Goal: Task Accomplishment & Management: Use online tool/utility

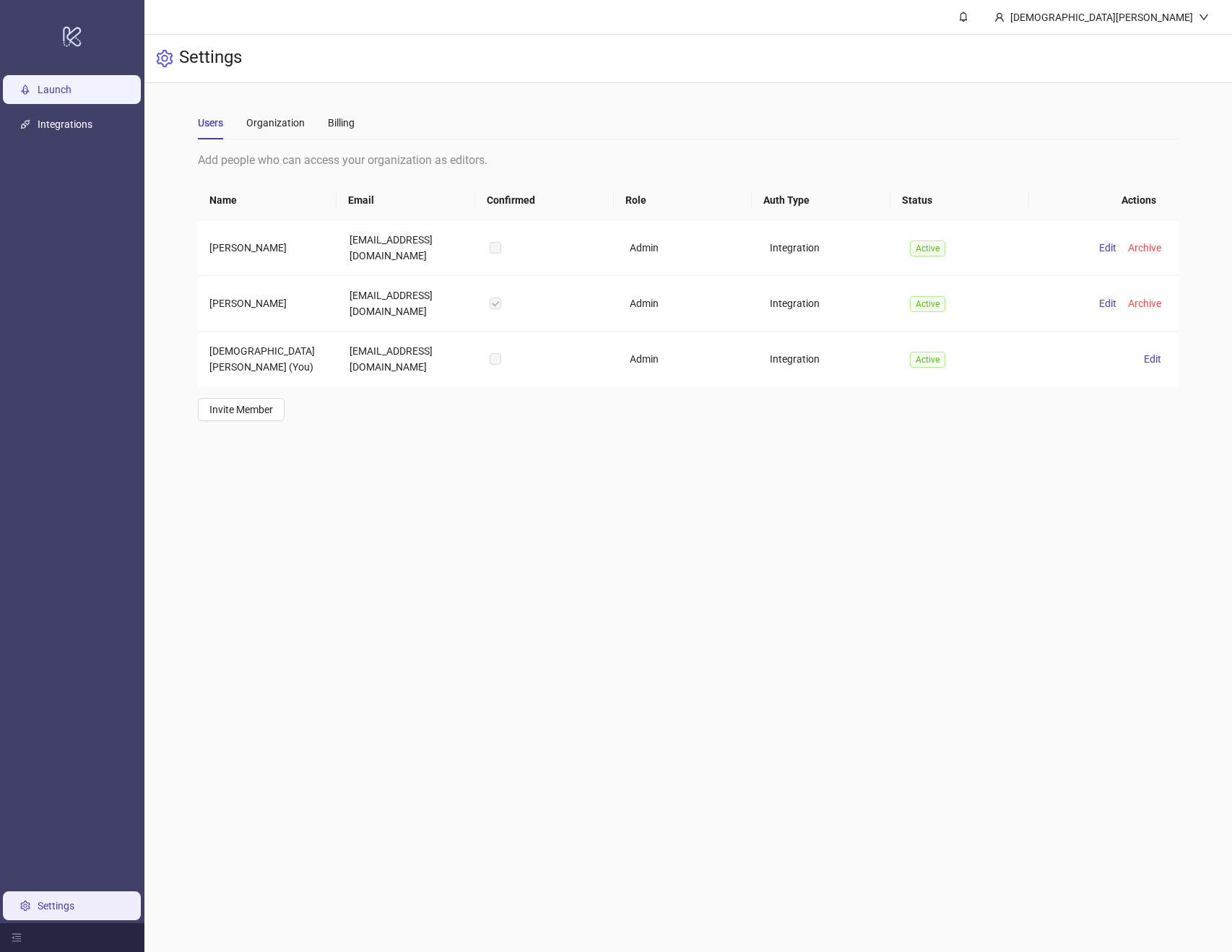
click at [71, 89] on link "Launch" at bounding box center [54, 90] width 34 height 11
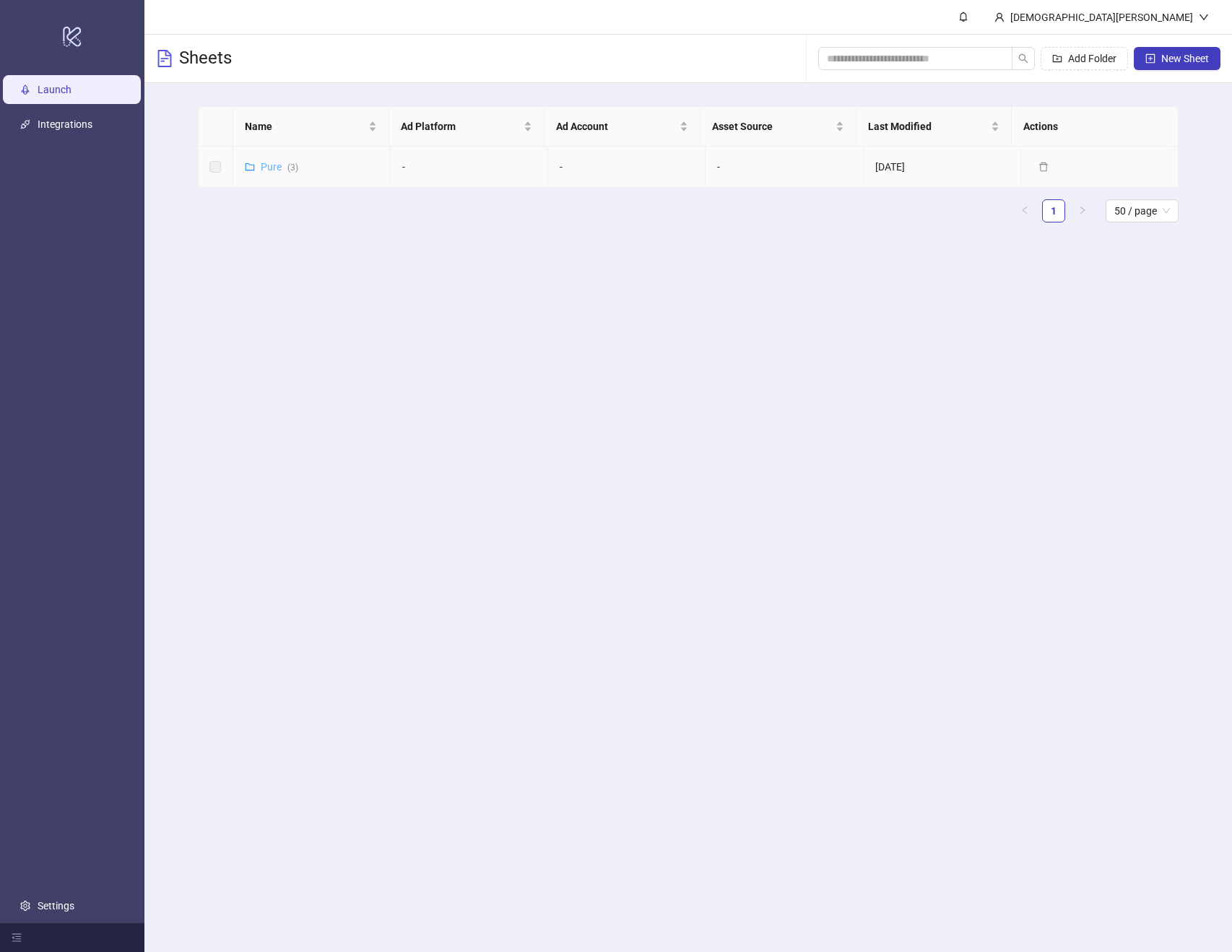
click at [262, 163] on link "Pure ( 3 )" at bounding box center [279, 167] width 37 height 11
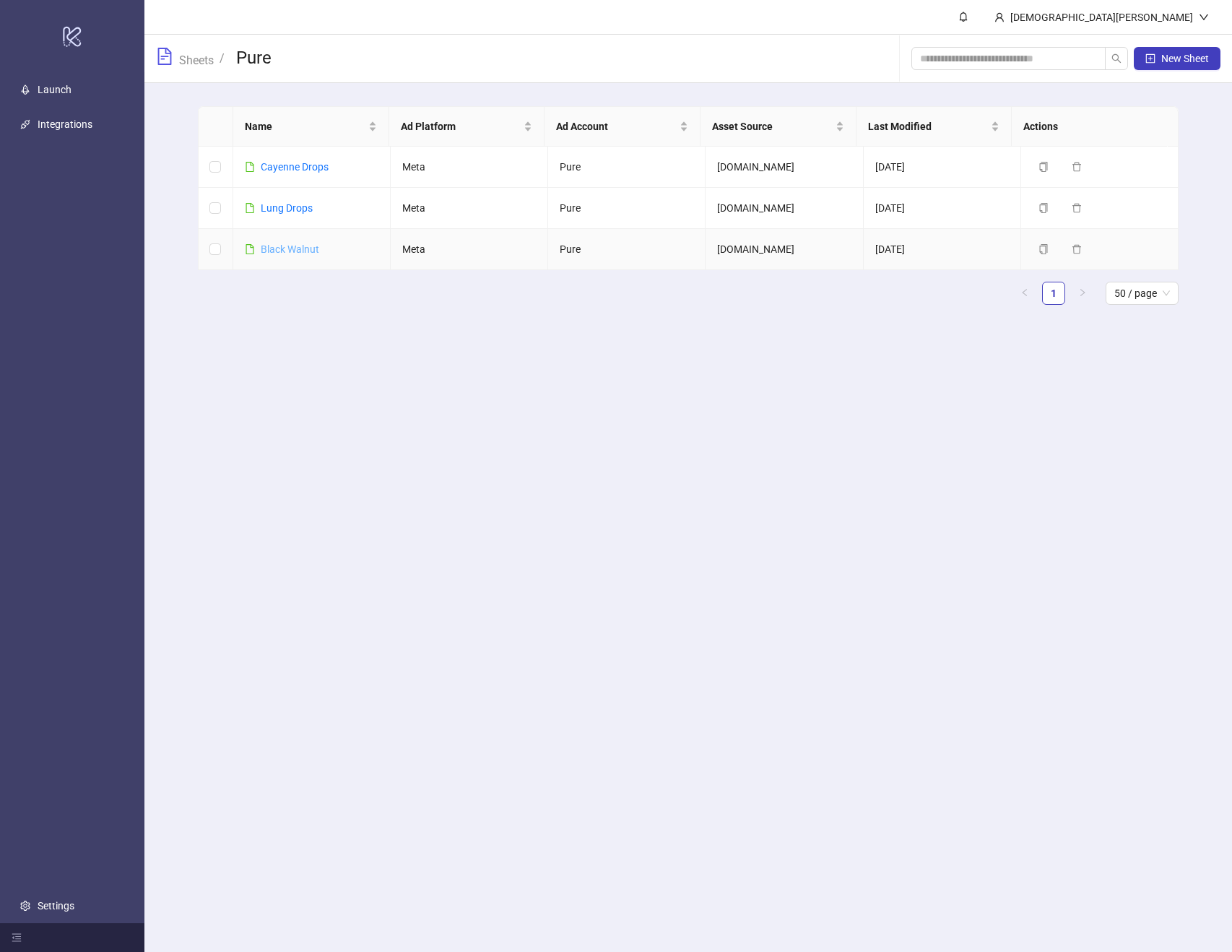
click at [298, 250] on link "Black Walnut" at bounding box center [290, 249] width 58 height 11
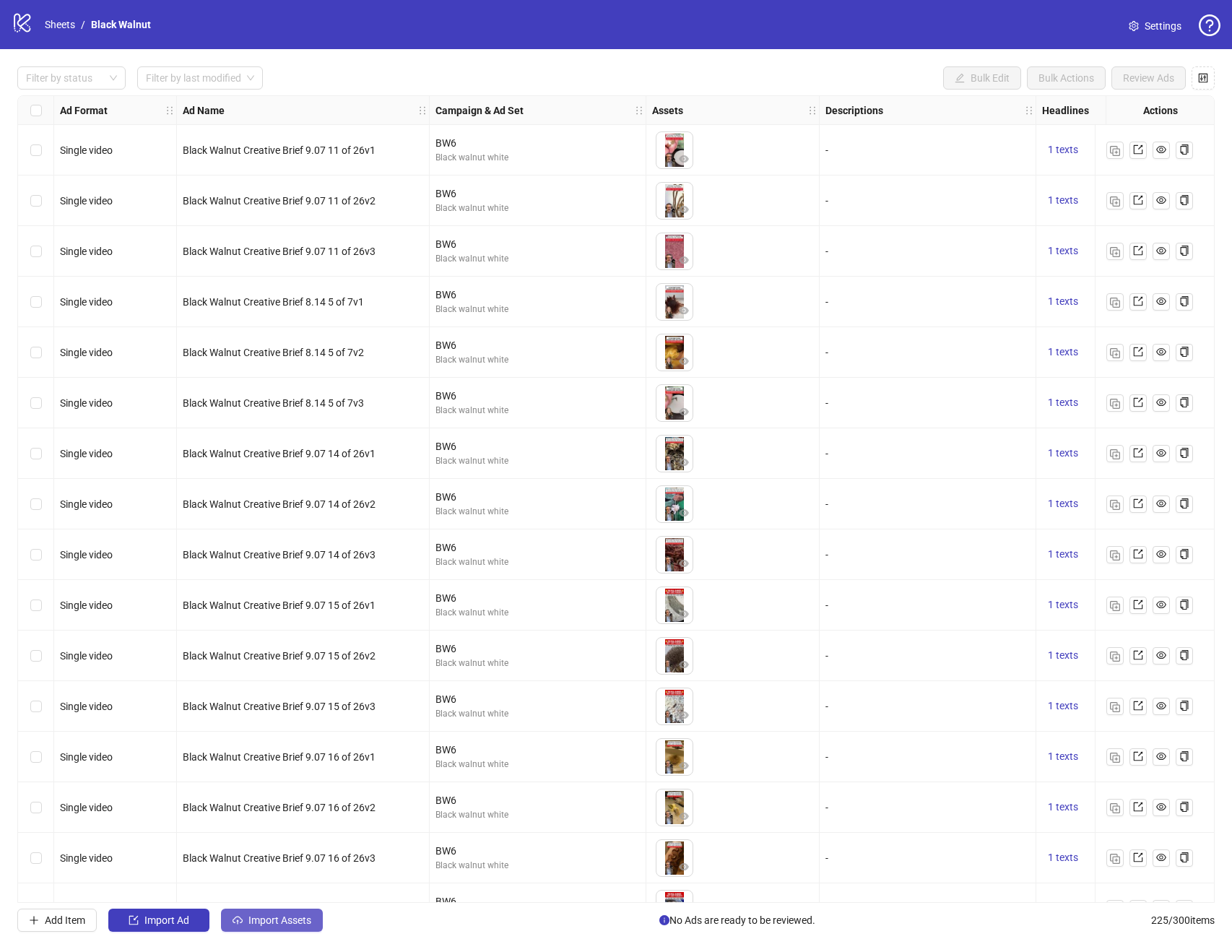
click at [227, 919] on button "Import Assets" at bounding box center [272, 920] width 102 height 23
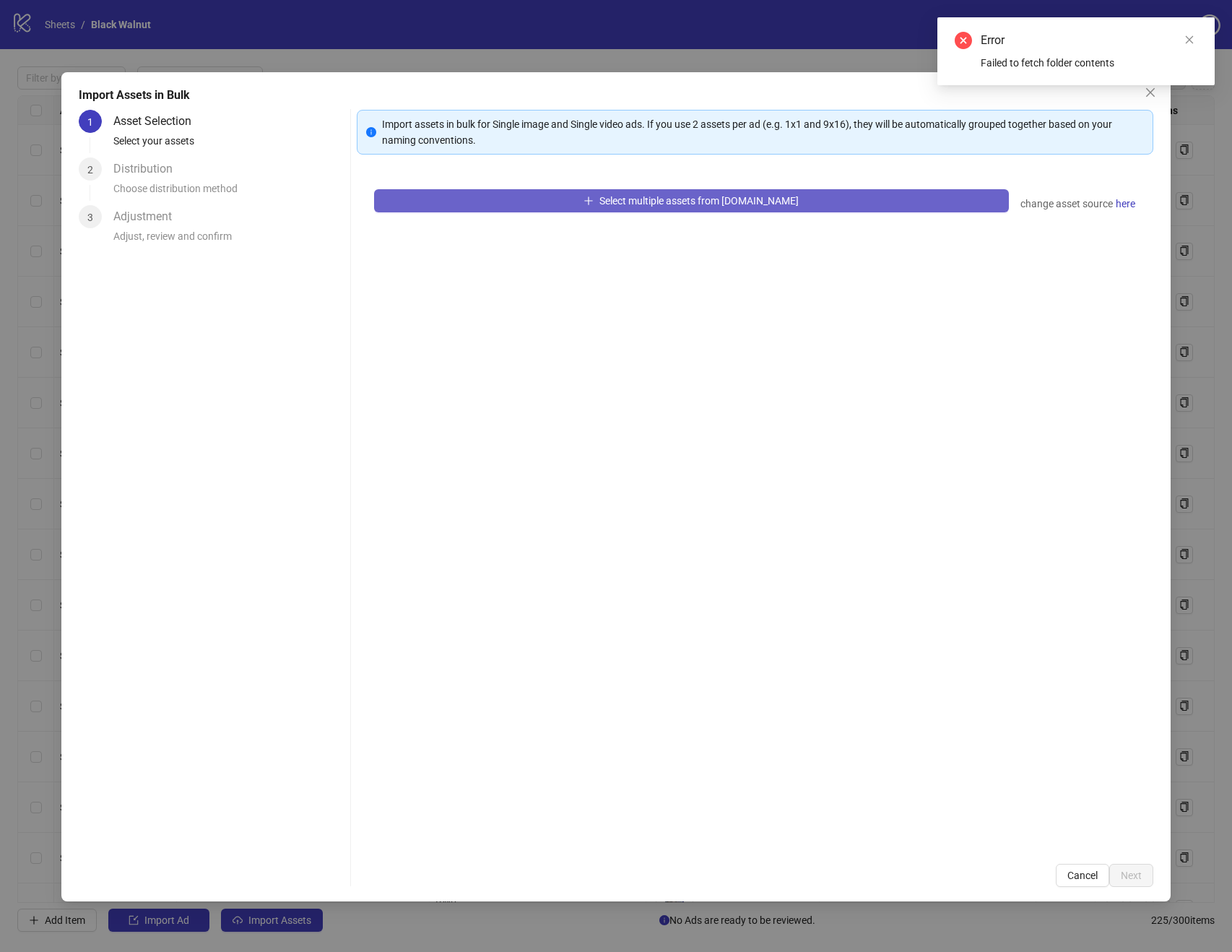
click at [660, 206] on span "Select multiple assets from Frame.io" at bounding box center [699, 201] width 199 height 11
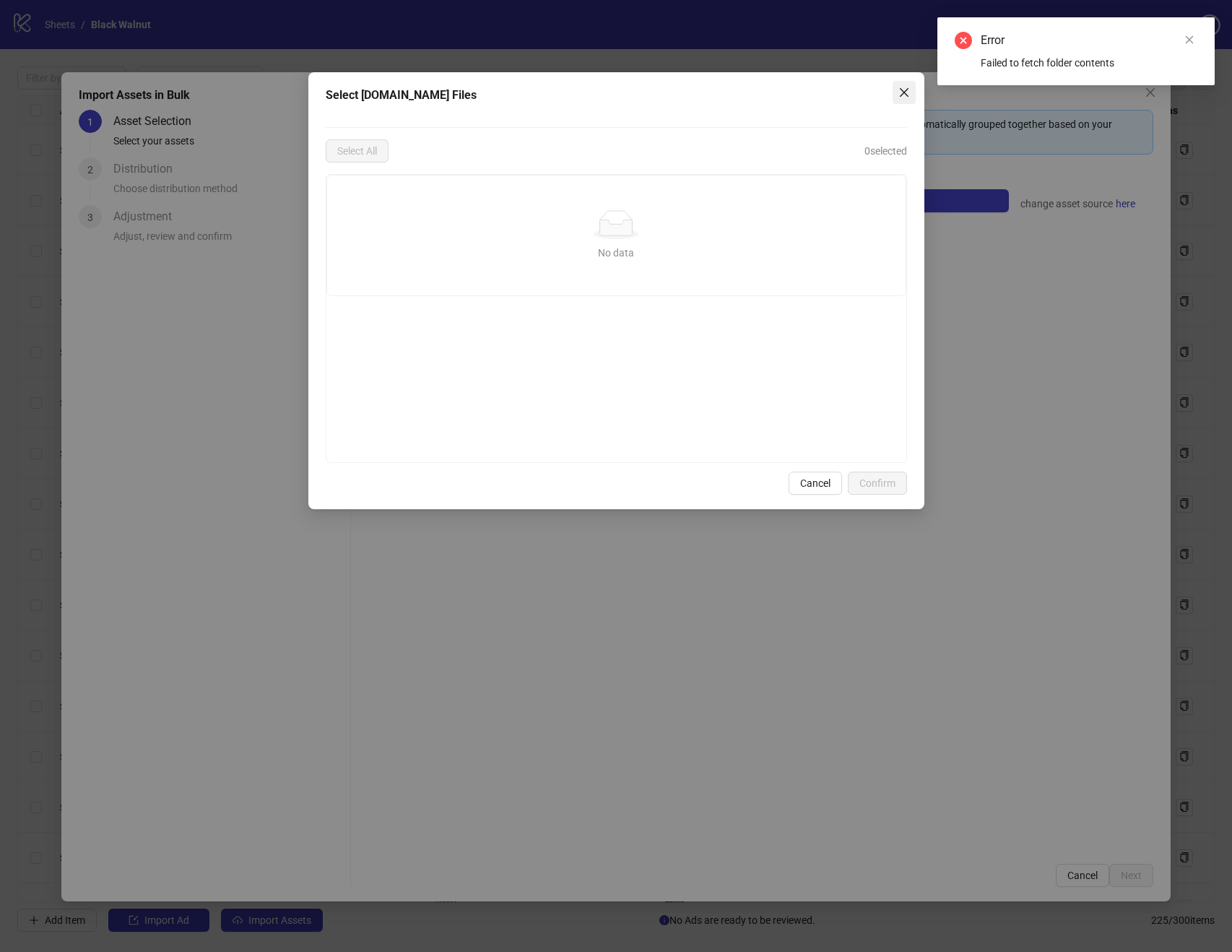
click at [903, 91] on icon "close" at bounding box center [904, 92] width 11 height 11
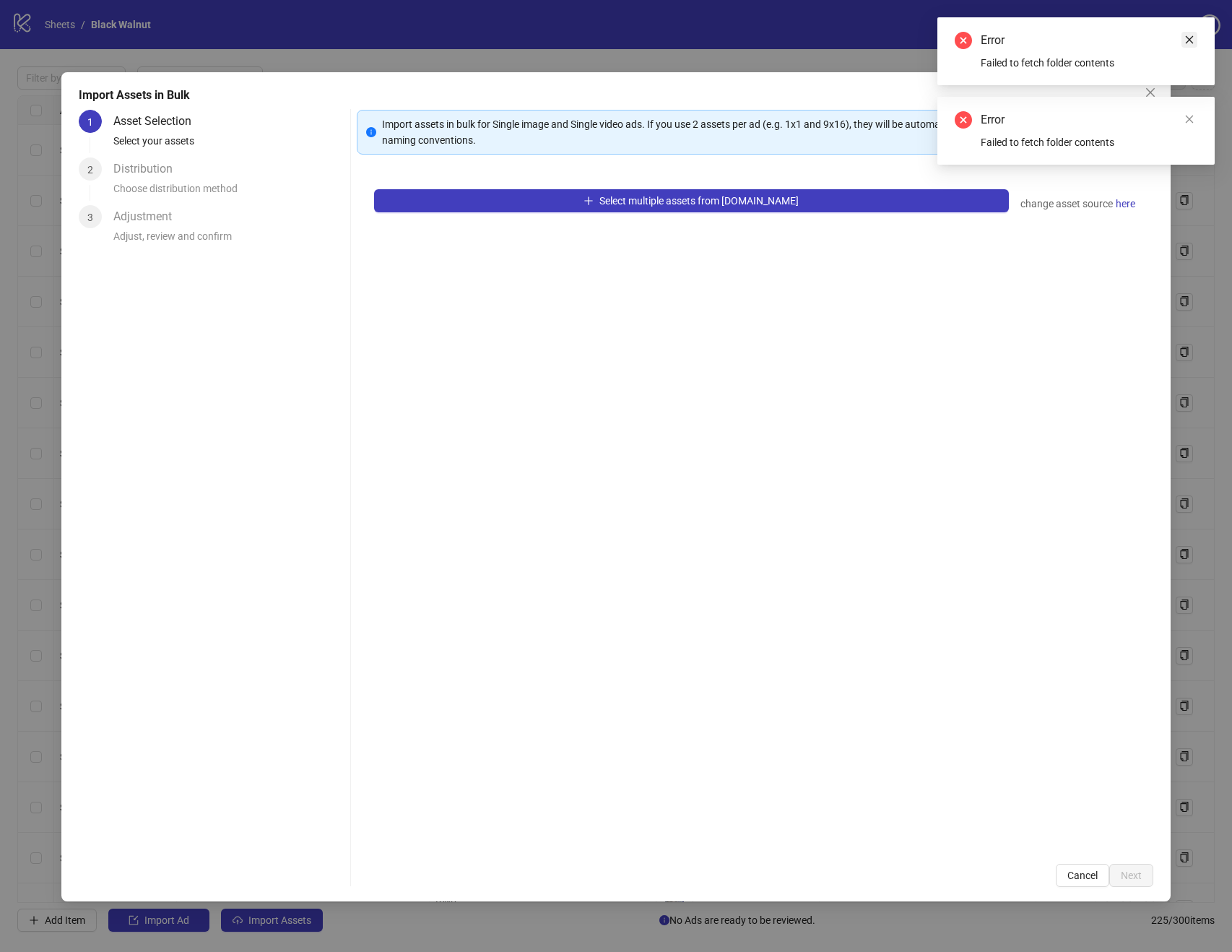
click at [1195, 40] on link "Close" at bounding box center [1190, 40] width 16 height 16
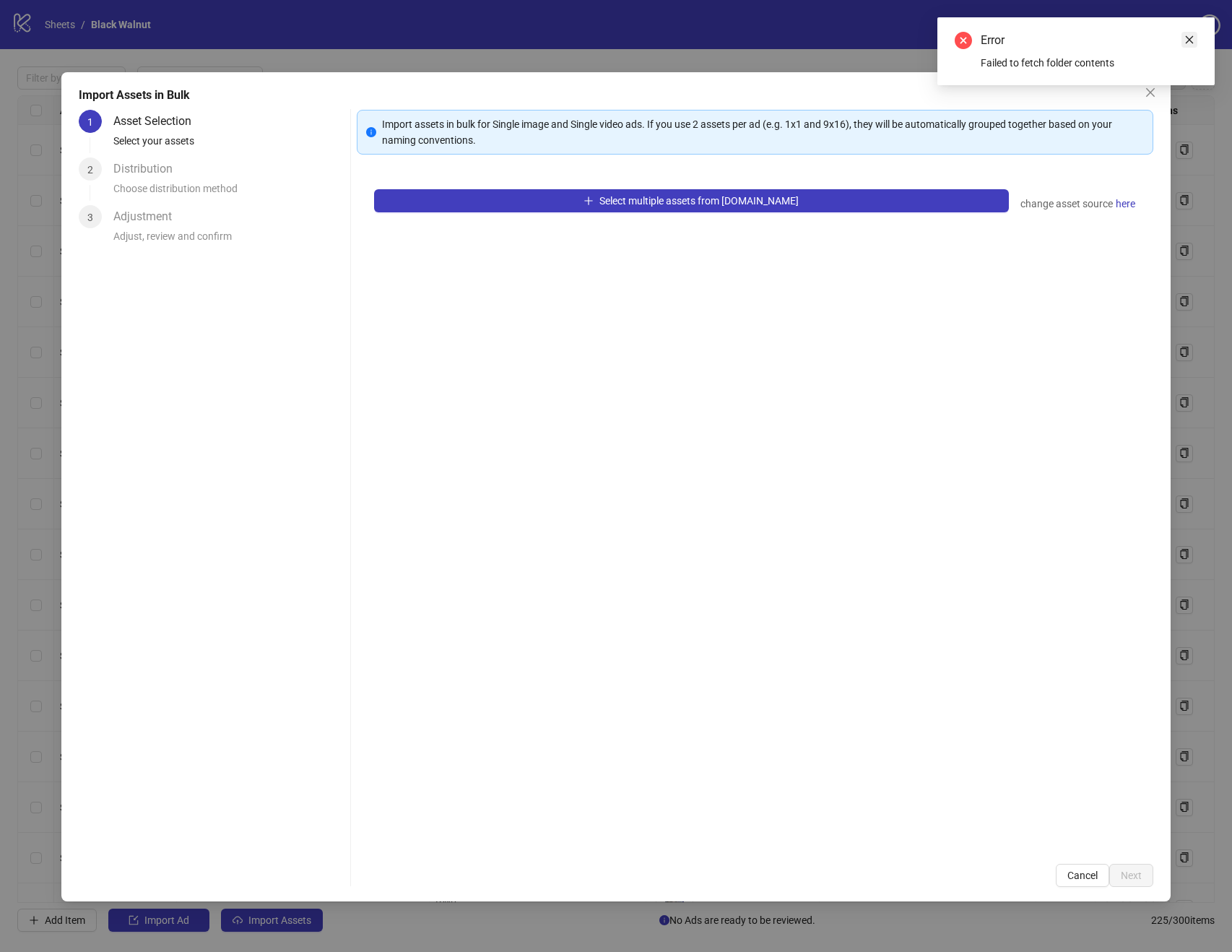
click at [1187, 45] on link "Close" at bounding box center [1190, 40] width 16 height 16
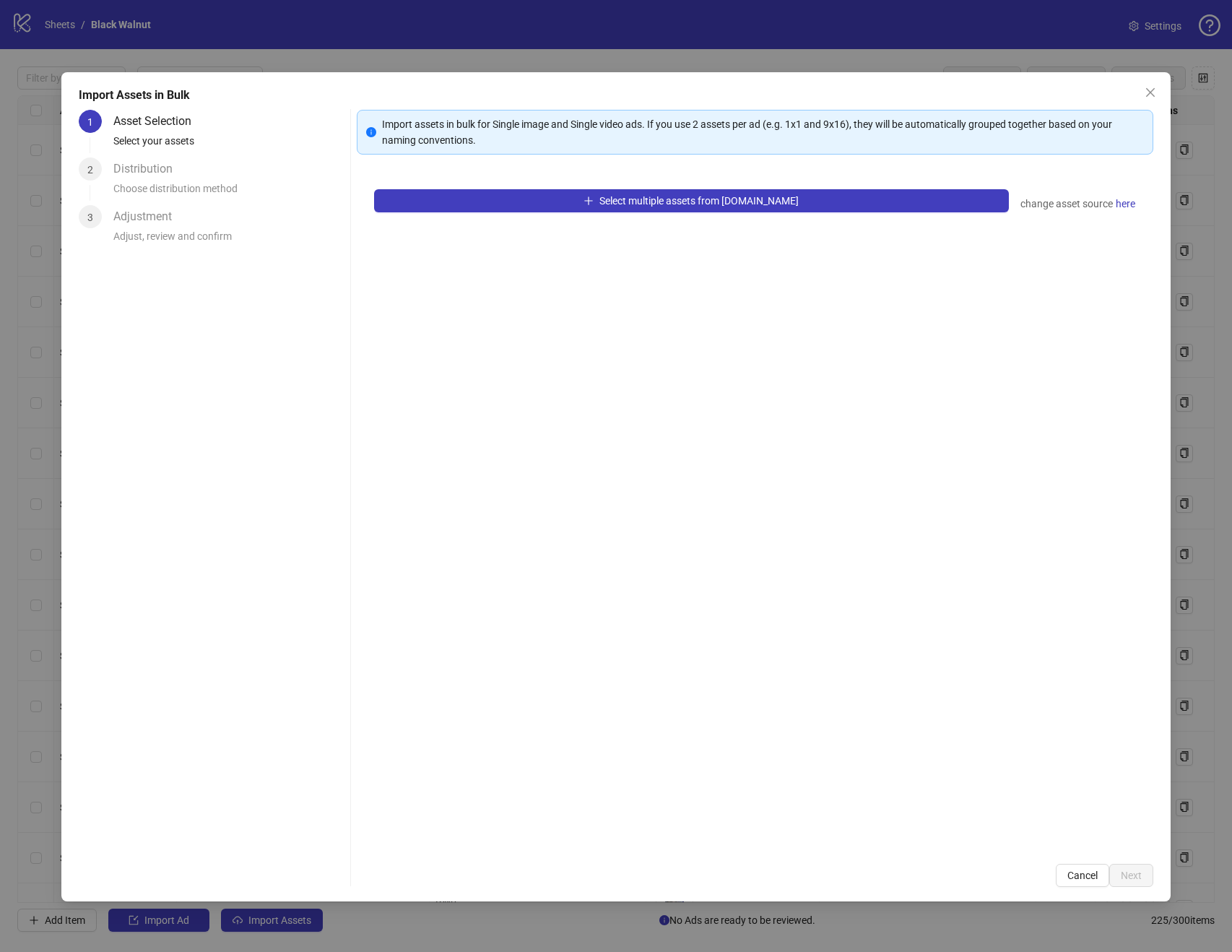
click at [1155, 90] on icon "close" at bounding box center [1150, 92] width 11 height 11
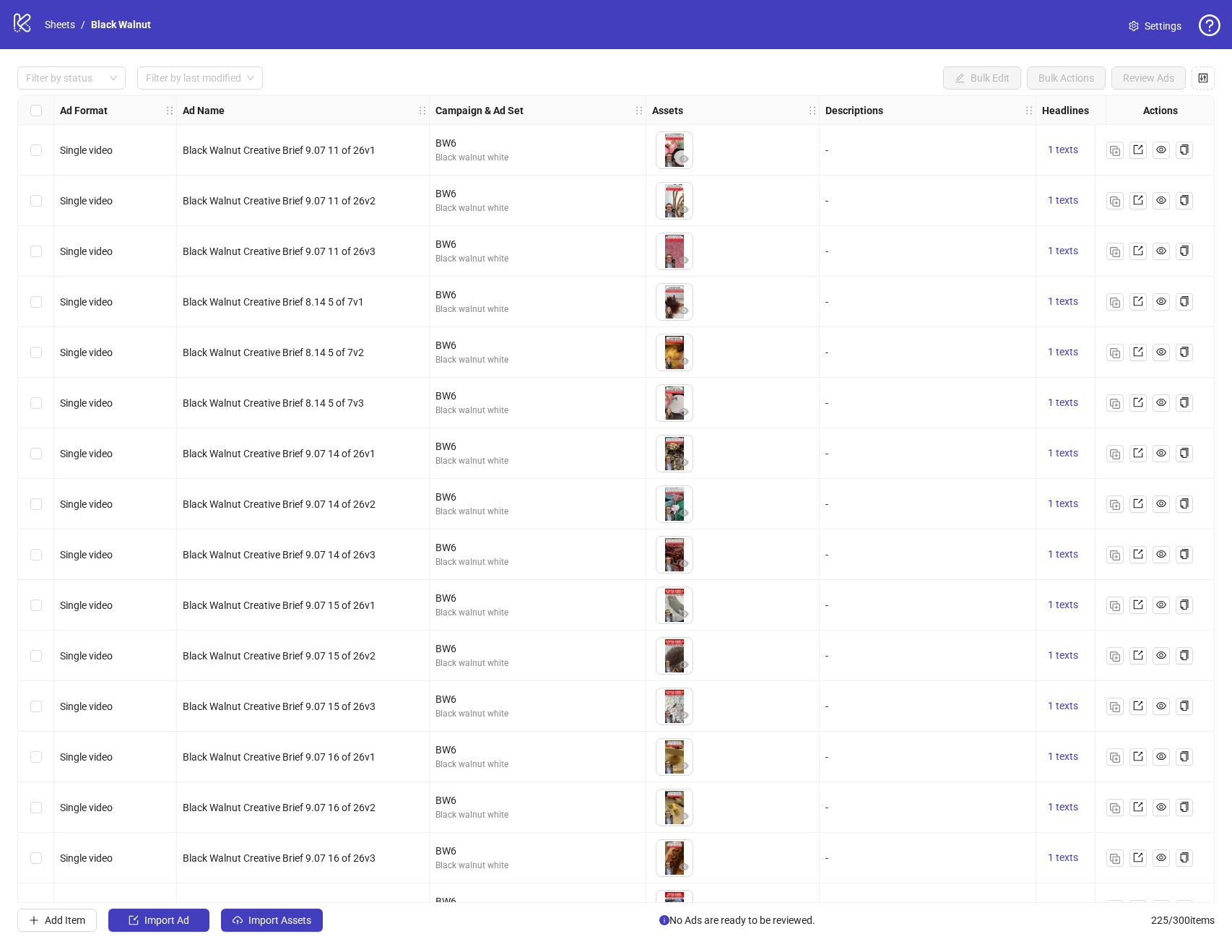
click at [1200, 23] on icon "question-circle" at bounding box center [1209, 25] width 22 height 22
click at [997, 38] on div "logo/logo-mobile Sheets / Black Walnut Settings" at bounding box center [616, 24] width 1232 height 49
click at [24, 24] on icon "logo/logo-mobile" at bounding box center [22, 22] width 22 height 22
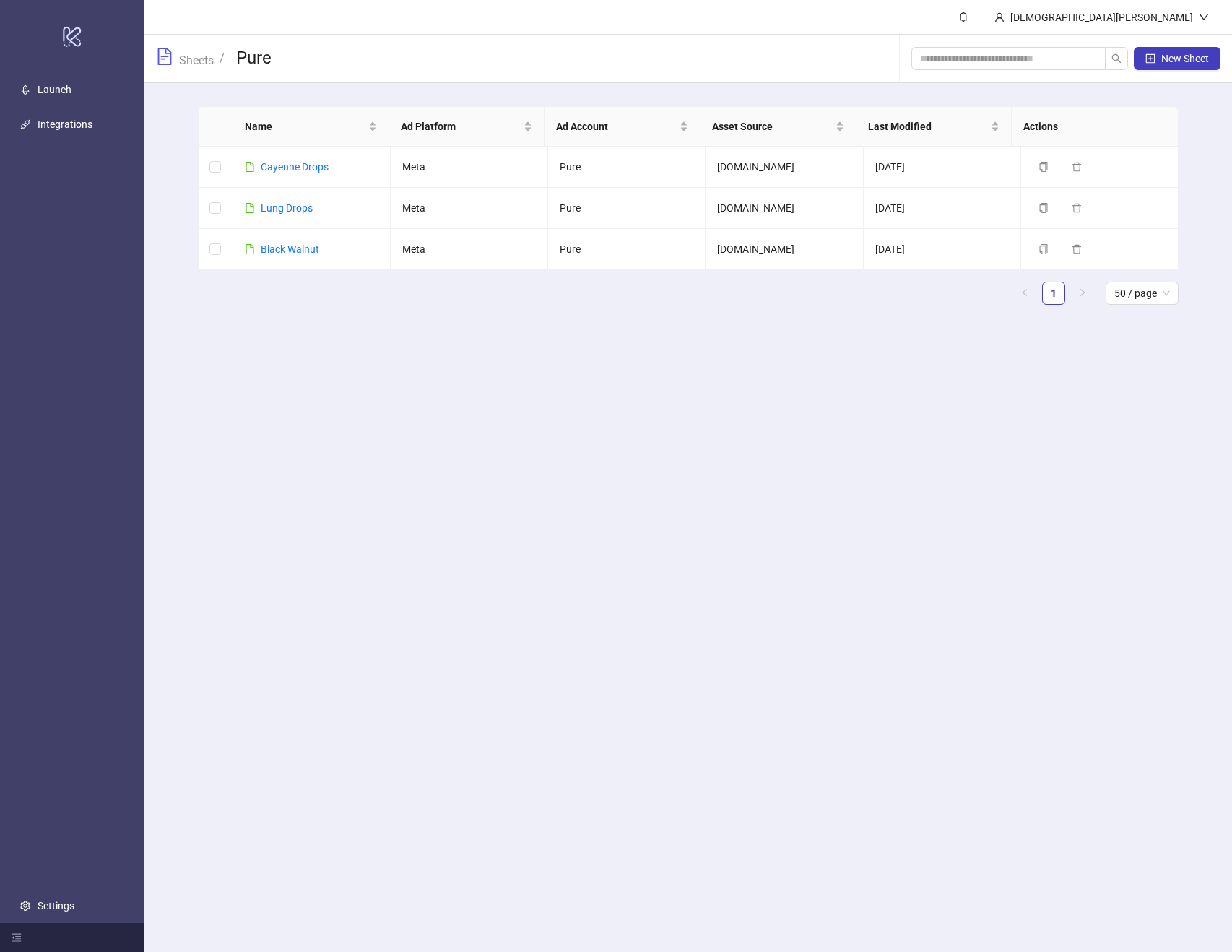
click at [287, 715] on main "Christian Xantus Sheets / Pure New Sheet Name Ad Platform Ad Account Asset Sour…" at bounding box center [688, 476] width 1088 height 952
click at [71, 87] on link "Launch" at bounding box center [54, 90] width 34 height 11
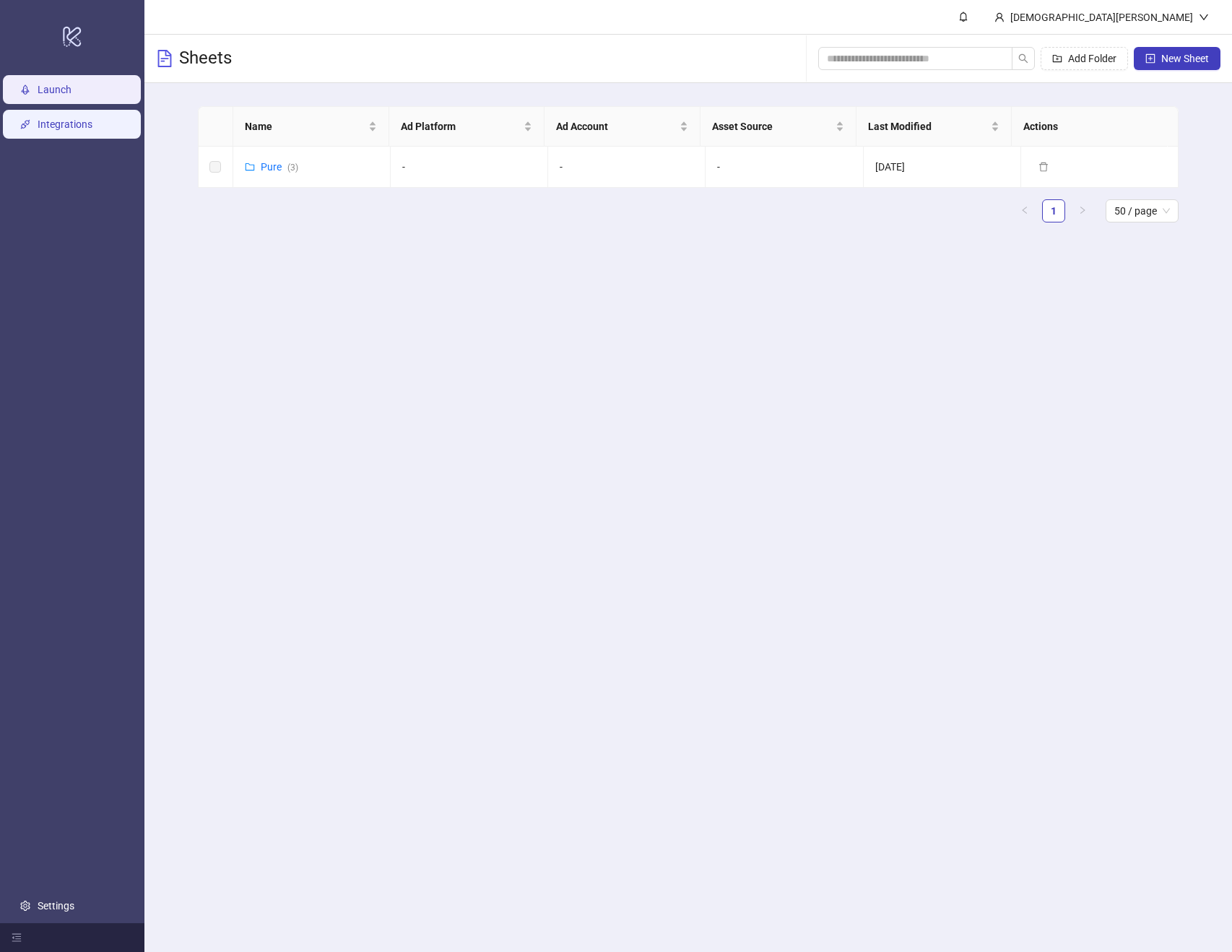
click at [78, 123] on link "Integrations" at bounding box center [65, 124] width 55 height 11
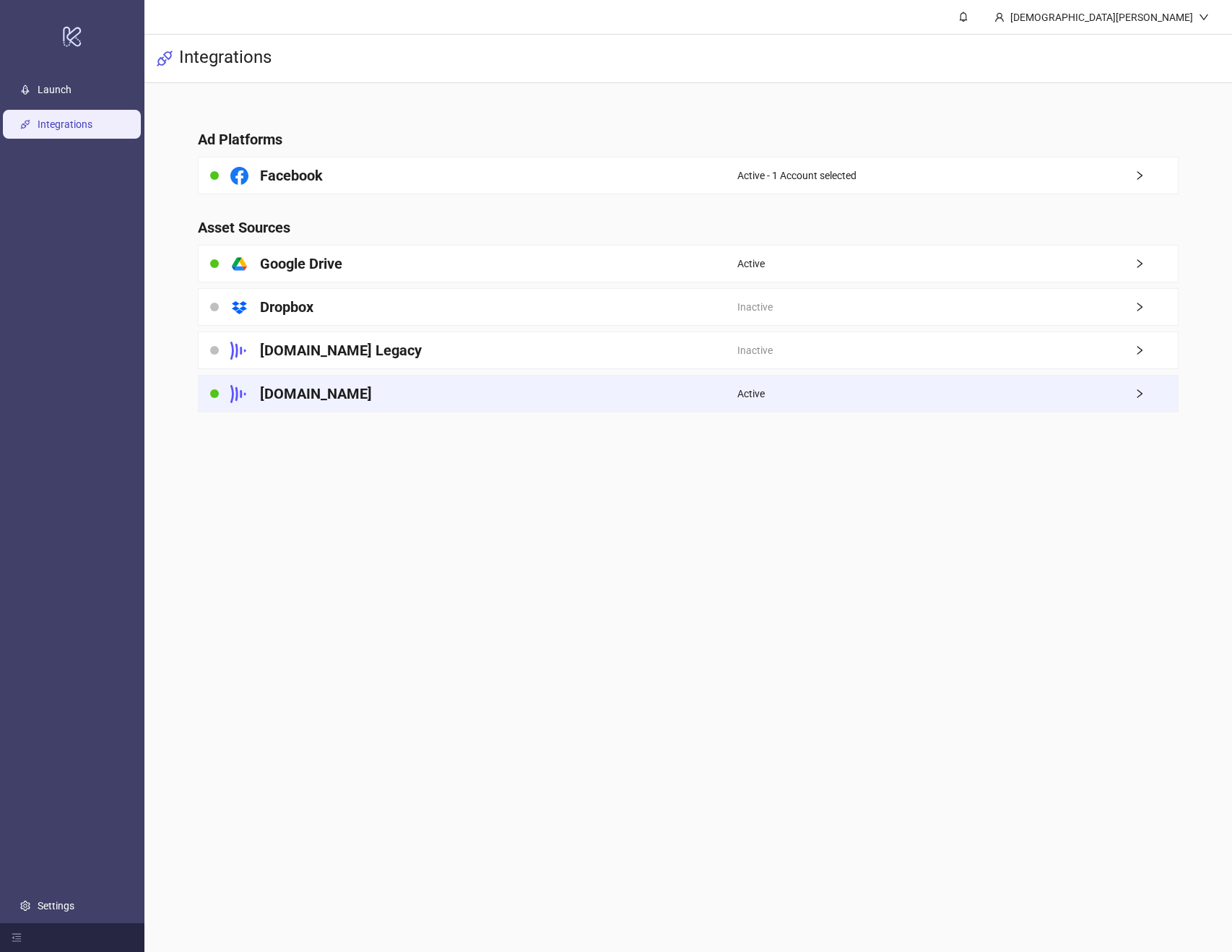
click at [374, 380] on div "Frame.io" at bounding box center [468, 393] width 539 height 36
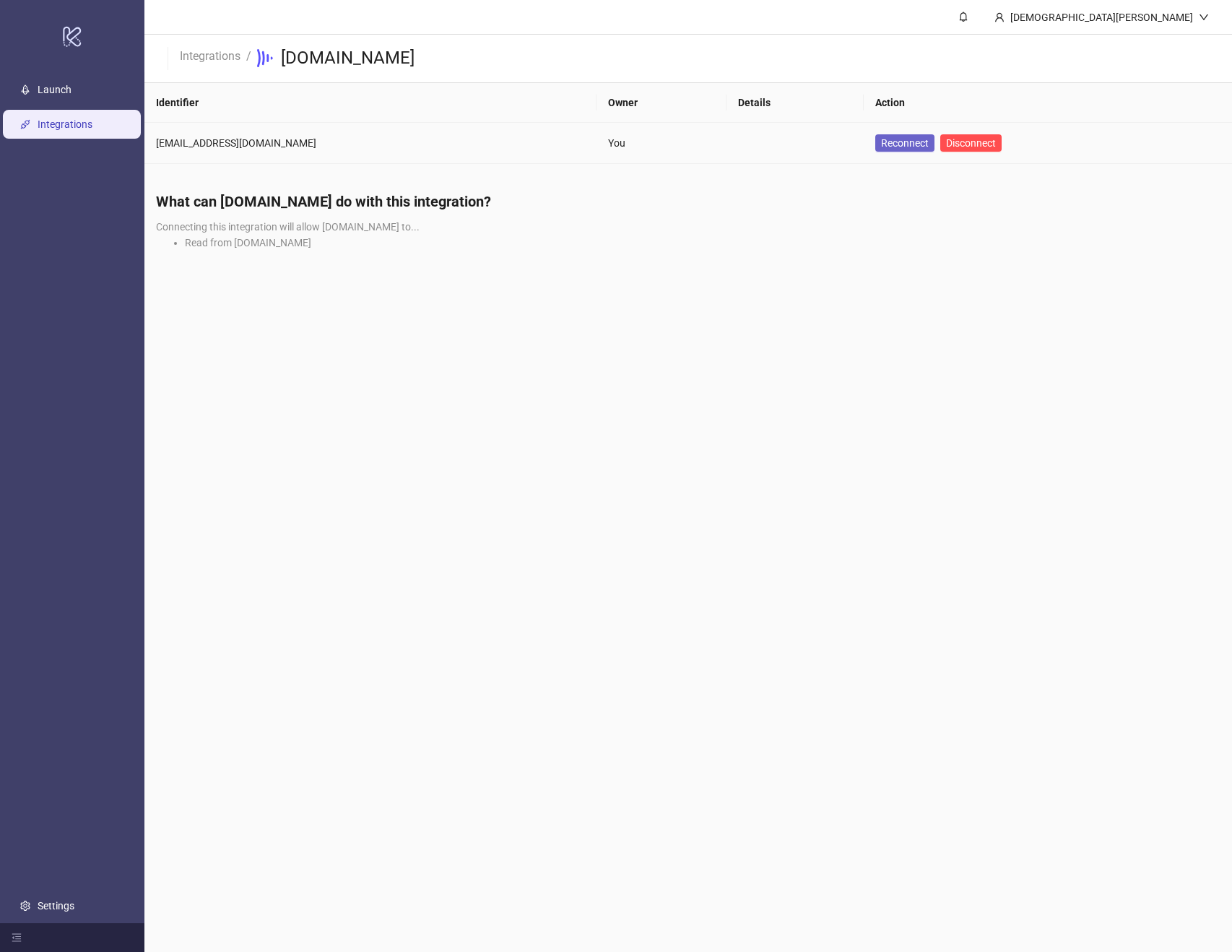
click at [876, 142] on link "Reconnect" at bounding box center [905, 142] width 59 height 17
click at [74, 900] on link "Settings" at bounding box center [56, 906] width 37 height 11
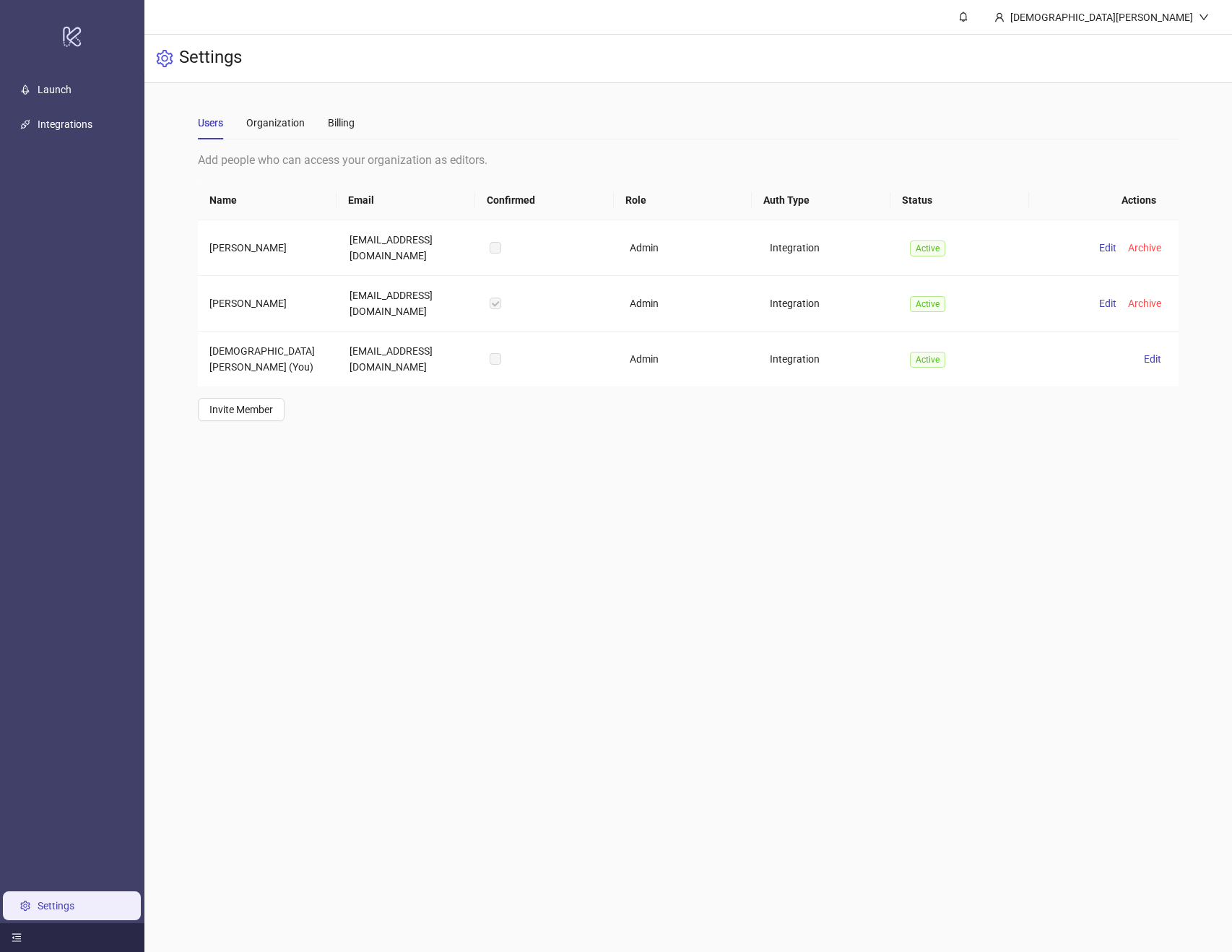
click at [13, 936] on icon "menu-fold" at bounding box center [16, 937] width 10 height 10
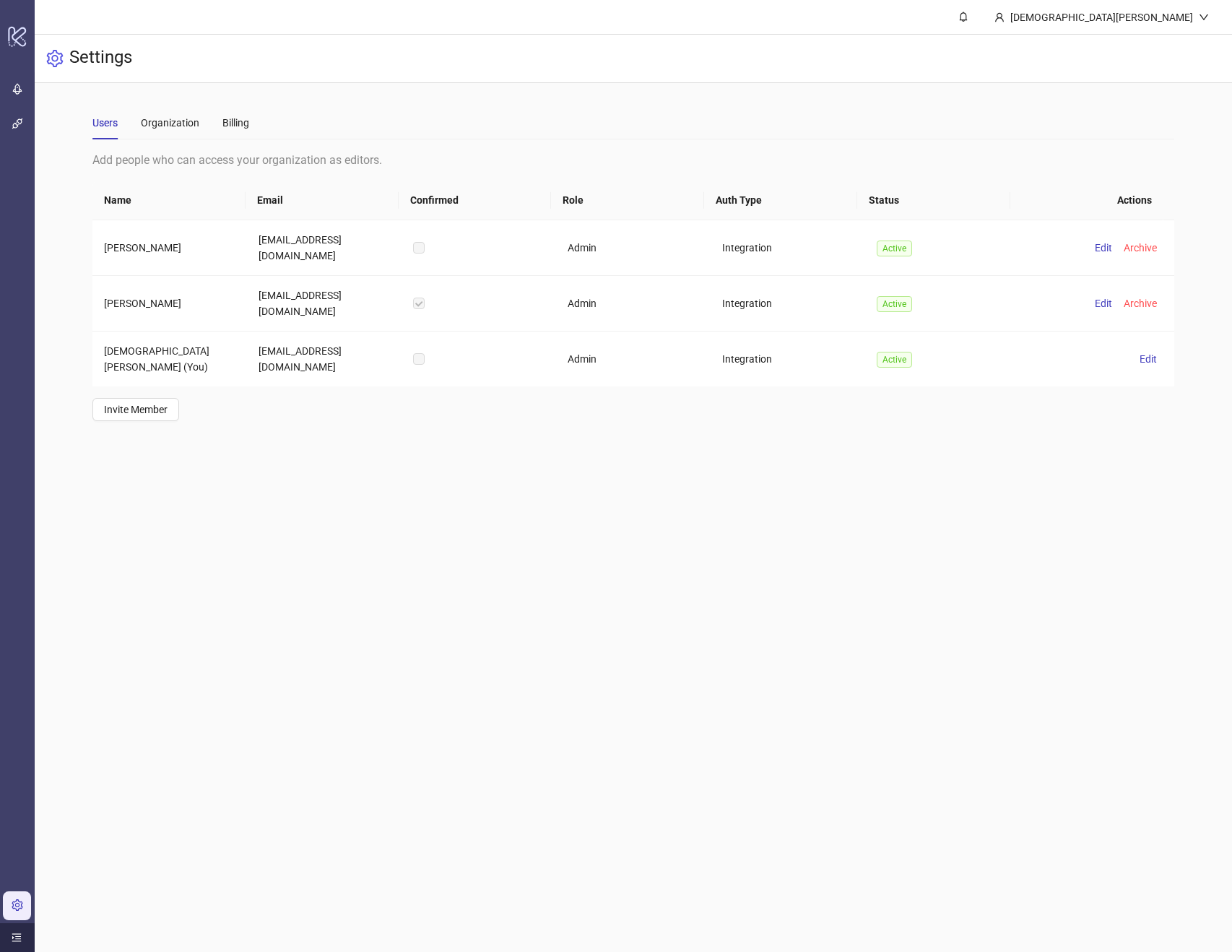
click at [13, 936] on icon "menu-unfold" at bounding box center [16, 937] width 10 height 10
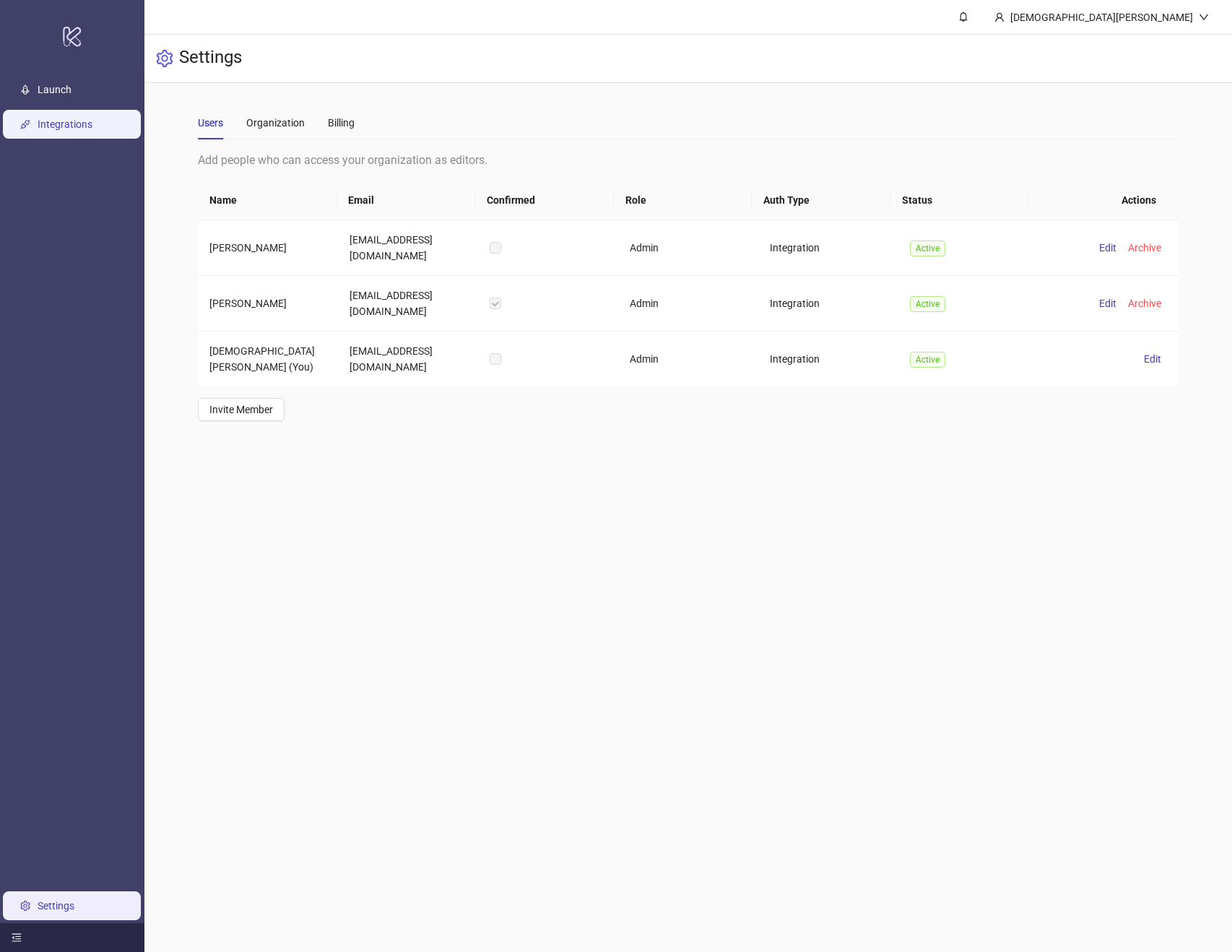
click at [89, 124] on link "Integrations" at bounding box center [65, 124] width 55 height 11
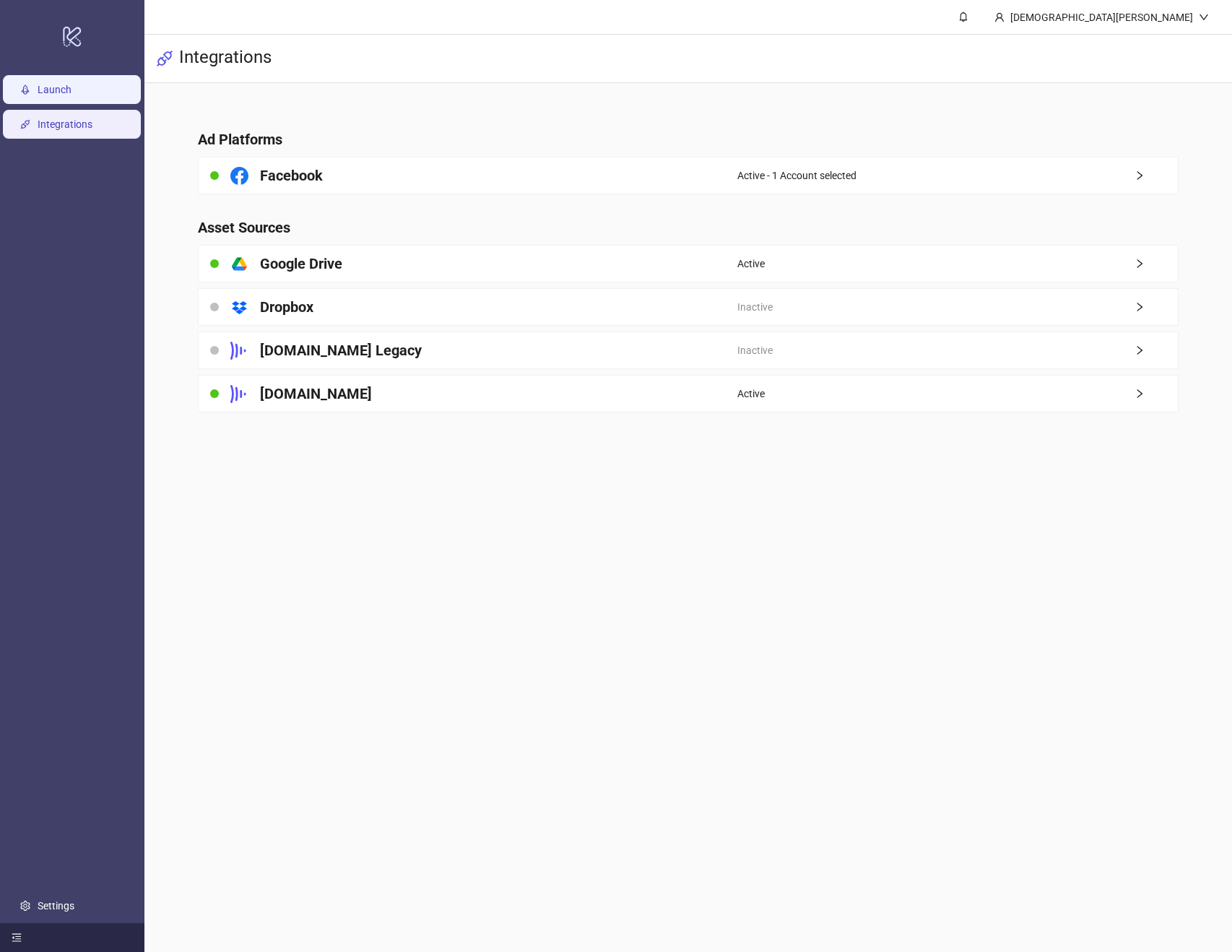
click at [71, 84] on link "Launch" at bounding box center [54, 90] width 34 height 11
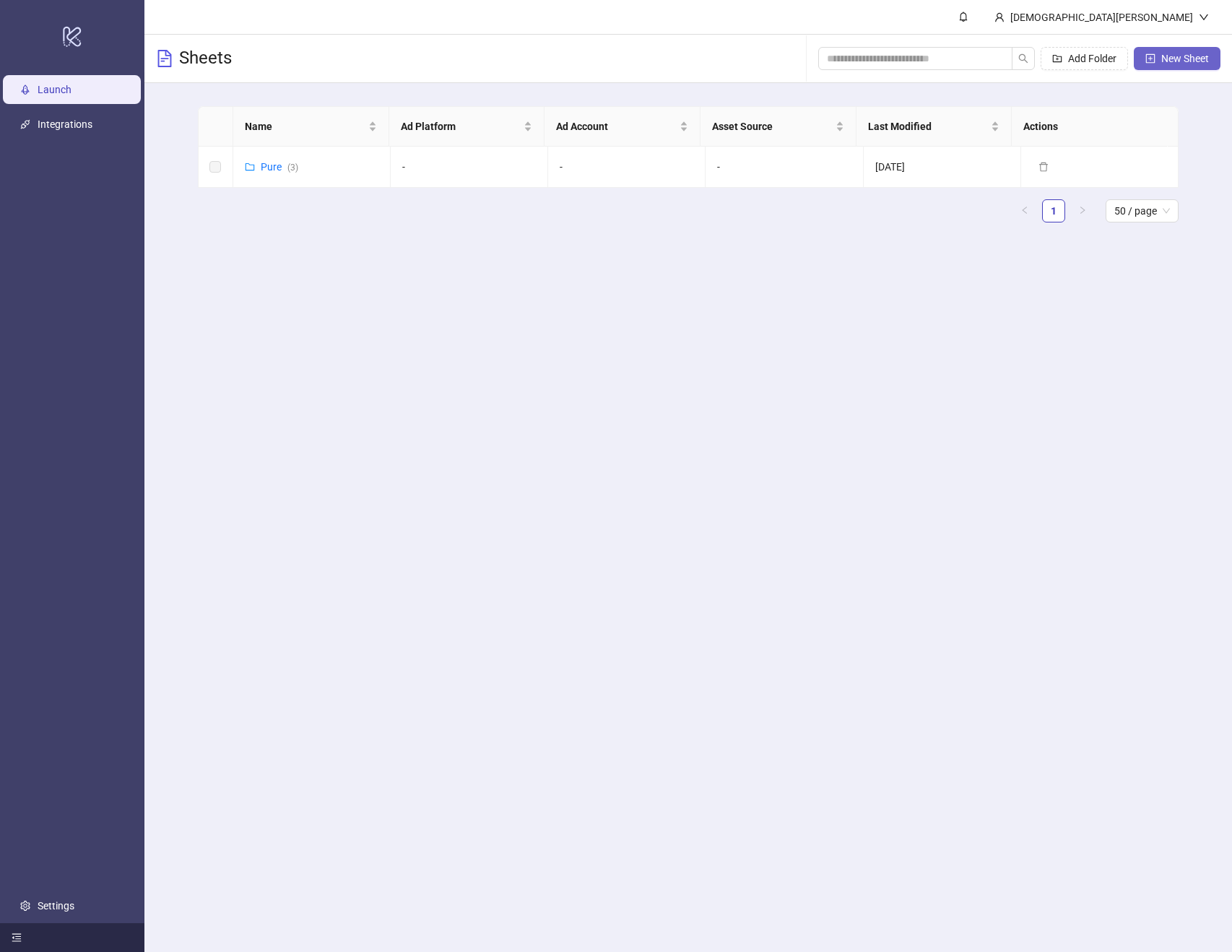
click at [1155, 56] on icon "plus-square" at bounding box center [1150, 58] width 10 height 10
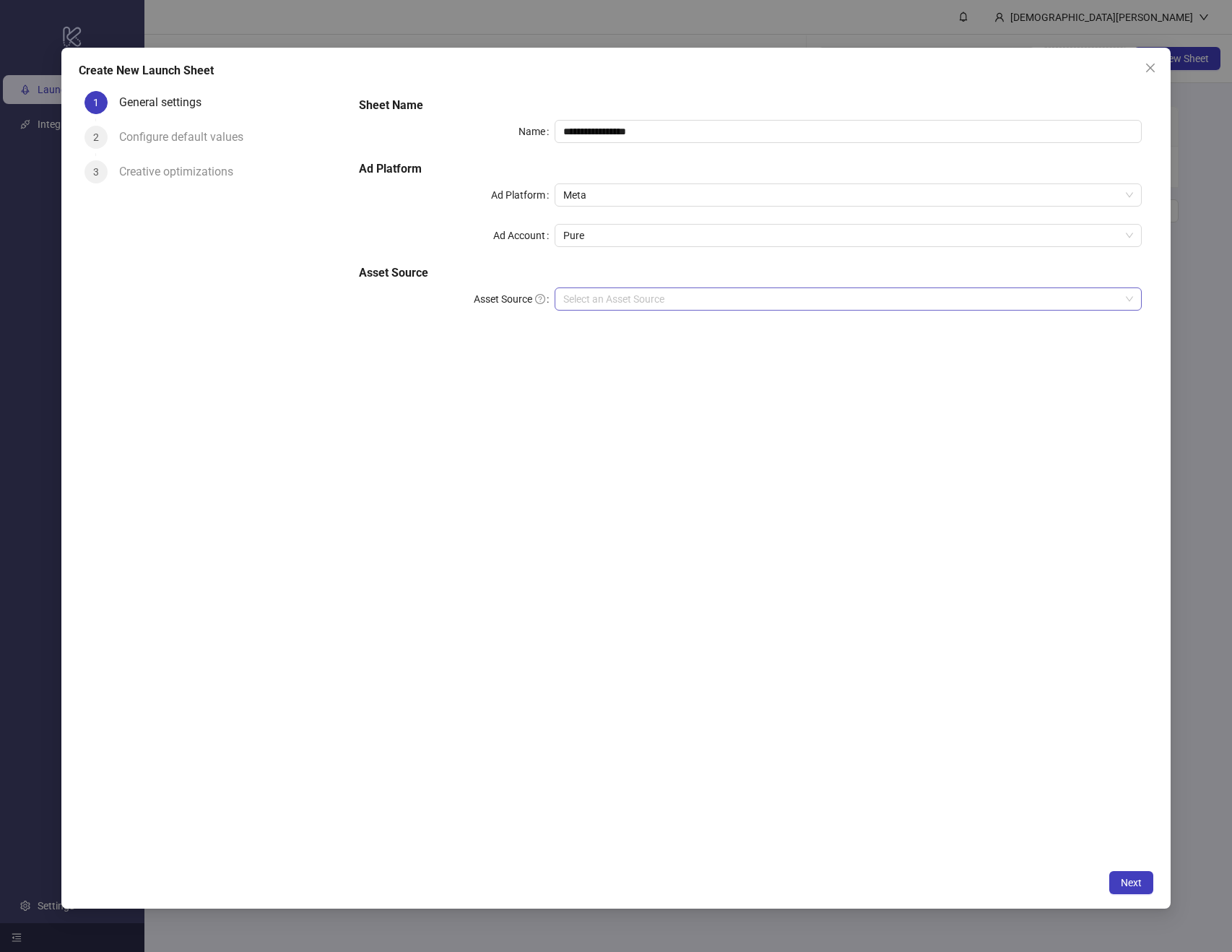
click at [661, 305] on input "Asset Source" at bounding box center [842, 299] width 557 height 22
click at [622, 379] on div "Frame.io" at bounding box center [848, 374] width 564 height 16
click at [661, 339] on input "search" at bounding box center [842, 339] width 557 height 22
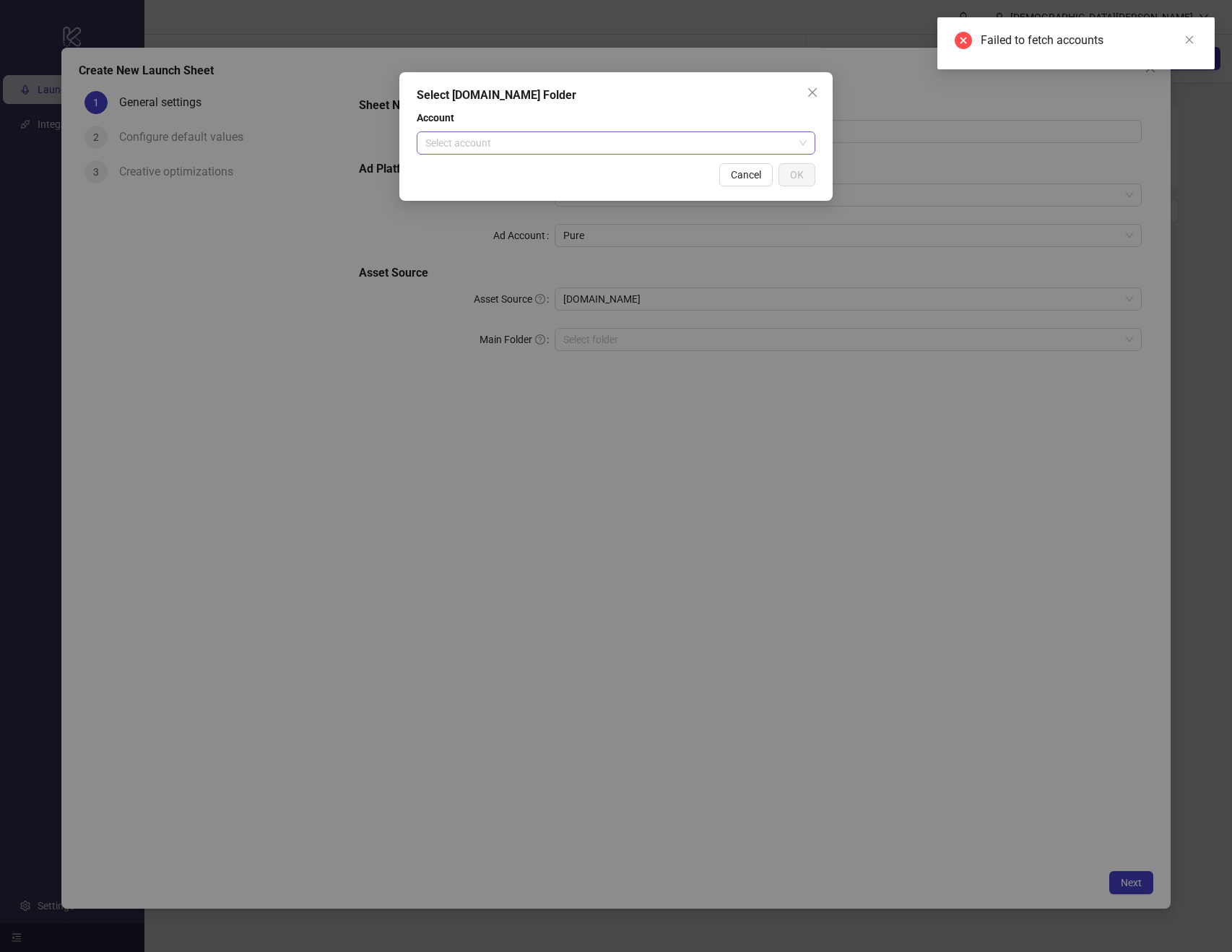
click at [741, 142] on input "search" at bounding box center [610, 142] width 368 height 22
drag, startPoint x: 516, startPoint y: 335, endPoint x: 529, endPoint y: 319, distance: 20.6
click at [520, 333] on div "Select Frame.io Folder Account Select account Cancel OK" at bounding box center [616, 476] width 1232 height 952
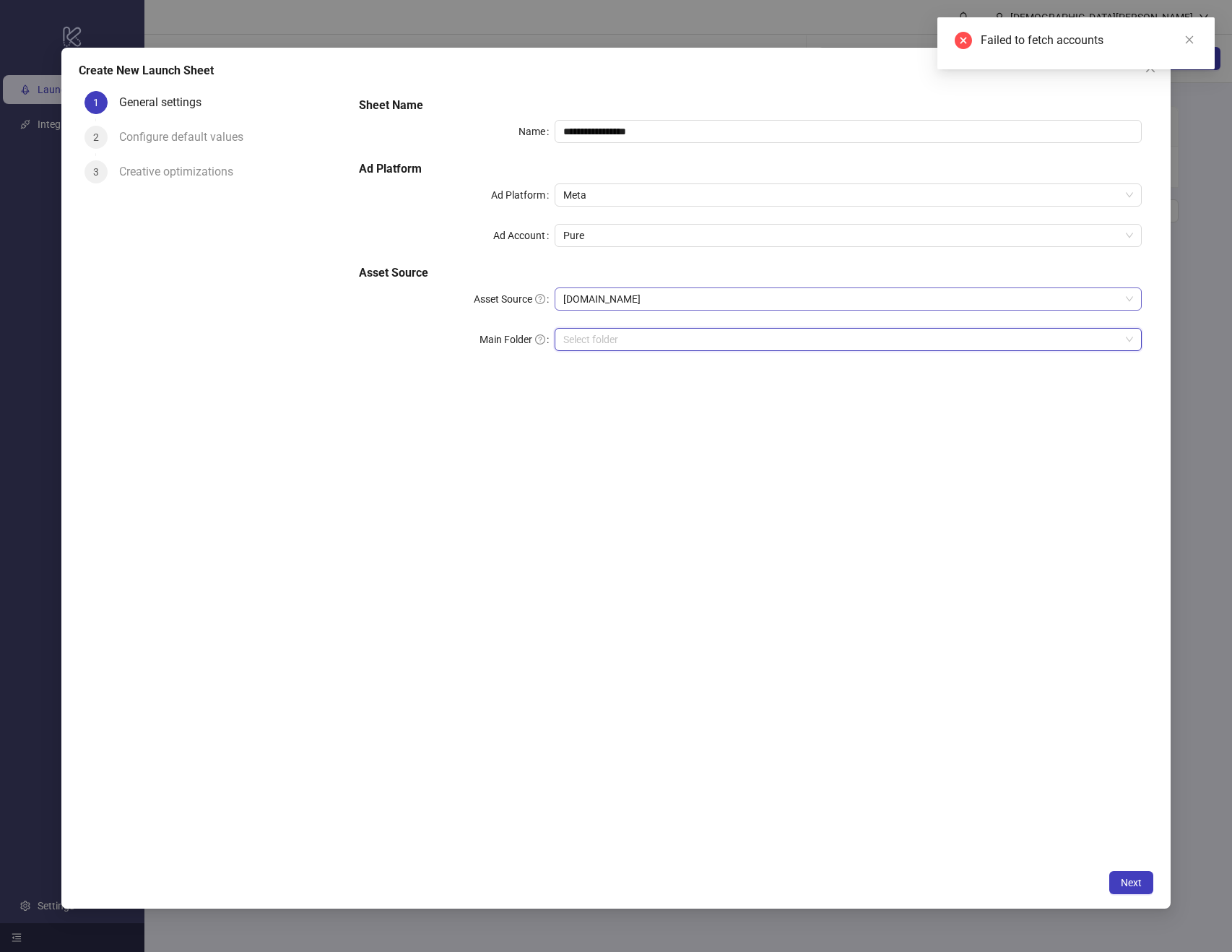
click at [694, 291] on span "Frame.io" at bounding box center [848, 299] width 570 height 22
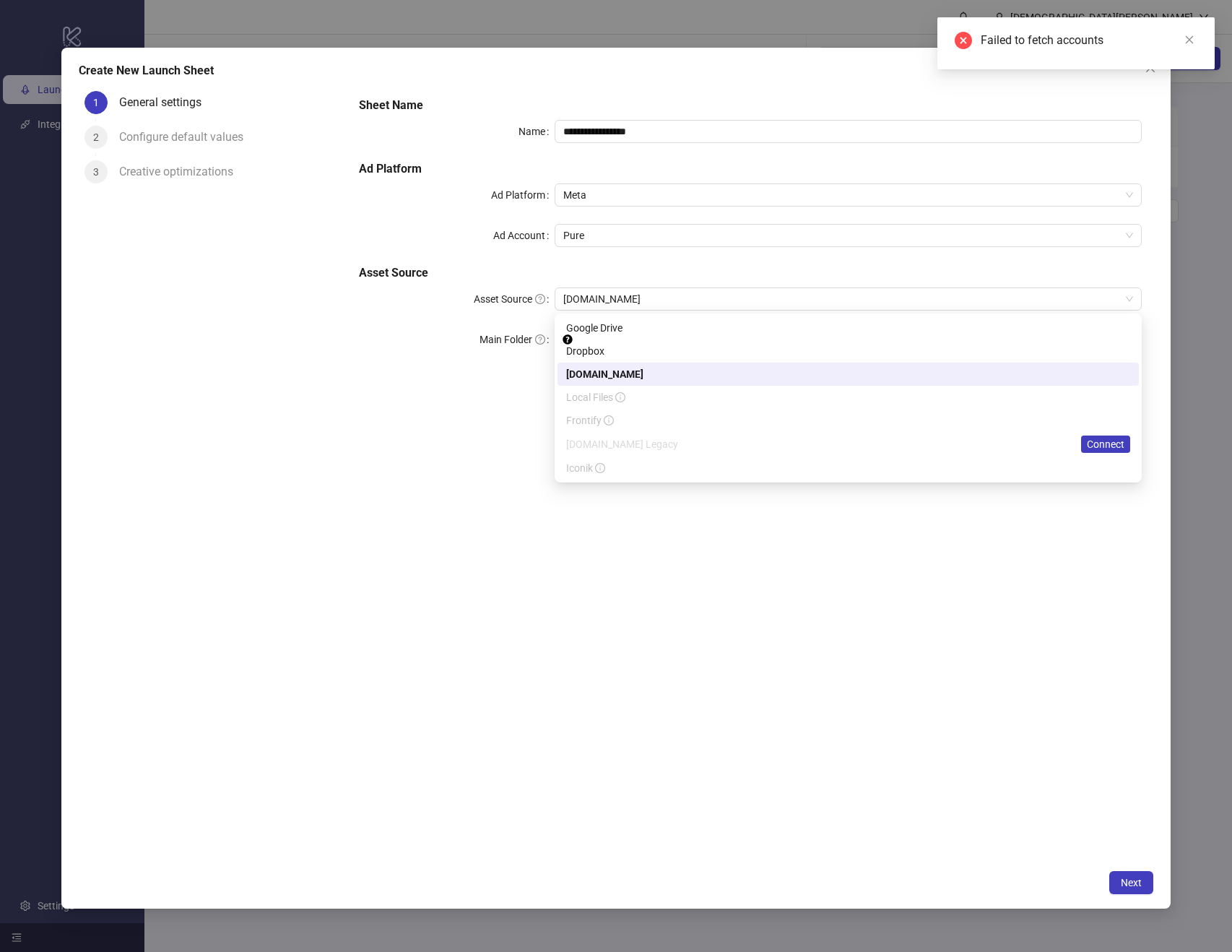
drag, startPoint x: 370, startPoint y: 510, endPoint x: 366, endPoint y: 504, distance: 7.2
click at [368, 506] on div "**********" at bounding box center [750, 474] width 806 height 777
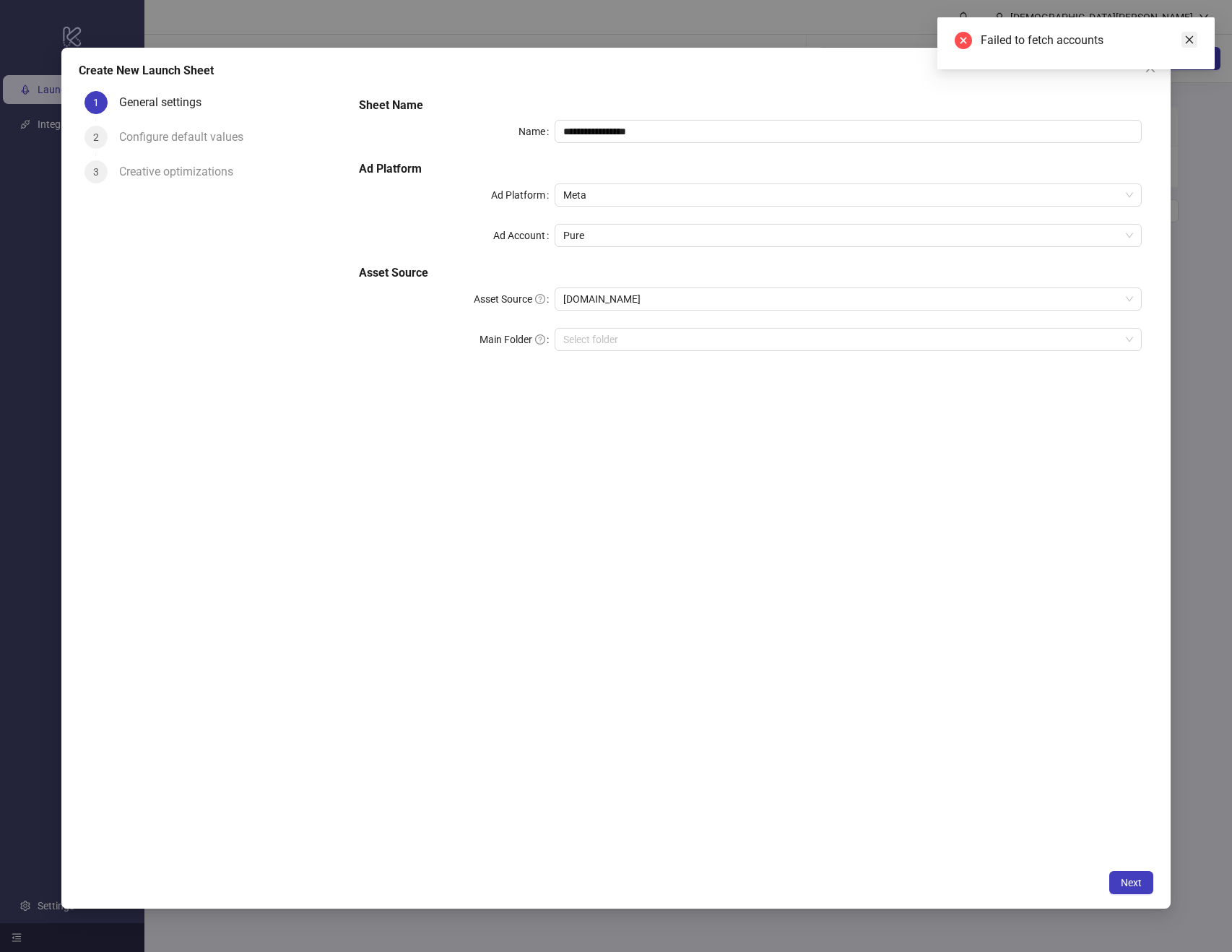
click at [1185, 37] on icon "close" at bounding box center [1190, 40] width 10 height 10
click at [1149, 64] on icon "close" at bounding box center [1150, 68] width 11 height 11
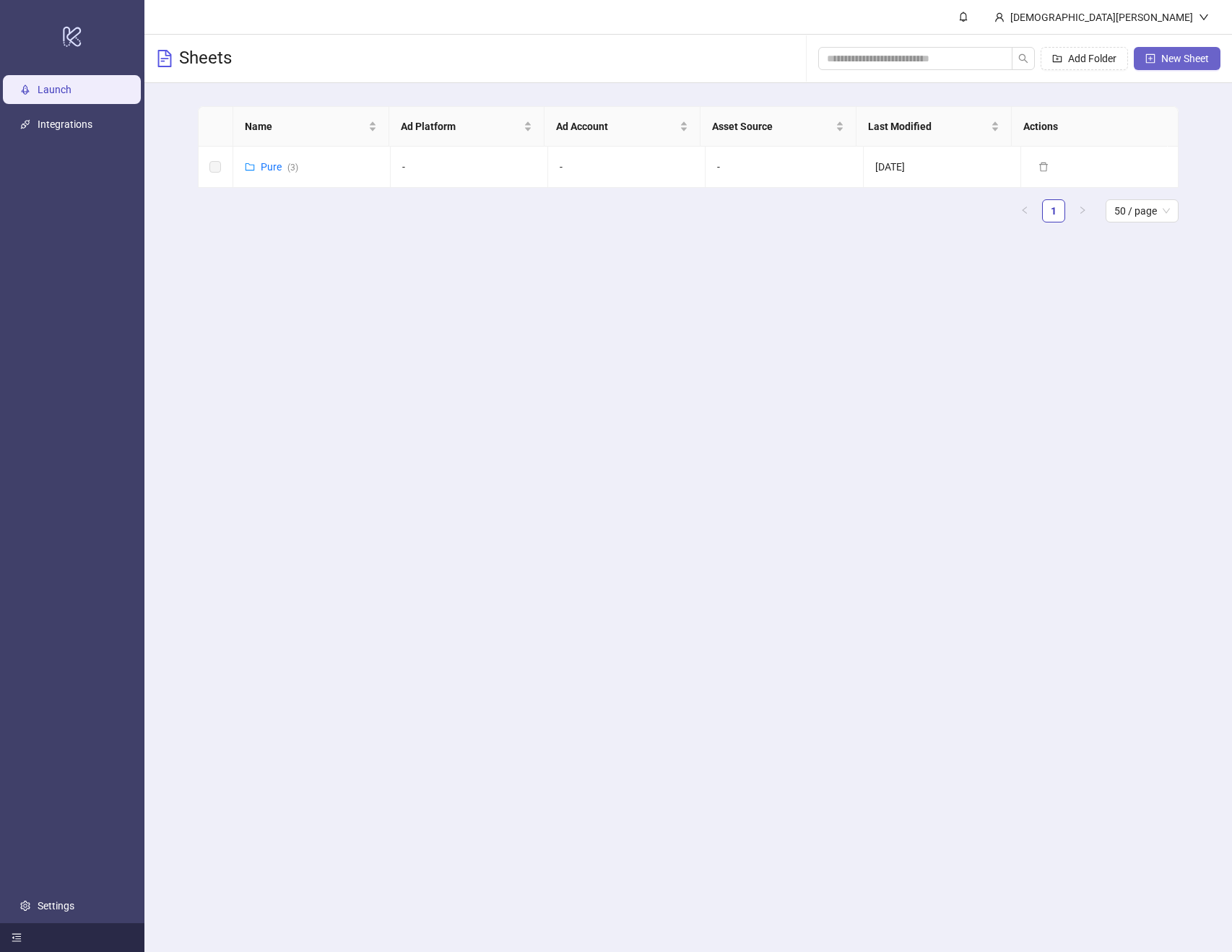
click at [1167, 63] on span "New Sheet" at bounding box center [1185, 58] width 48 height 11
type input "**********"
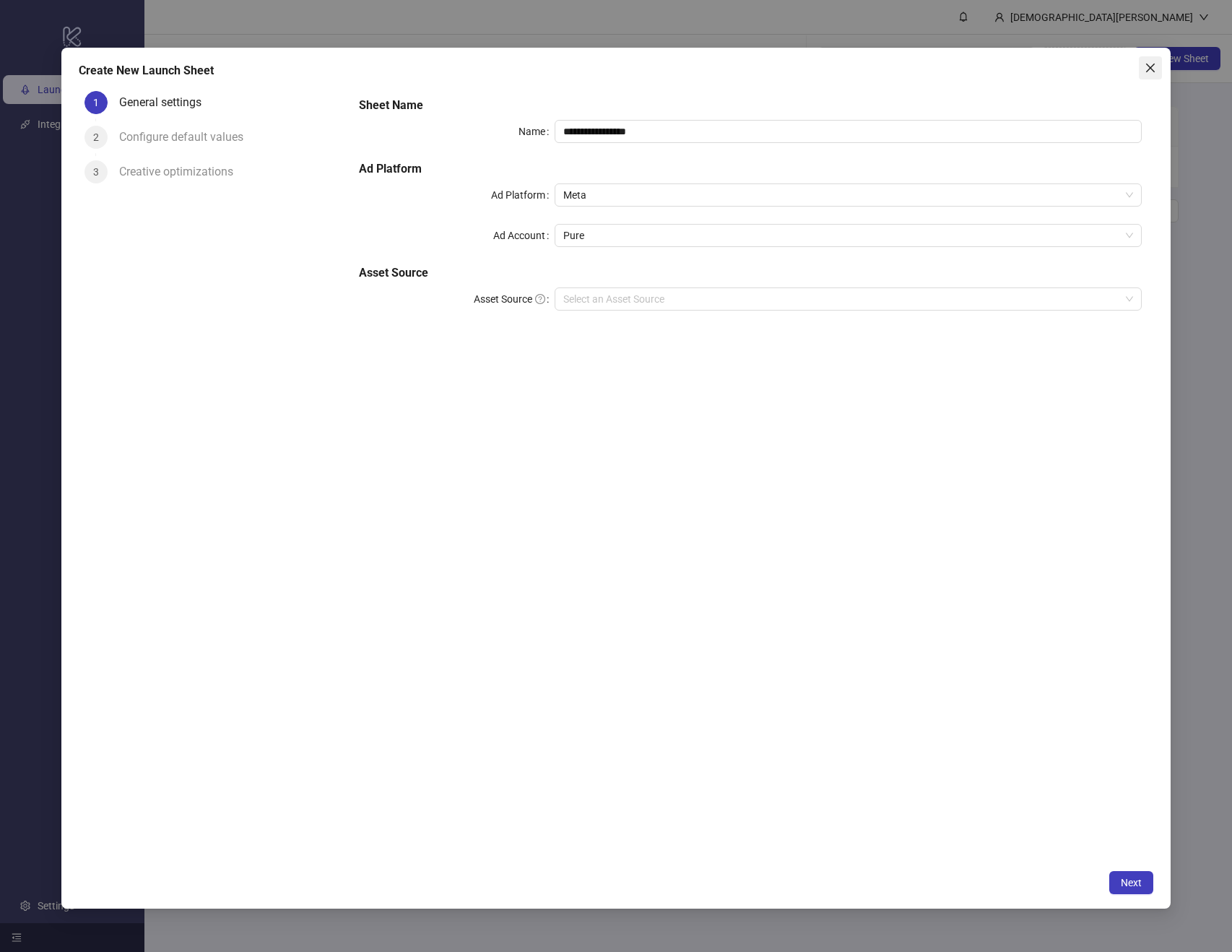
click at [1145, 68] on icon "close" at bounding box center [1150, 68] width 11 height 11
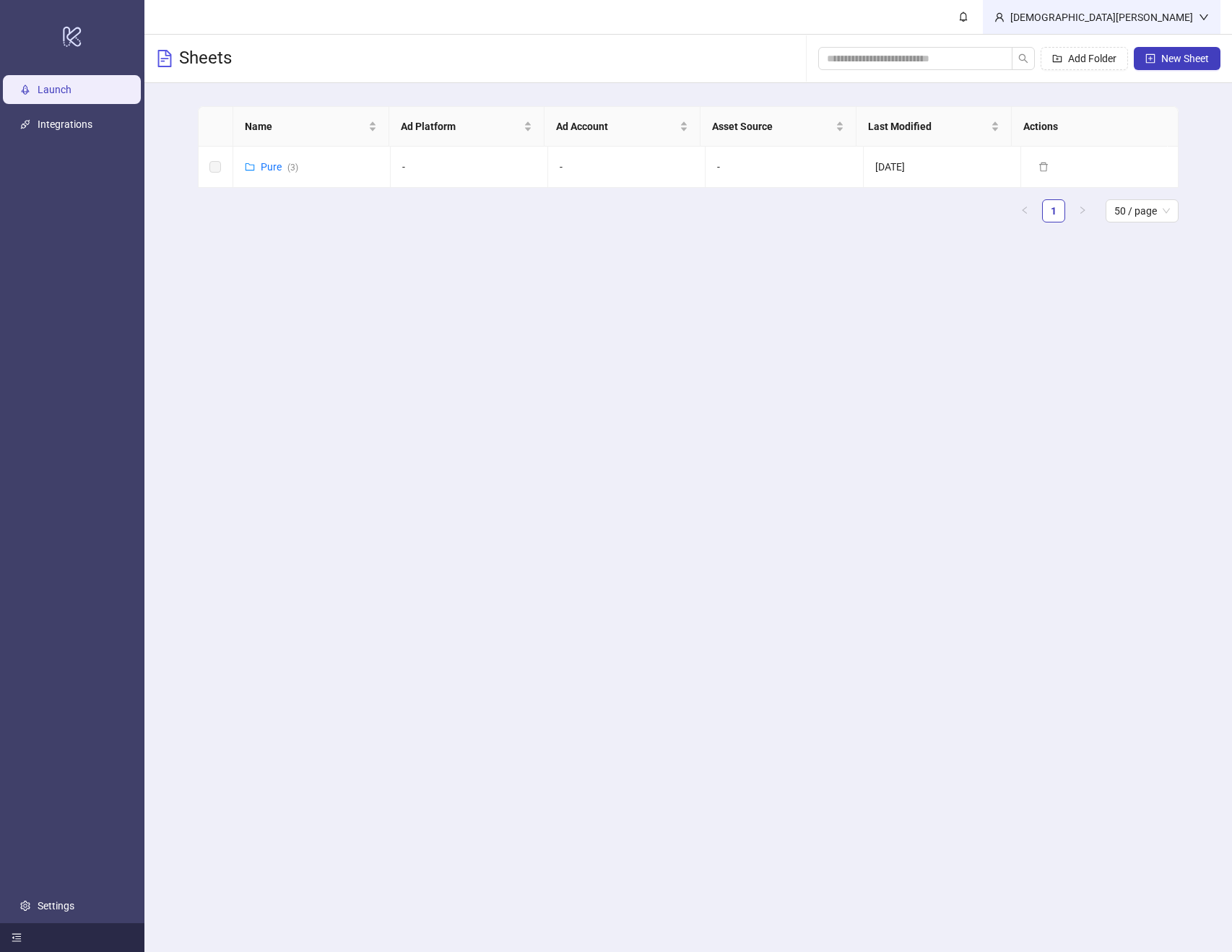
click at [1157, 15] on div "Christian Xantus" at bounding box center [1102, 18] width 194 height 16
click at [968, 20] on icon "bell" at bounding box center [964, 17] width 8 height 10
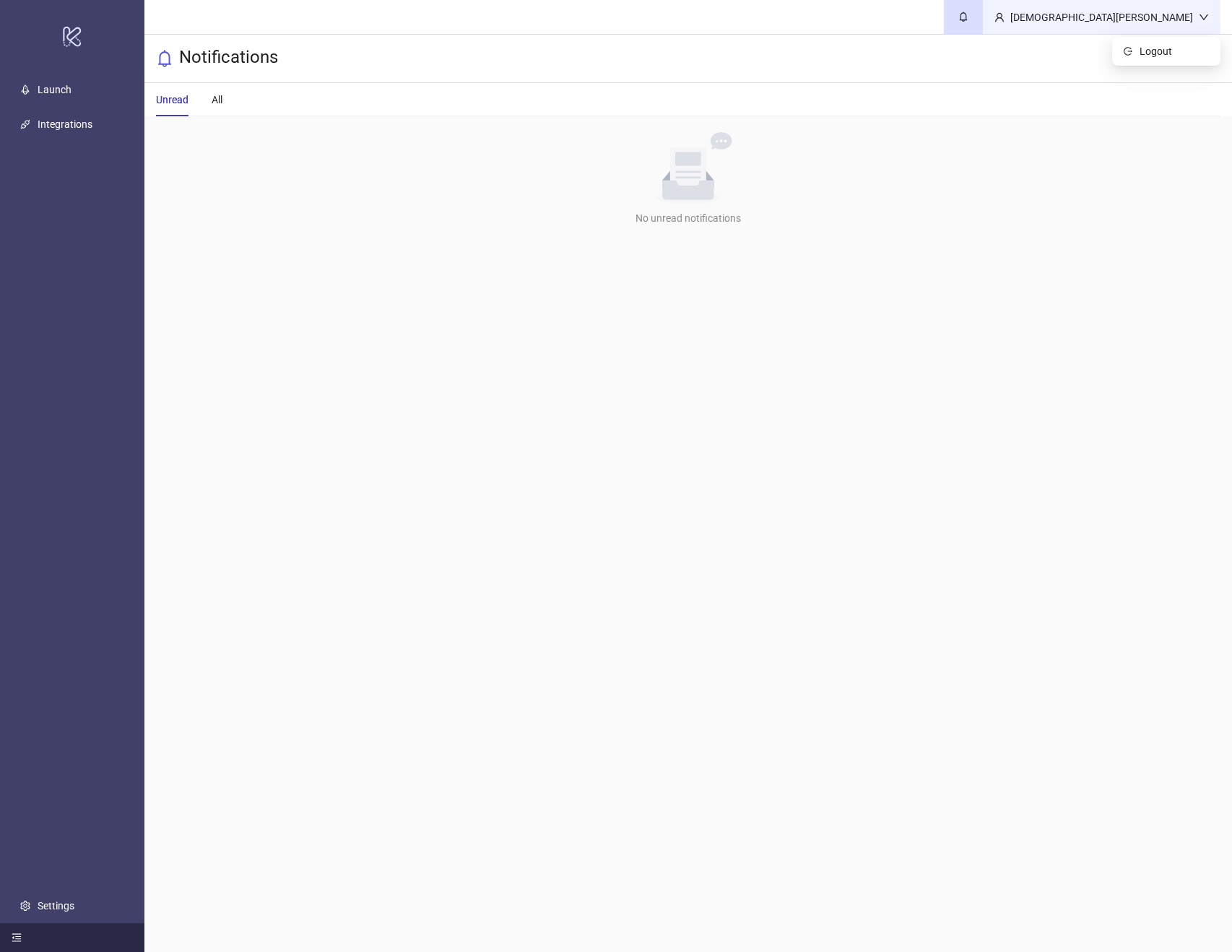
click at [1149, 18] on div "Christian Xantus" at bounding box center [1102, 18] width 194 height 16
click at [1146, 45] on span "Logout" at bounding box center [1175, 52] width 70 height 16
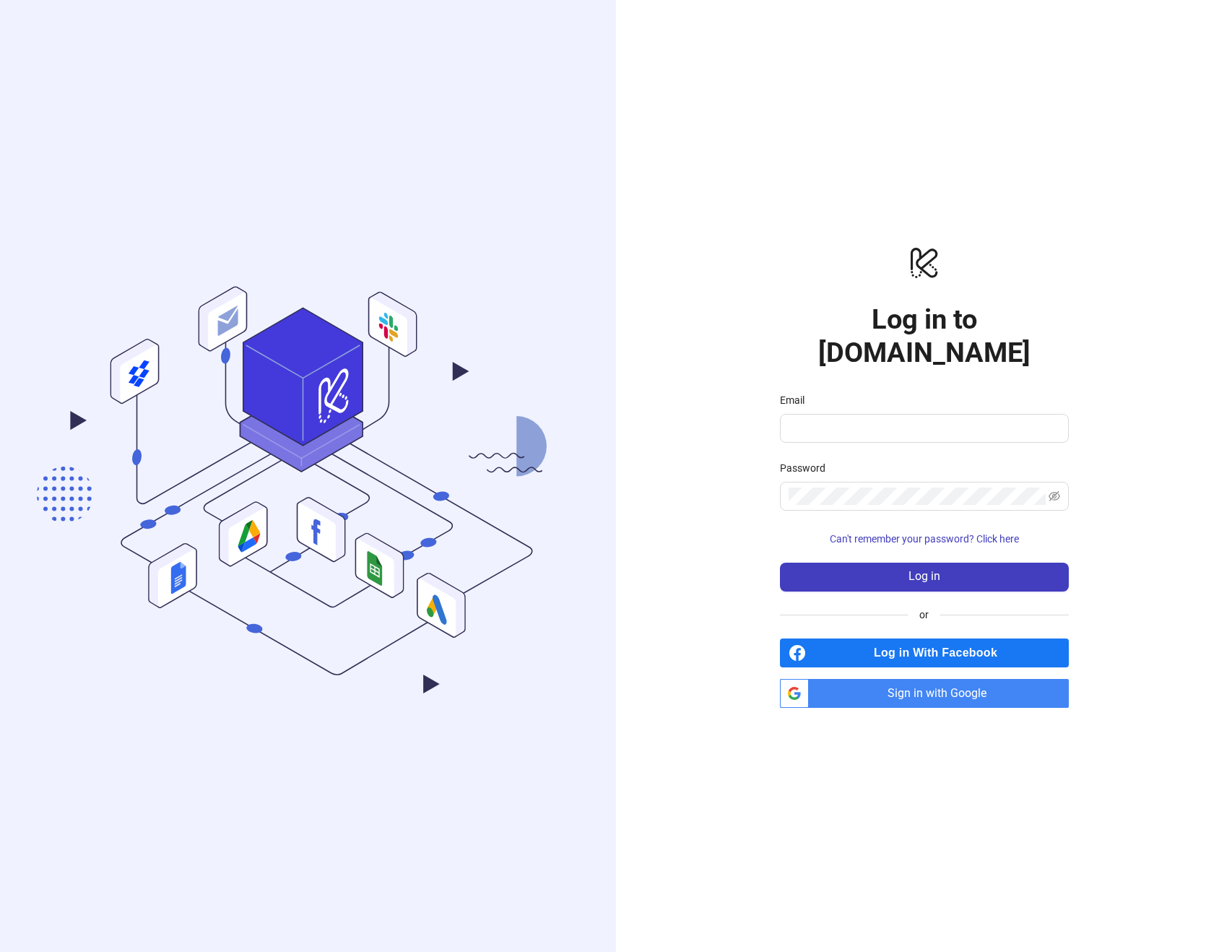
click at [900, 679] on span "Sign in with Google" at bounding box center [942, 694] width 254 height 29
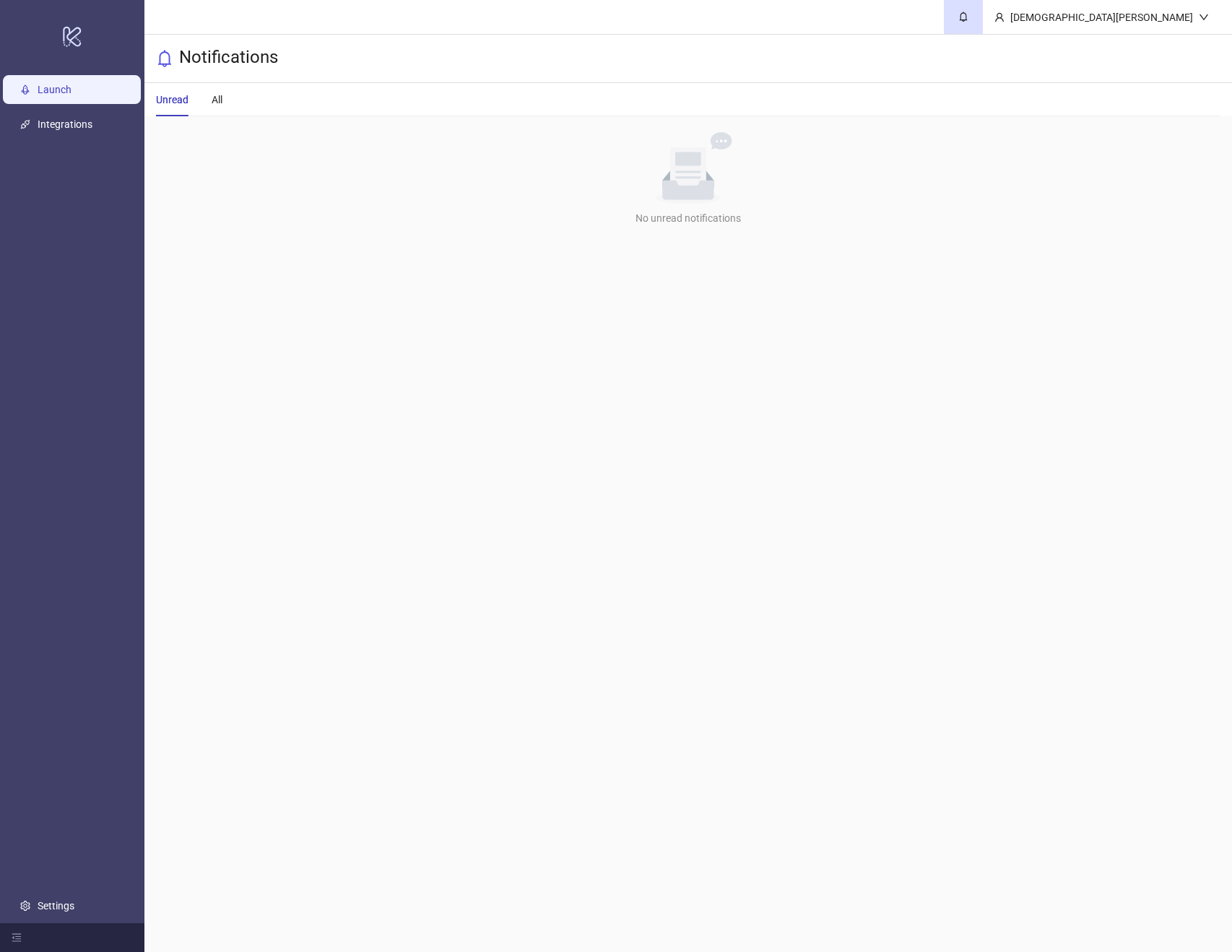
click at [37, 84] on link "Launch" at bounding box center [54, 90] width 34 height 11
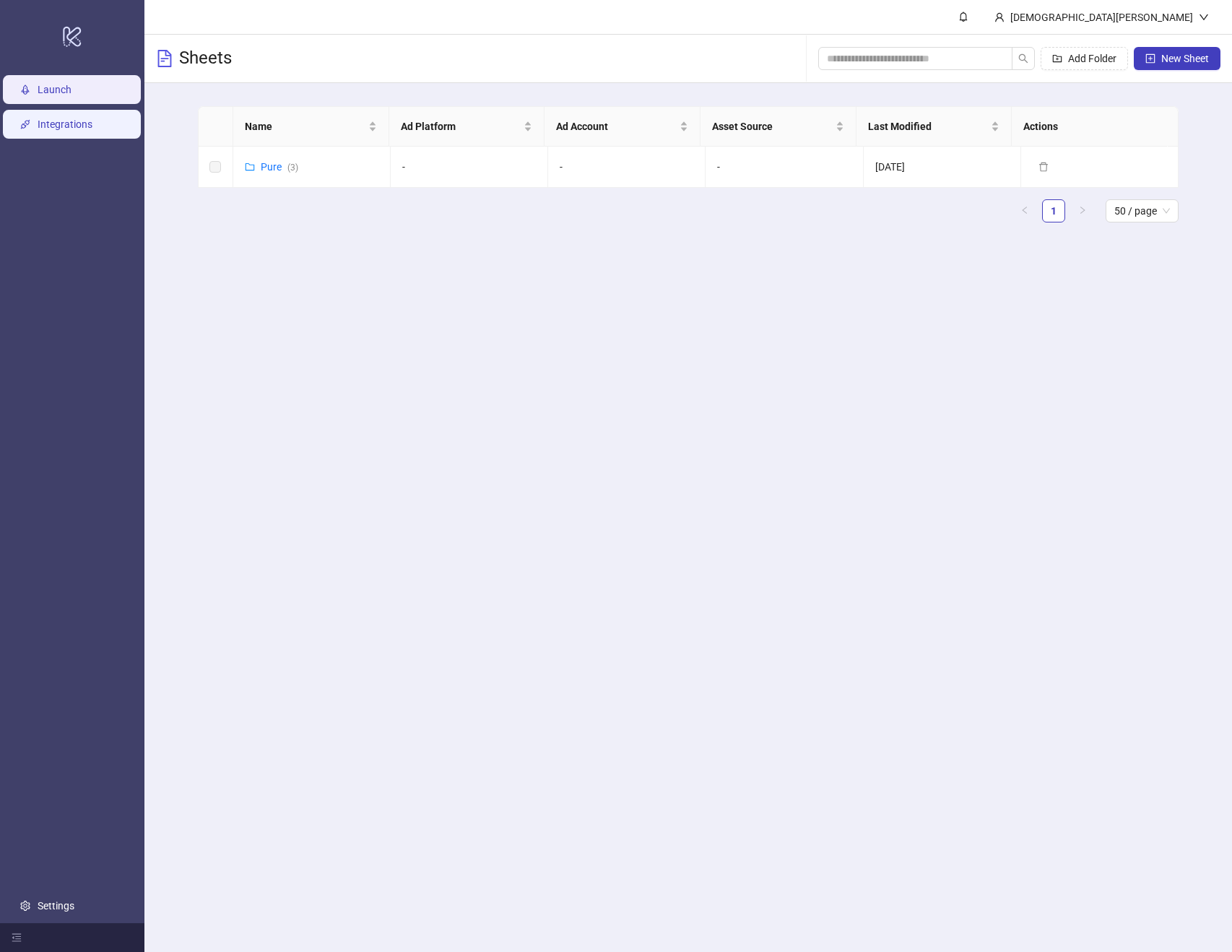
click at [92, 118] on link "Integrations" at bounding box center [65, 124] width 55 height 11
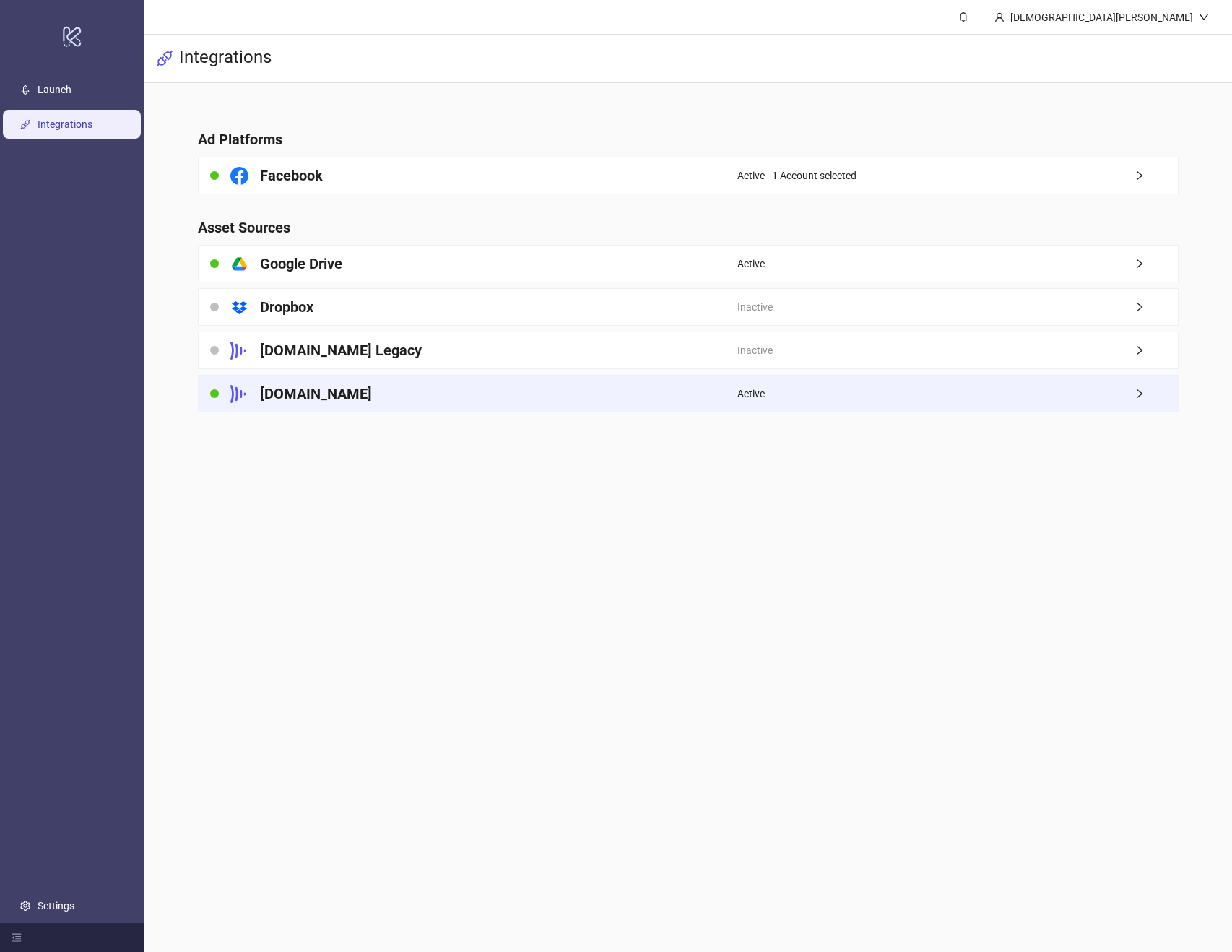
click at [921, 402] on div "Active" at bounding box center [958, 393] width 440 height 36
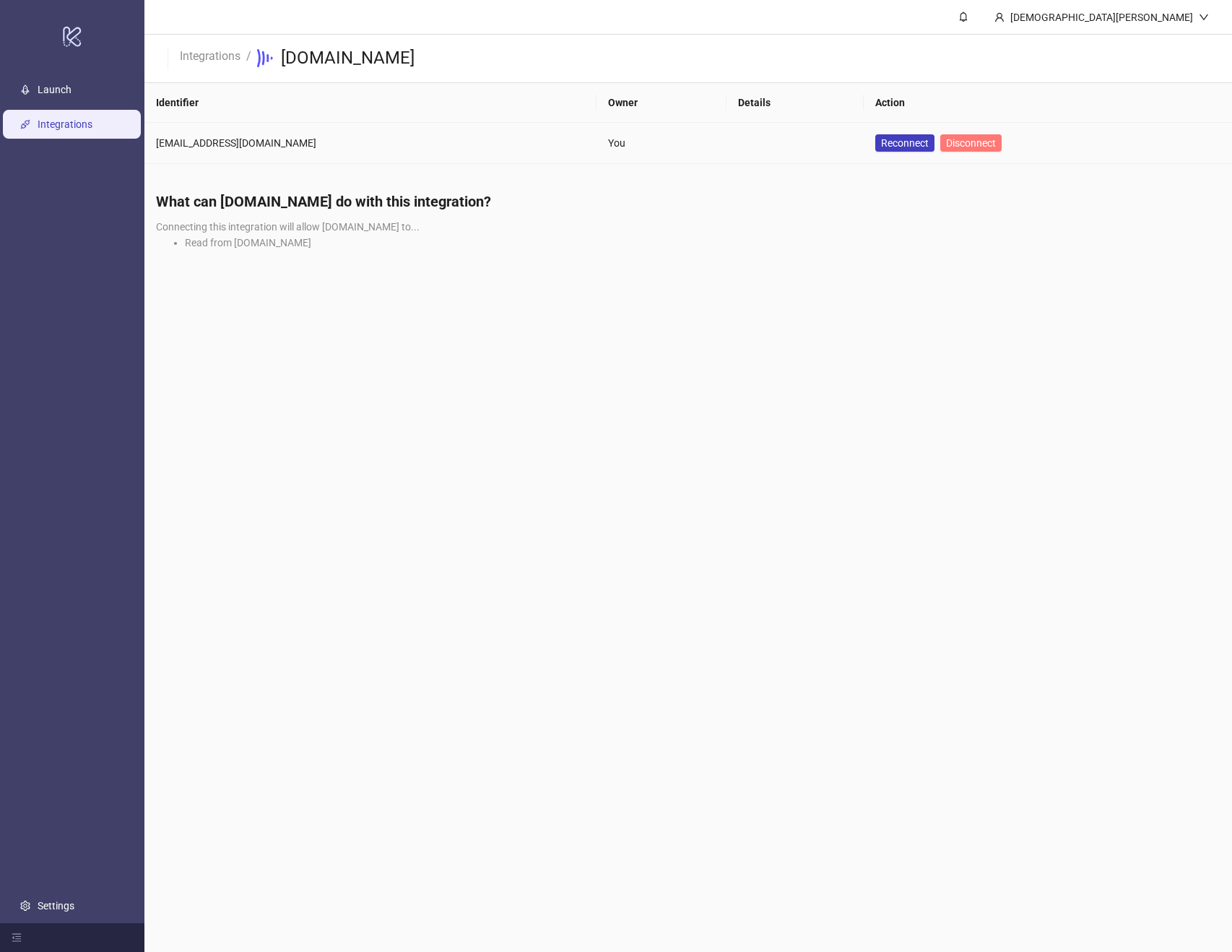
click at [946, 142] on span "Disconnect" at bounding box center [971, 143] width 50 height 11
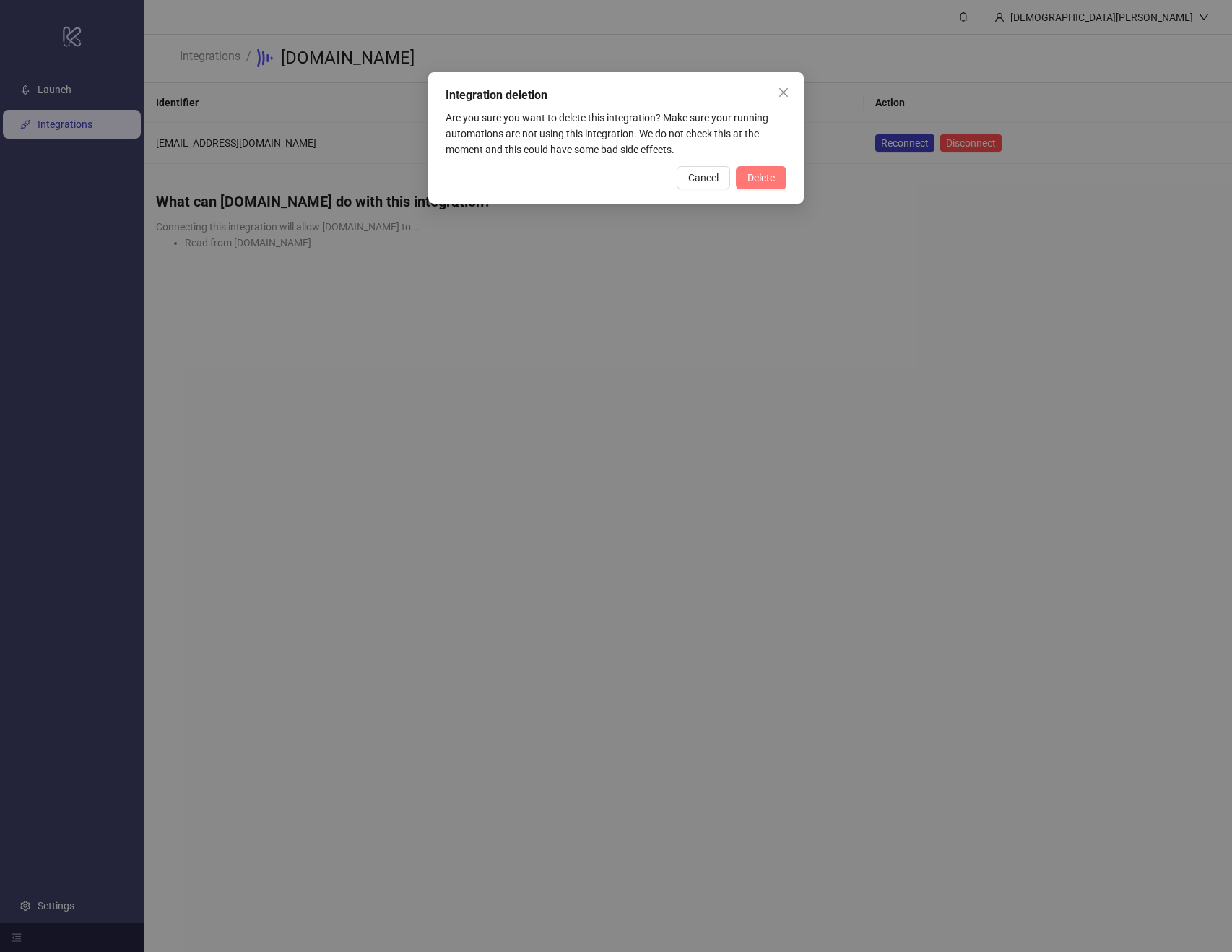
click at [755, 181] on span "Delete" at bounding box center [762, 177] width 28 height 11
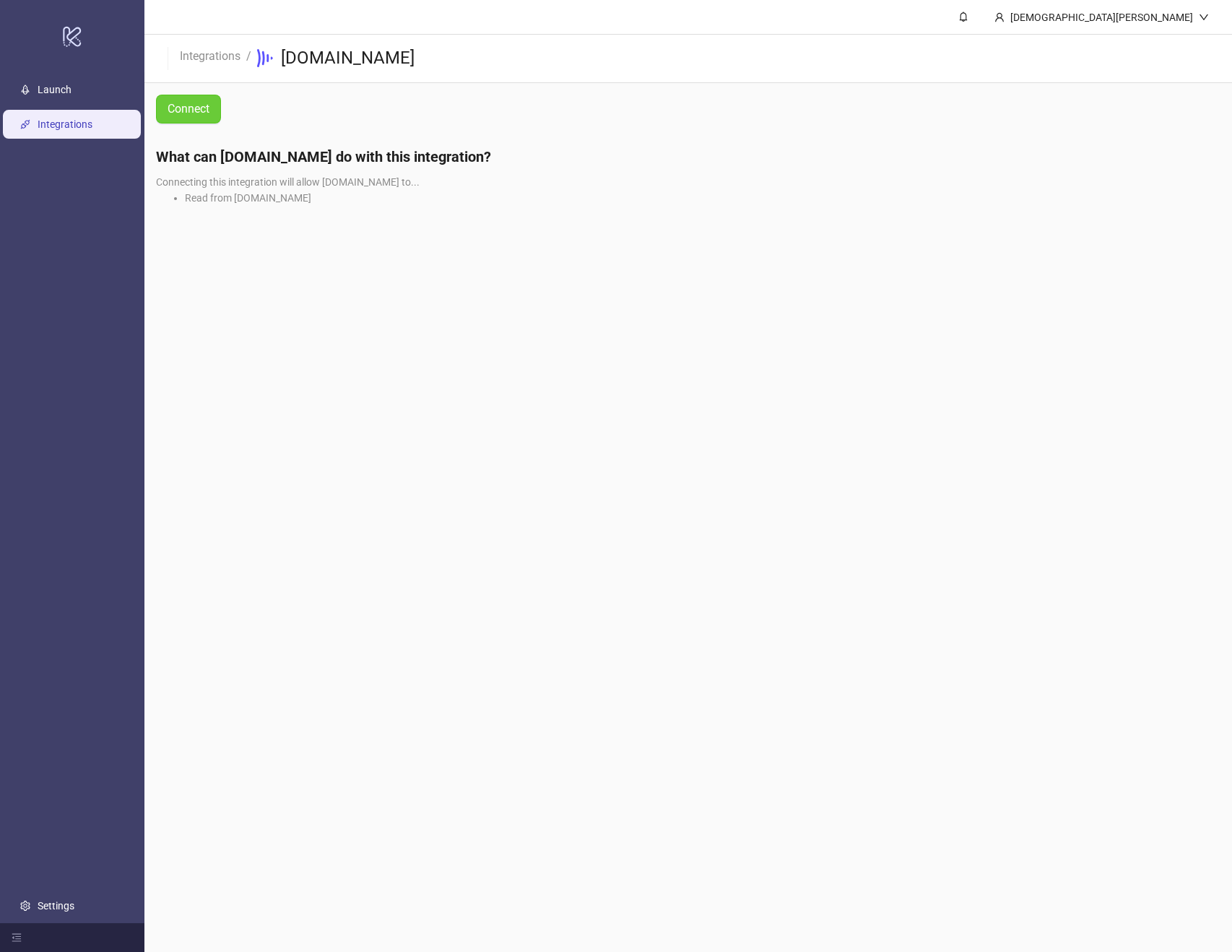
click at [186, 104] on span "Connect" at bounding box center [189, 109] width 42 height 13
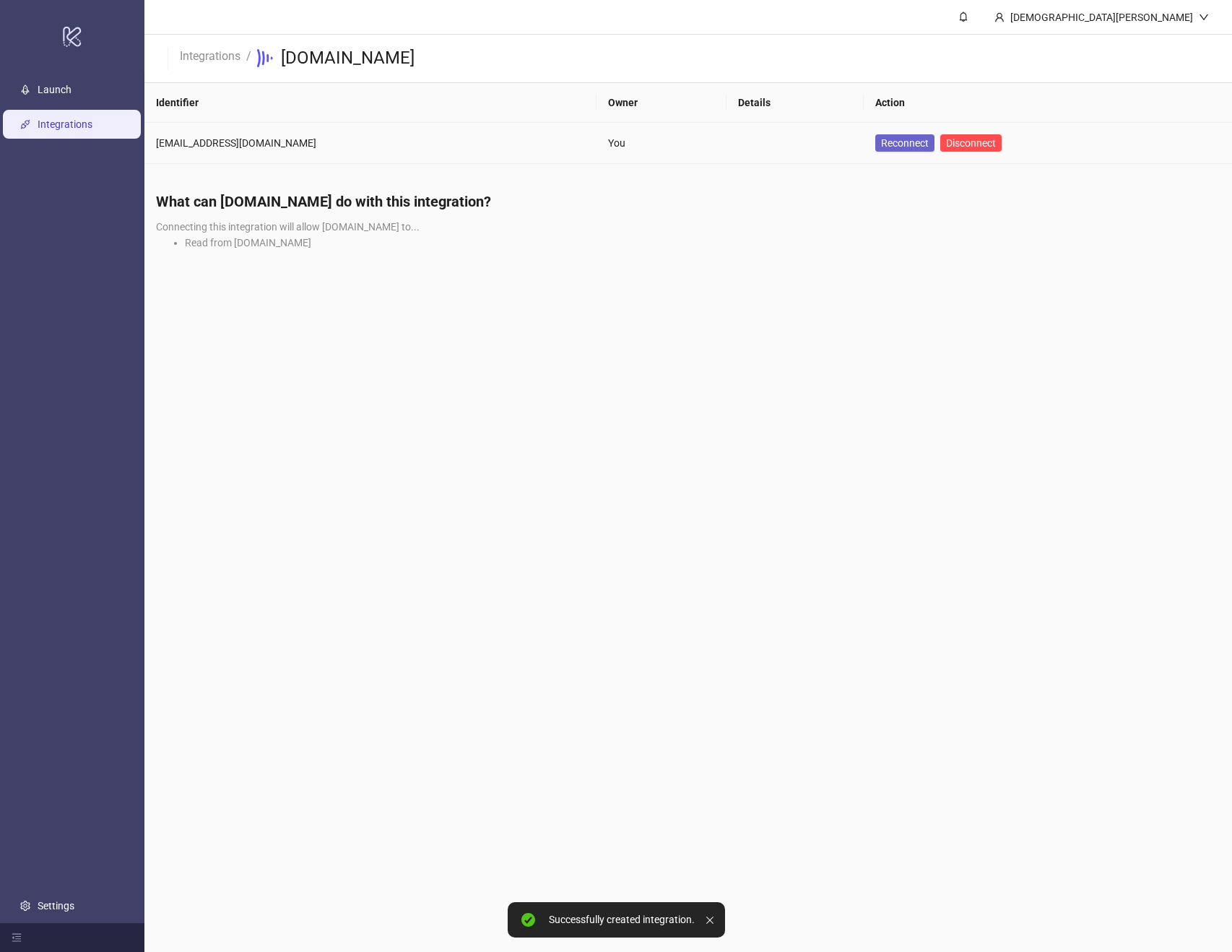
click at [882, 143] on span "Reconnect" at bounding box center [905, 143] width 48 height 16
drag, startPoint x: 788, startPoint y: 951, endPoint x: 775, endPoint y: 932, distance: 23.0
drag, startPoint x: 796, startPoint y: 884, endPoint x: 802, endPoint y: 868, distance: 17.1
click at [1138, 376] on main "[DEMOGRAPHIC_DATA][PERSON_NAME] Integrations / [DOMAIN_NAME] Identifier Owner D…" at bounding box center [688, 476] width 1088 height 952
click at [907, 469] on main "Christian Xantus Integrations / Frame.io Identifier Owner Details Action cxantu…" at bounding box center [688, 476] width 1088 height 952
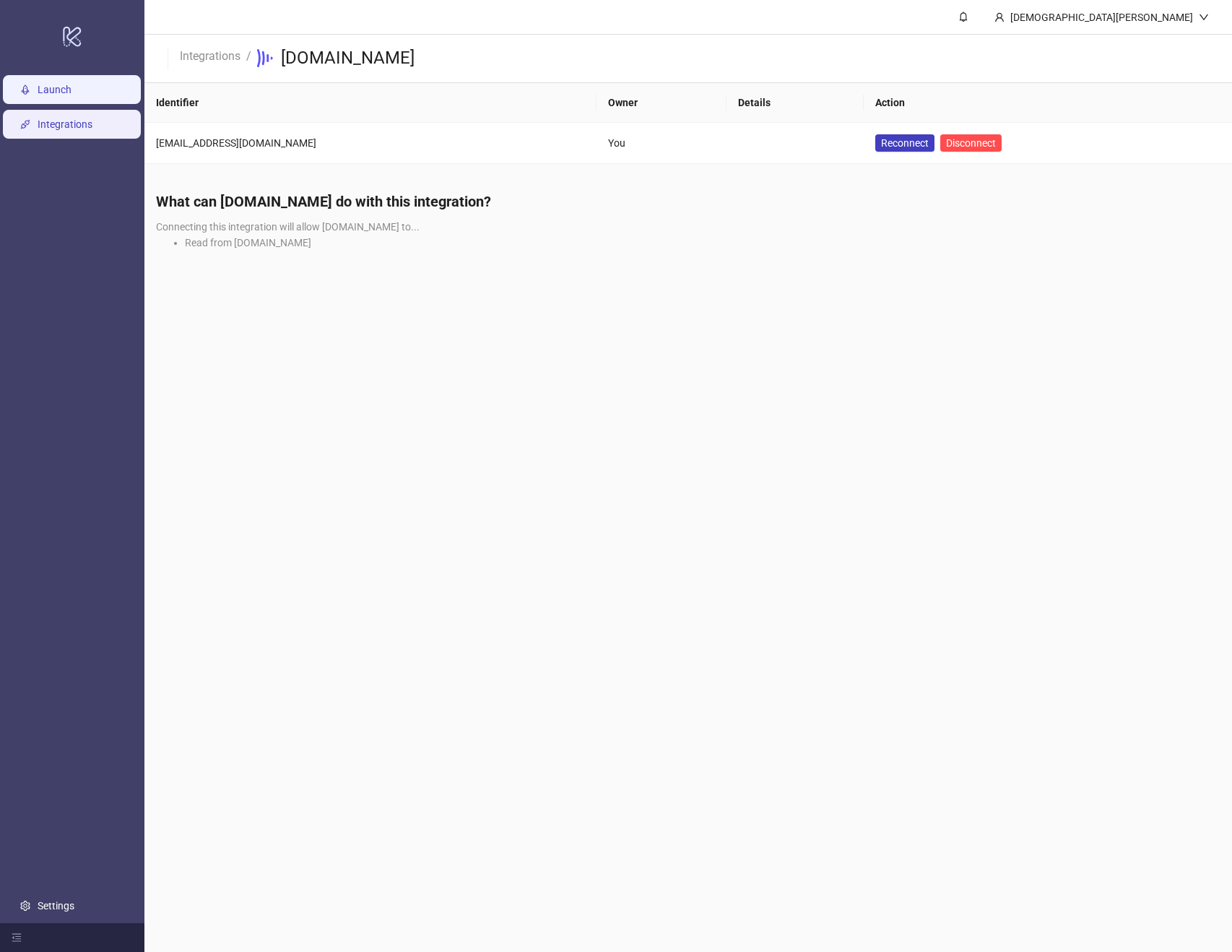
click at [71, 96] on link "Launch" at bounding box center [54, 90] width 34 height 11
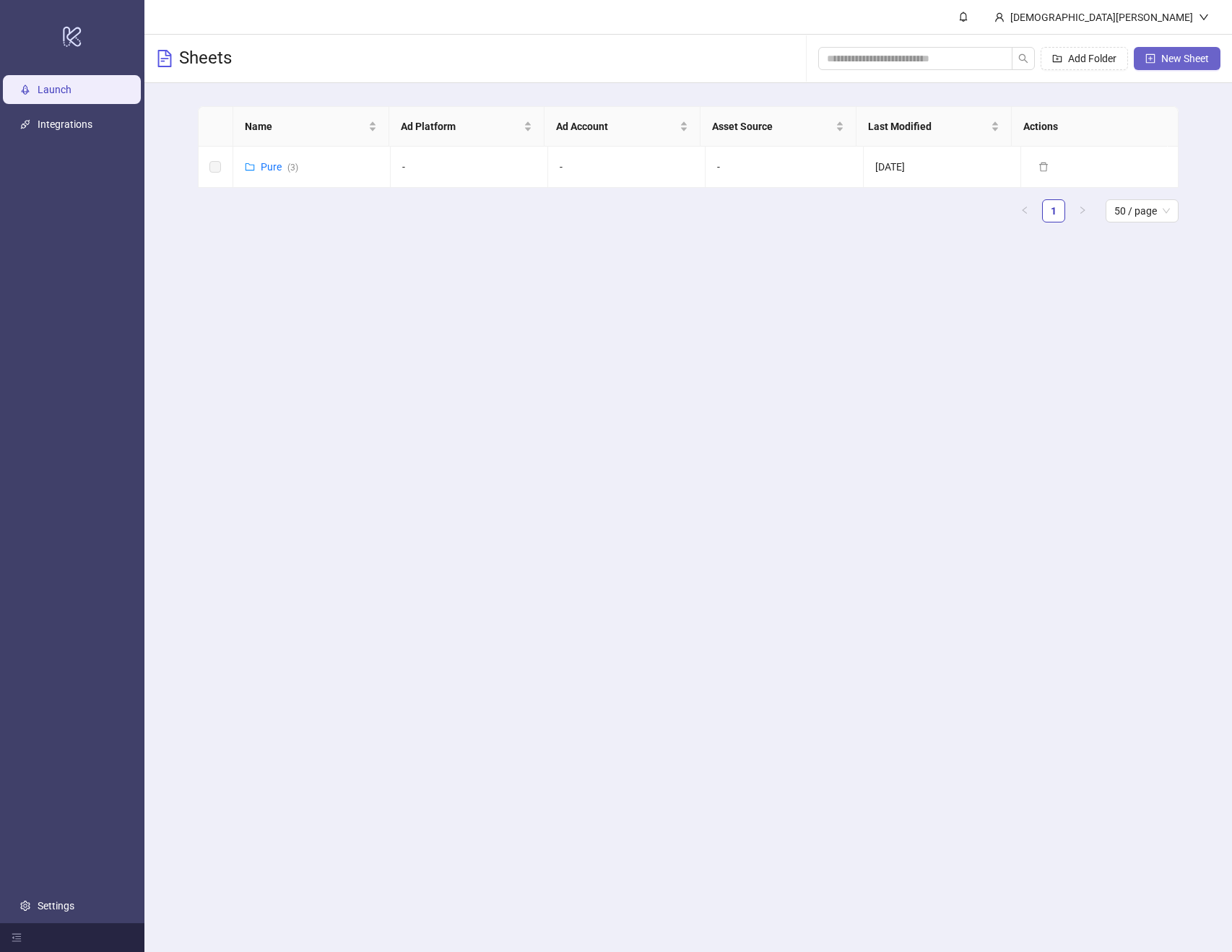
click at [1181, 58] on span "New Sheet" at bounding box center [1185, 58] width 48 height 11
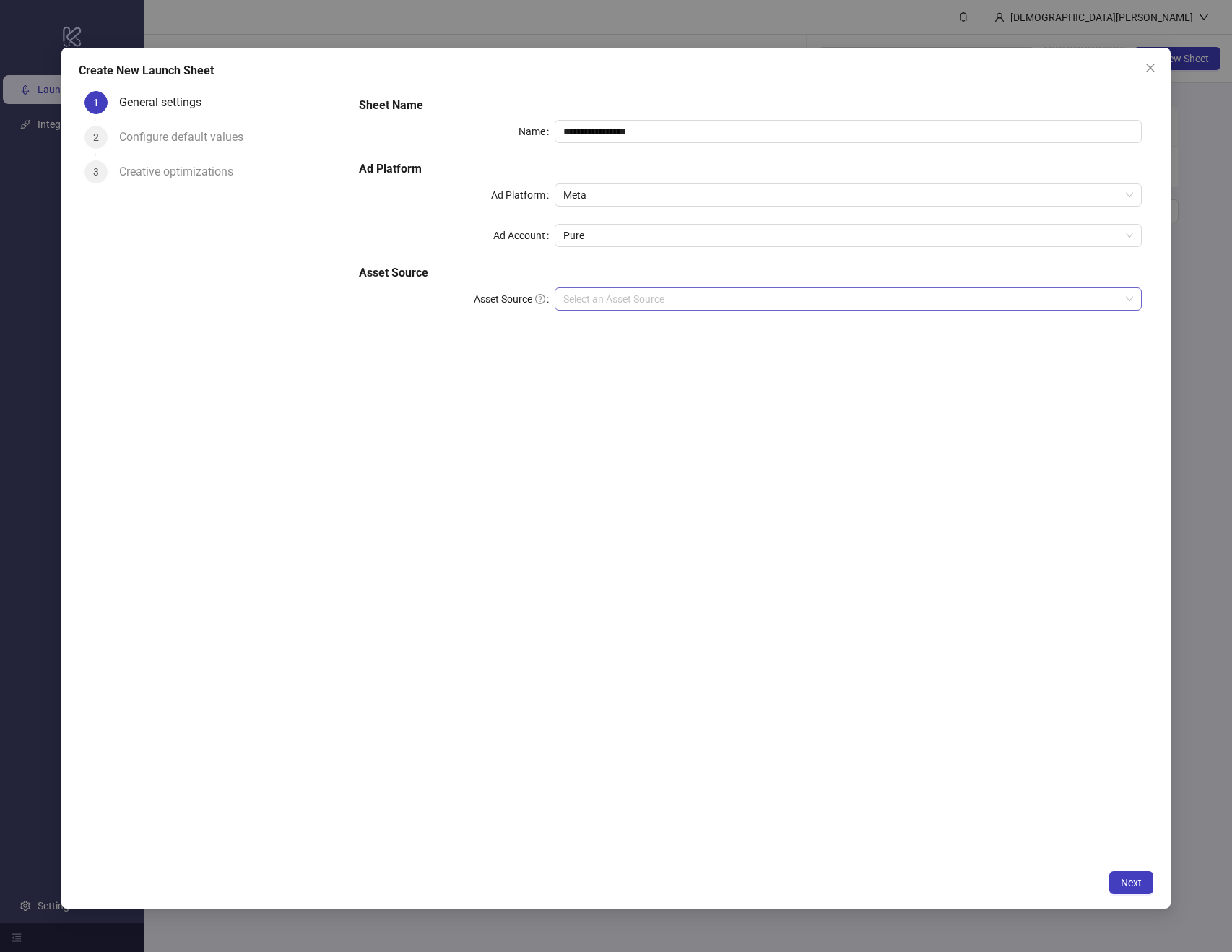
click at [601, 293] on input "Asset Source" at bounding box center [842, 299] width 557 height 22
click at [613, 375] on div "Frame.io" at bounding box center [848, 374] width 564 height 16
click at [639, 325] on div "**********" at bounding box center [750, 232] width 795 height 283
click at [635, 345] on input "search" at bounding box center [842, 339] width 557 height 22
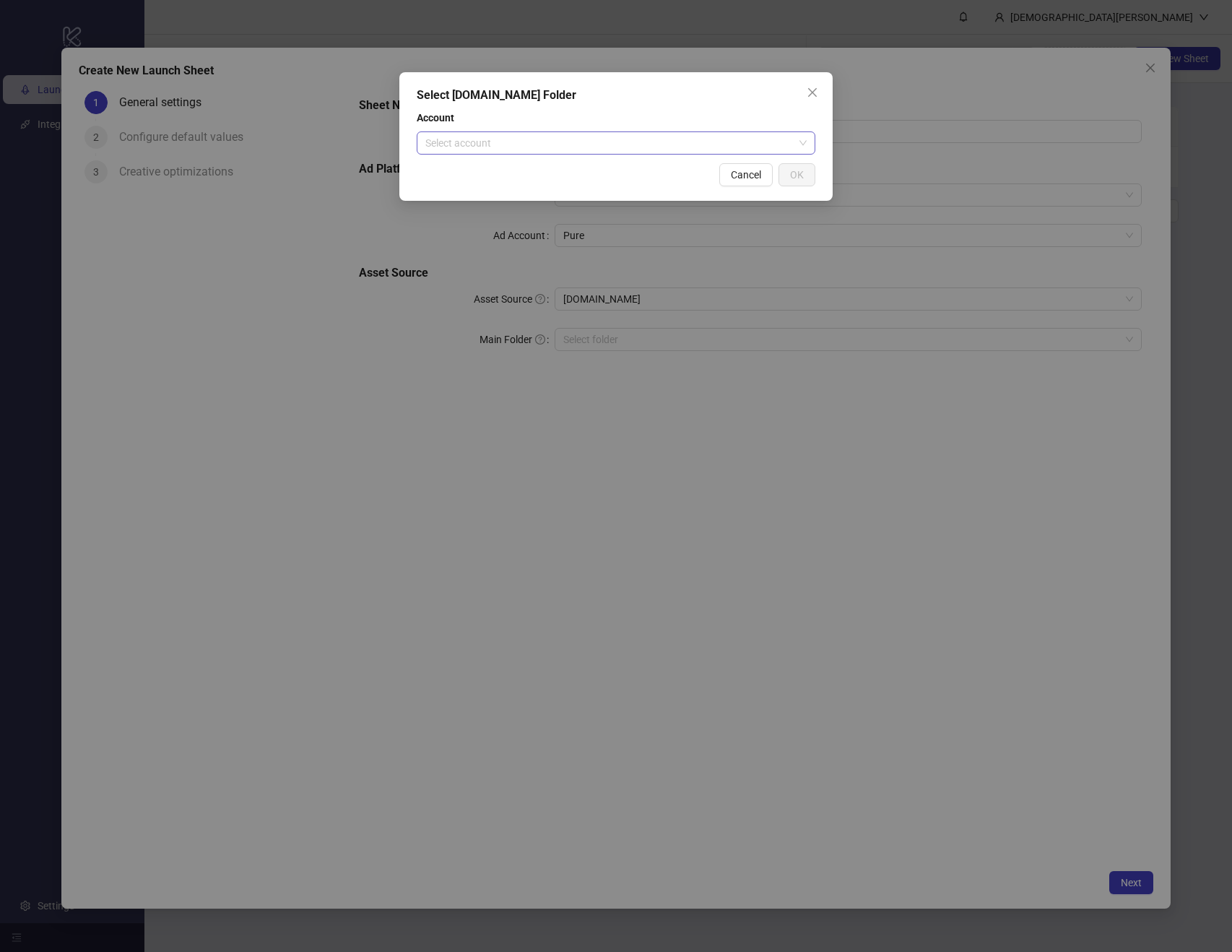
click at [722, 146] on input "search" at bounding box center [610, 142] width 368 height 22
click at [668, 173] on div "Christian's Account" at bounding box center [616, 172] width 376 height 16
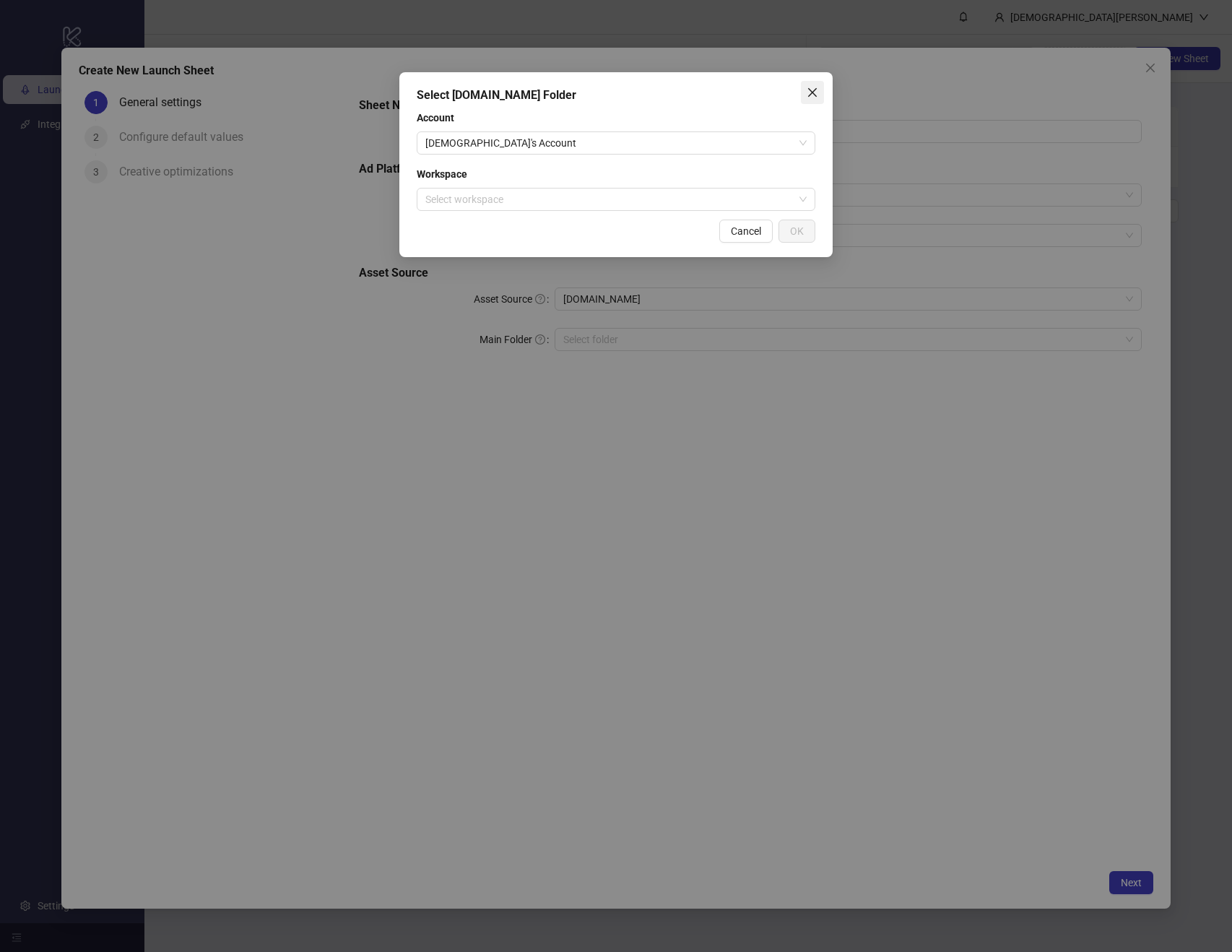
drag, startPoint x: 812, startPoint y: 97, endPoint x: 855, endPoint y: 91, distance: 43.4
click at [813, 97] on icon "close" at bounding box center [813, 92] width 11 height 11
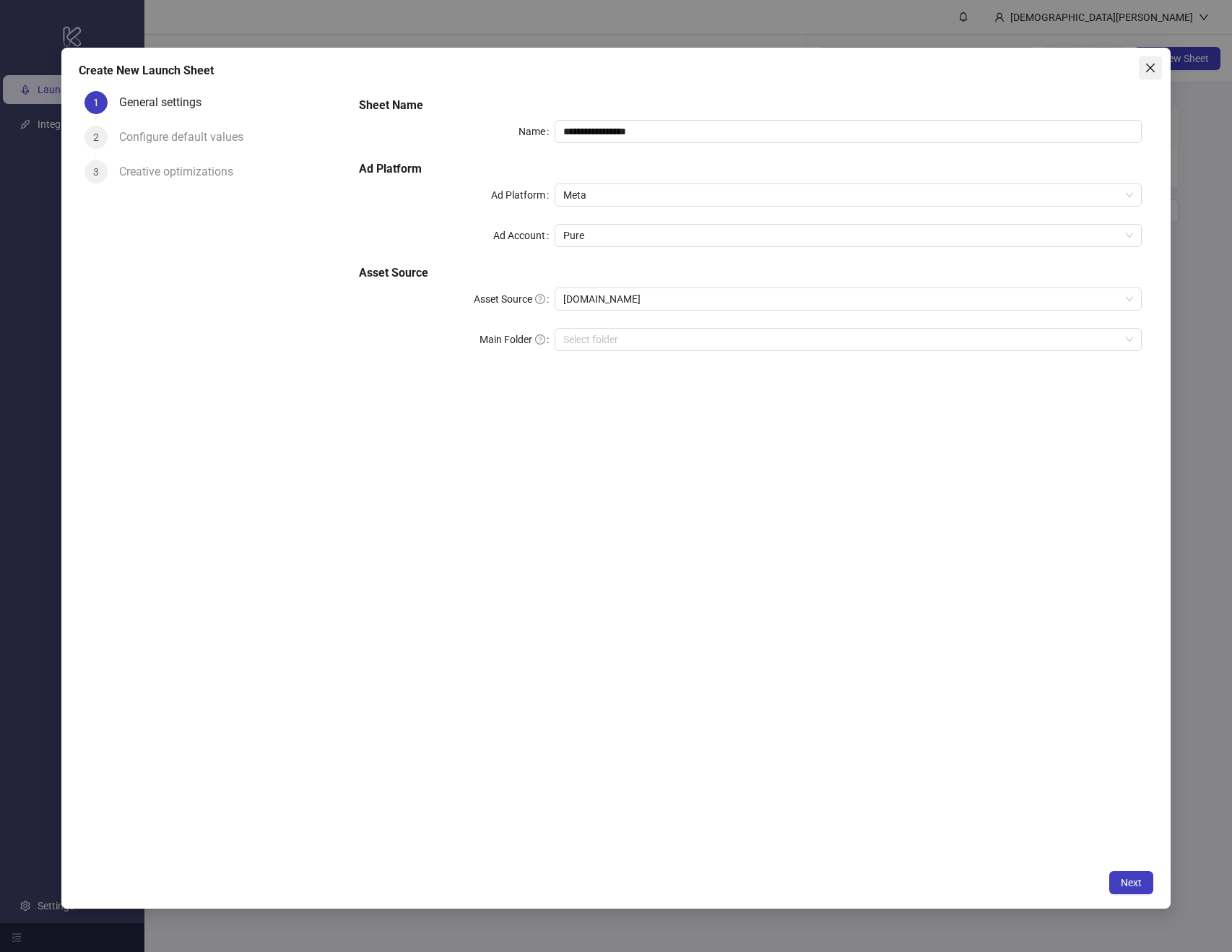
click at [1150, 70] on icon "close" at bounding box center [1150, 68] width 11 height 11
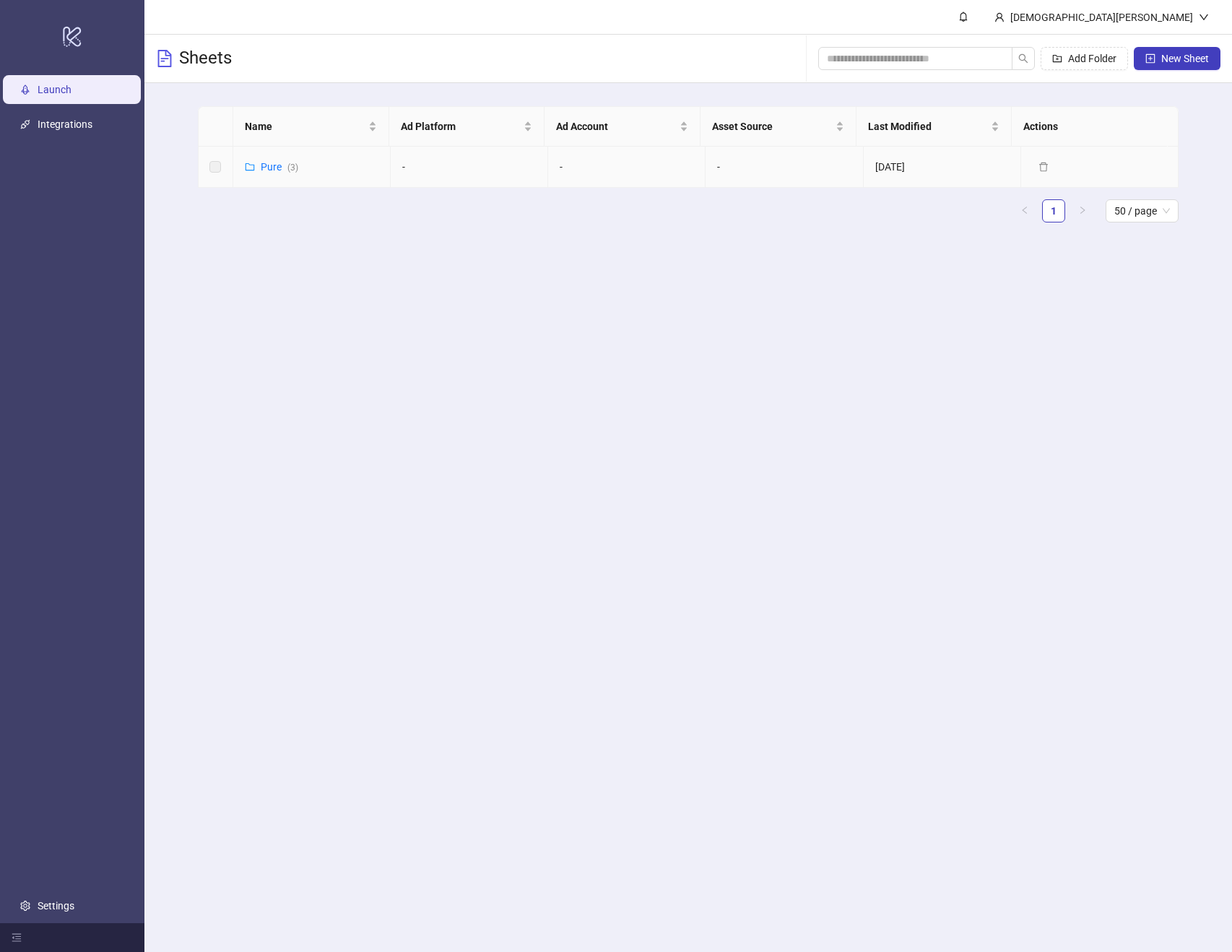
click at [253, 167] on icon "folder" at bounding box center [250, 167] width 10 height 10
click at [262, 166] on link "Pure ( 3 )" at bounding box center [279, 167] width 37 height 11
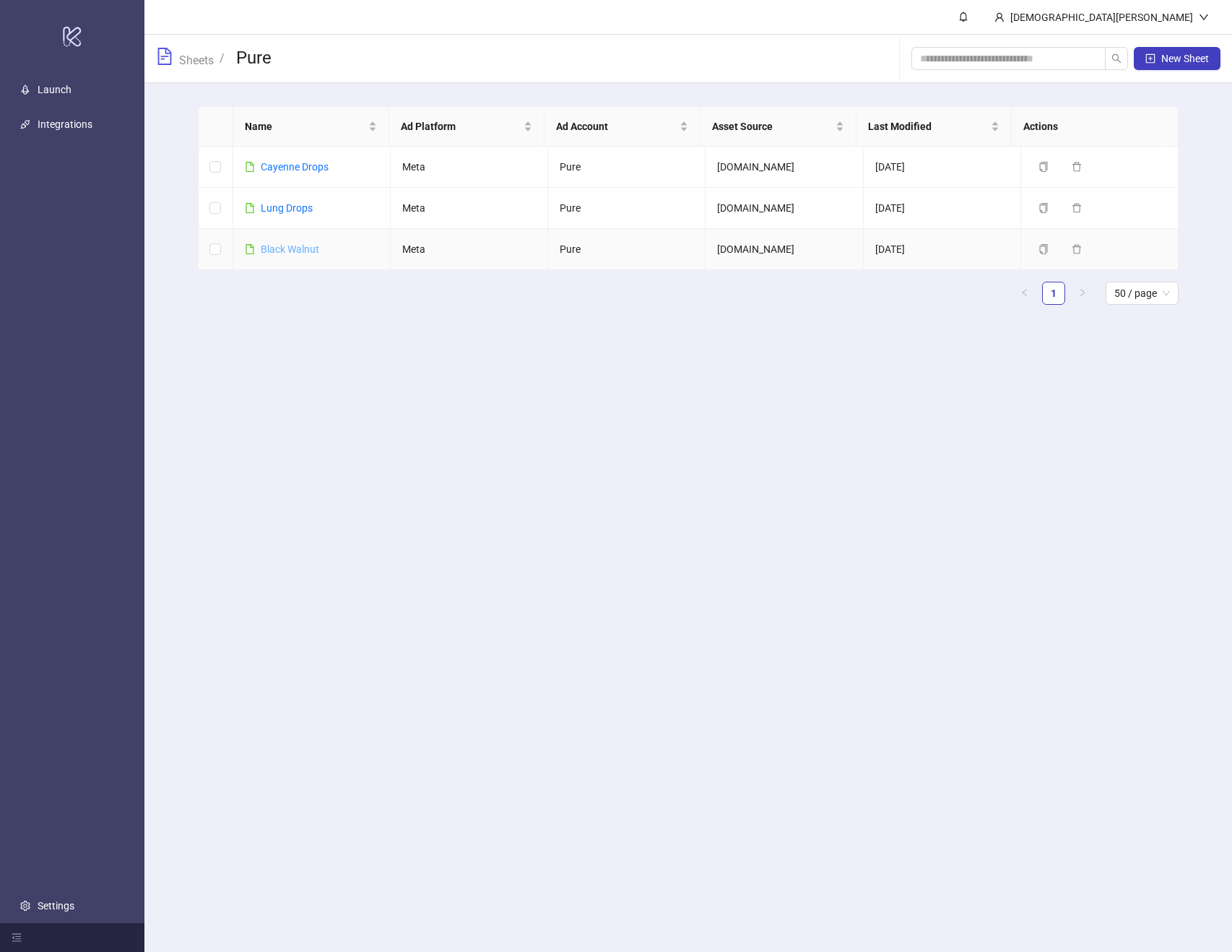
click at [292, 252] on link "Black Walnut" at bounding box center [290, 249] width 58 height 11
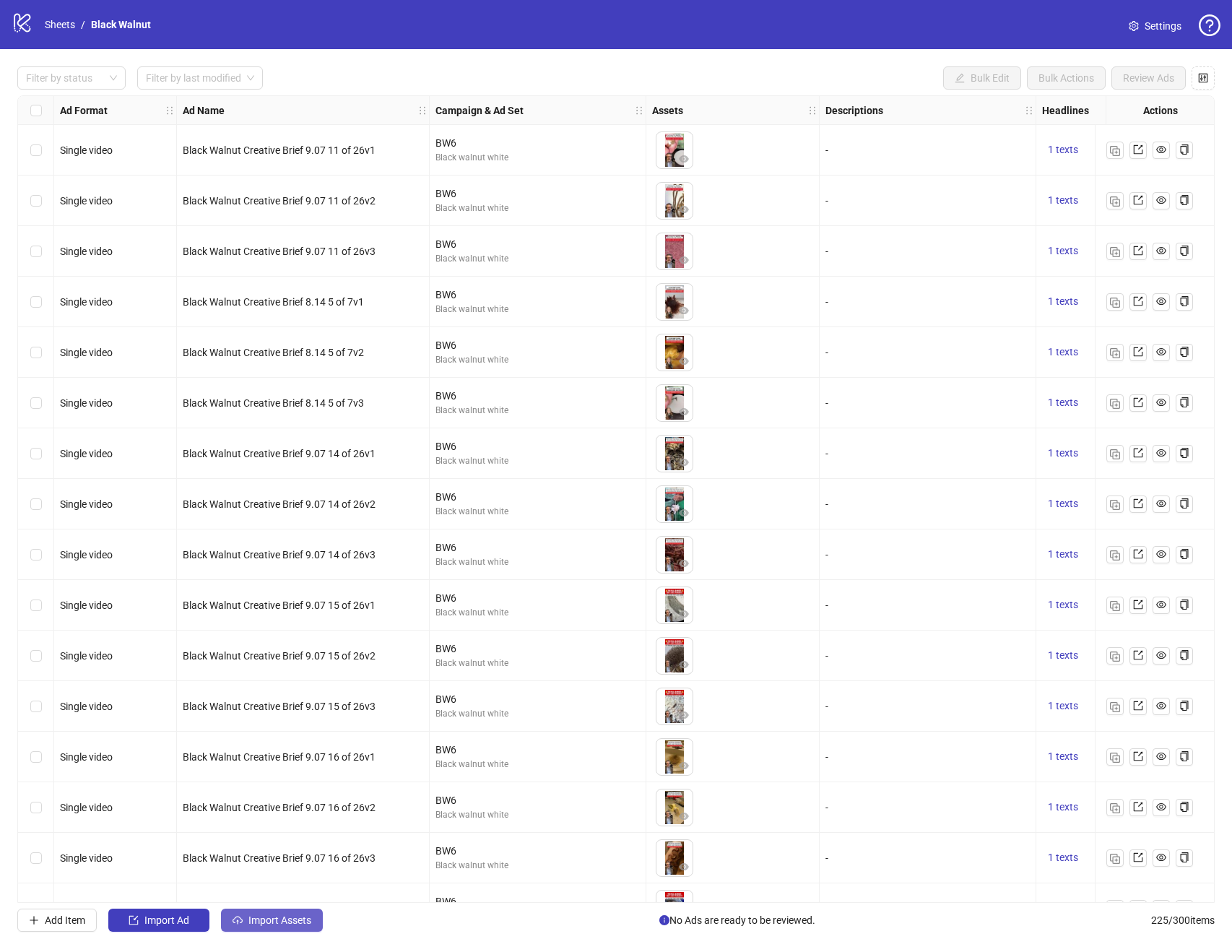
click at [266, 916] on span "Import Assets" at bounding box center [280, 920] width 63 height 11
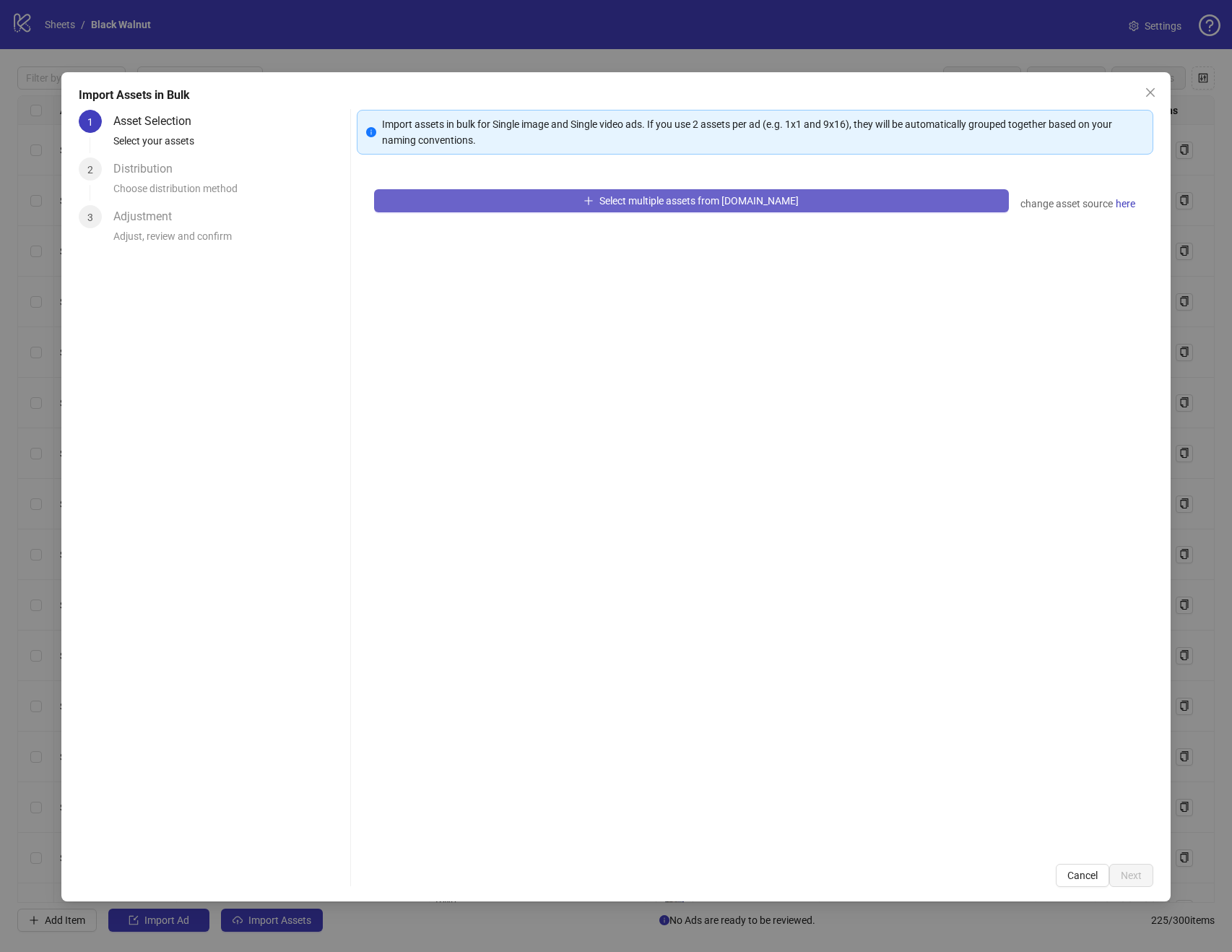
click at [673, 202] on span "Select multiple assets from Frame.io" at bounding box center [699, 201] width 199 height 11
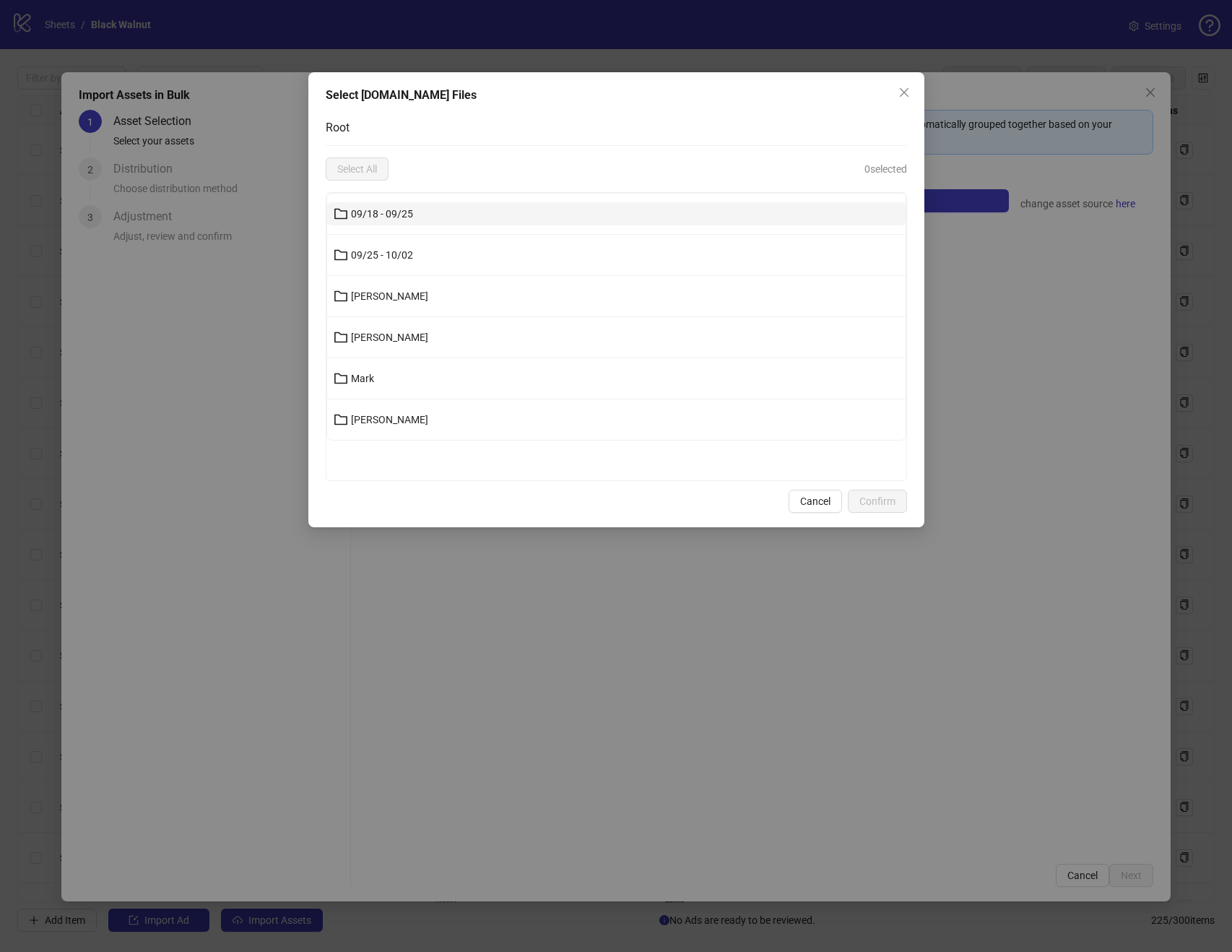
click at [465, 209] on button "09/18 - 09/25" at bounding box center [616, 214] width 579 height 23
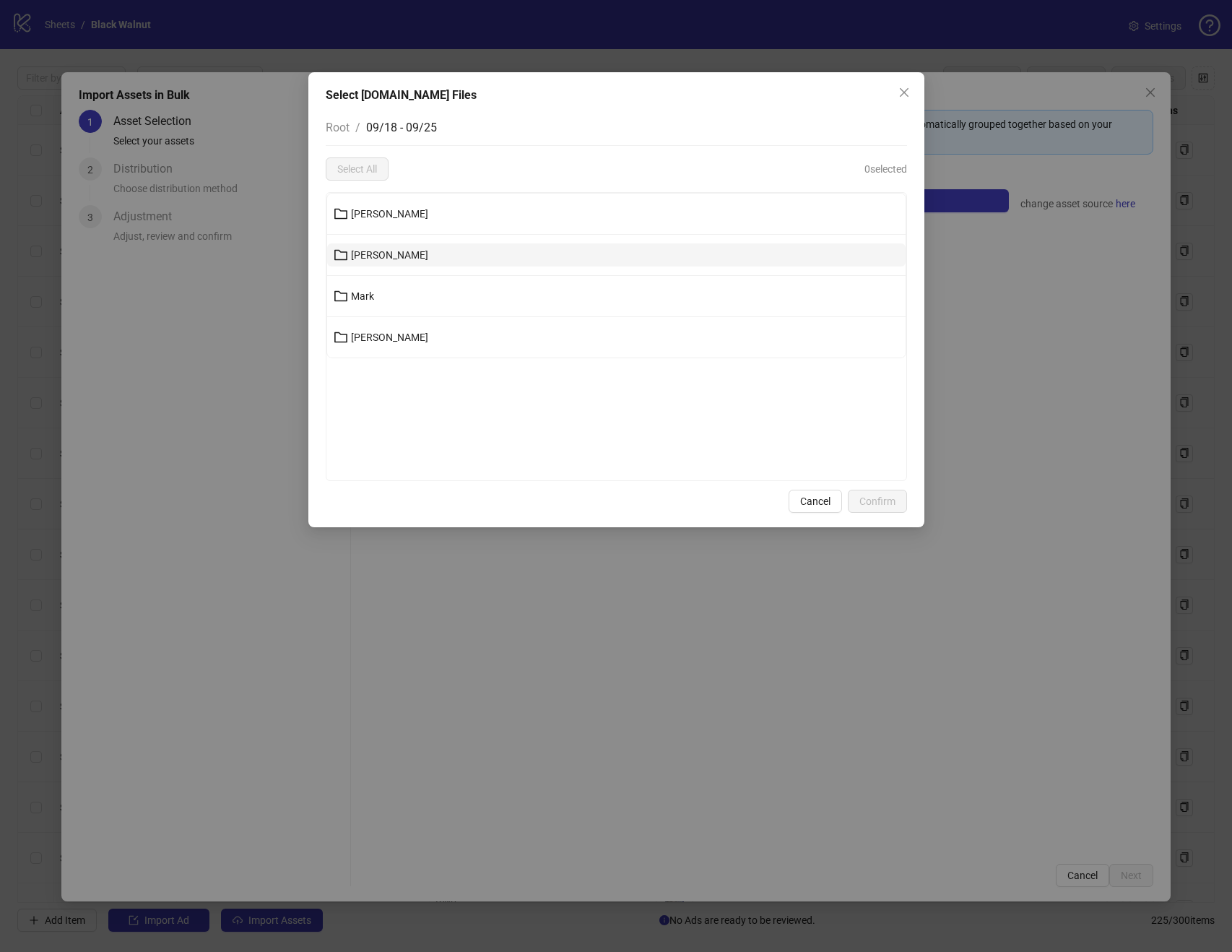
click at [386, 257] on span "Kenneth" at bounding box center [389, 255] width 77 height 11
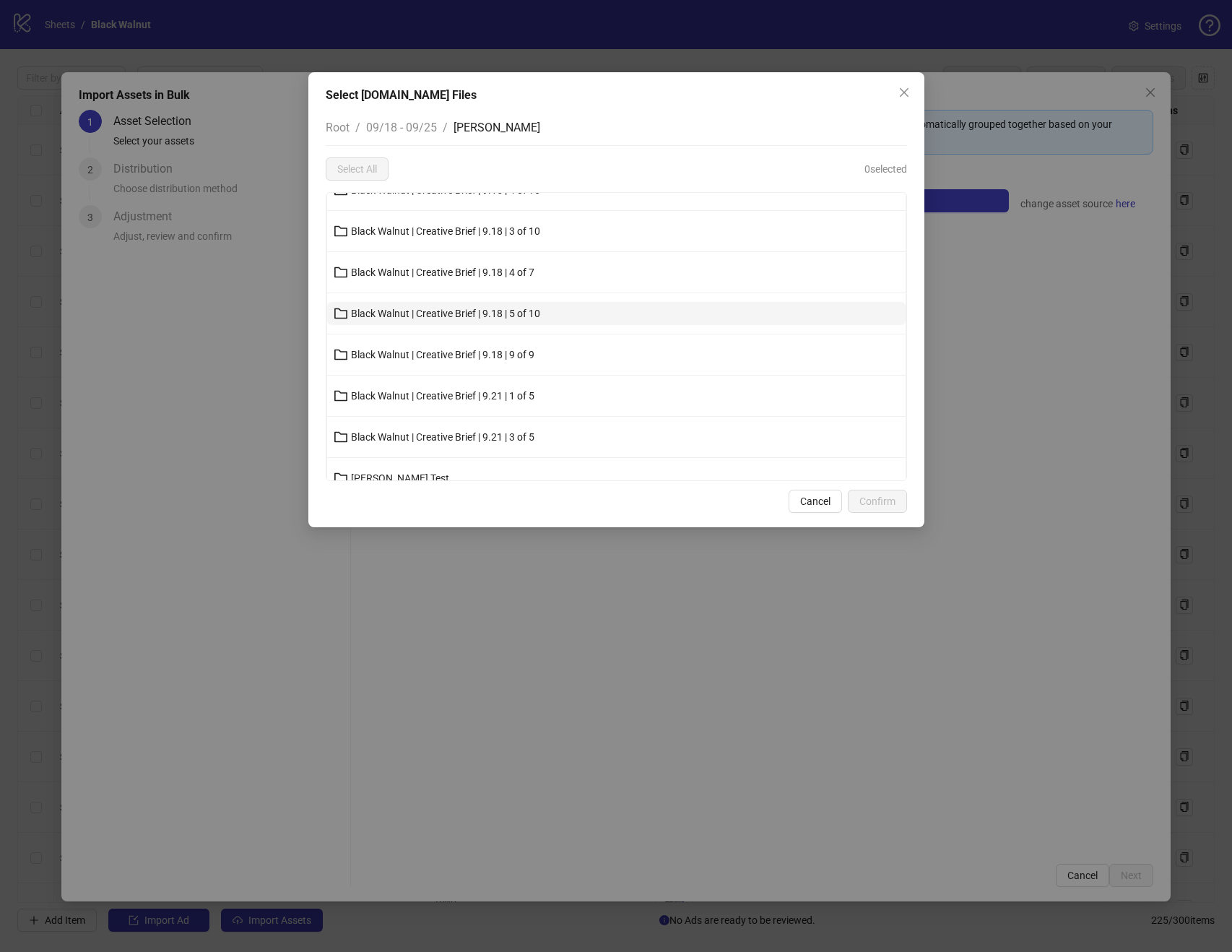
scroll to position [125, 0]
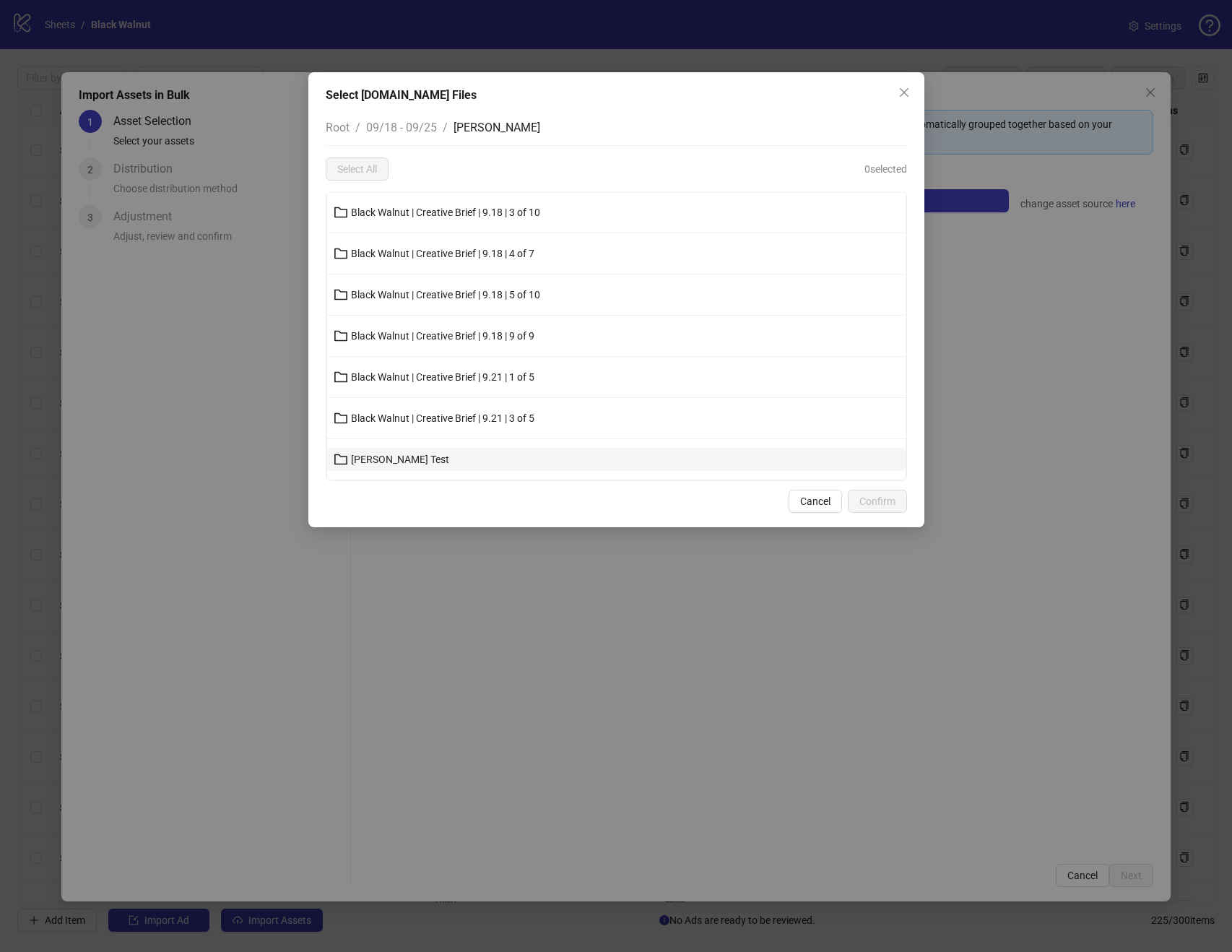
click at [465, 456] on button "Dr Pickle Test" at bounding box center [616, 459] width 579 height 23
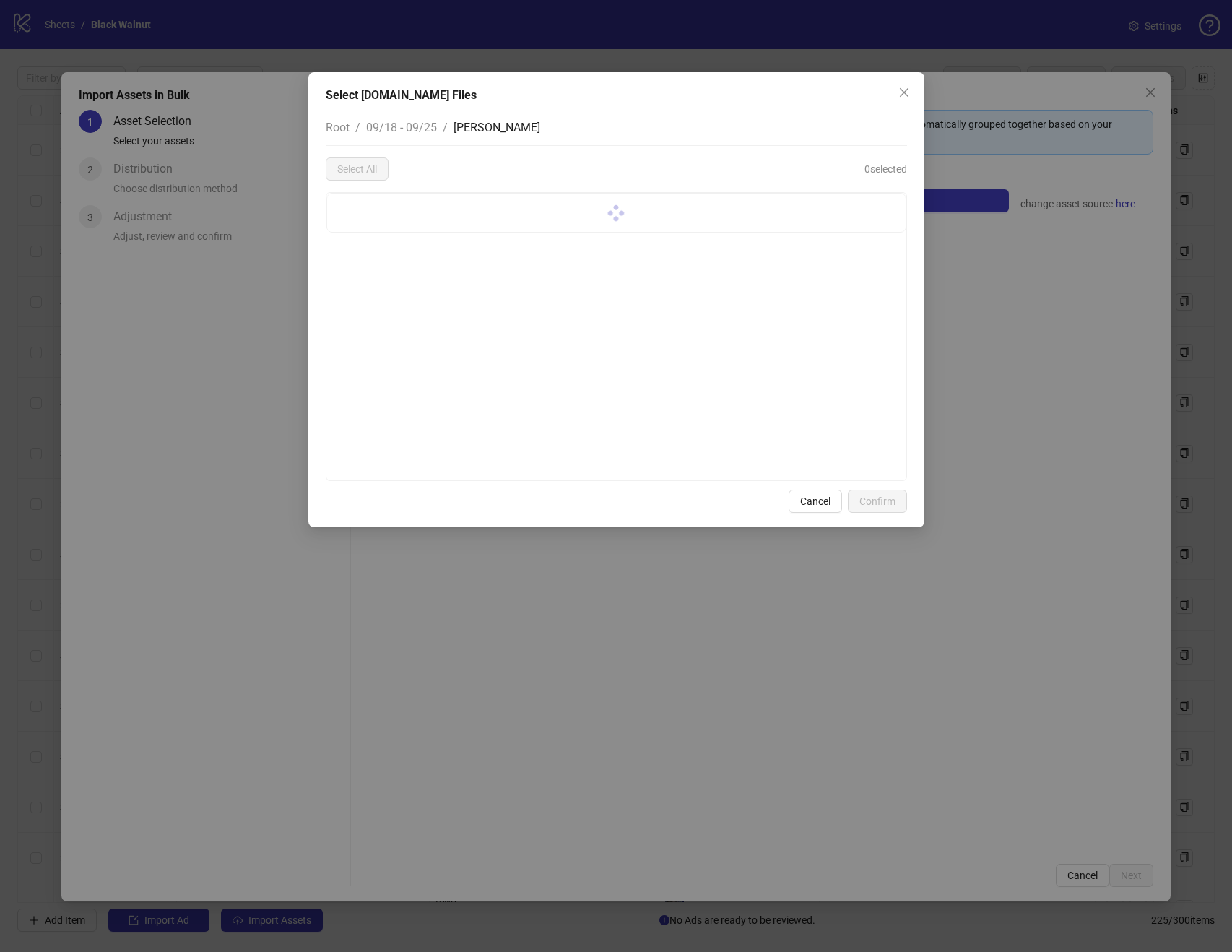
scroll to position [0, 0]
click at [904, 84] on button "Close" at bounding box center [904, 92] width 23 height 23
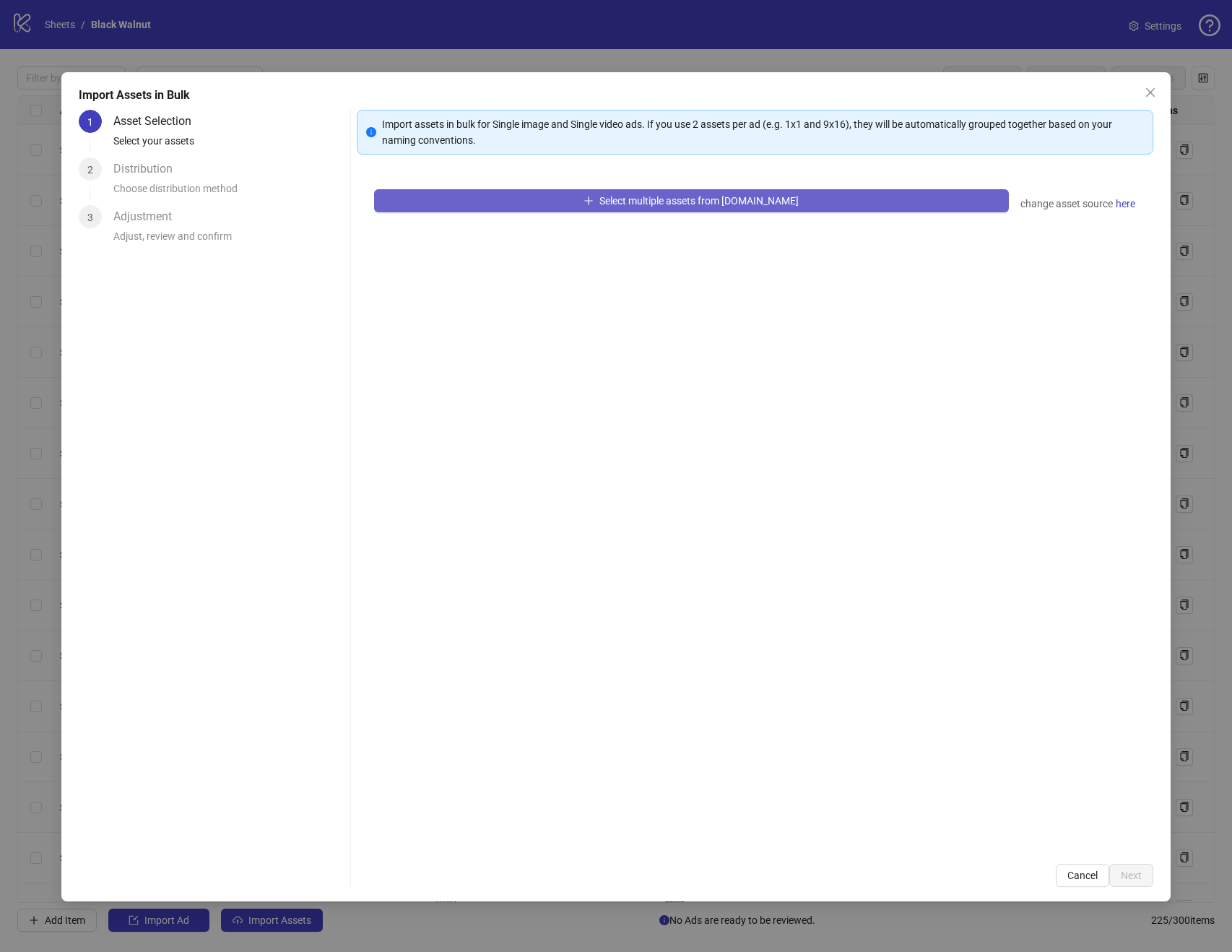
click at [741, 191] on button "Select multiple assets from Frame.io" at bounding box center [691, 201] width 635 height 23
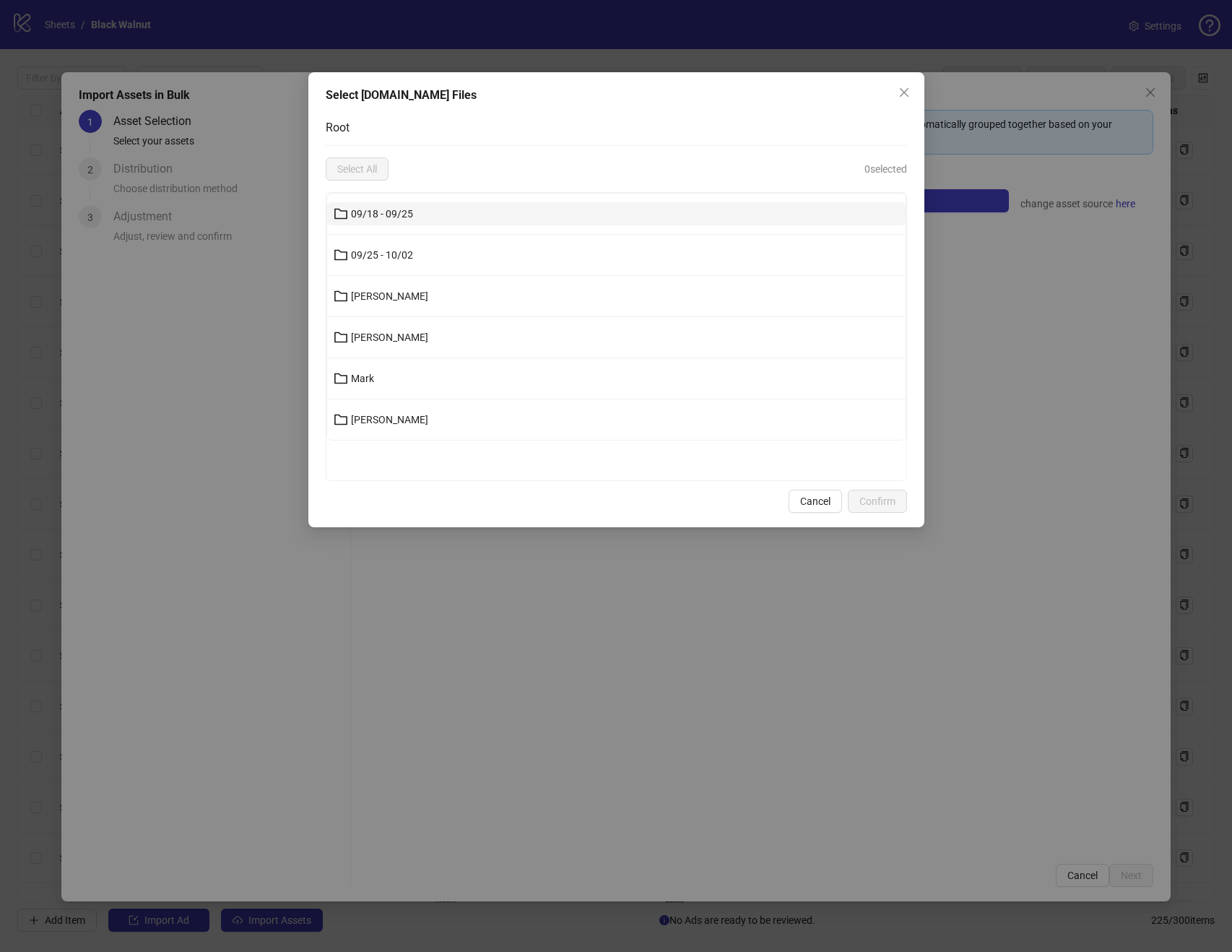
click at [553, 217] on button "09/18 - 09/25" at bounding box center [616, 214] width 579 height 23
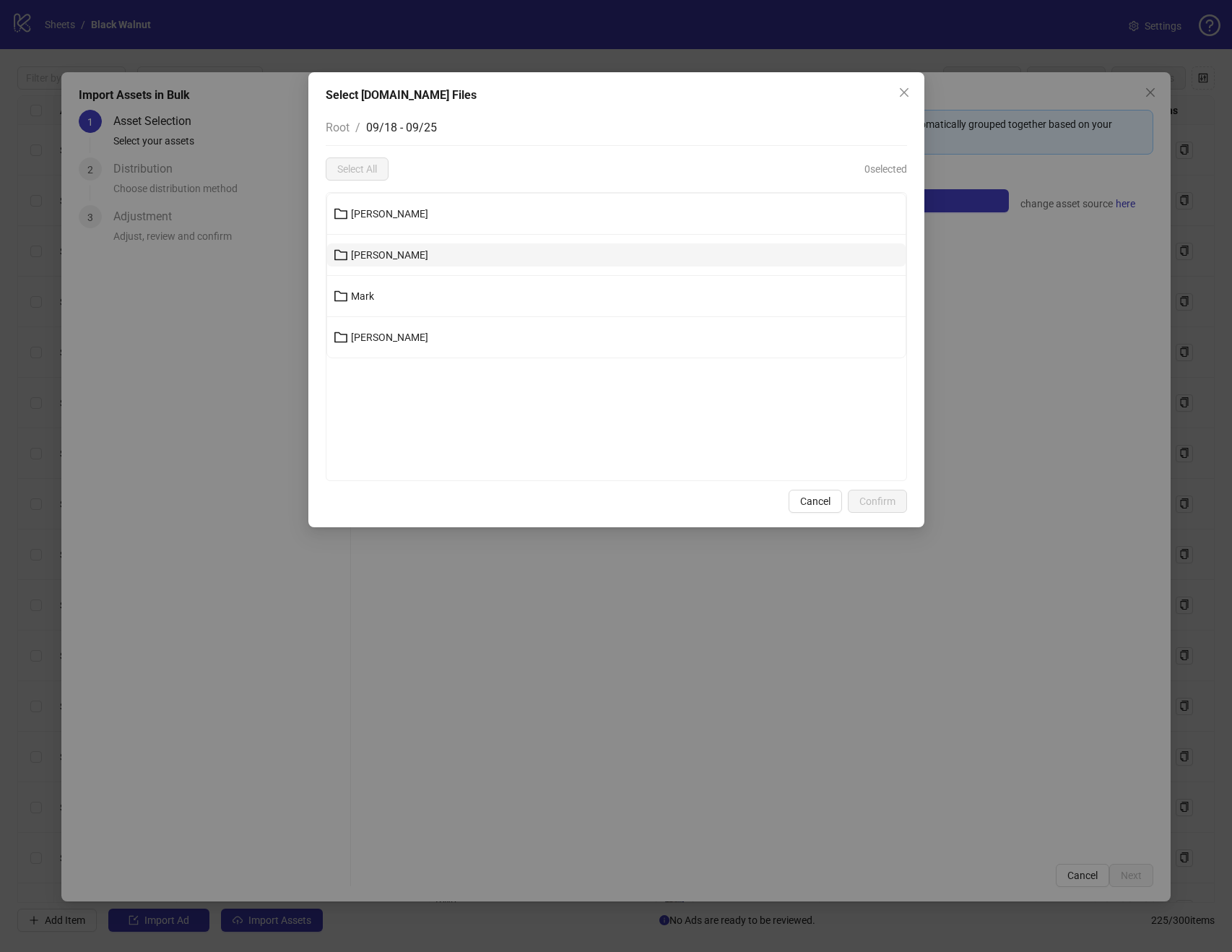
click at [448, 250] on button "Kenneth" at bounding box center [616, 255] width 579 height 23
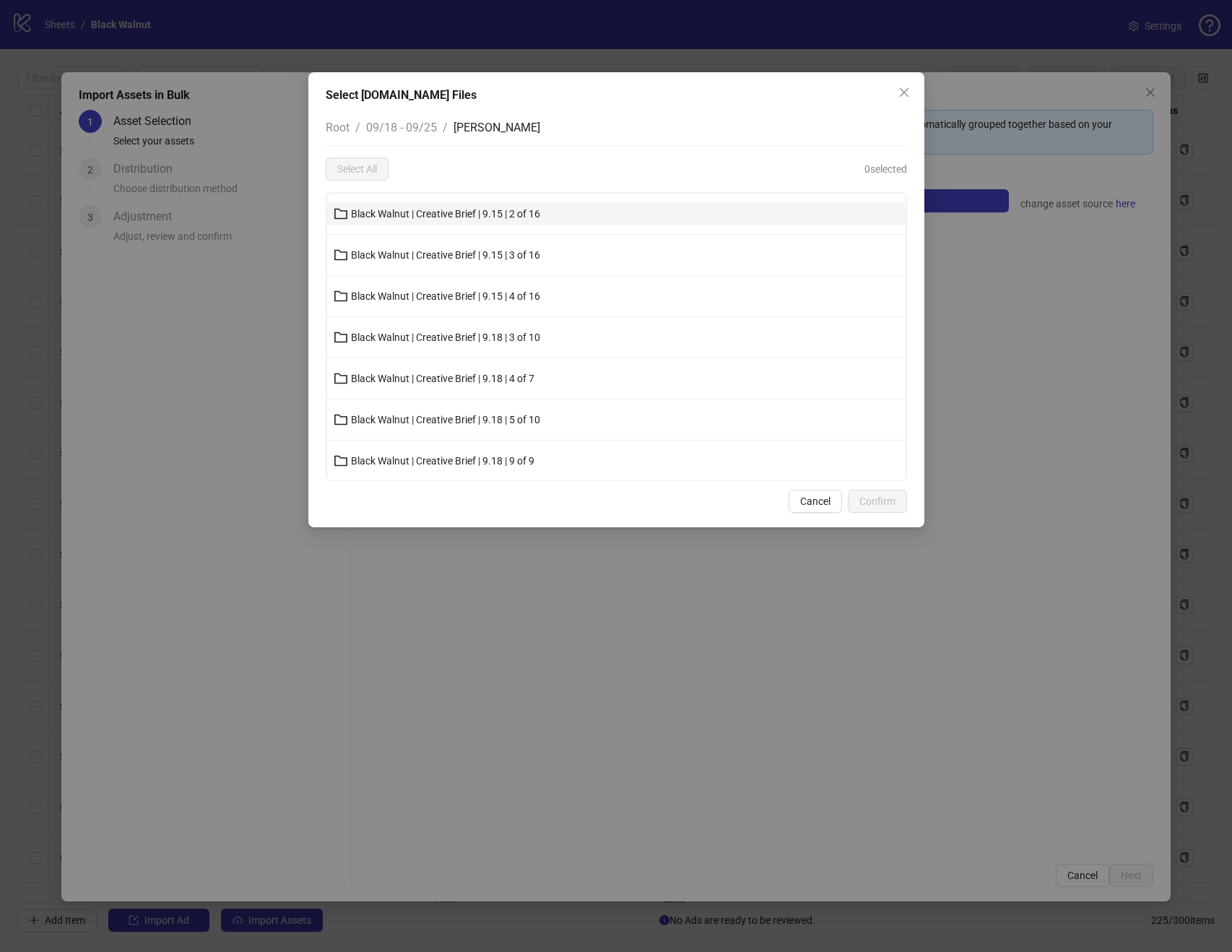
click at [520, 219] on span "Black Walnut | Creative Brief | 9.15 | 2 of 16" at bounding box center [446, 214] width 189 height 11
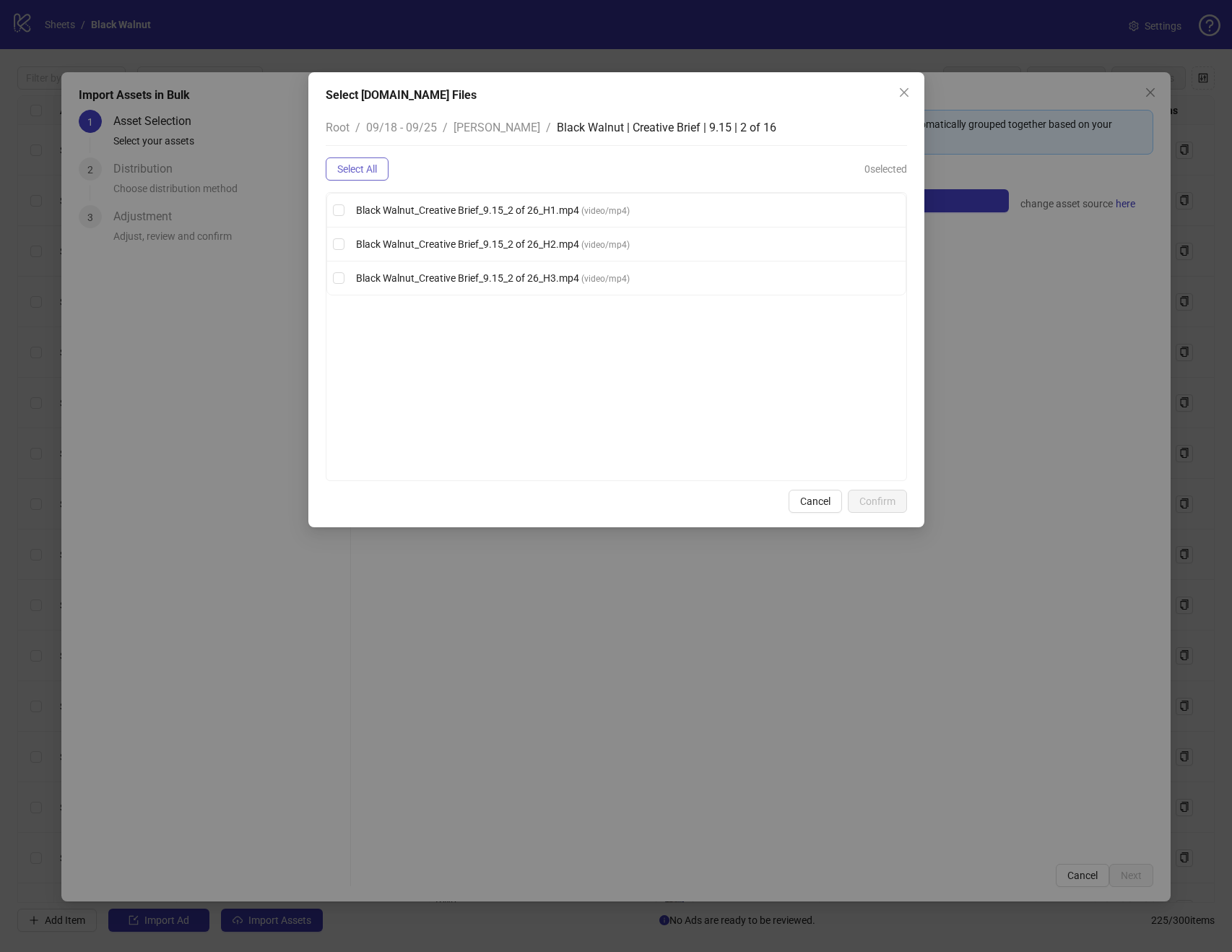
click at [373, 170] on span "Select All" at bounding box center [357, 169] width 40 height 11
click at [885, 495] on span "Confirm" at bounding box center [877, 501] width 36 height 11
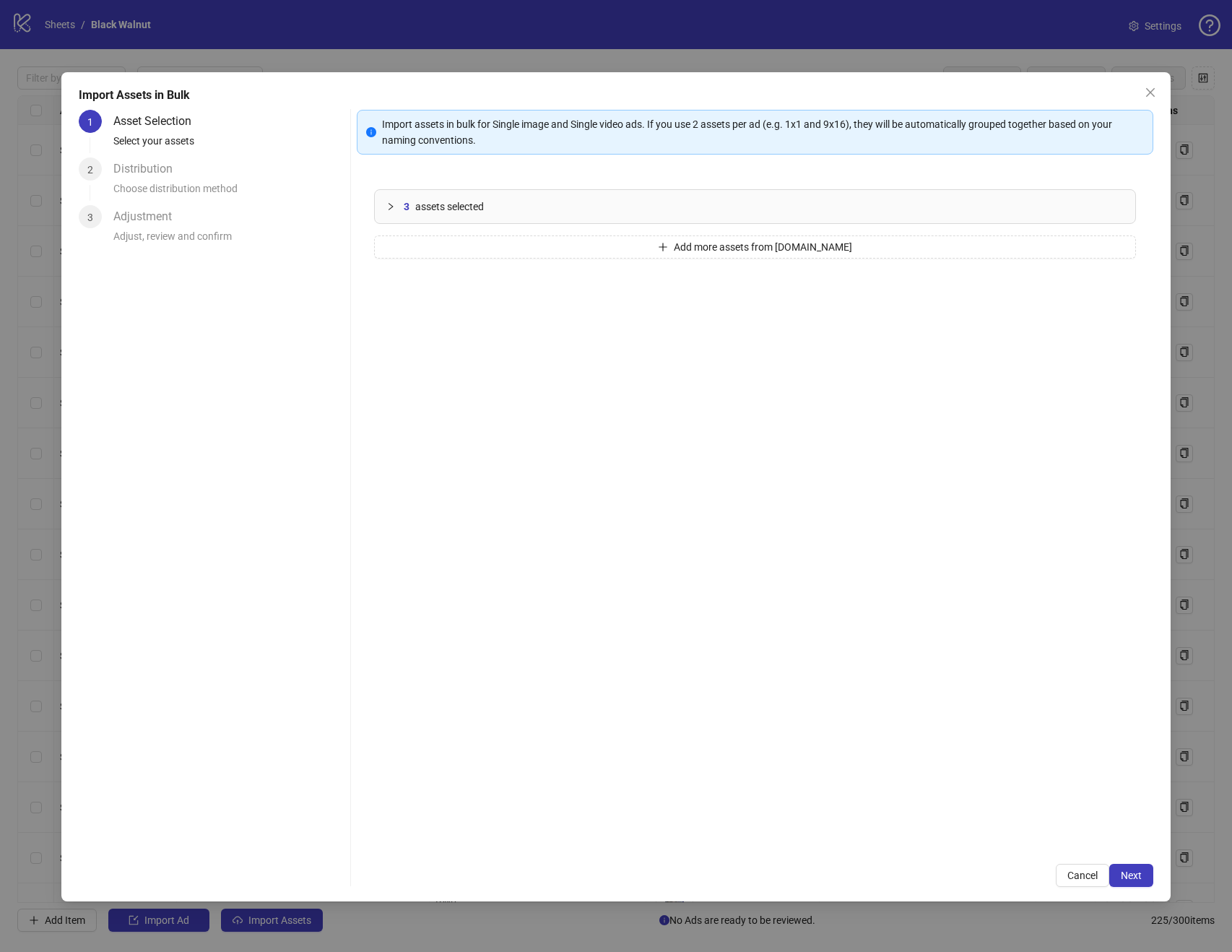
click at [527, 215] on div "3 assets selected" at bounding box center [755, 206] width 761 height 33
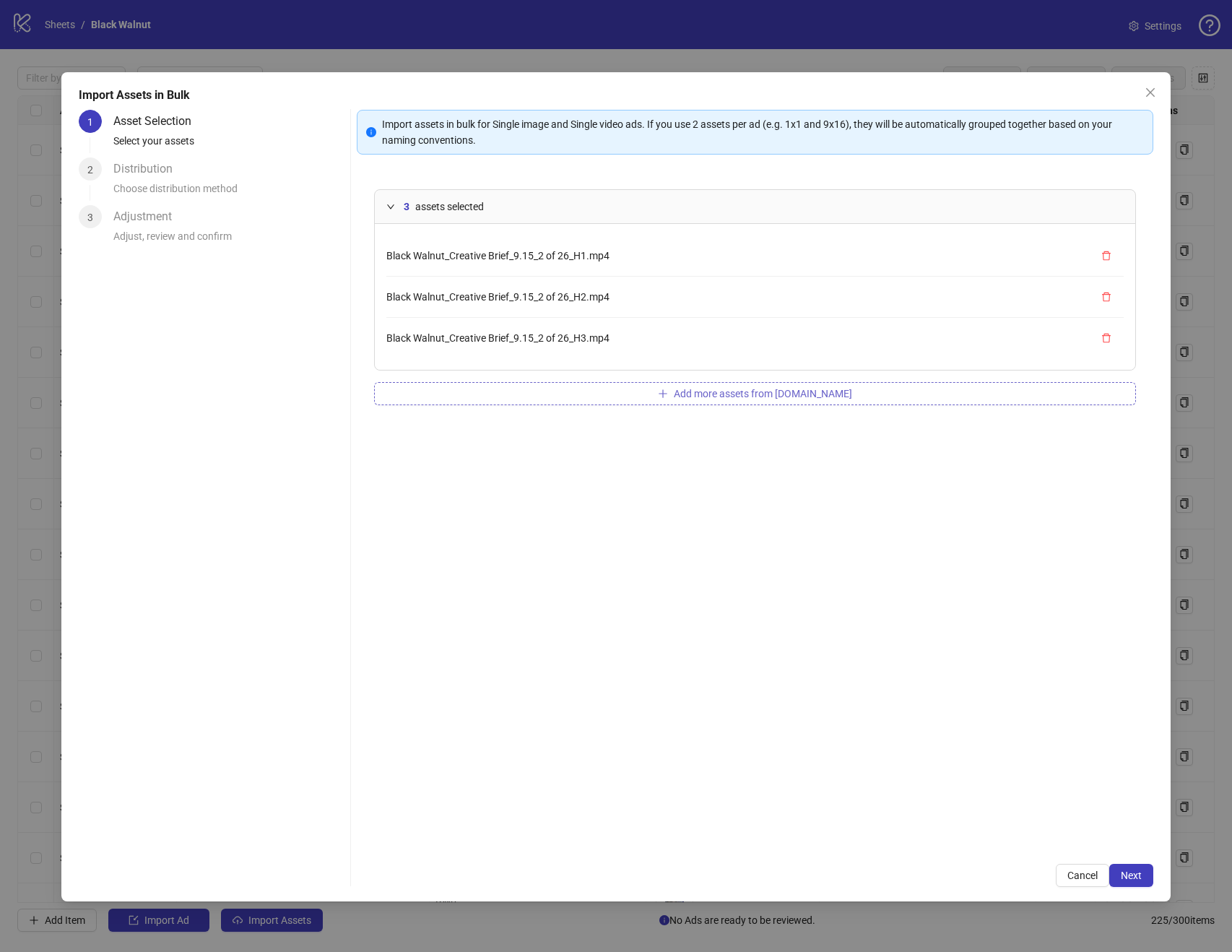
click at [669, 389] on button "Add more assets from Frame.io" at bounding box center [754, 393] width 762 height 23
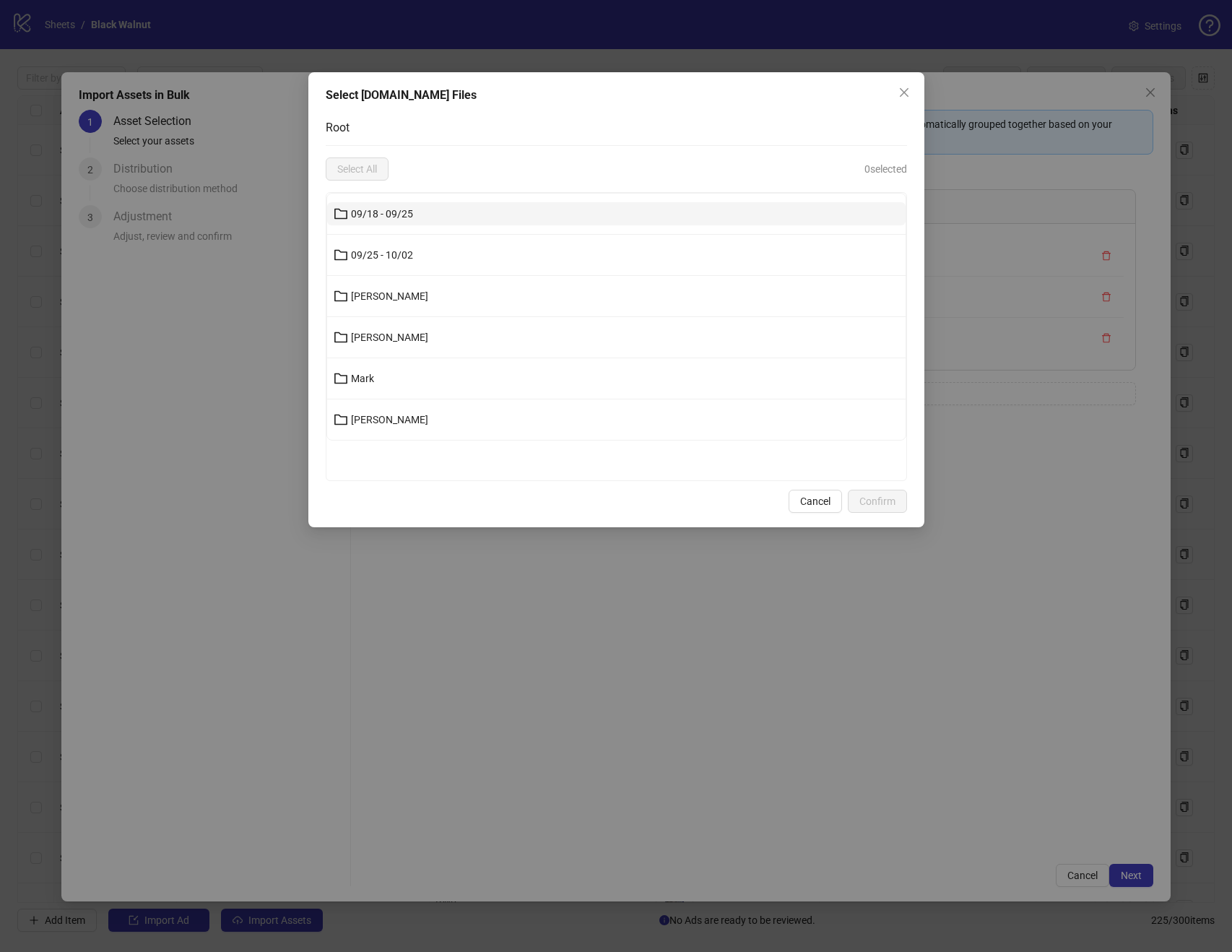
click at [472, 209] on button "09/18 - 09/25" at bounding box center [616, 214] width 579 height 23
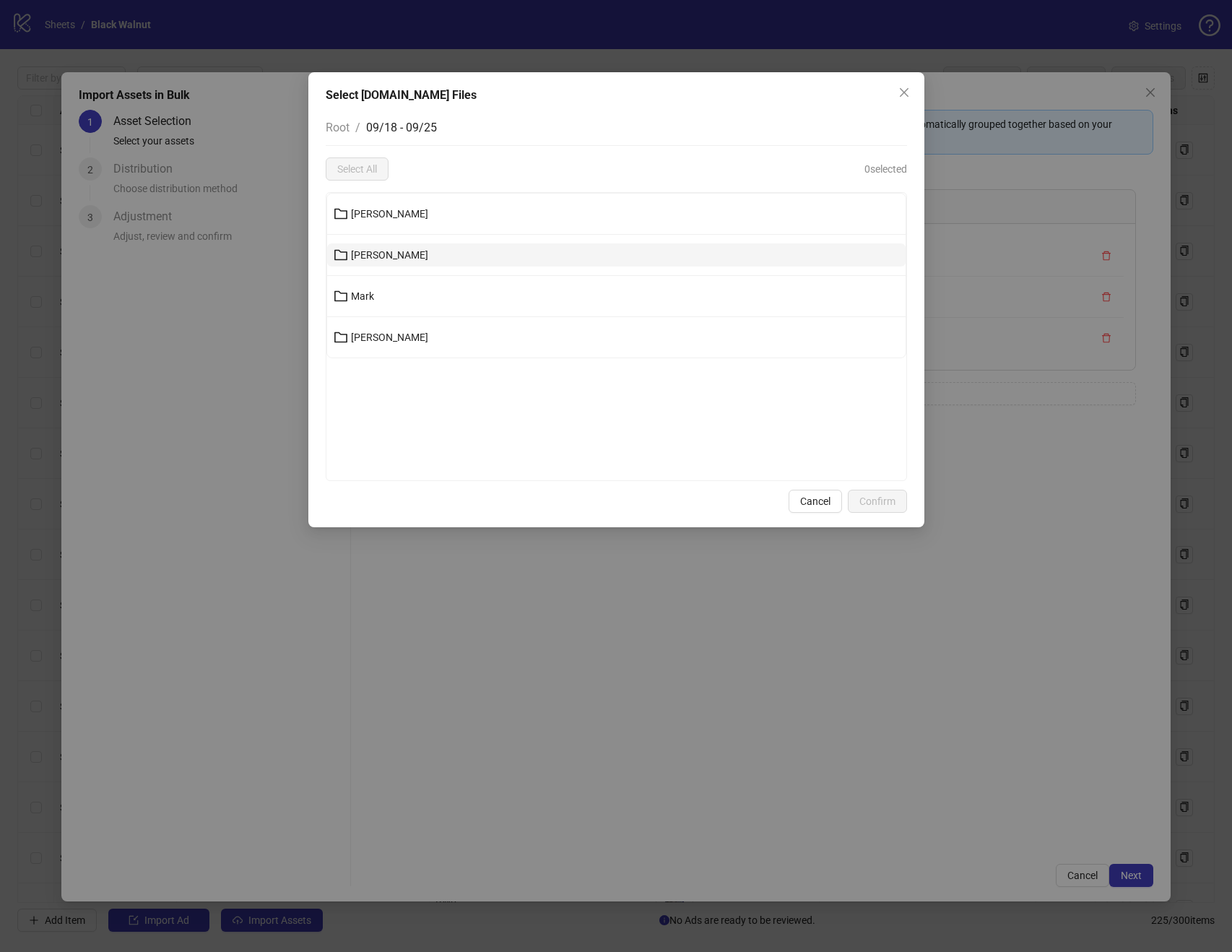
click at [457, 250] on button "Kenneth" at bounding box center [616, 255] width 579 height 23
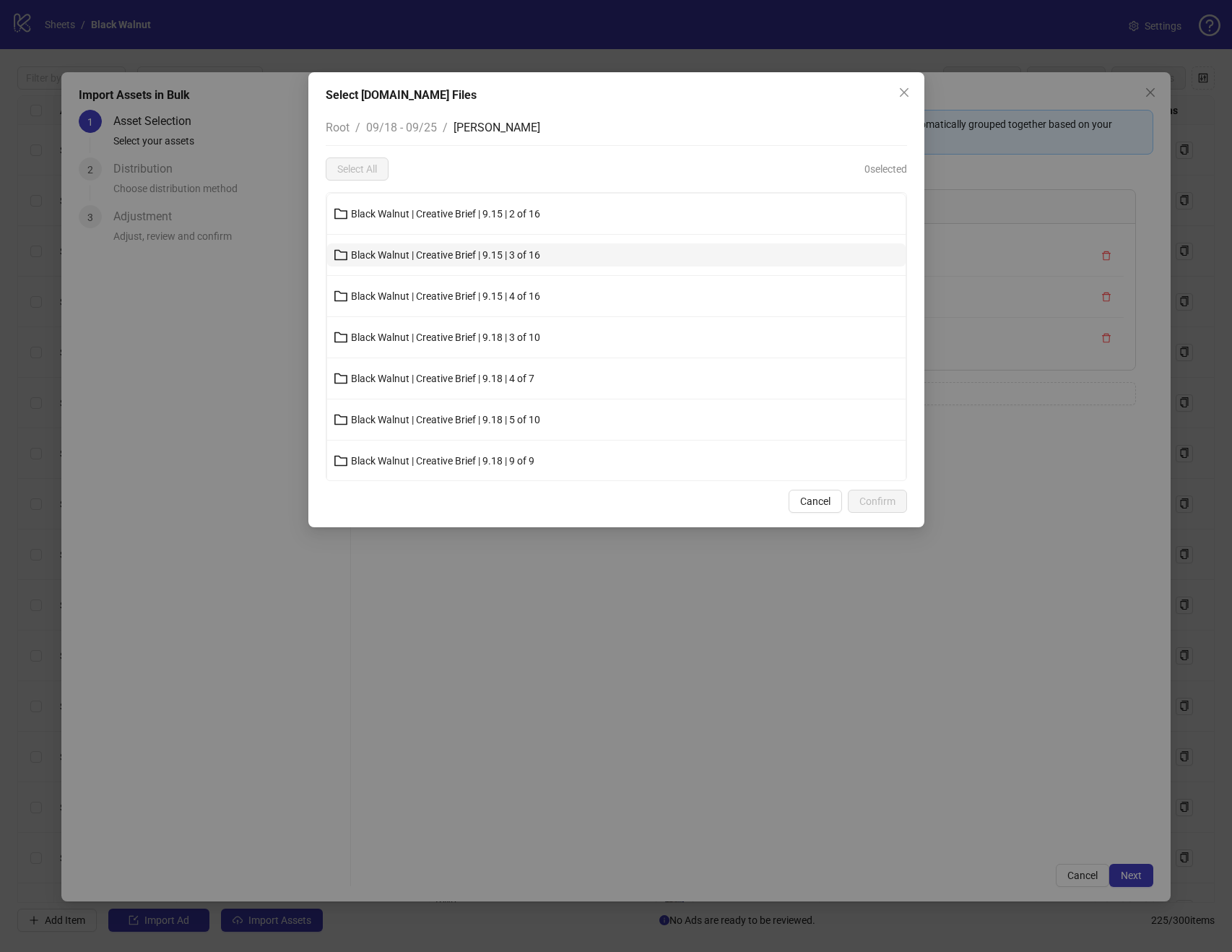
click at [478, 253] on span "Black Walnut | Creative Brief | 9.15 | 3 of 16" at bounding box center [446, 255] width 189 height 11
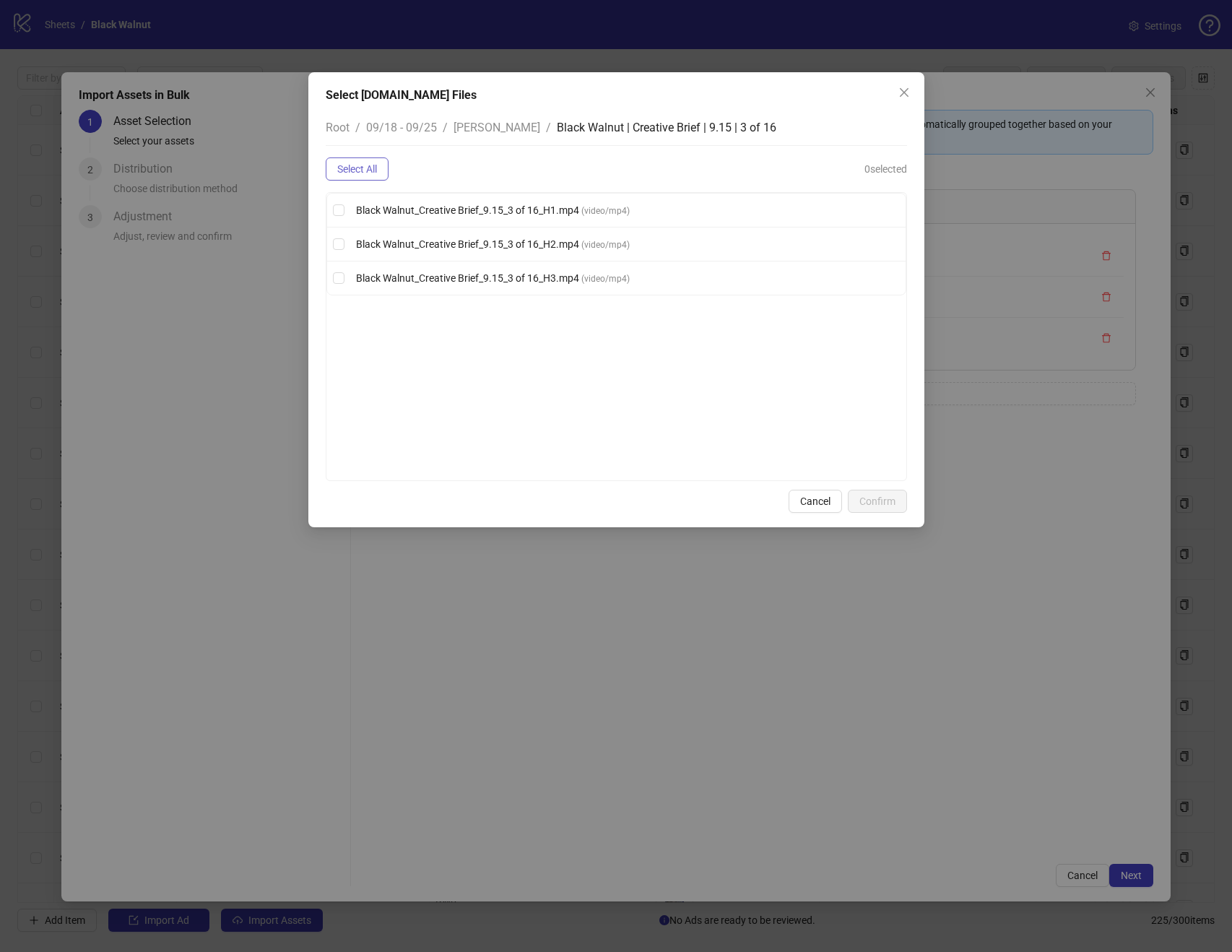
click at [371, 160] on button "Select All" at bounding box center [357, 169] width 63 height 23
click at [899, 486] on div "Select Frame.io Files Root / 09/18 - 09/25 / Kenneth / Black Walnut | Creative …" at bounding box center [616, 300] width 616 height 455
click at [888, 494] on button "Confirm" at bounding box center [877, 501] width 59 height 23
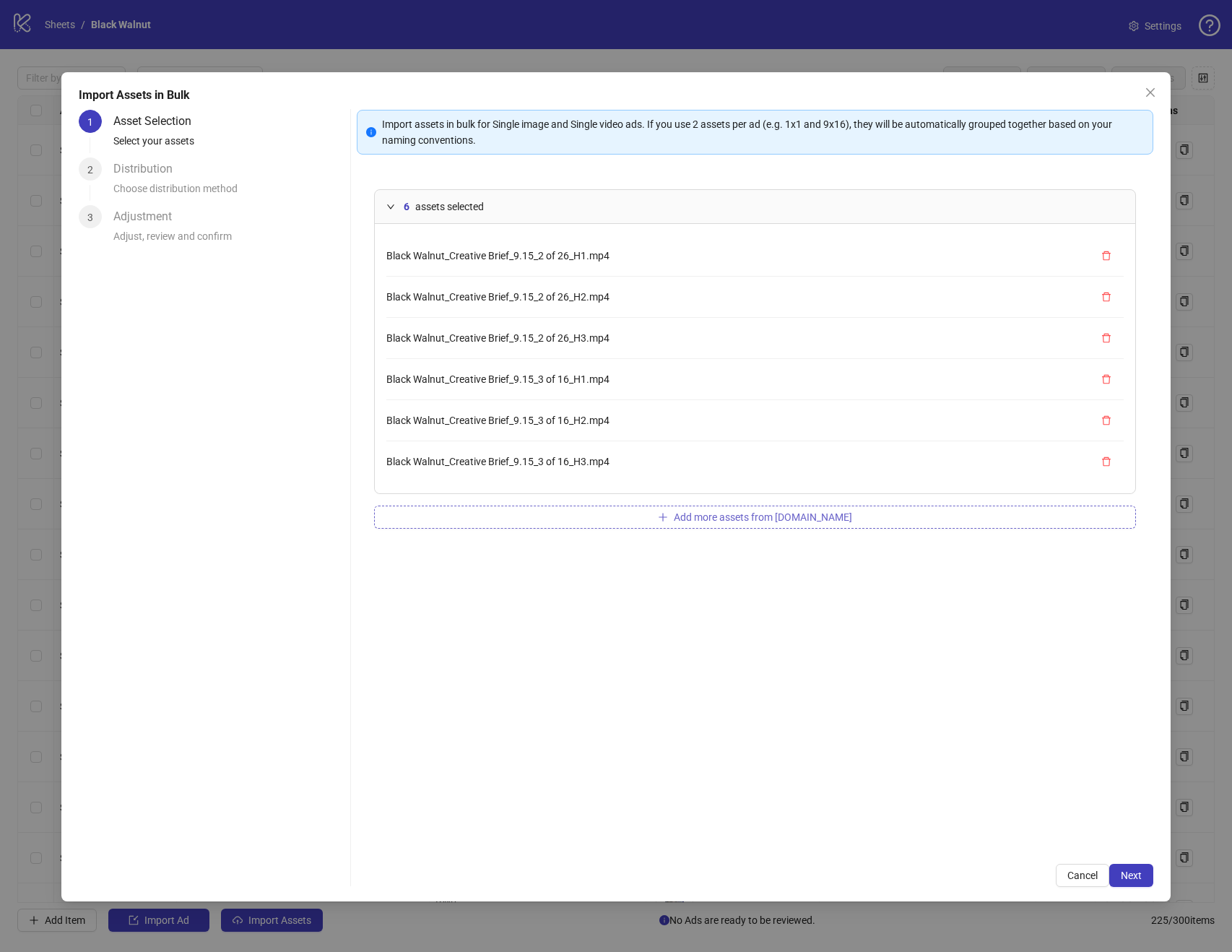
click at [729, 512] on span "Add more assets from Frame.io" at bounding box center [763, 517] width 178 height 11
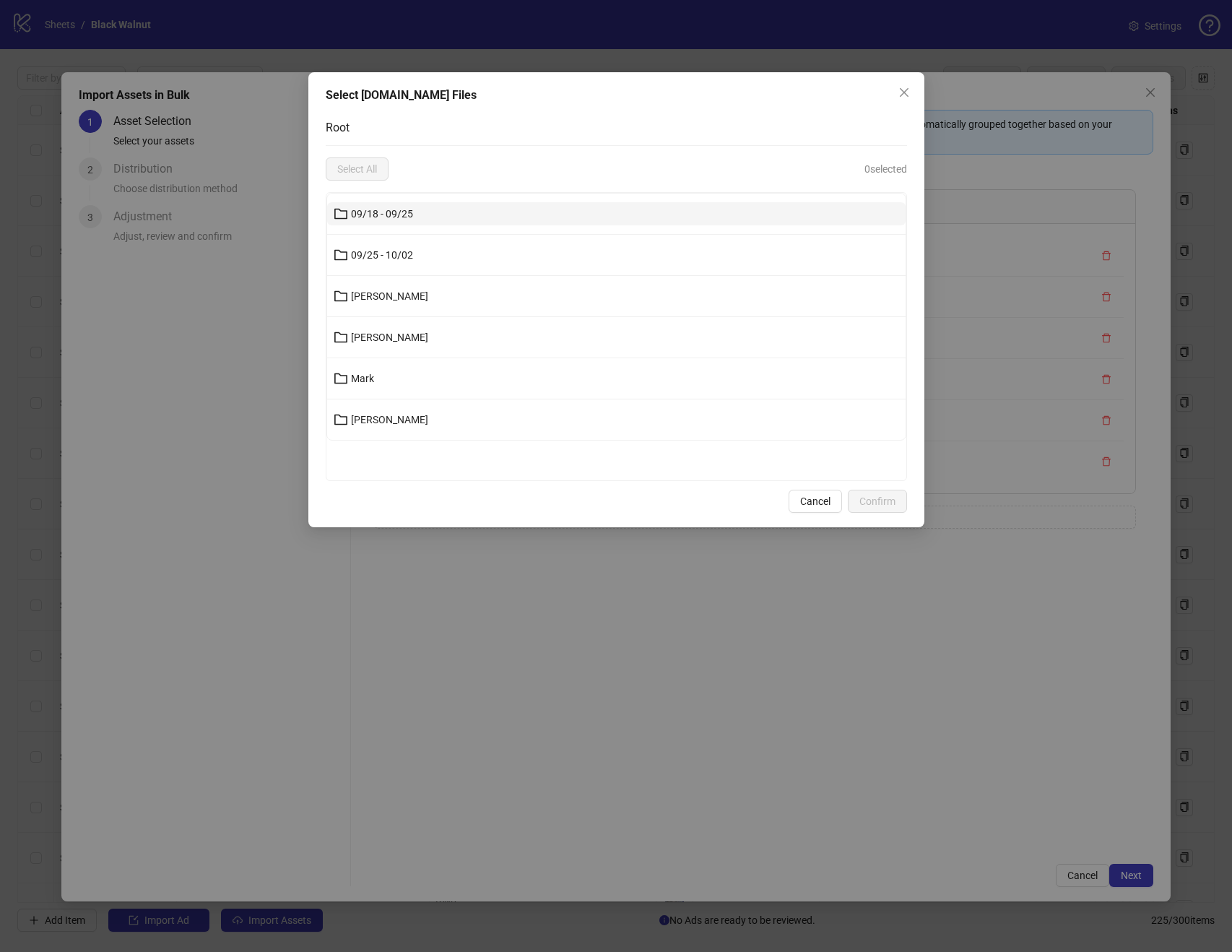
click at [423, 211] on button "09/18 - 09/25" at bounding box center [616, 214] width 579 height 23
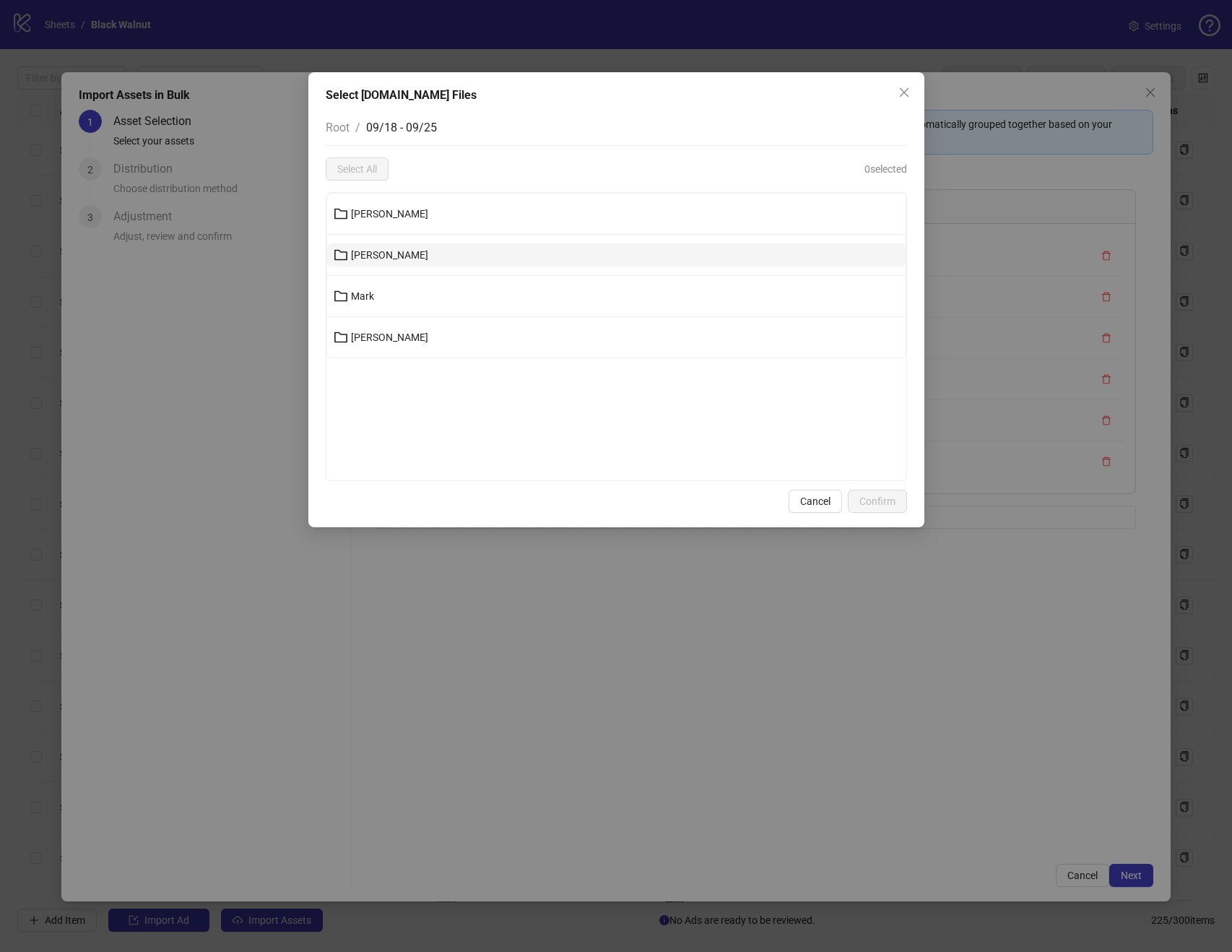
click at [419, 252] on button "Kenneth" at bounding box center [616, 255] width 579 height 23
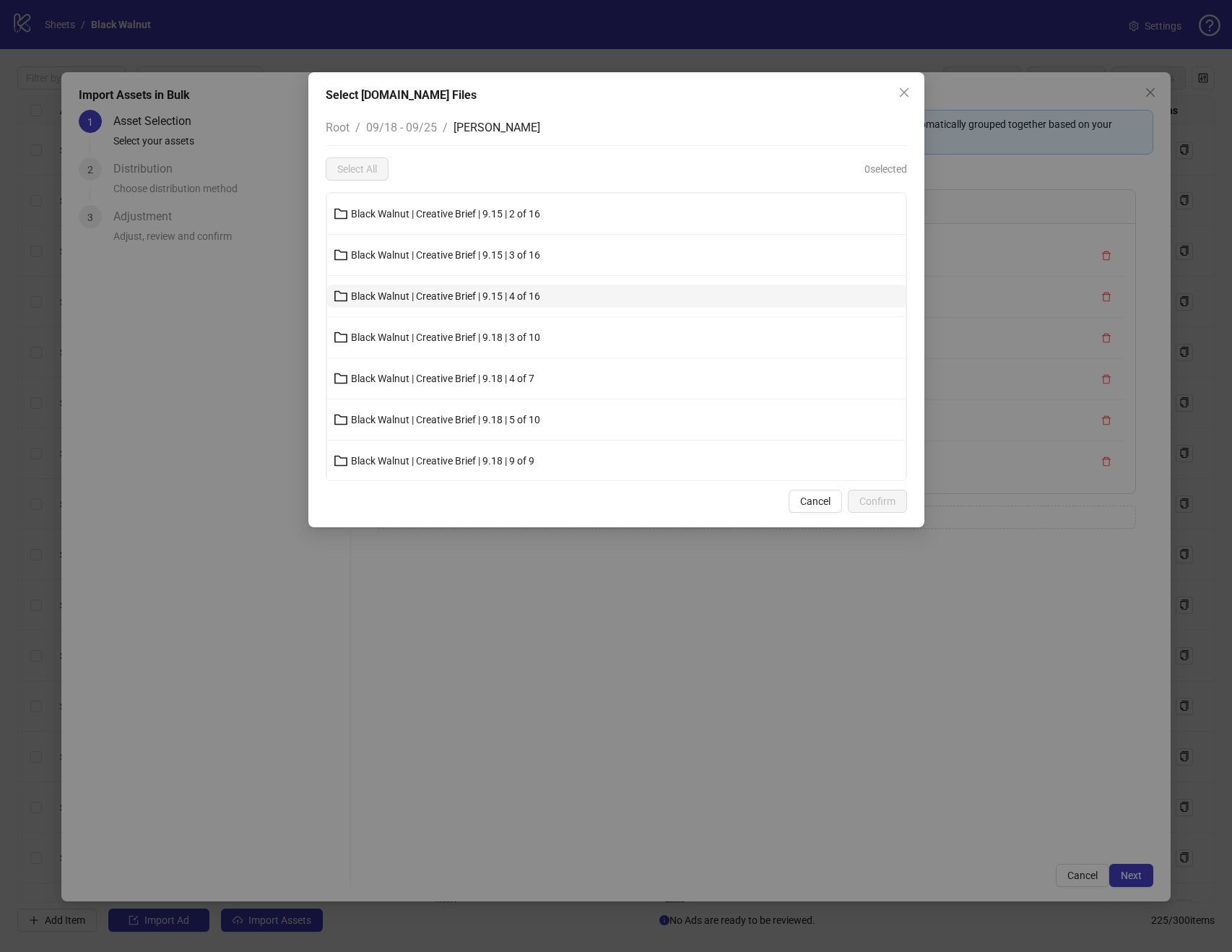
click at [526, 287] on button "Black Walnut | Creative Brief | 9.15 | 4 of 16" at bounding box center [616, 296] width 579 height 23
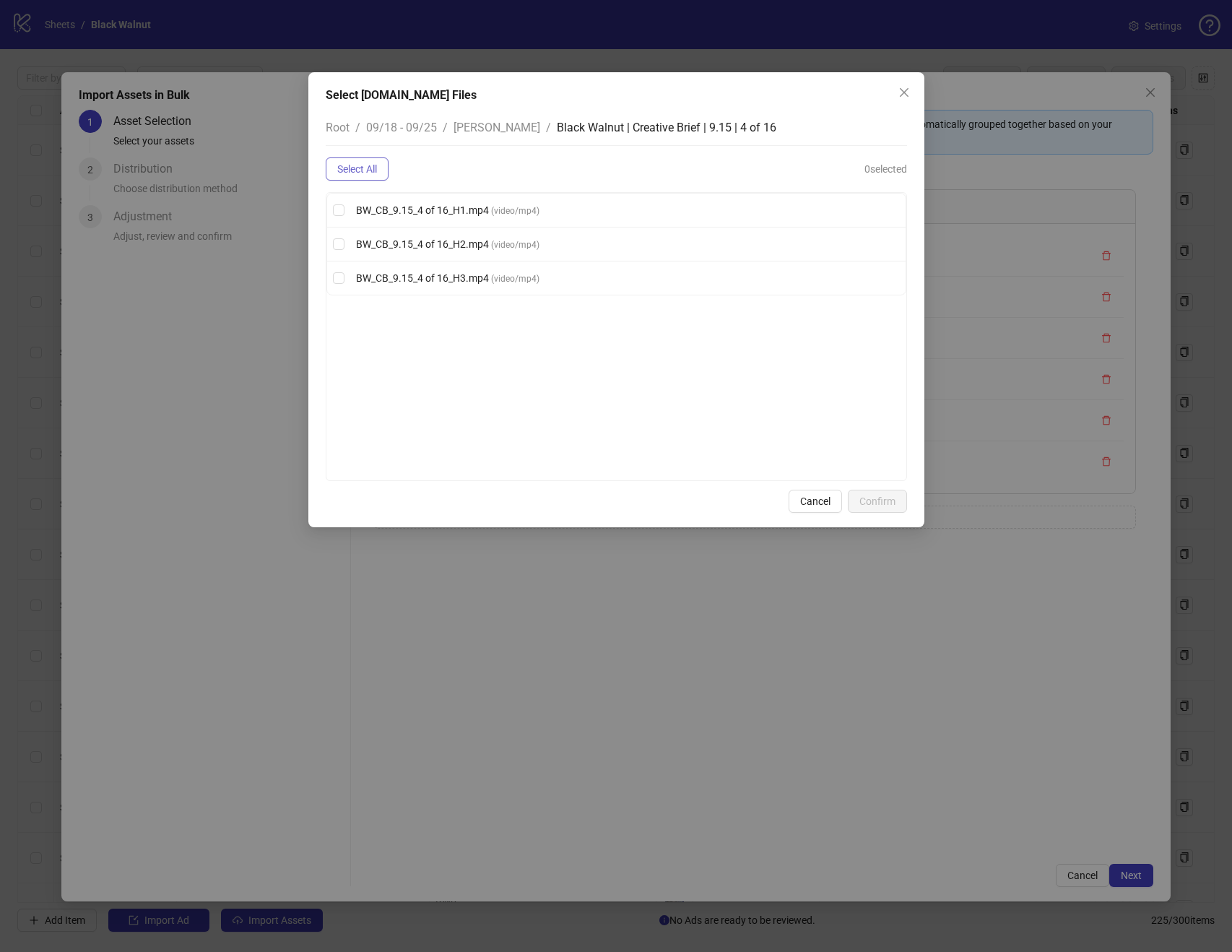
click at [369, 167] on span "Select All" at bounding box center [357, 169] width 40 height 11
click at [869, 496] on span "Confirm" at bounding box center [877, 501] width 36 height 11
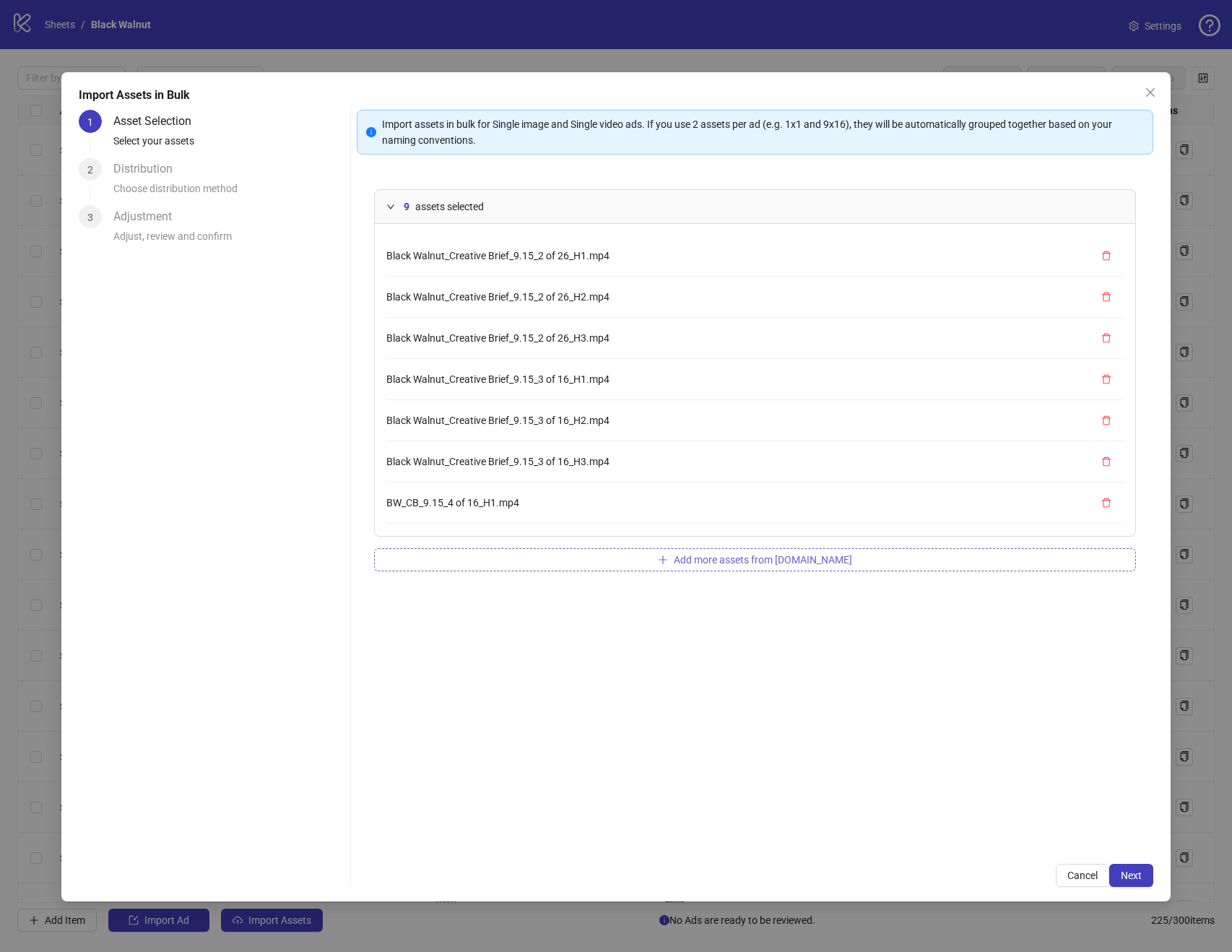
click at [747, 548] on button "Add more assets from Frame.io" at bounding box center [754, 559] width 762 height 23
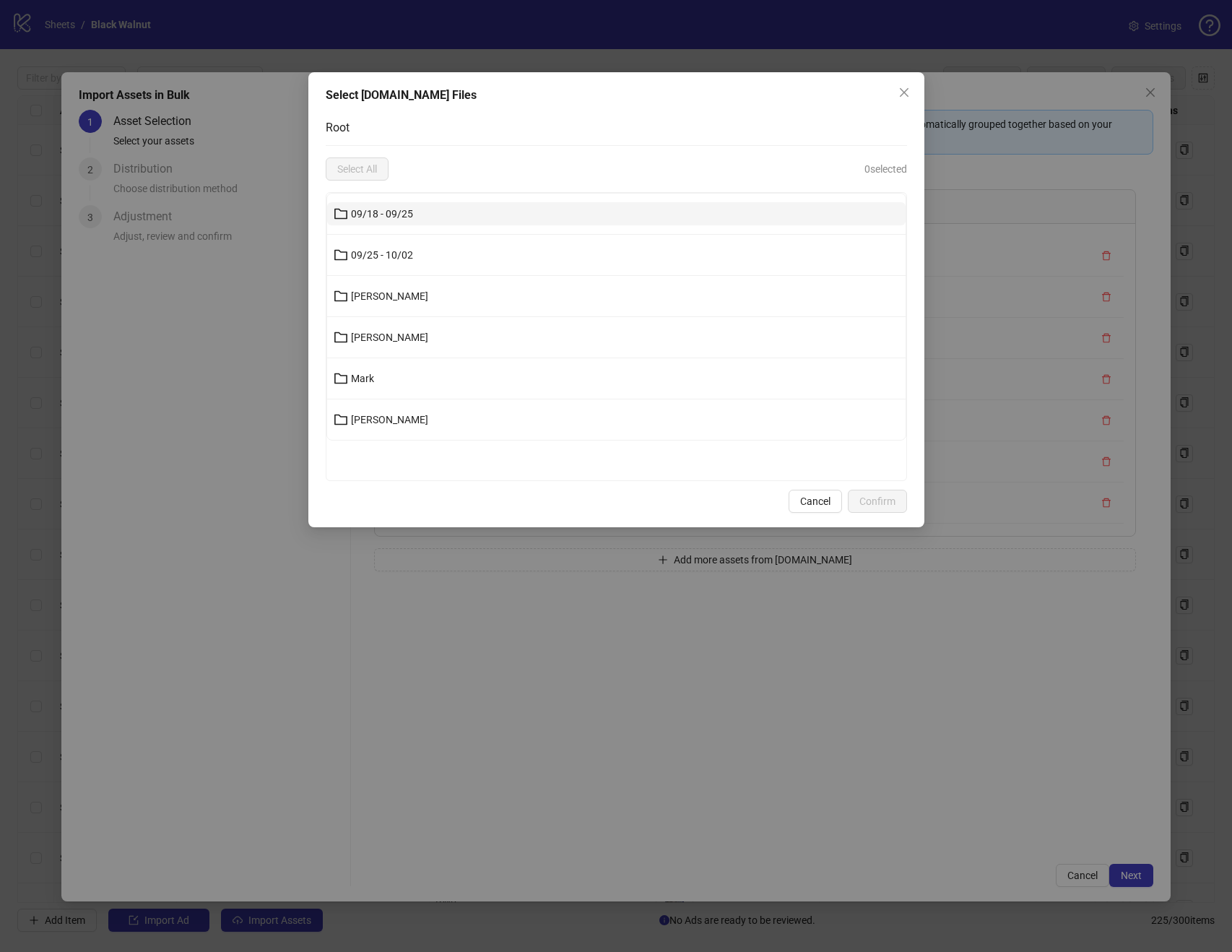
click at [643, 212] on button "09/18 - 09/25" at bounding box center [616, 214] width 579 height 23
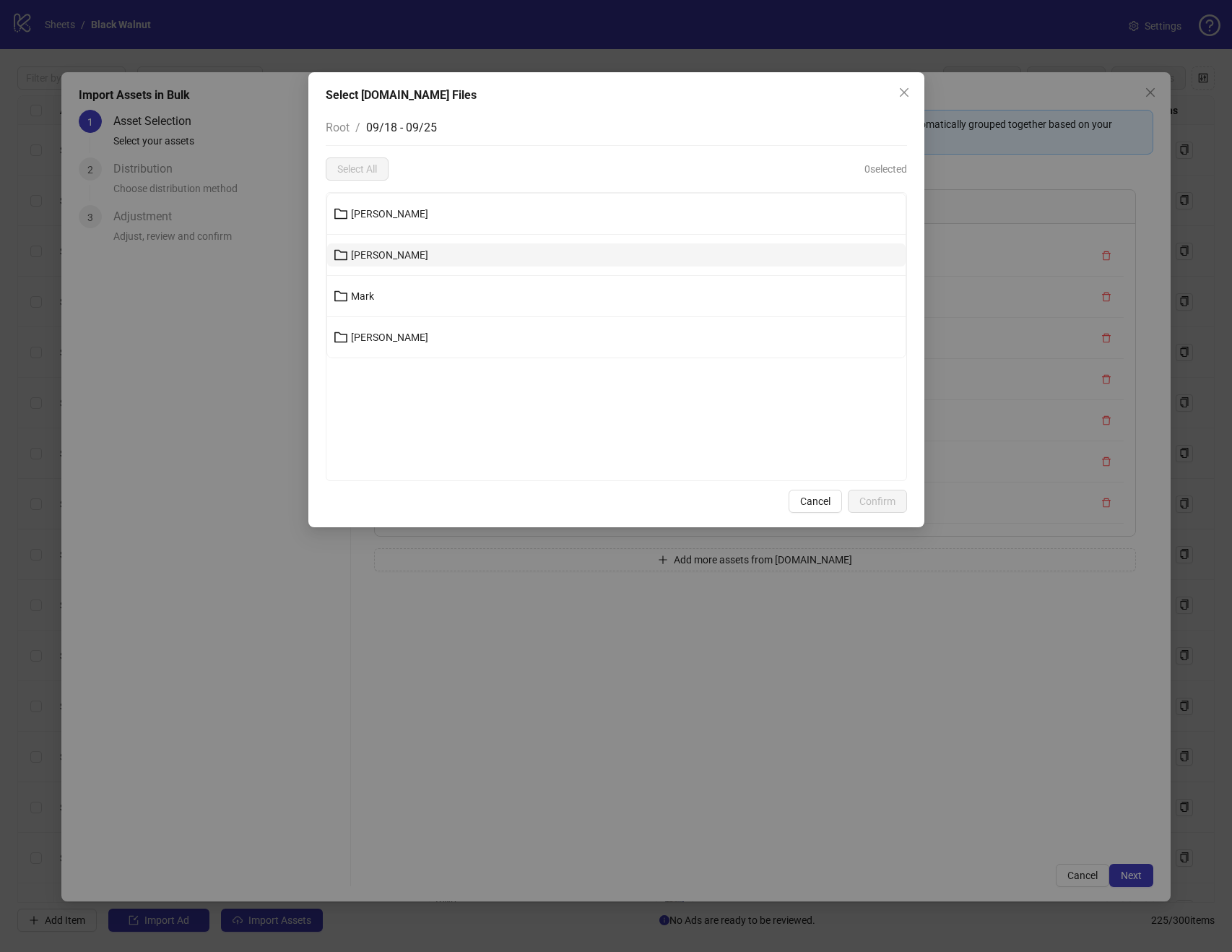
click at [593, 257] on button "Kenneth" at bounding box center [616, 255] width 579 height 23
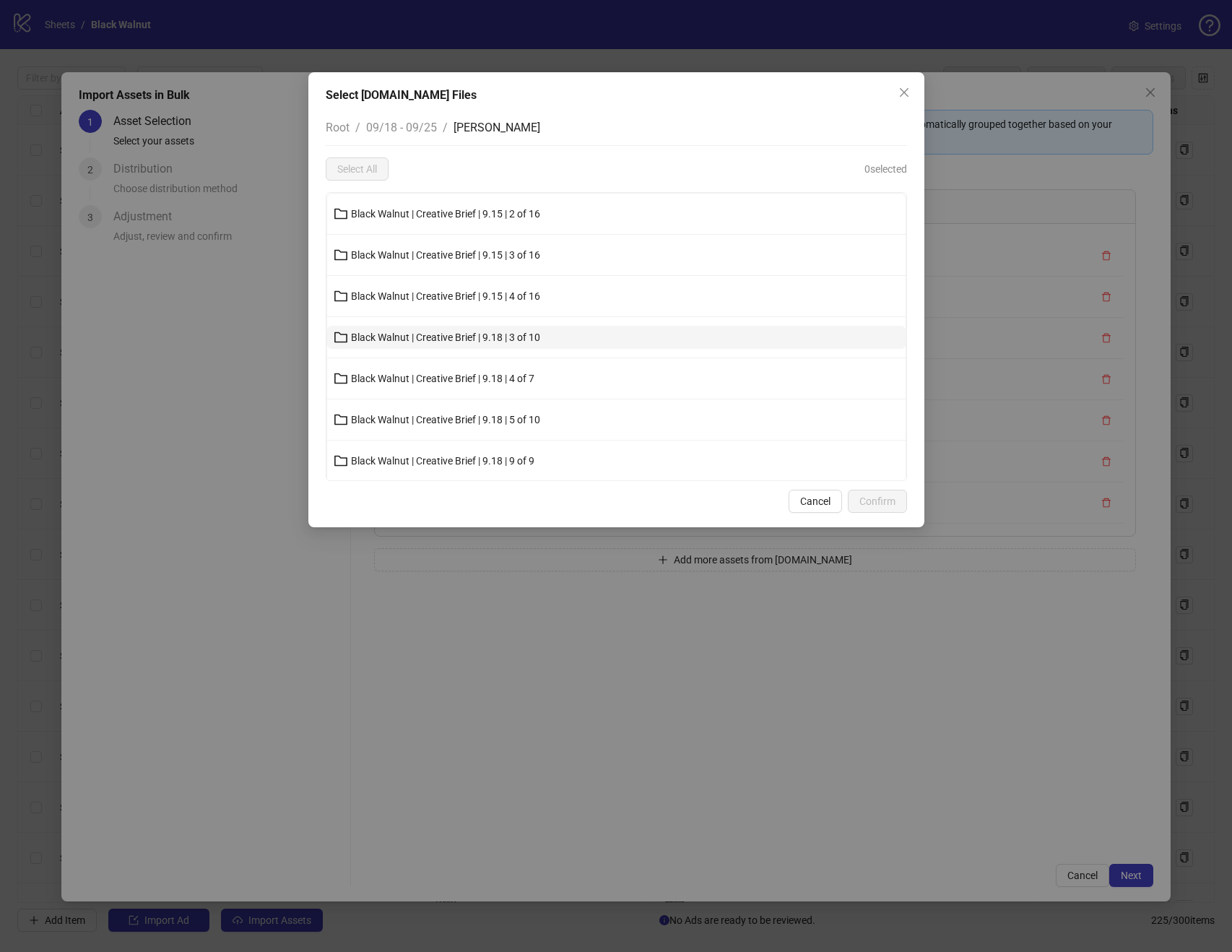
click at [554, 336] on button "Black Walnut | Creative Brief | 9.18 | 3 of 10" at bounding box center [616, 337] width 579 height 23
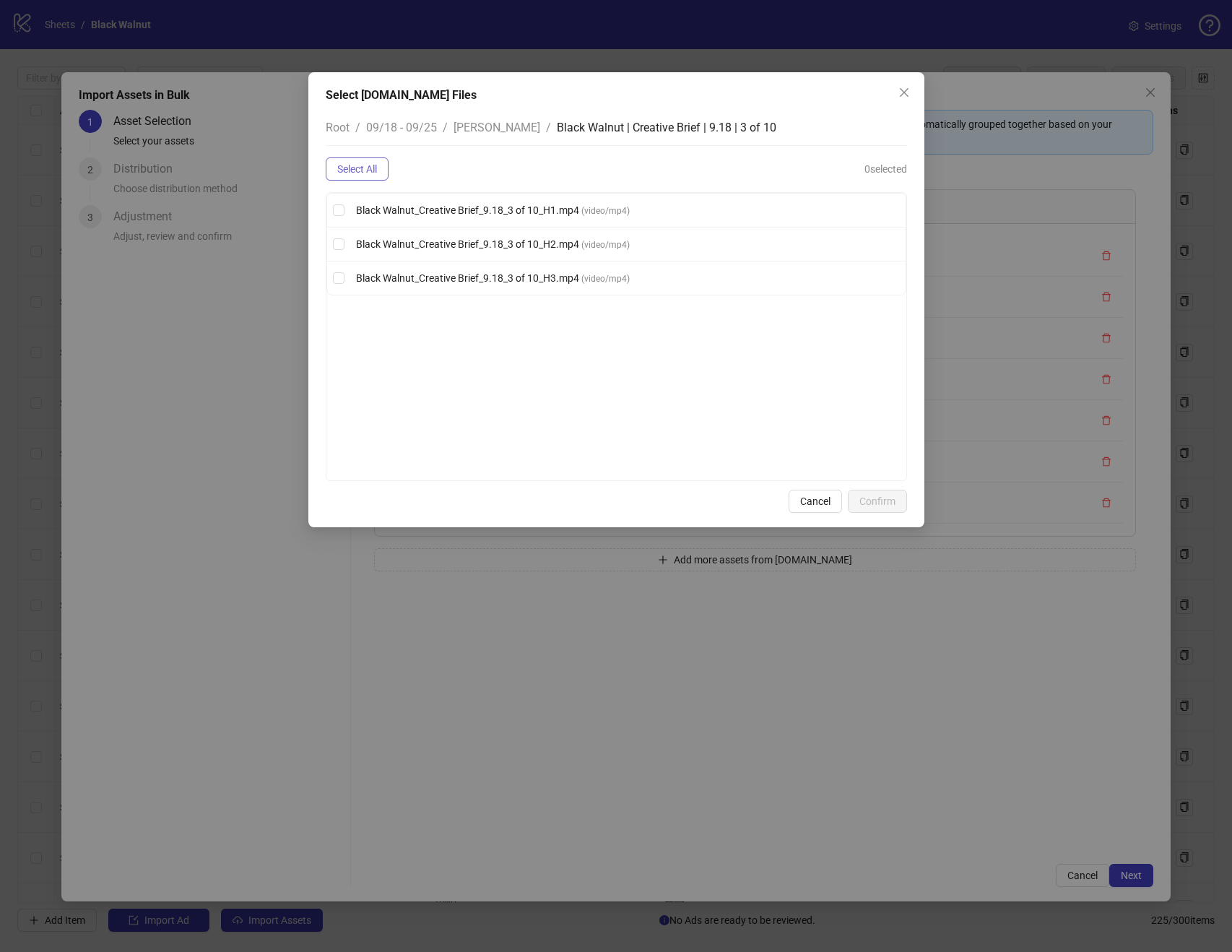
click at [383, 172] on button "Select All" at bounding box center [357, 169] width 63 height 23
click at [895, 499] on span "Confirm" at bounding box center [877, 501] width 36 height 11
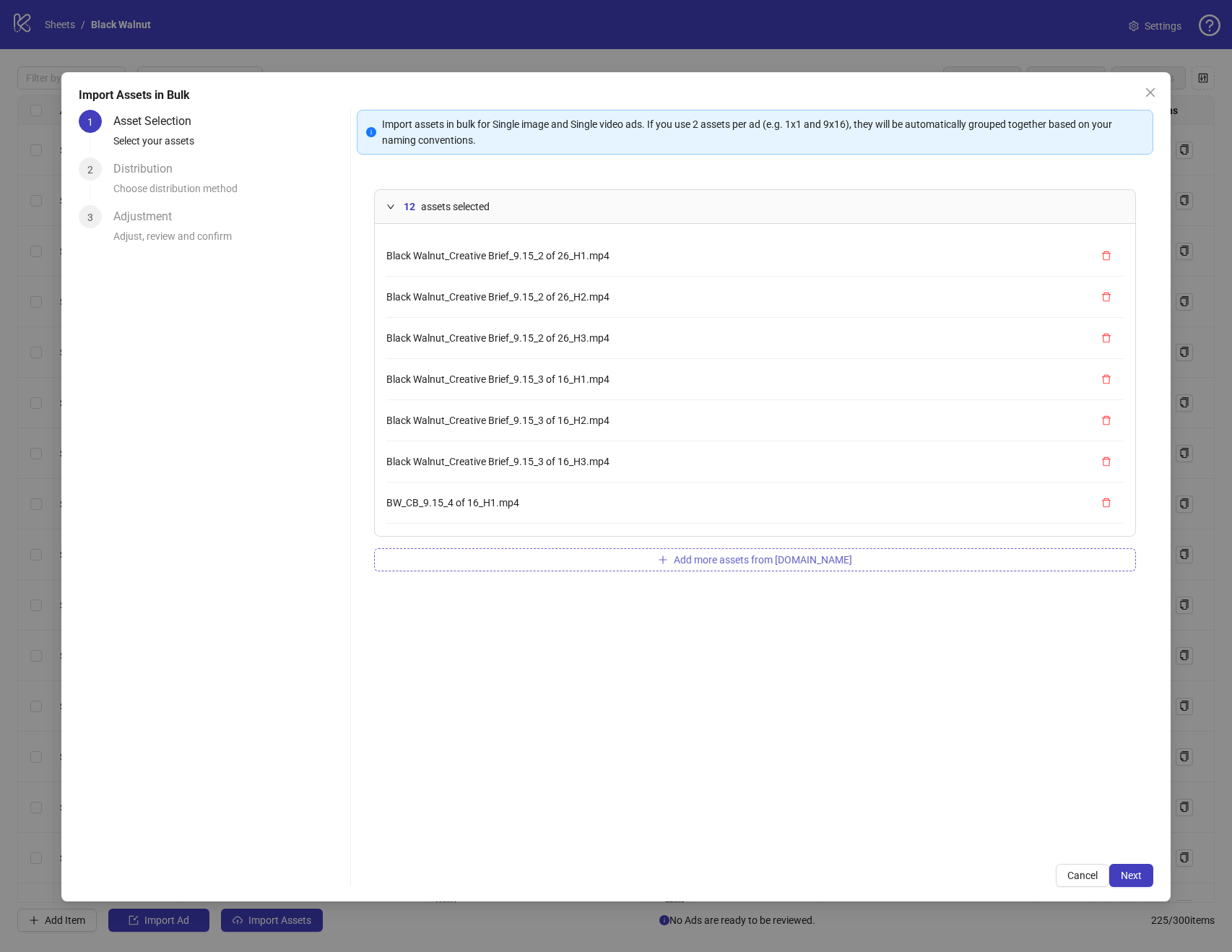
click at [762, 552] on button "Add more assets from Frame.io" at bounding box center [754, 559] width 762 height 23
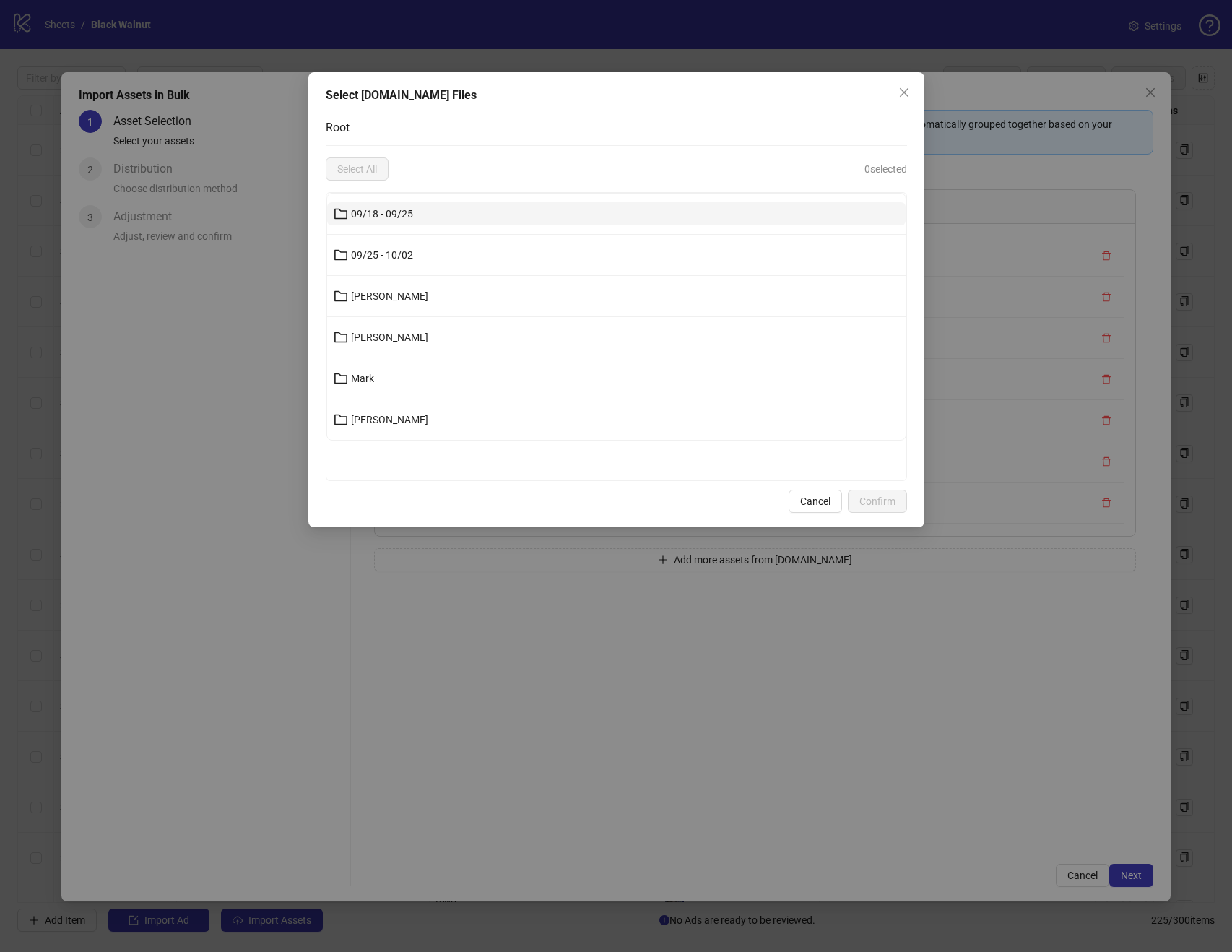
click at [574, 206] on button "09/18 - 09/25" at bounding box center [616, 214] width 579 height 23
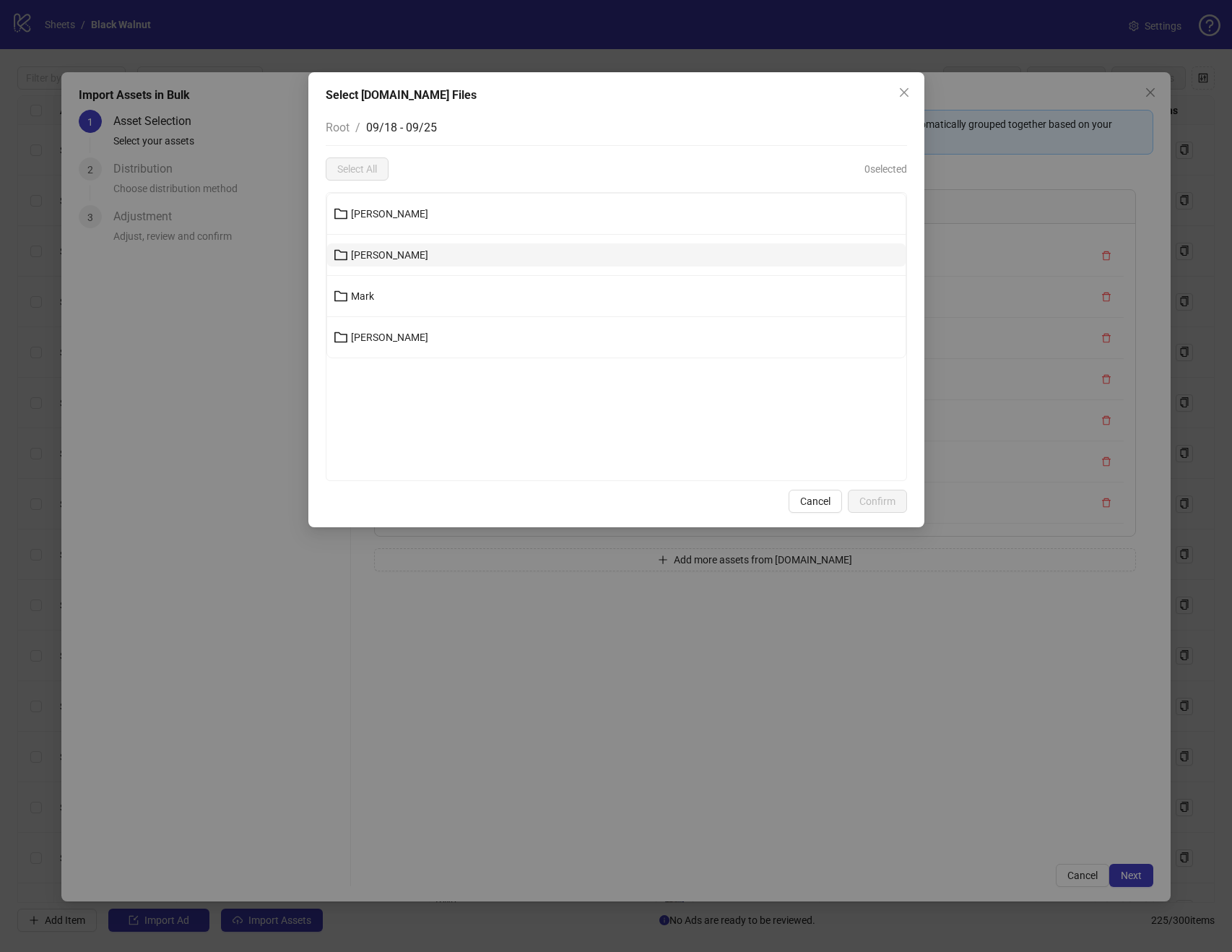
click at [520, 253] on button "Kenneth" at bounding box center [616, 255] width 579 height 23
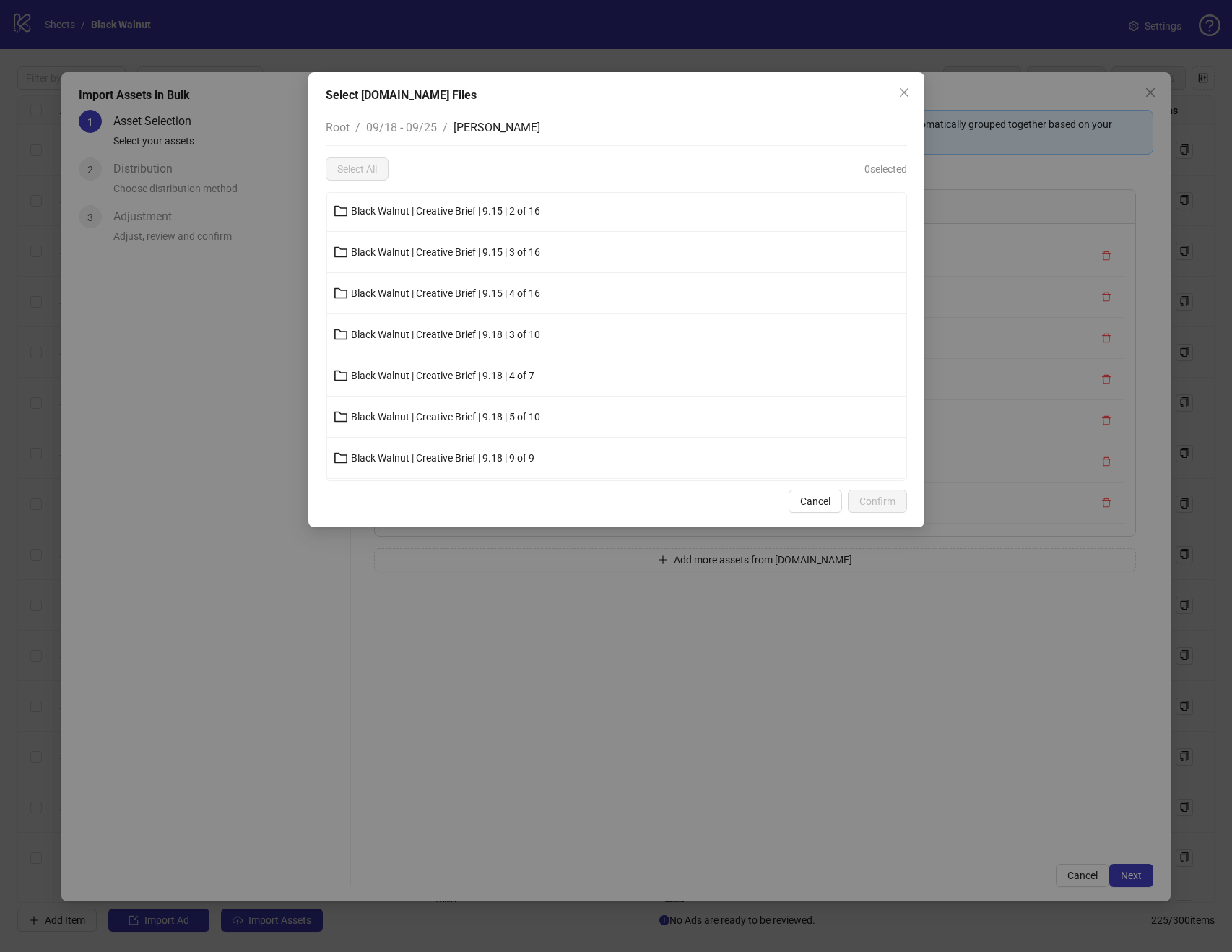
scroll to position [6, 0]
click at [541, 325] on span "Black Walnut | Creative Brief | 9.18 | 3 of 10" at bounding box center [446, 331] width 189 height 11
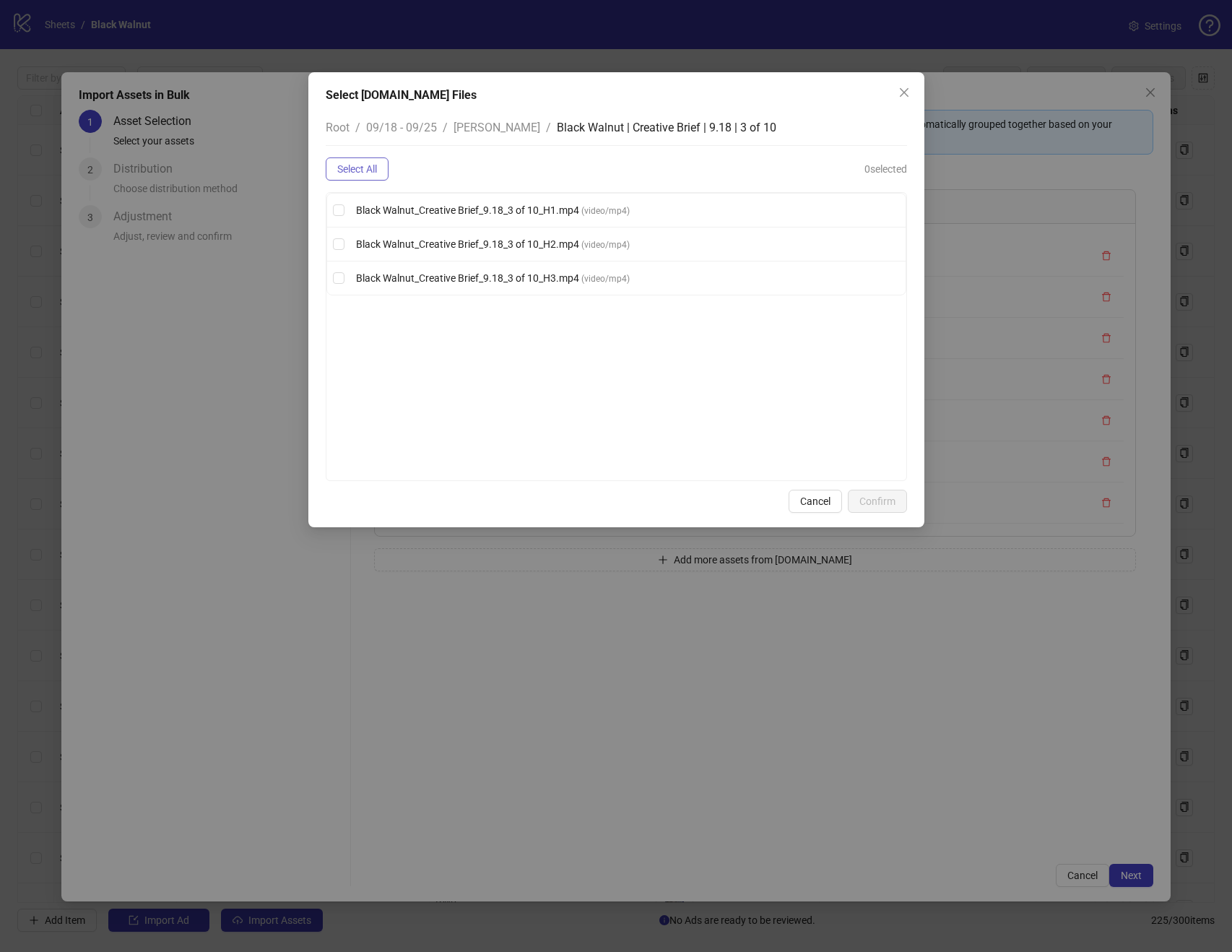
click at [387, 172] on button "Select All" at bounding box center [357, 169] width 63 height 23
click at [887, 499] on span "Confirm" at bounding box center [877, 501] width 36 height 11
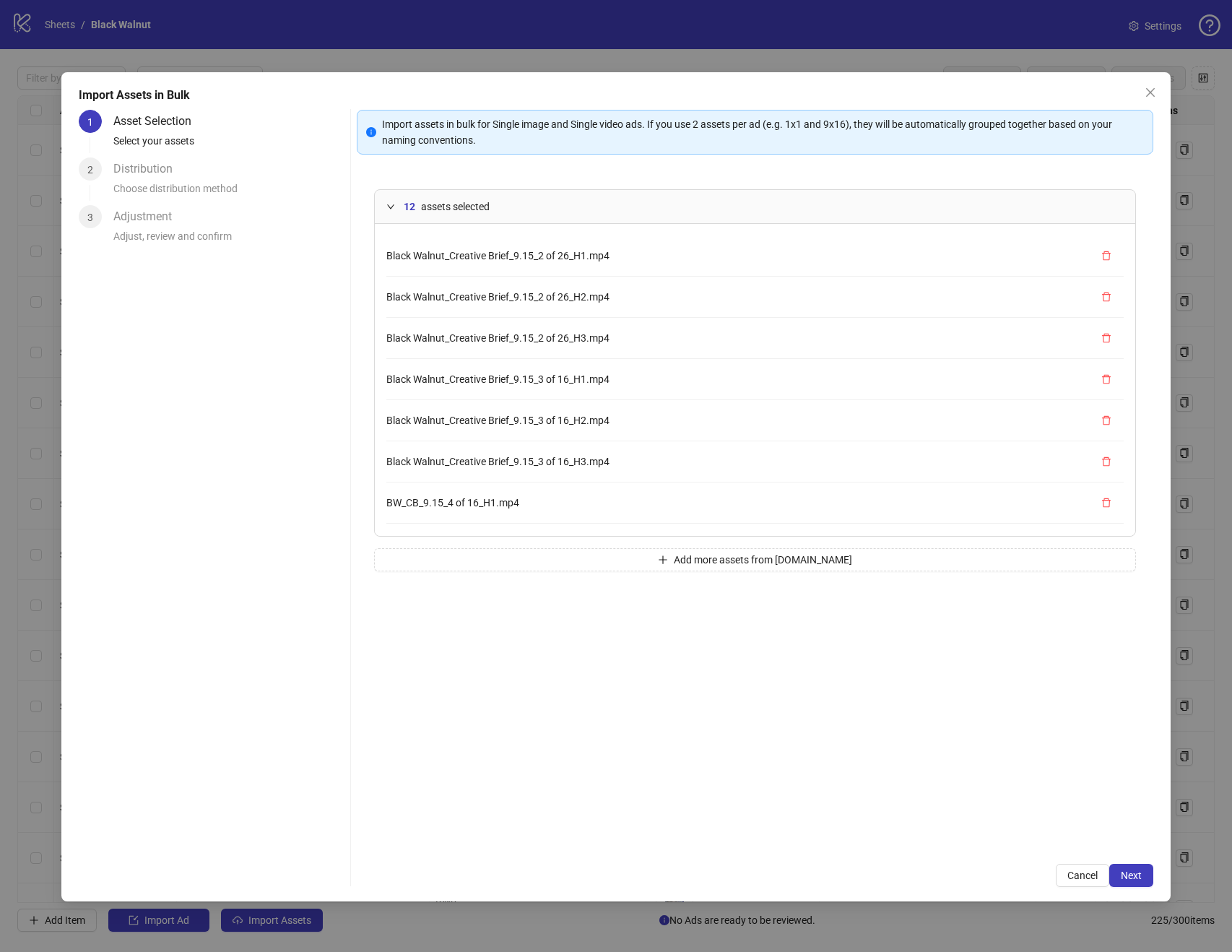
click at [879, 504] on li "BW_CB_9.15_4 of 16_H1.mp4" at bounding box center [754, 503] width 737 height 41
click at [818, 554] on span "Add more assets from Frame.io" at bounding box center [763, 559] width 178 height 11
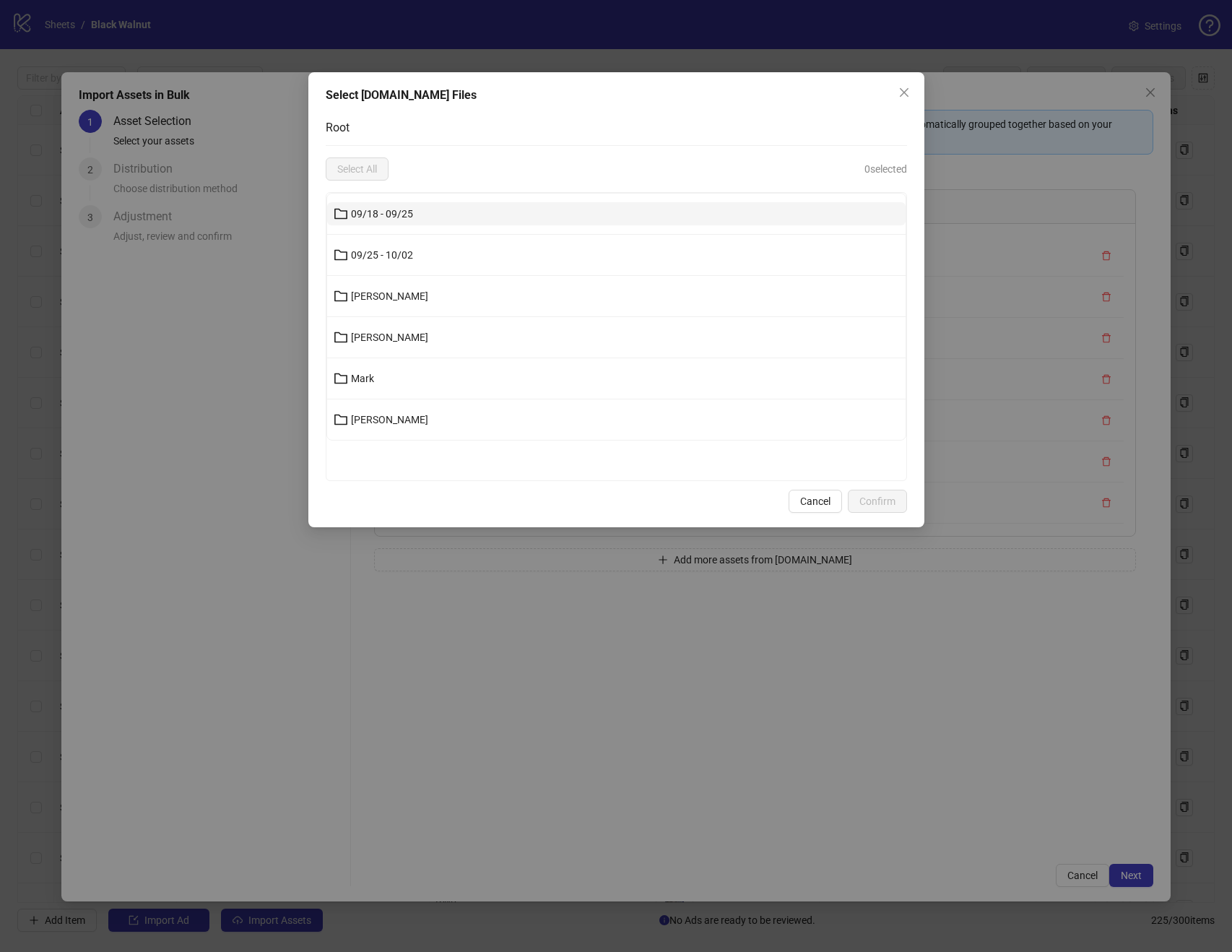
click at [510, 202] on button "09/18 - 09/25" at bounding box center [616, 214] width 579 height 23
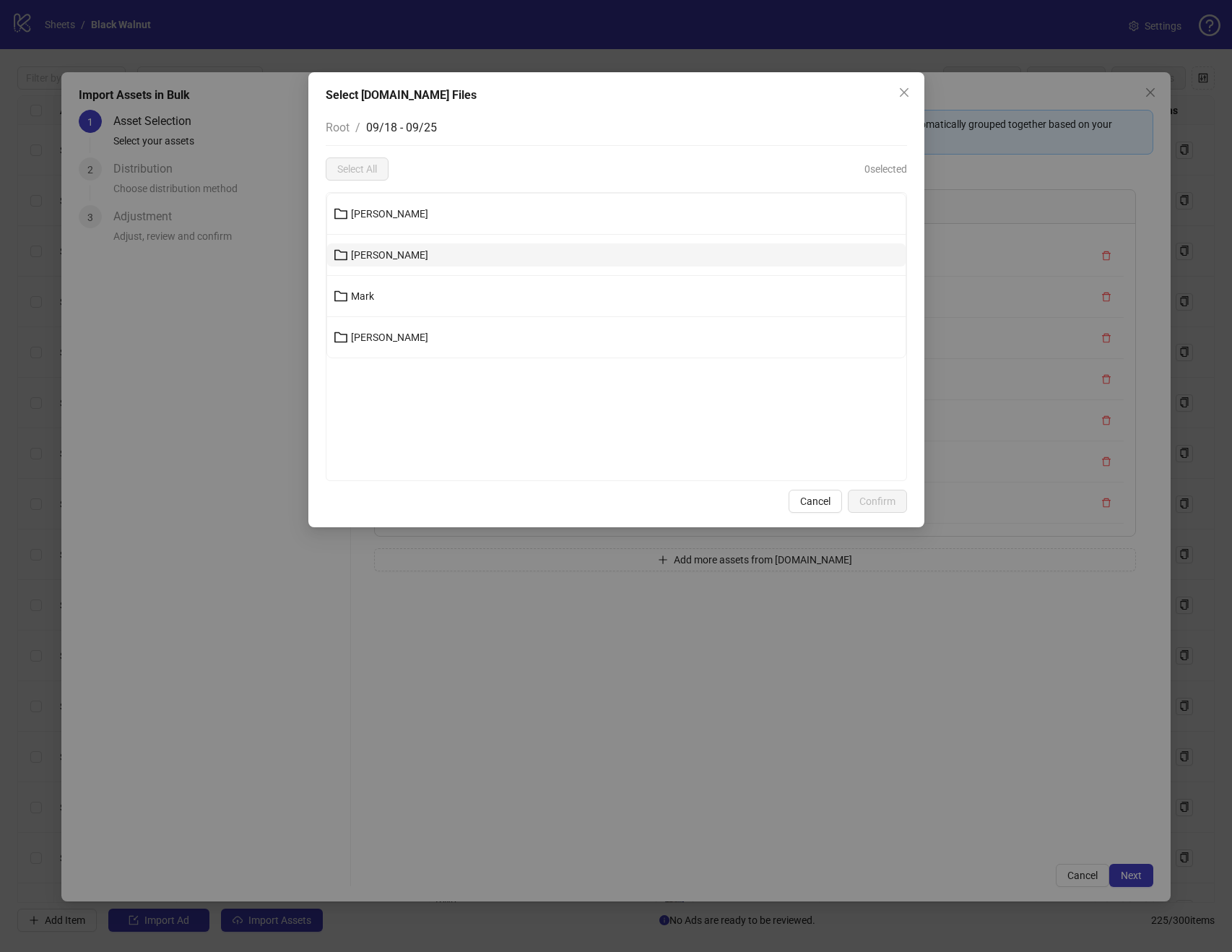
click at [468, 252] on button "Kenneth" at bounding box center [616, 255] width 579 height 23
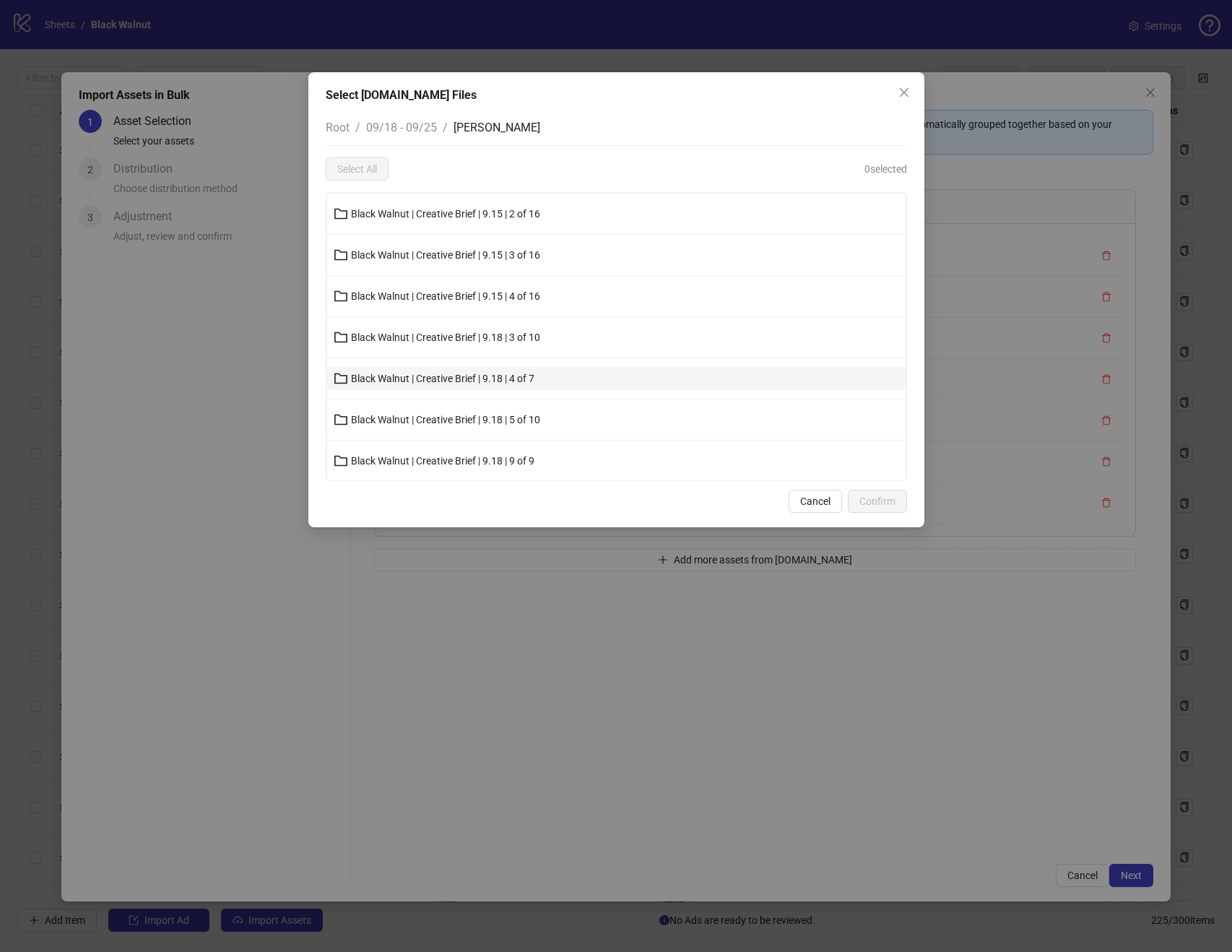
click at [526, 377] on span "Black Walnut | Creative Brief | 9.18 | 4 of 7" at bounding box center [443, 378] width 184 height 11
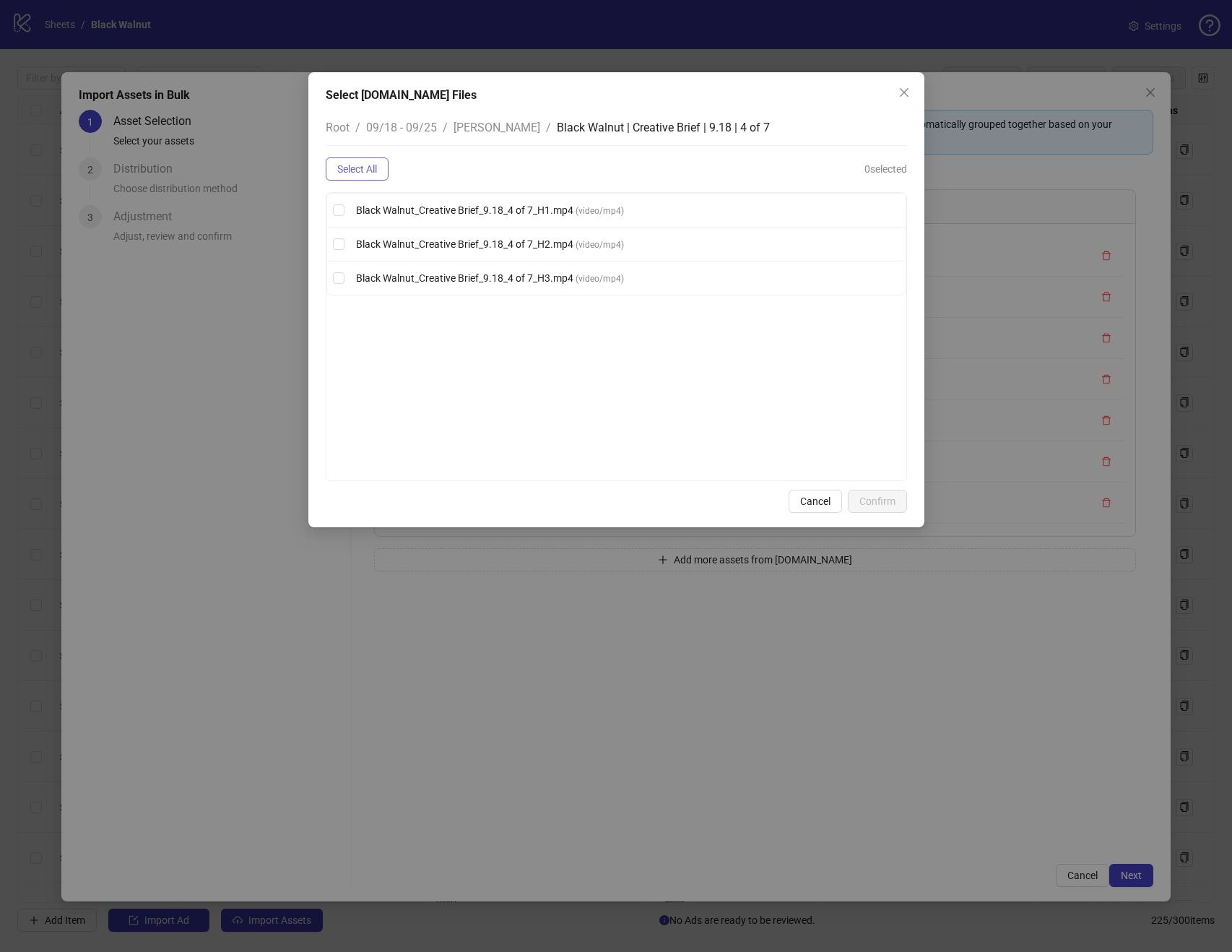
click at [355, 170] on span "Select All" at bounding box center [357, 169] width 40 height 11
click at [869, 495] on span "Confirm" at bounding box center [877, 501] width 36 height 11
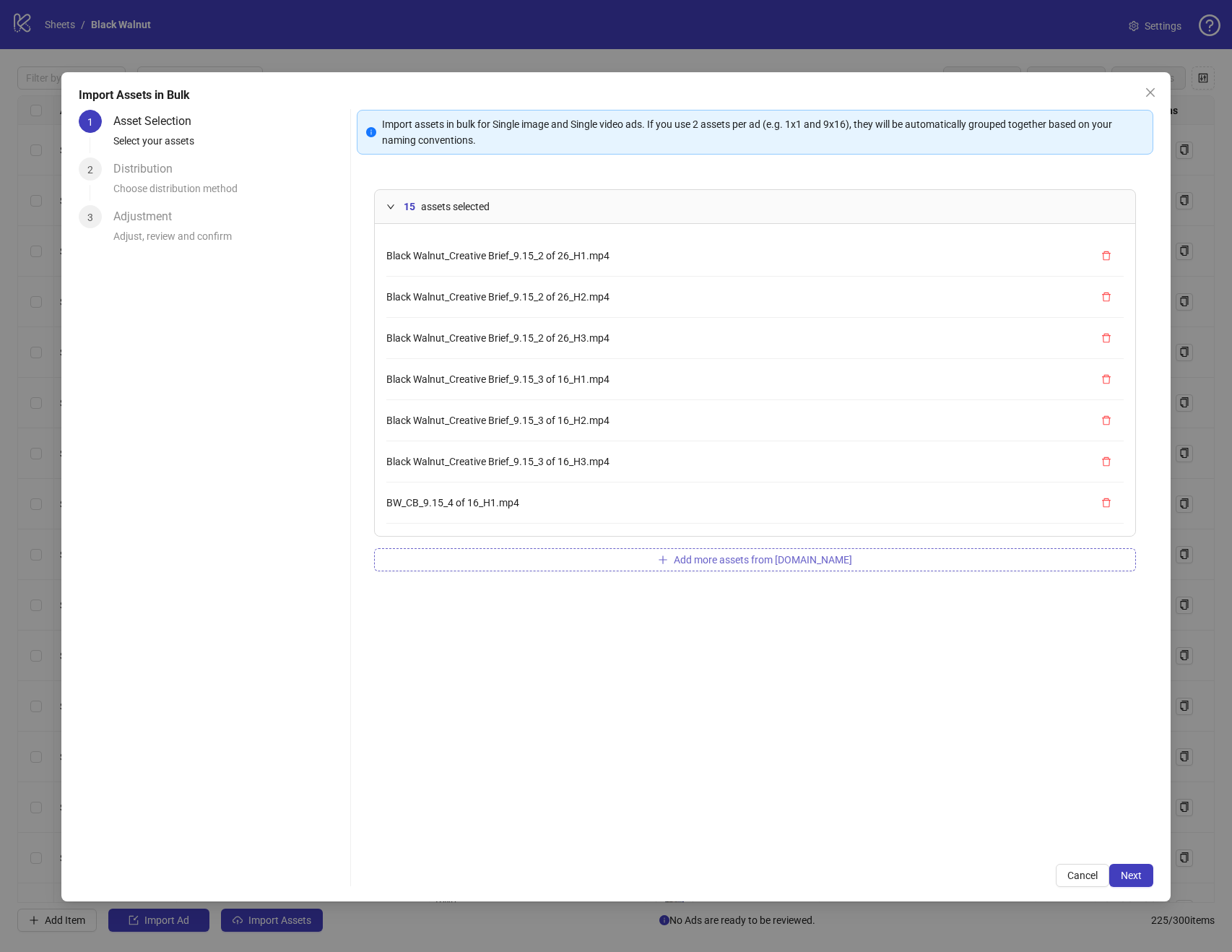
click at [826, 549] on button "Add more assets from Frame.io" at bounding box center [754, 559] width 762 height 23
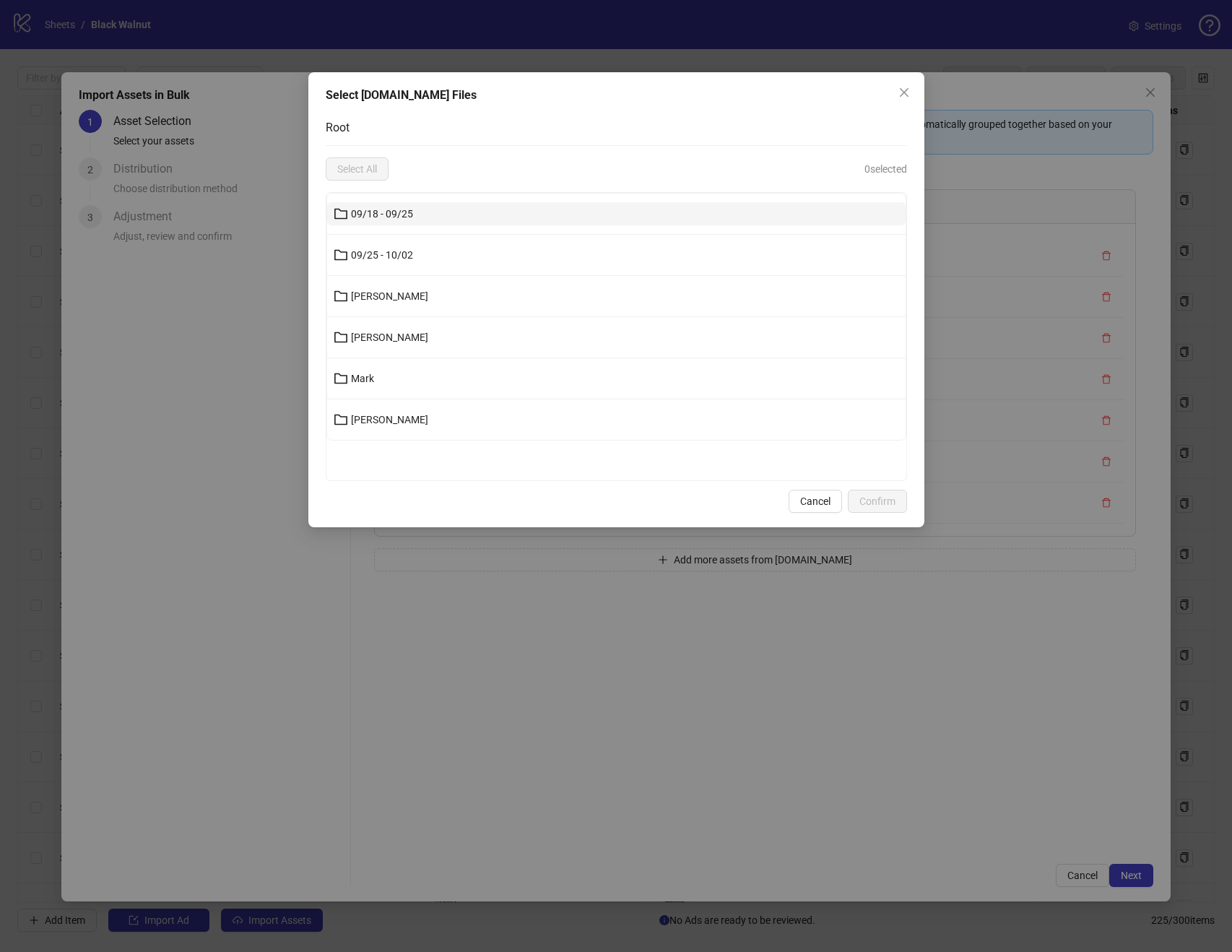
click at [557, 213] on button "09/18 - 09/25" at bounding box center [616, 214] width 579 height 23
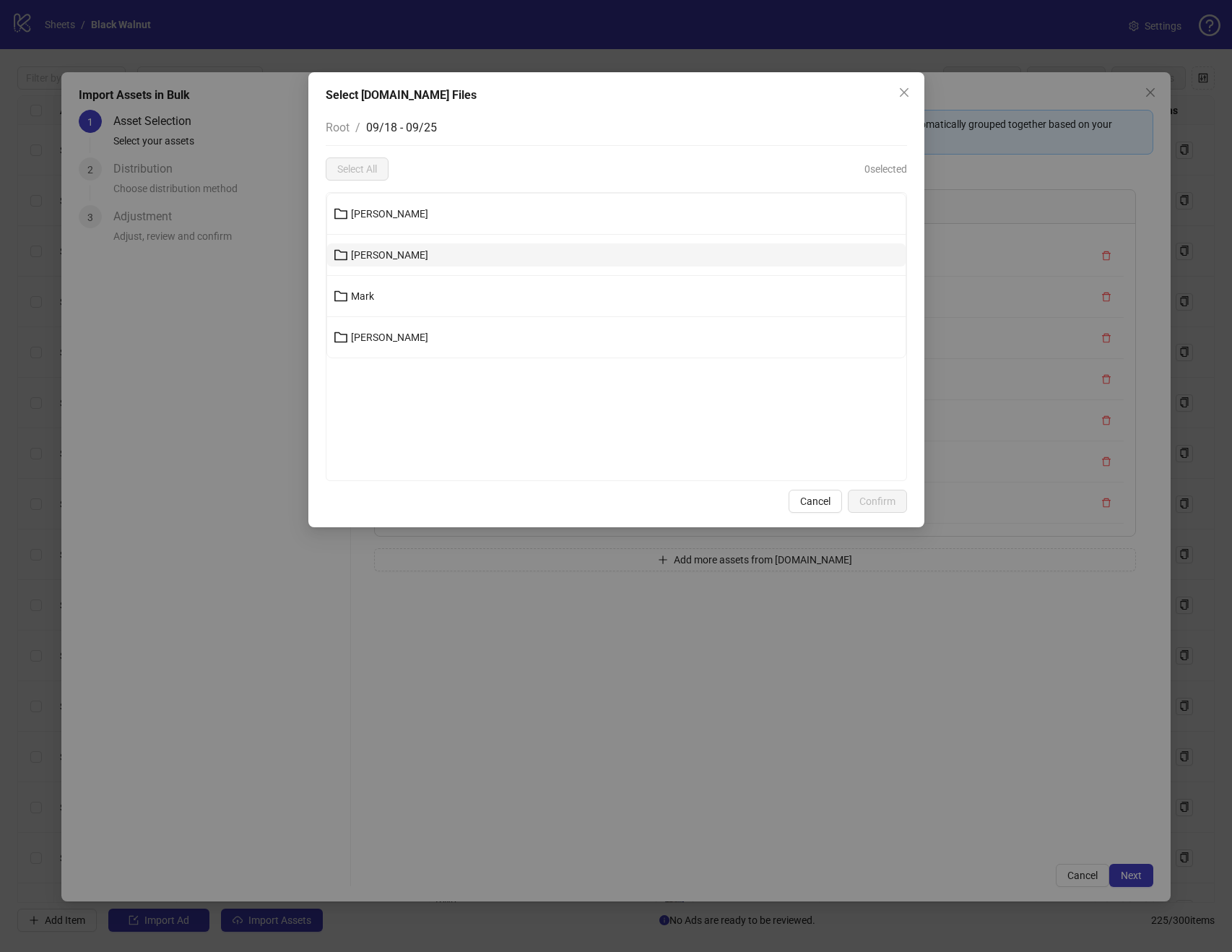
click at [485, 250] on button "Kenneth" at bounding box center [616, 255] width 579 height 23
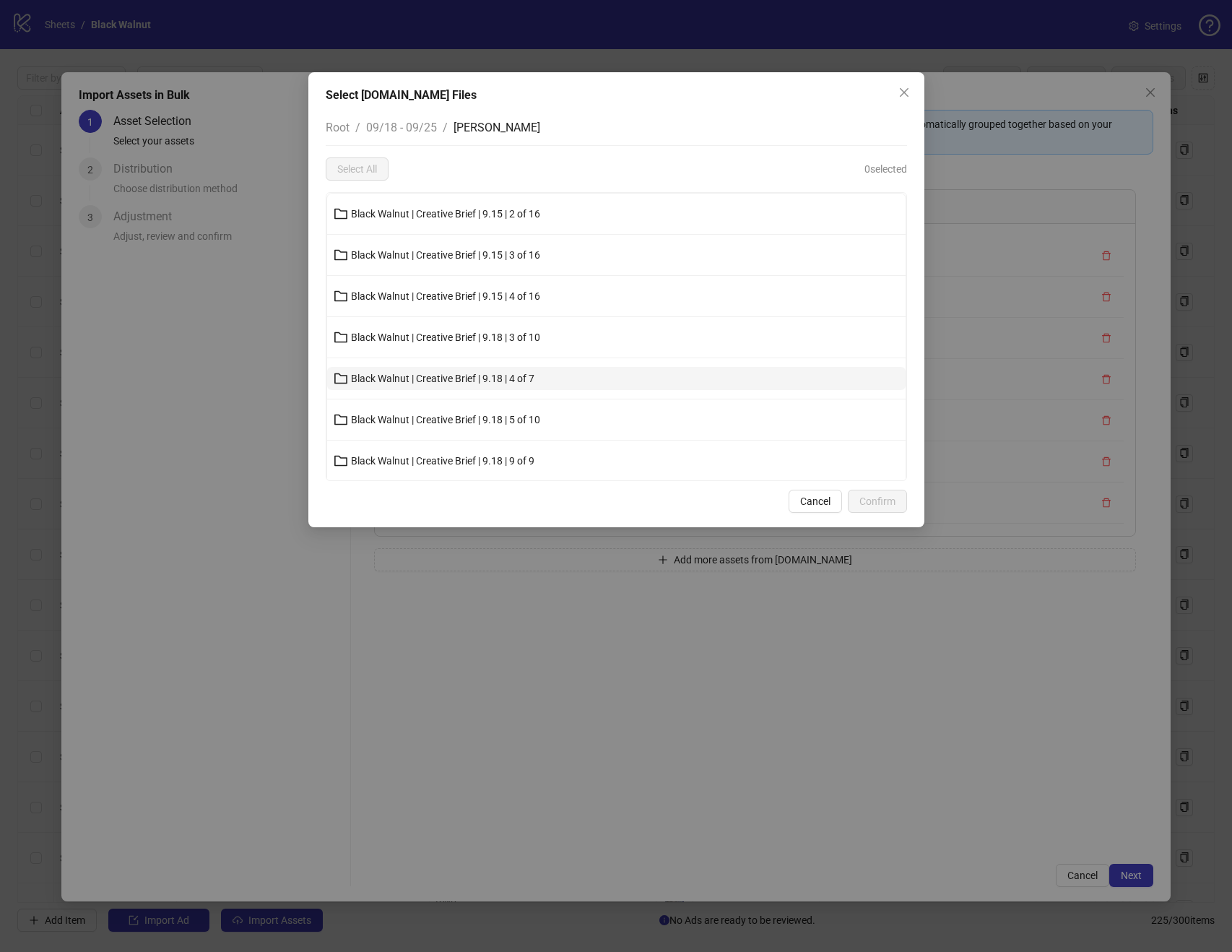
click at [509, 381] on span "Black Walnut | Creative Brief | 9.18 | 4 of 7" at bounding box center [443, 378] width 184 height 11
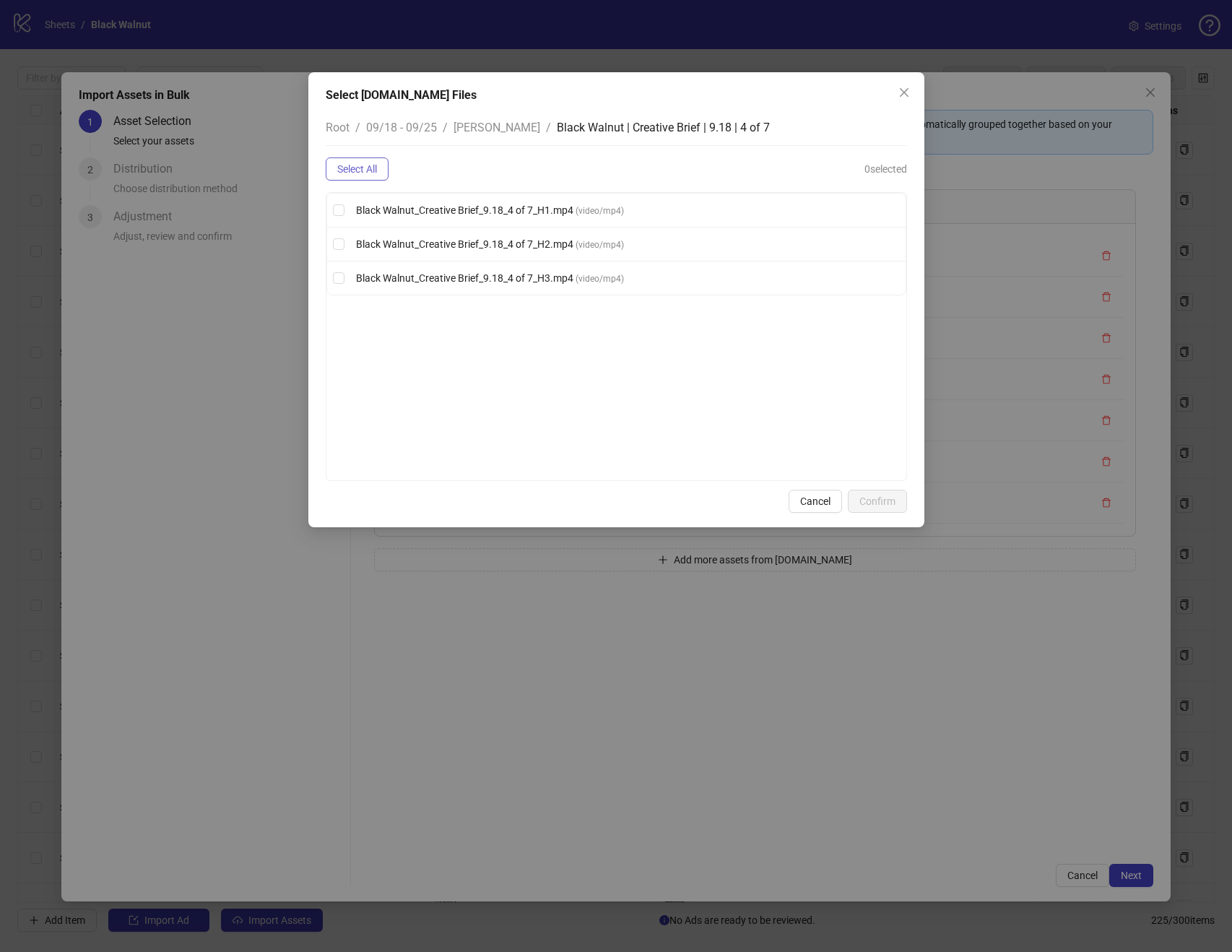
click at [381, 175] on button "Select All" at bounding box center [357, 169] width 63 height 23
click at [887, 510] on button "Confirm" at bounding box center [877, 501] width 59 height 23
click at [888, 504] on span "Confirm" at bounding box center [877, 501] width 36 height 11
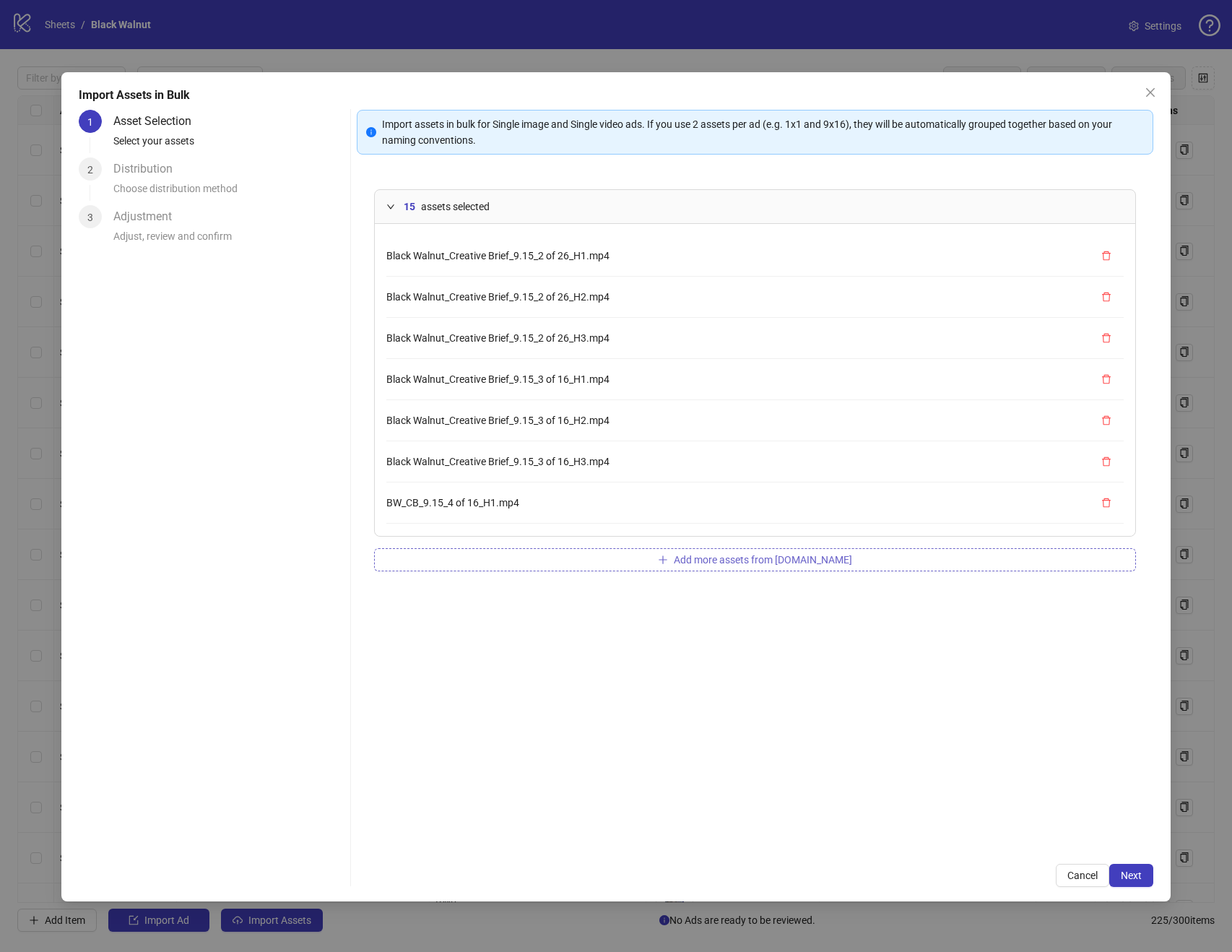
click at [829, 554] on span "Add more assets from Frame.io" at bounding box center [763, 559] width 178 height 11
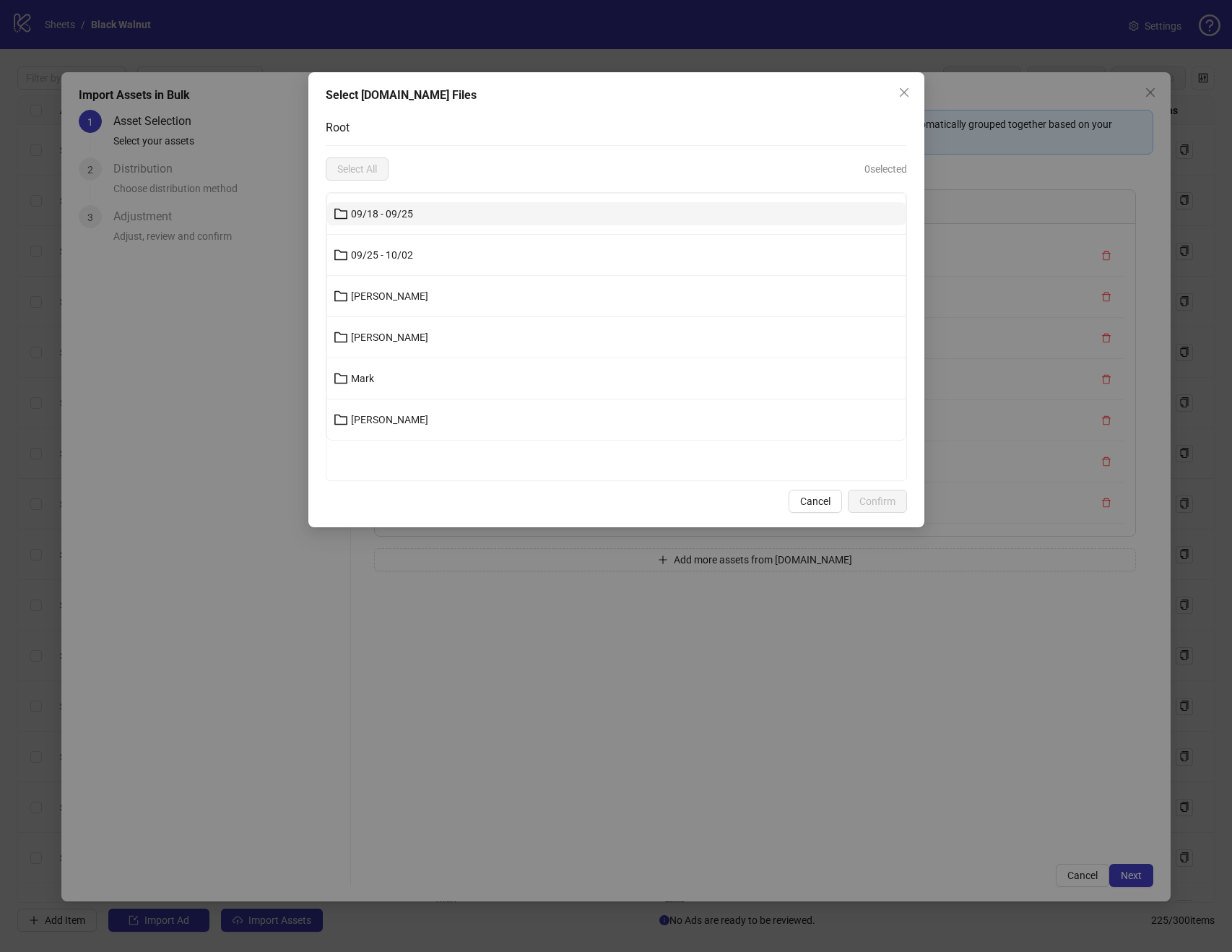
click at [480, 207] on button "09/18 - 09/25" at bounding box center [616, 214] width 579 height 23
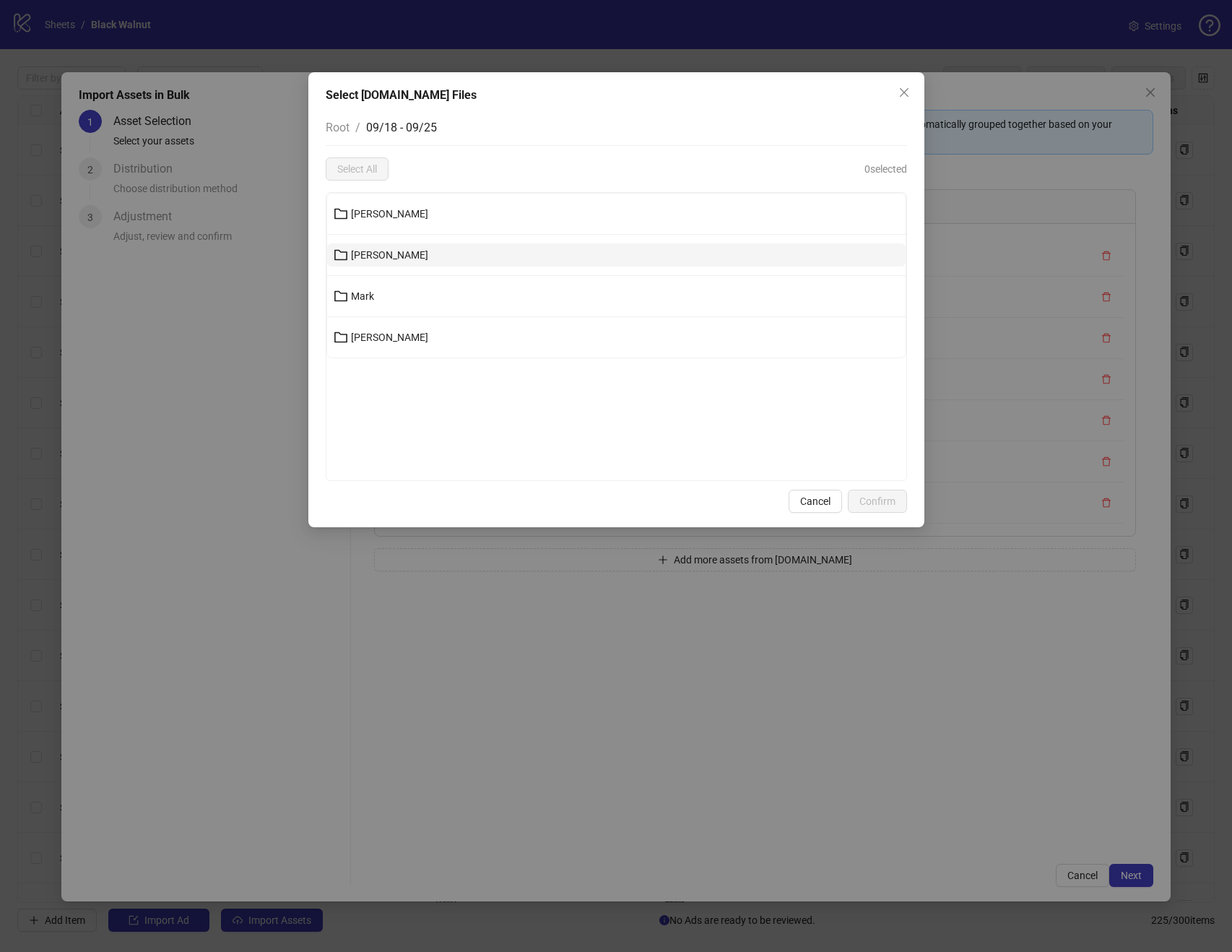
click at [452, 246] on button "Kenneth" at bounding box center [616, 255] width 579 height 23
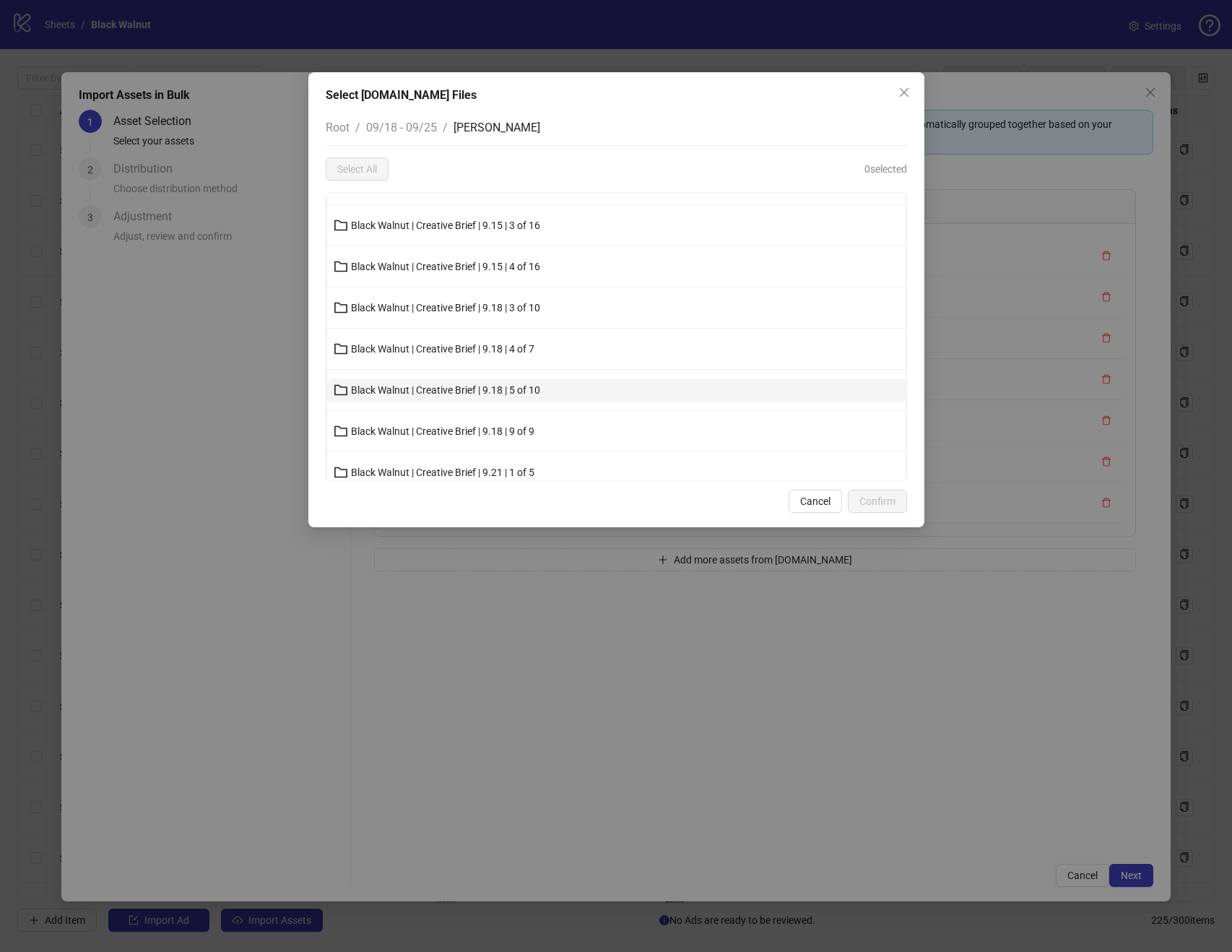
scroll to position [107, 0]
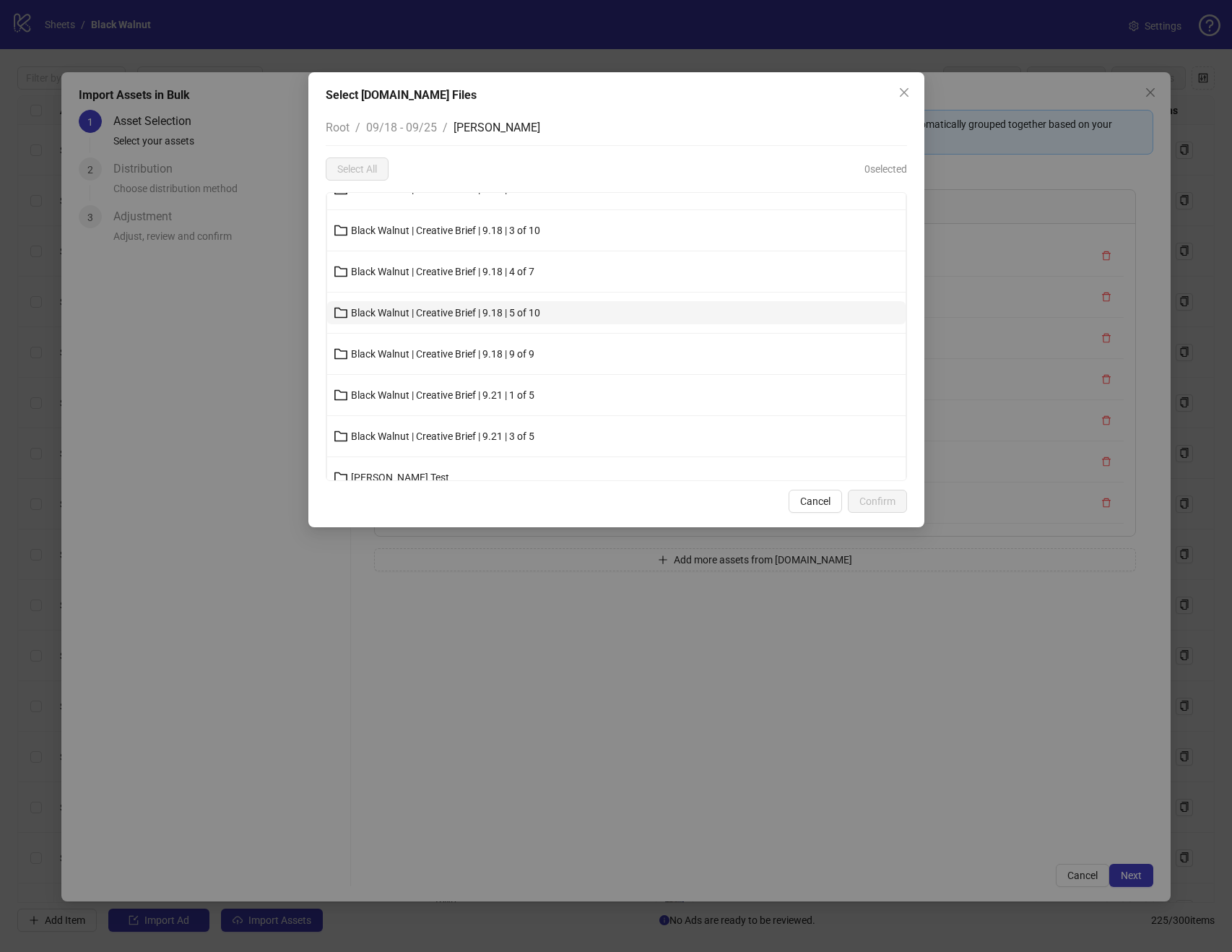
click at [520, 311] on span "Black Walnut | Creative Brief | 9.18 | 5 of 10" at bounding box center [446, 312] width 189 height 11
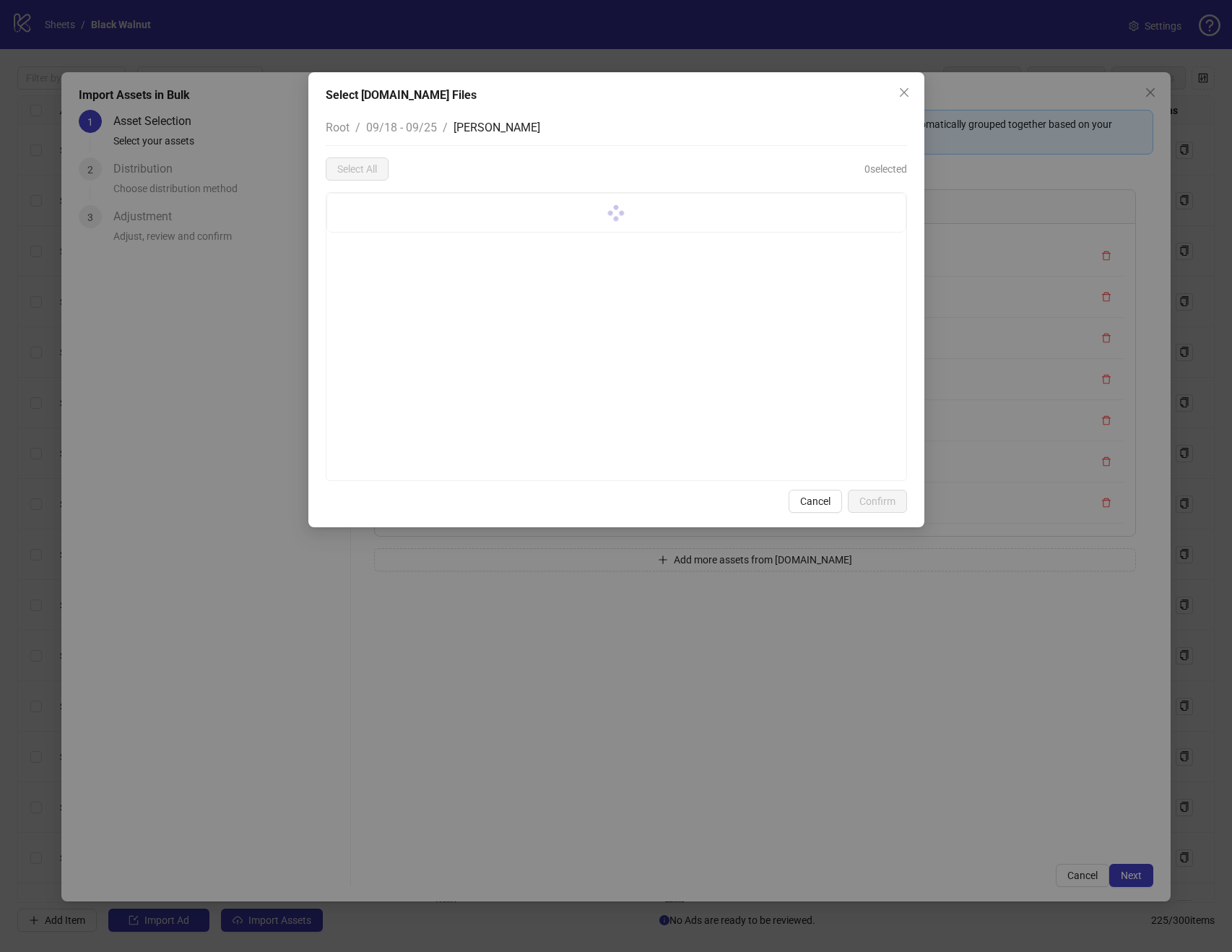
scroll to position [0, 0]
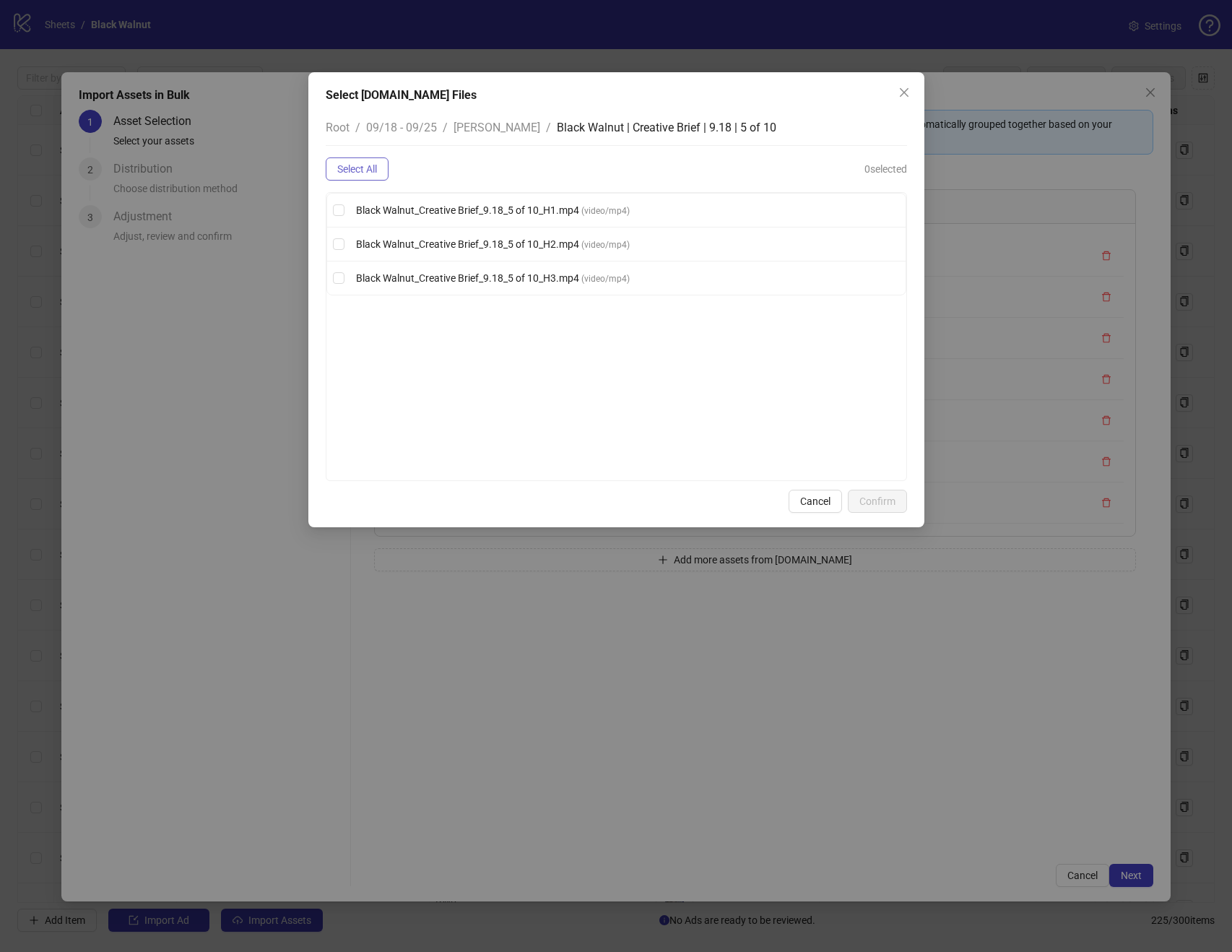
click at [379, 168] on button "Select All" at bounding box center [357, 169] width 63 height 23
click at [887, 496] on span "Confirm" at bounding box center [877, 501] width 36 height 11
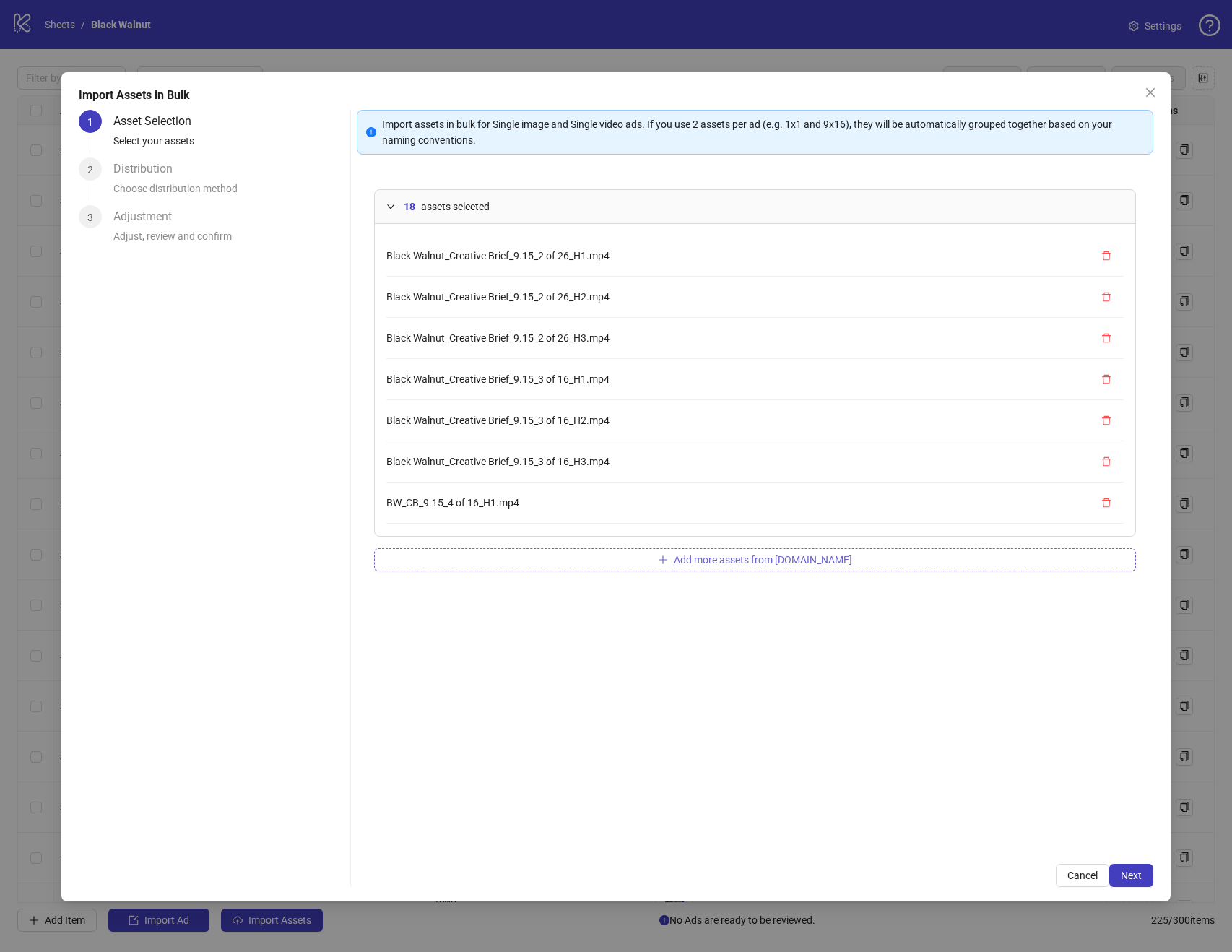
click at [795, 548] on button "Add more assets from Frame.io" at bounding box center [754, 559] width 762 height 23
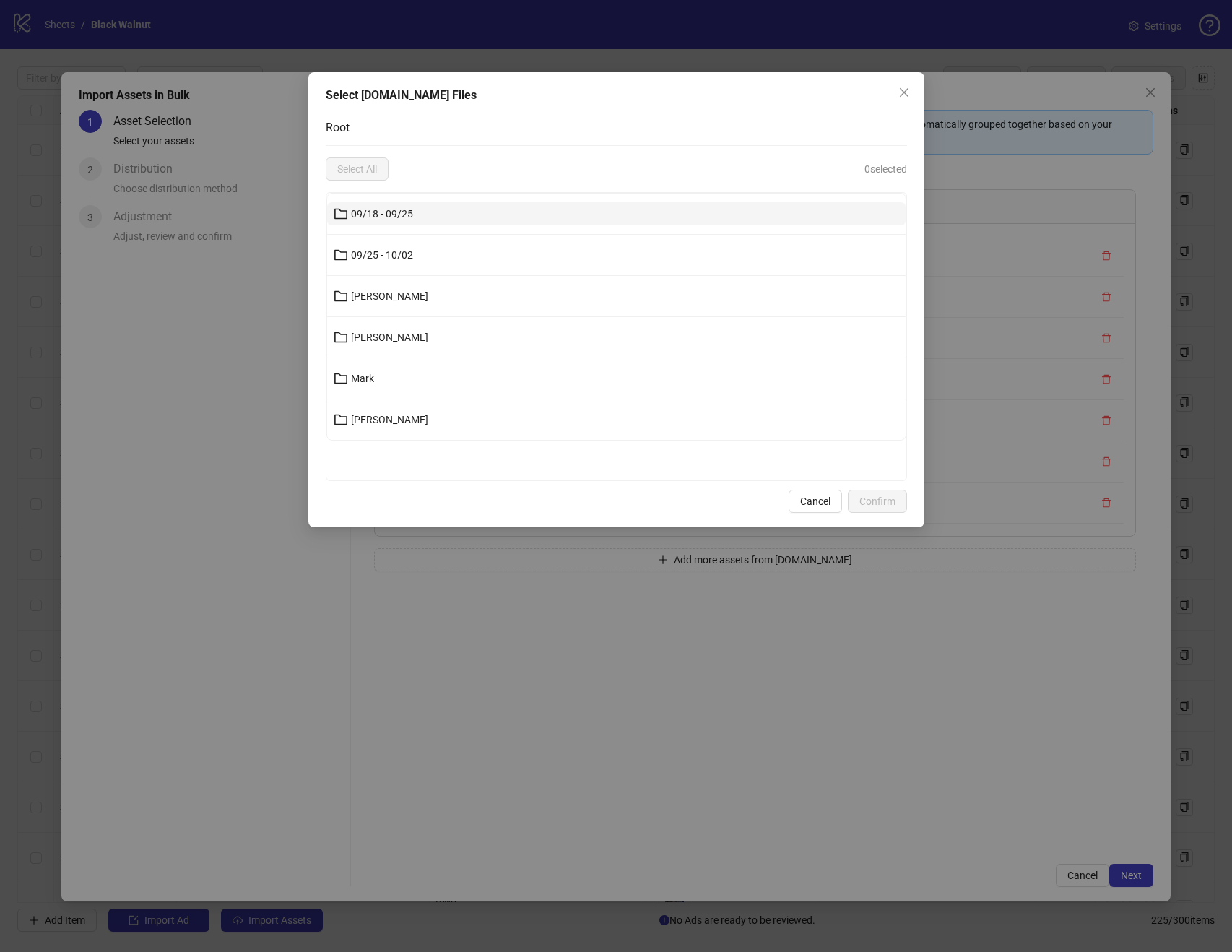
click at [501, 210] on button "09/18 - 09/25" at bounding box center [616, 214] width 579 height 23
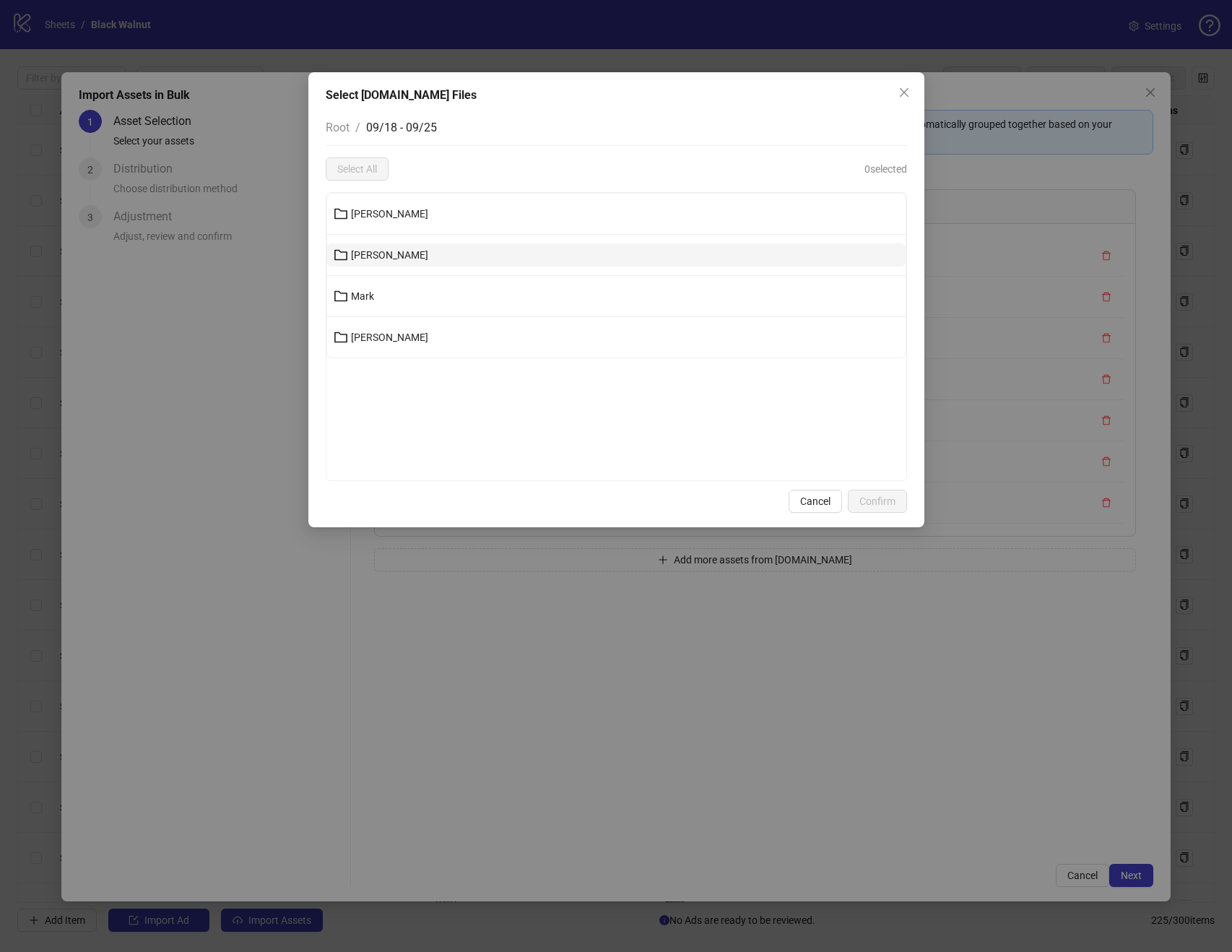
click at [464, 245] on button "Kenneth" at bounding box center [616, 255] width 579 height 23
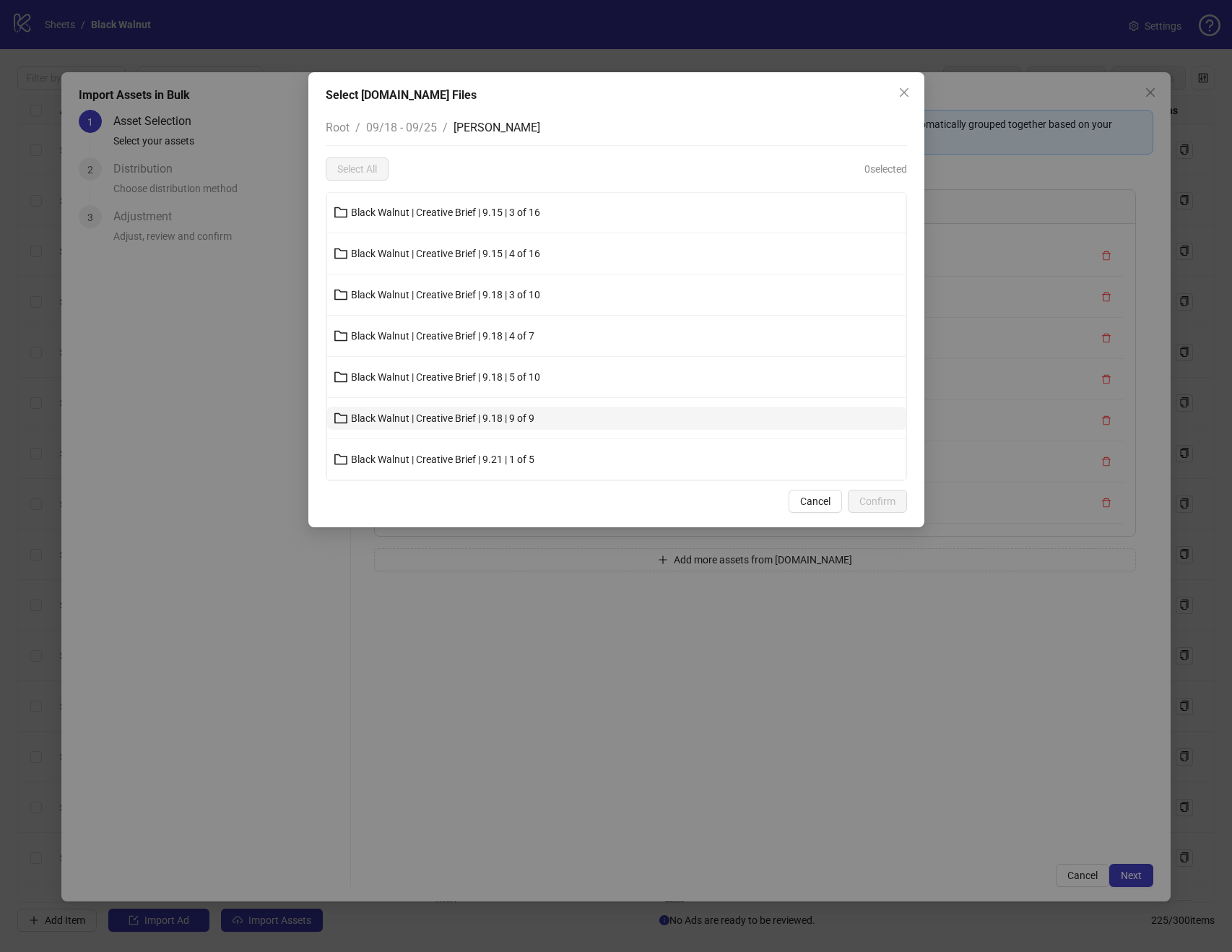
scroll to position [59, 0]
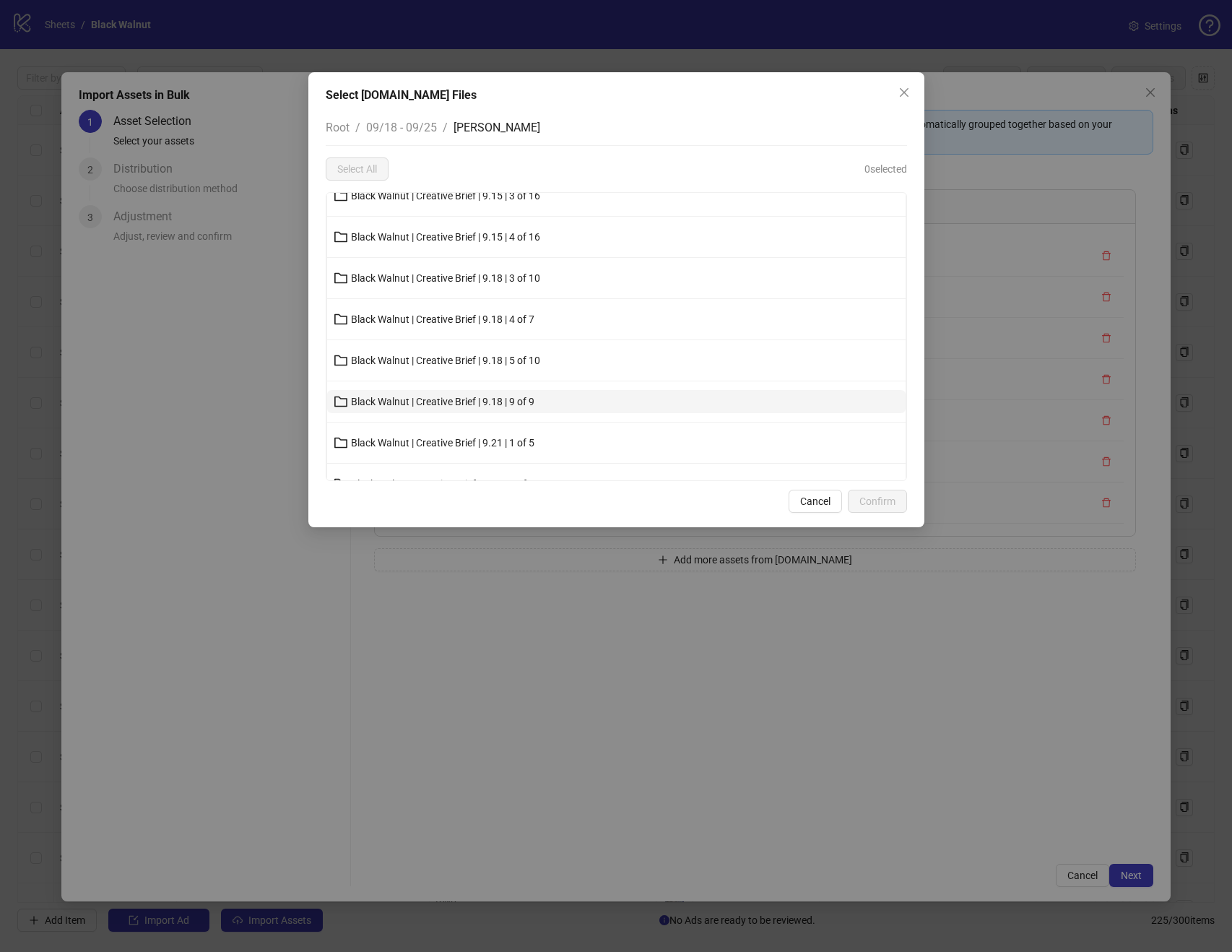
click at [484, 397] on span "Black Walnut | Creative Brief | 9.18 | 9 of 9" at bounding box center [443, 402] width 184 height 11
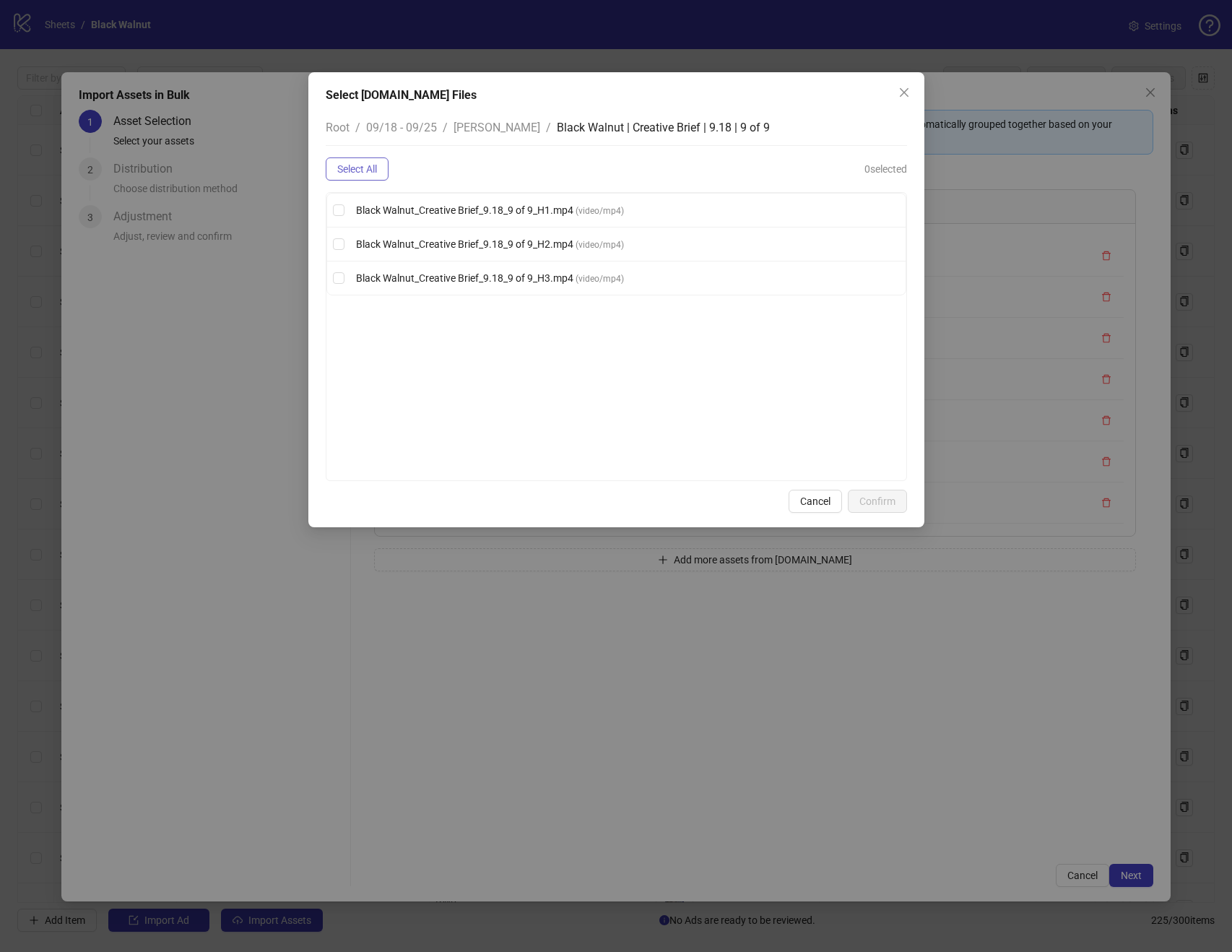
click at [359, 168] on span "Select All" at bounding box center [357, 169] width 40 height 11
click at [856, 499] on button "Confirm" at bounding box center [877, 501] width 59 height 23
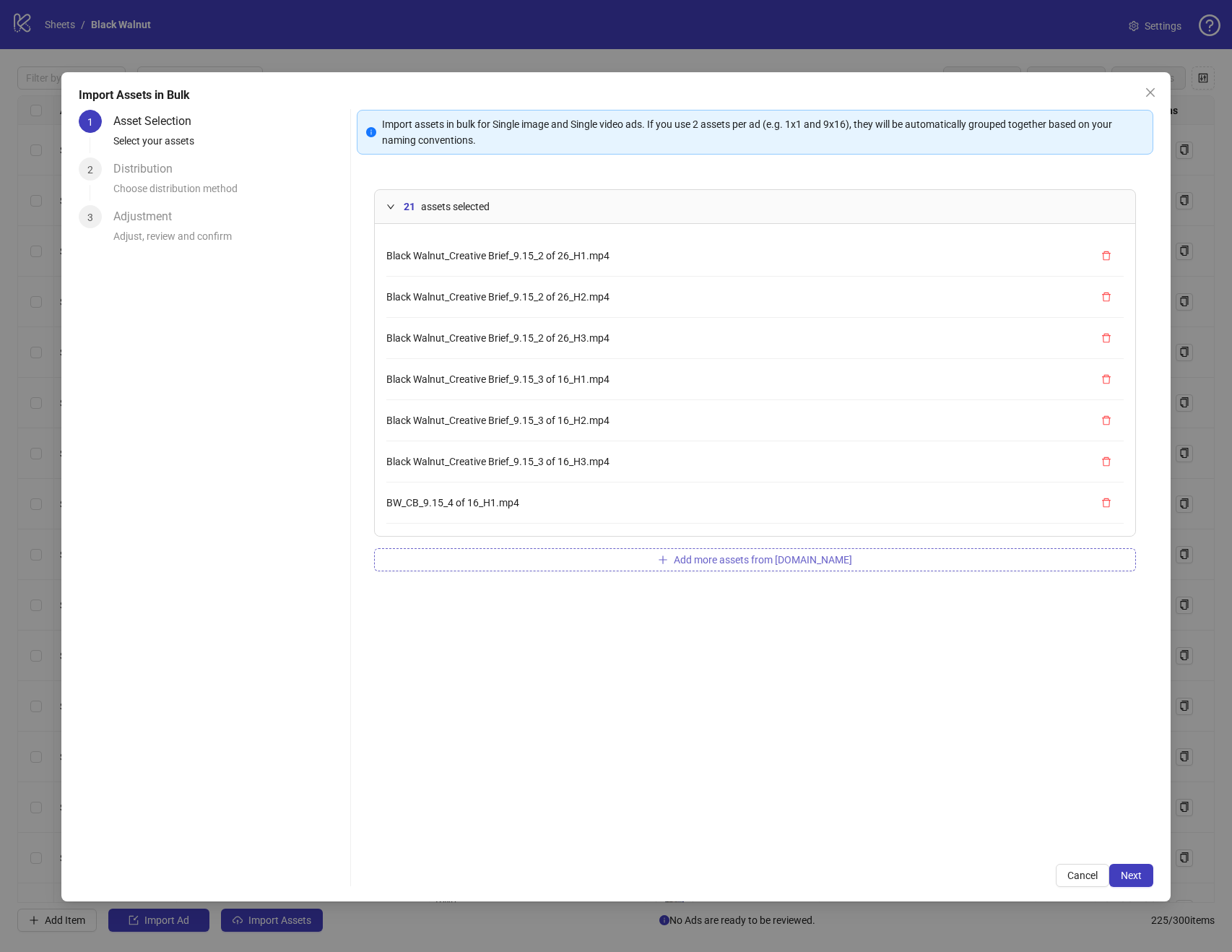
click at [730, 557] on span "Add more assets from Frame.io" at bounding box center [763, 559] width 178 height 11
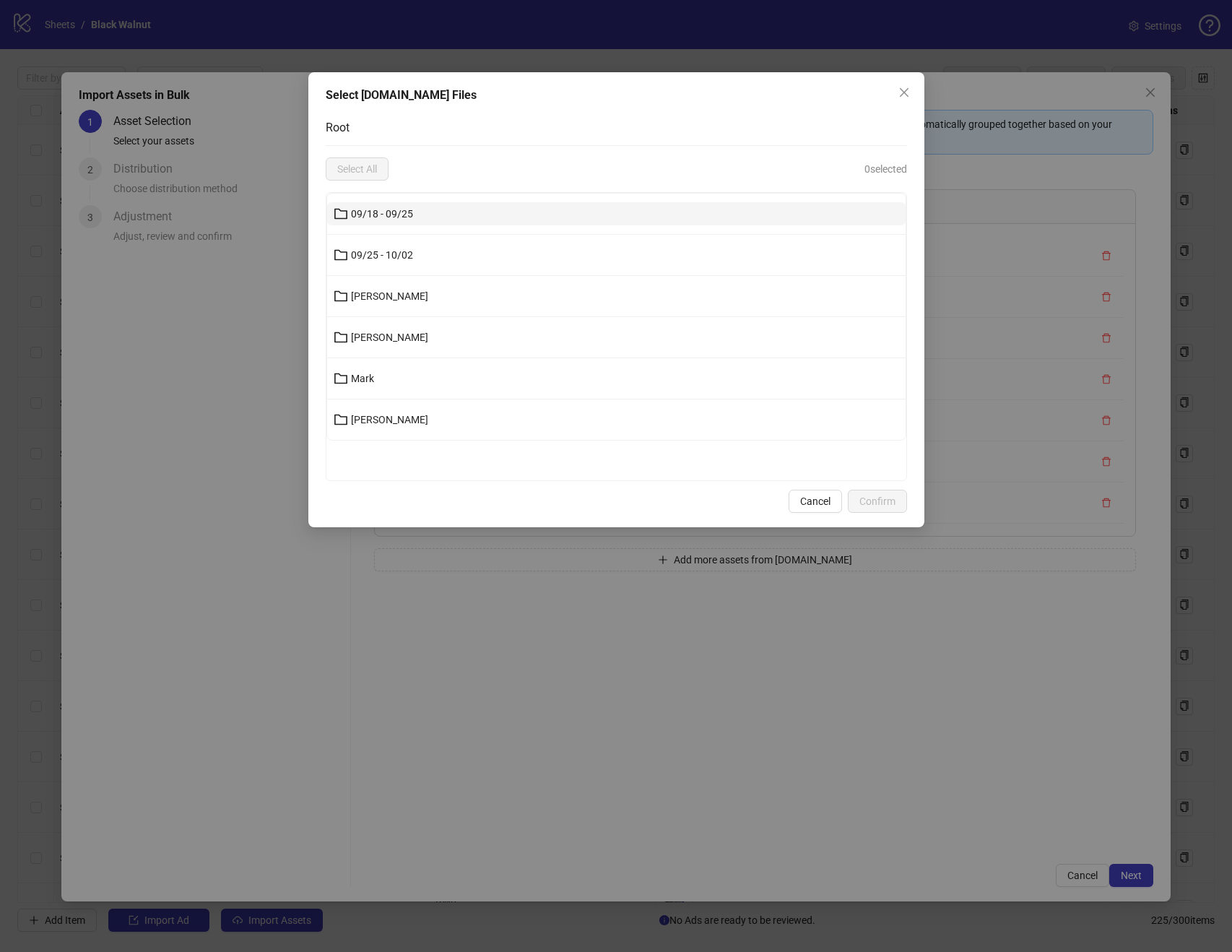
click at [483, 210] on button "09/18 - 09/25" at bounding box center [616, 214] width 579 height 23
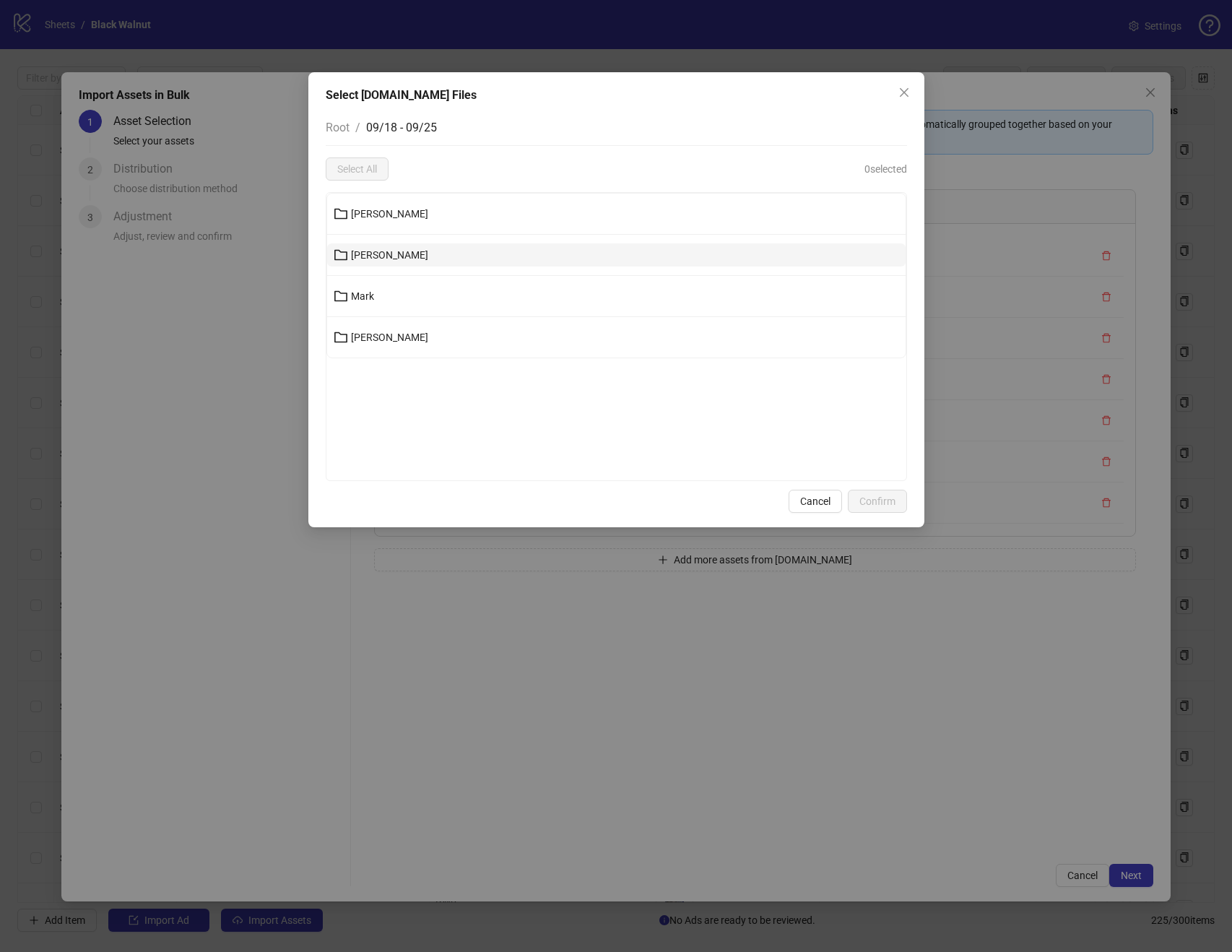
click at [429, 257] on button "Kenneth" at bounding box center [616, 255] width 579 height 23
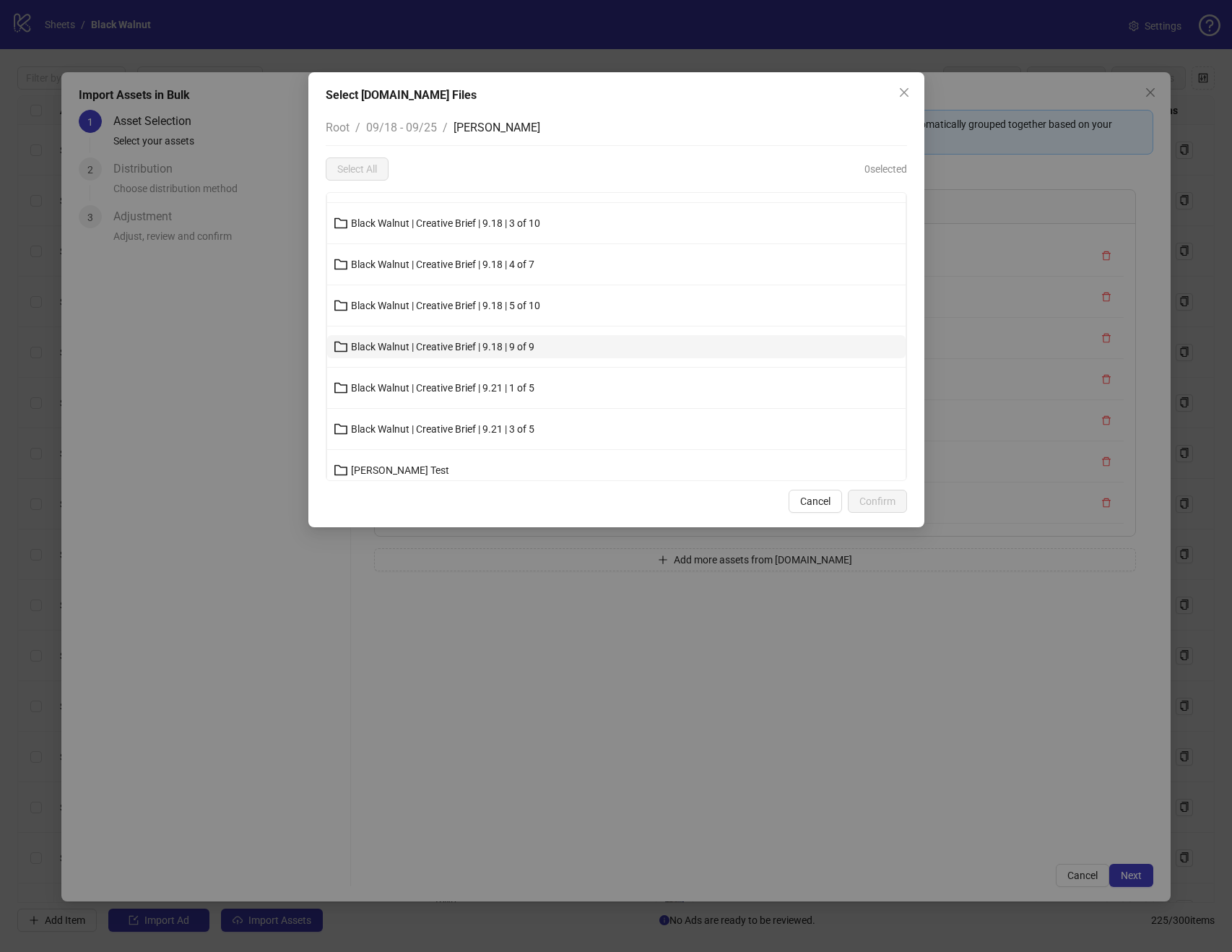
scroll to position [117, 0]
click at [507, 388] on span "Black Walnut | Creative Brief | 9.21 | 1 of 5" at bounding box center [443, 385] width 184 height 11
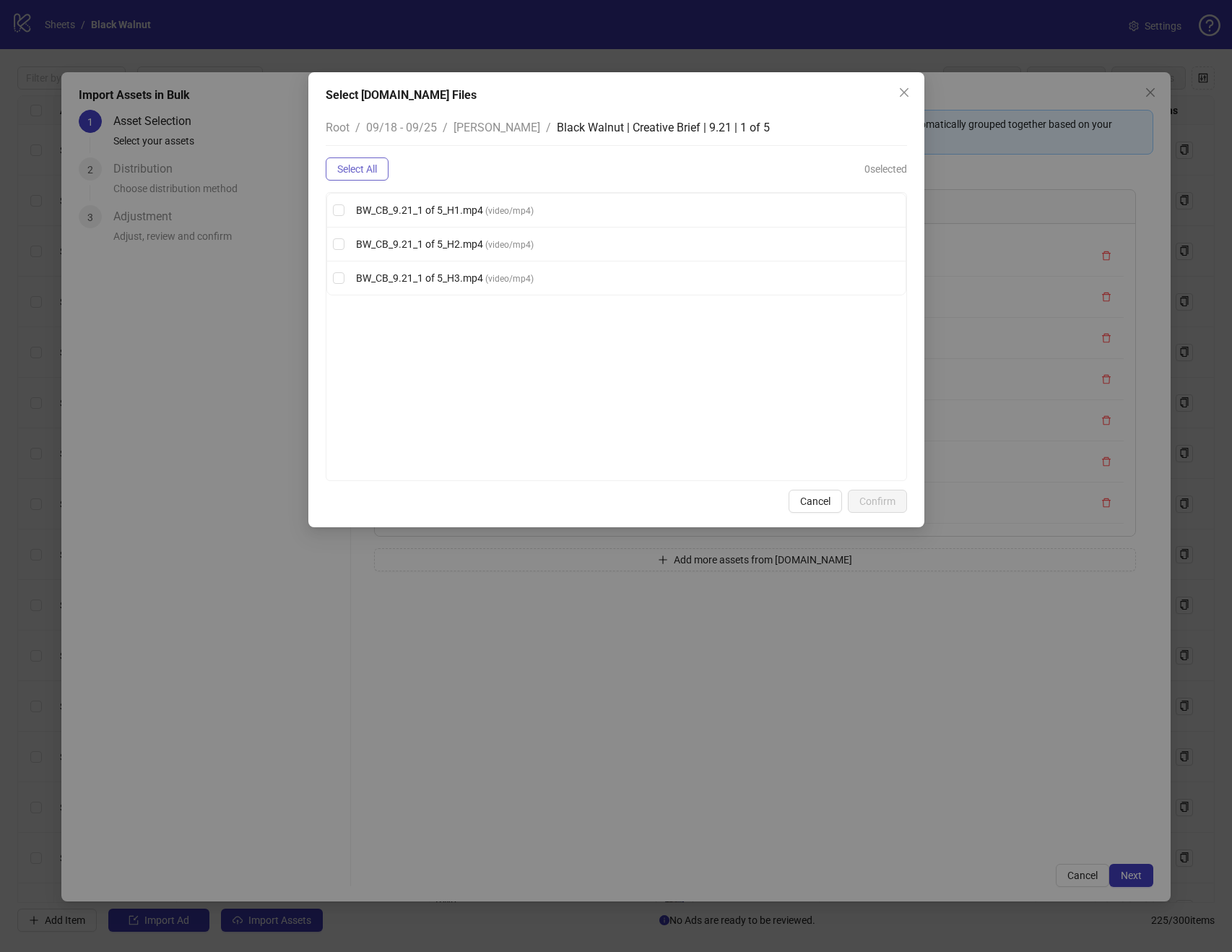
click at [380, 165] on button "Select All" at bounding box center [357, 169] width 63 height 23
click at [893, 493] on button "Confirm" at bounding box center [877, 501] width 59 height 23
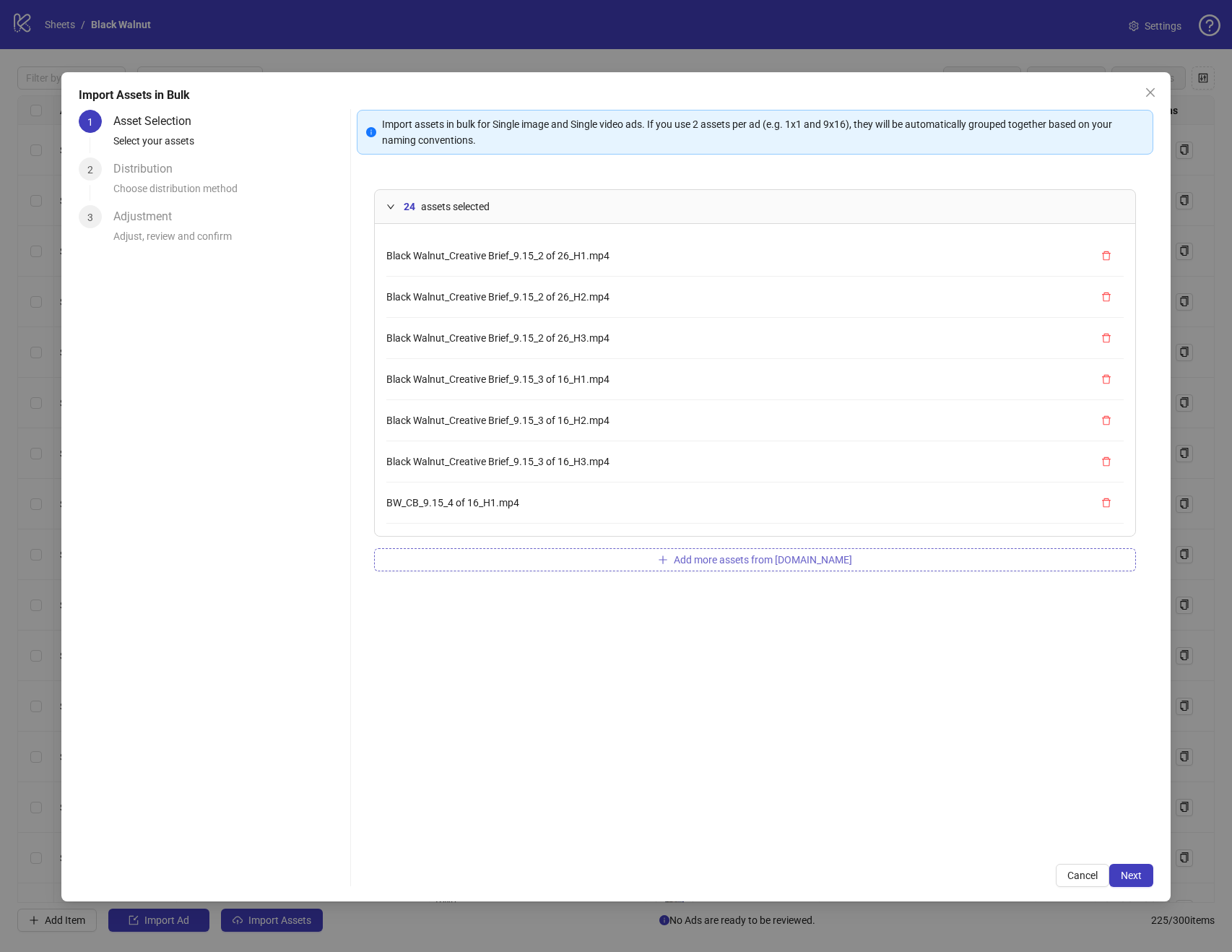
click at [763, 557] on span "Add more assets from Frame.io" at bounding box center [763, 559] width 178 height 11
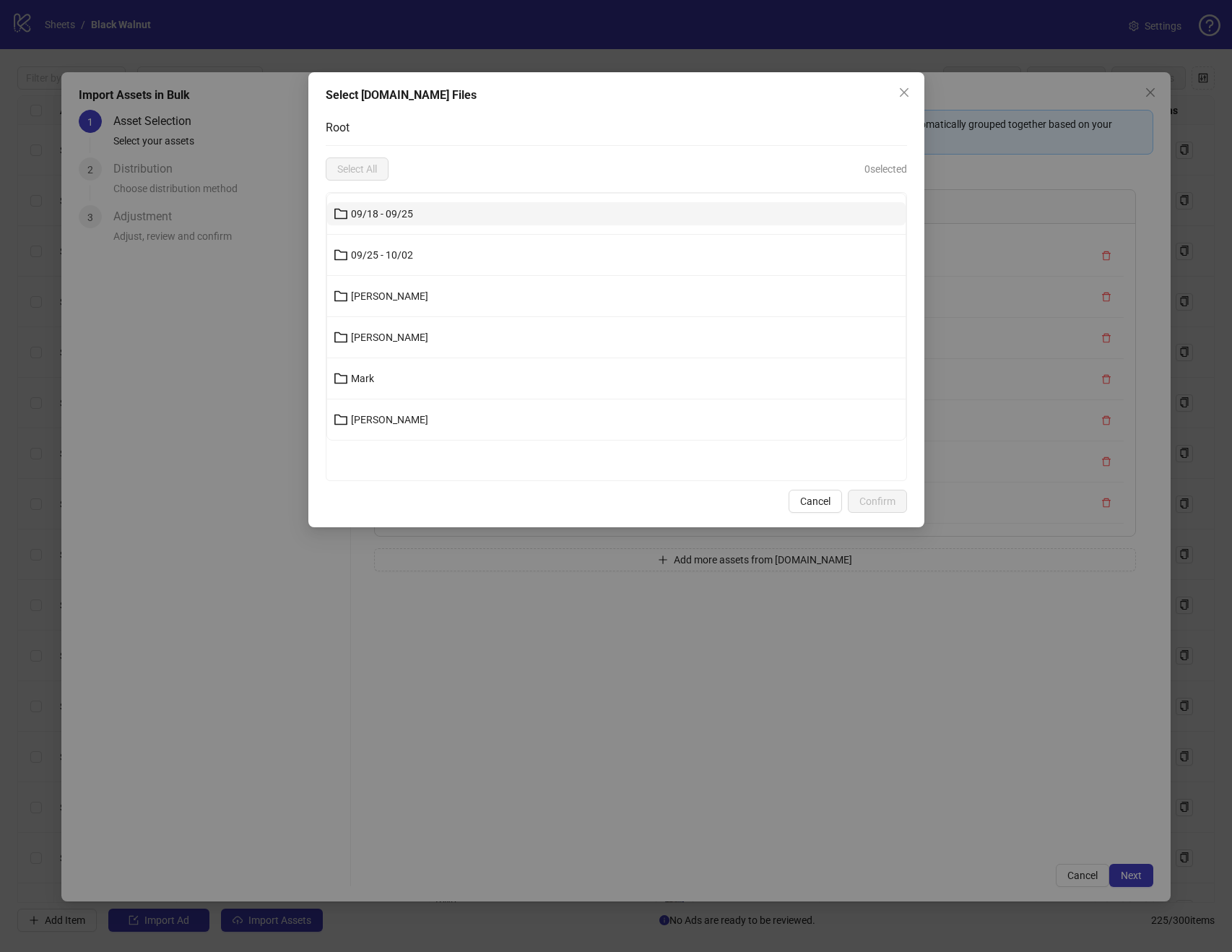
click at [487, 217] on button "09/18 - 09/25" at bounding box center [616, 214] width 579 height 23
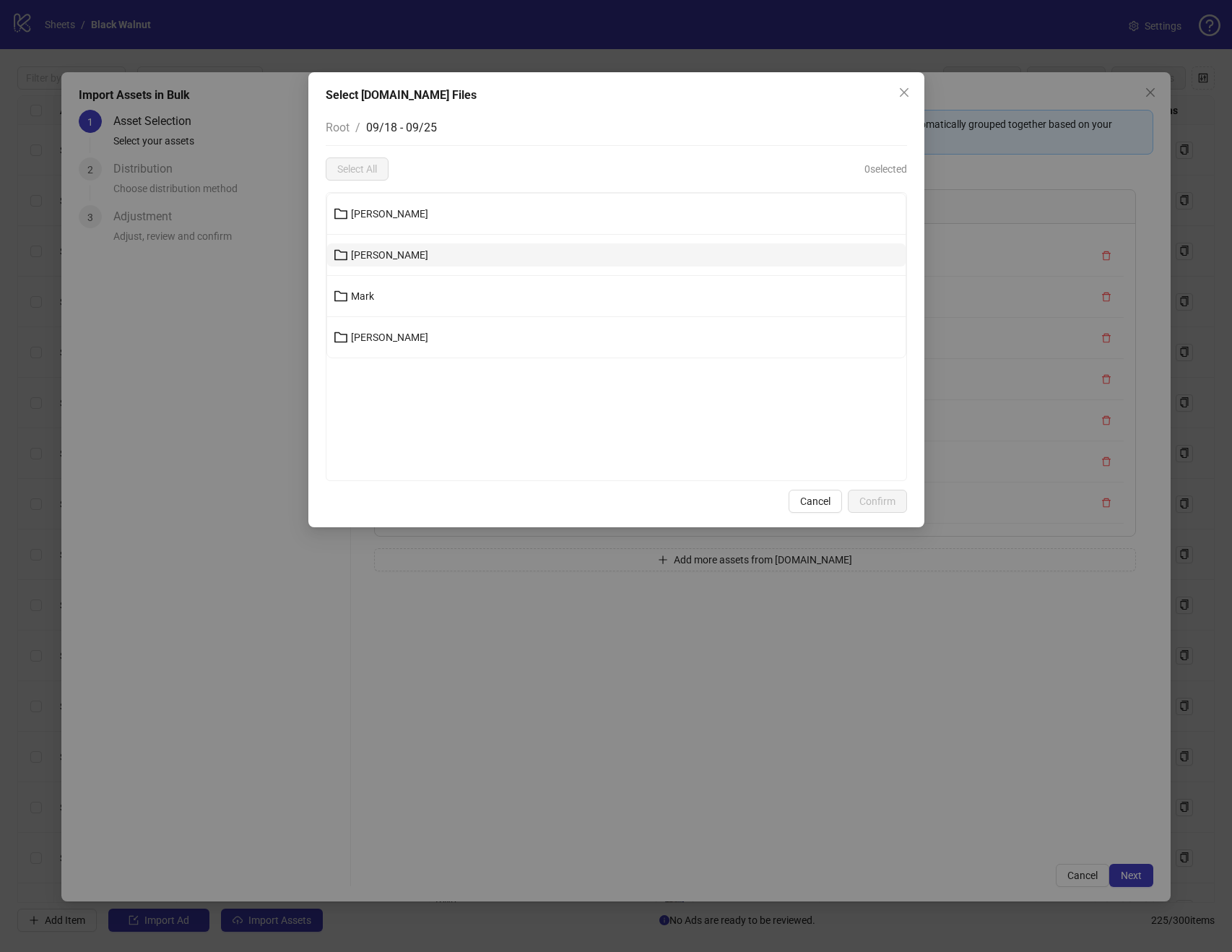
click at [448, 258] on button "Kenneth" at bounding box center [616, 255] width 579 height 23
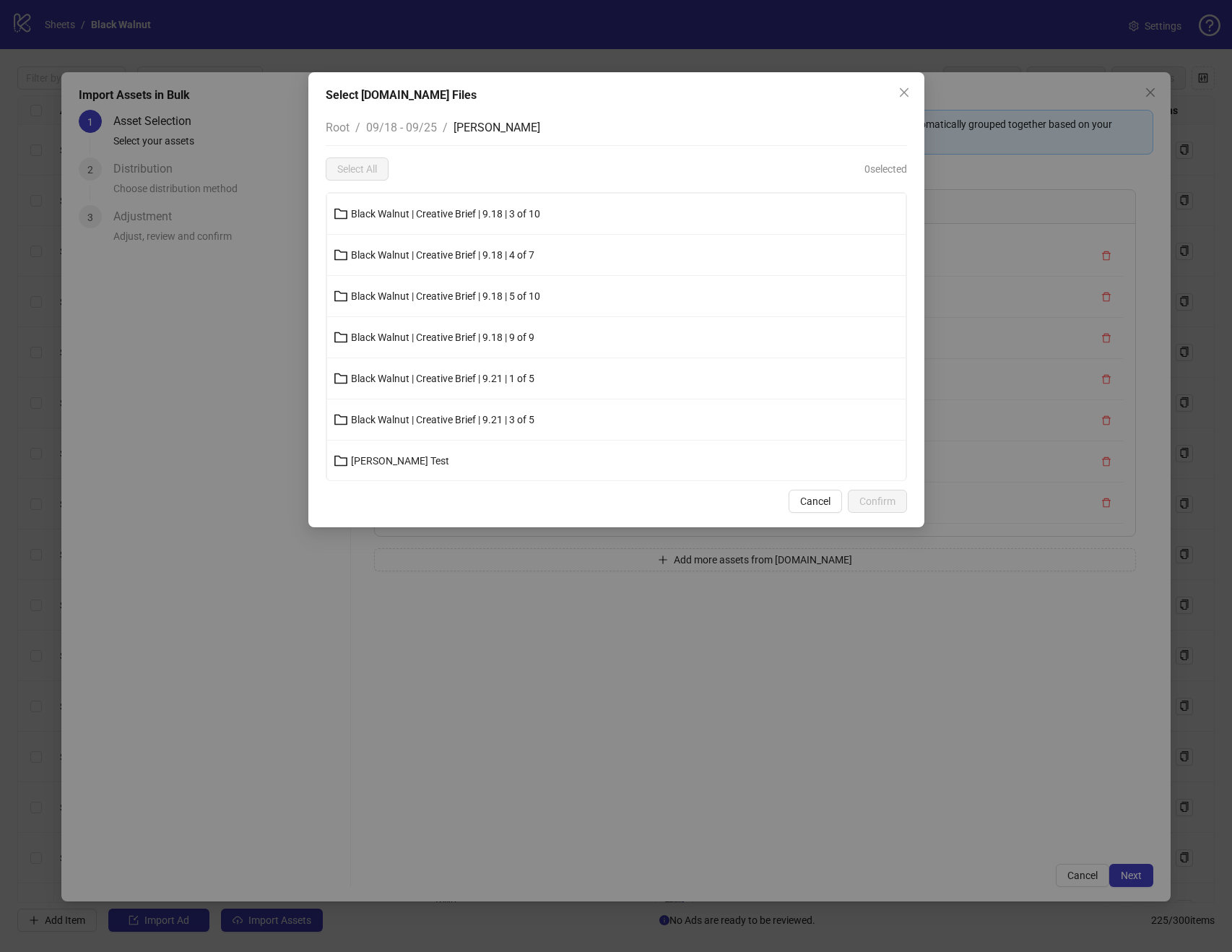
scroll to position [125, 0]
click at [507, 415] on span "Black Walnut | Creative Brief | 9.21 | 3 of 5" at bounding box center [443, 419] width 184 height 11
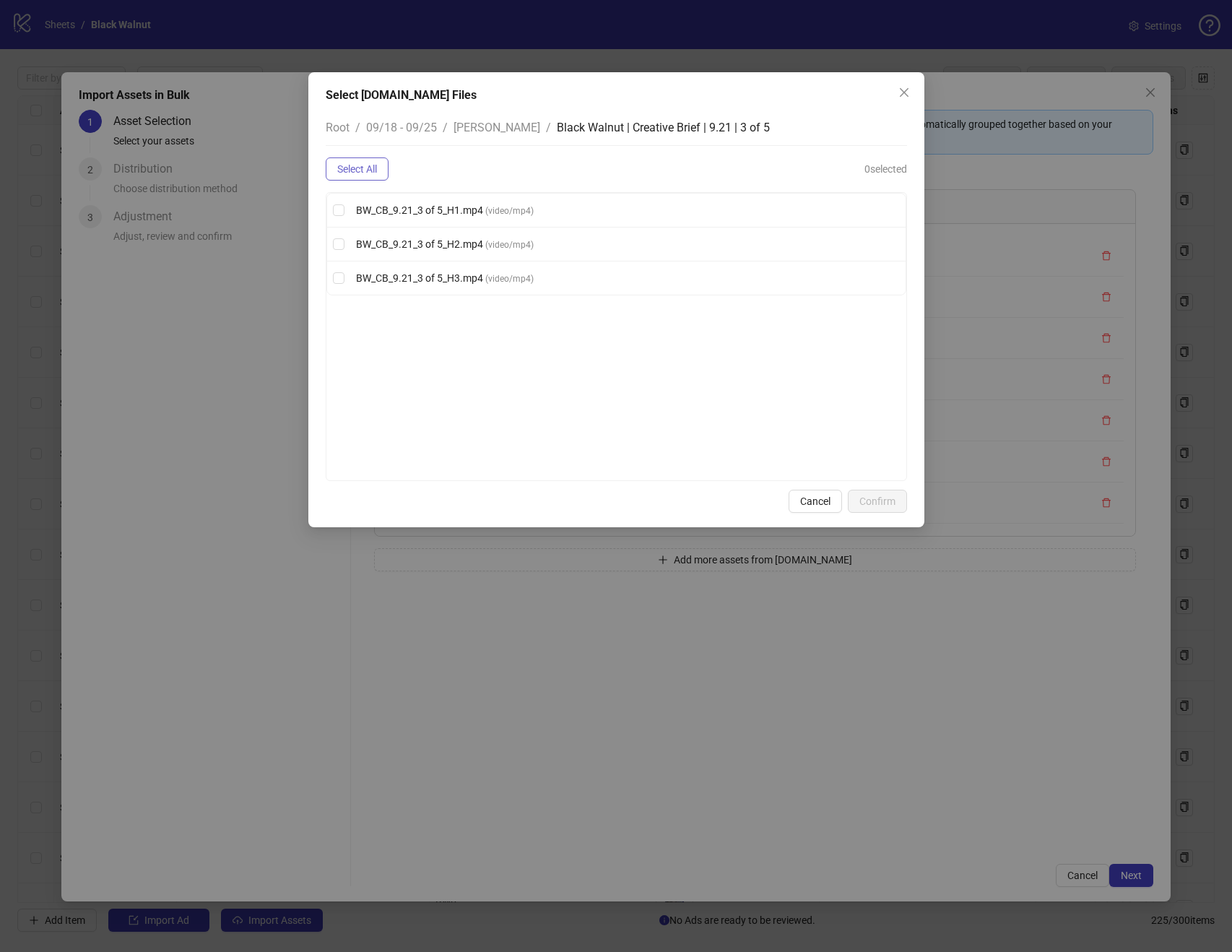
click at [363, 164] on span "Select All" at bounding box center [357, 169] width 40 height 11
click at [886, 495] on button "Confirm" at bounding box center [877, 501] width 59 height 23
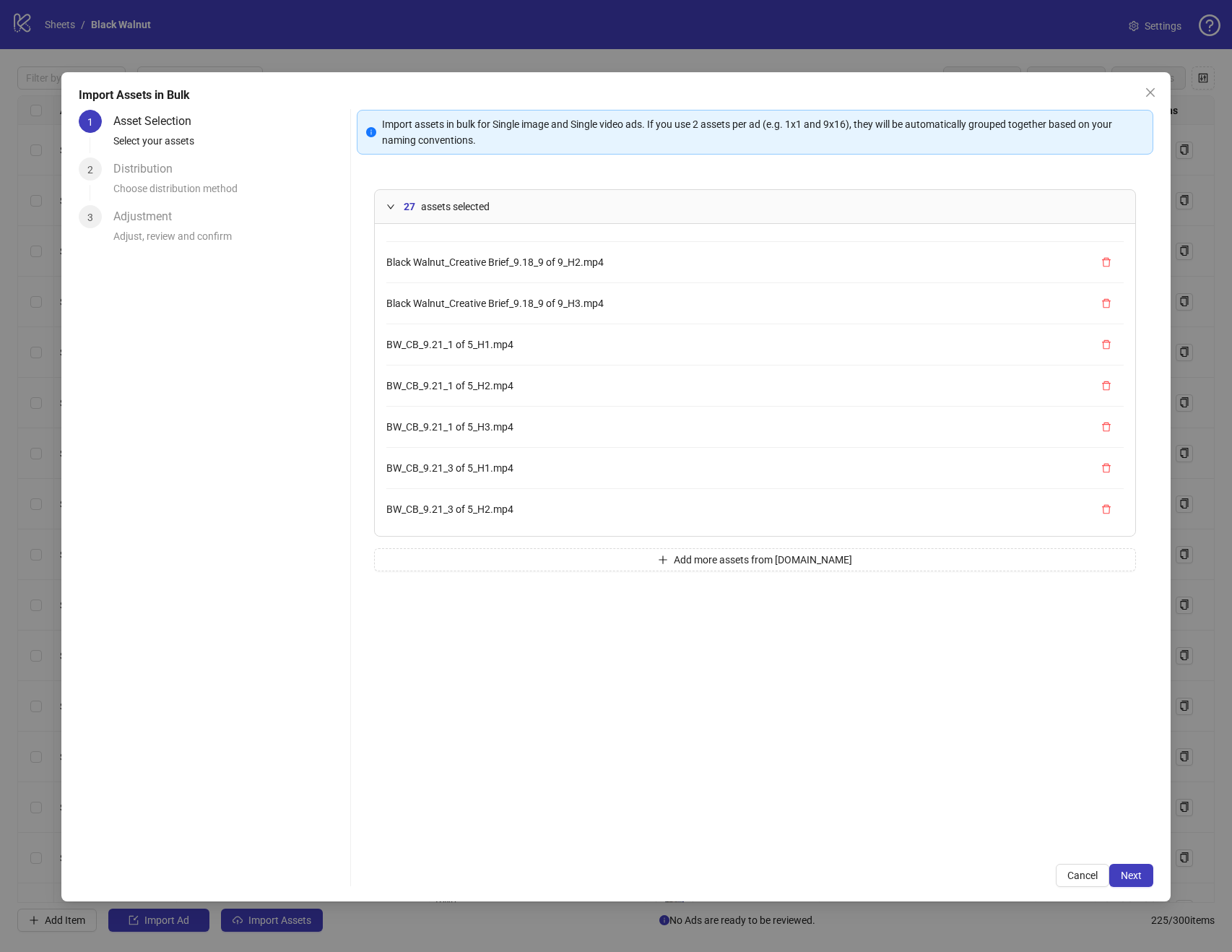
scroll to position [822, 0]
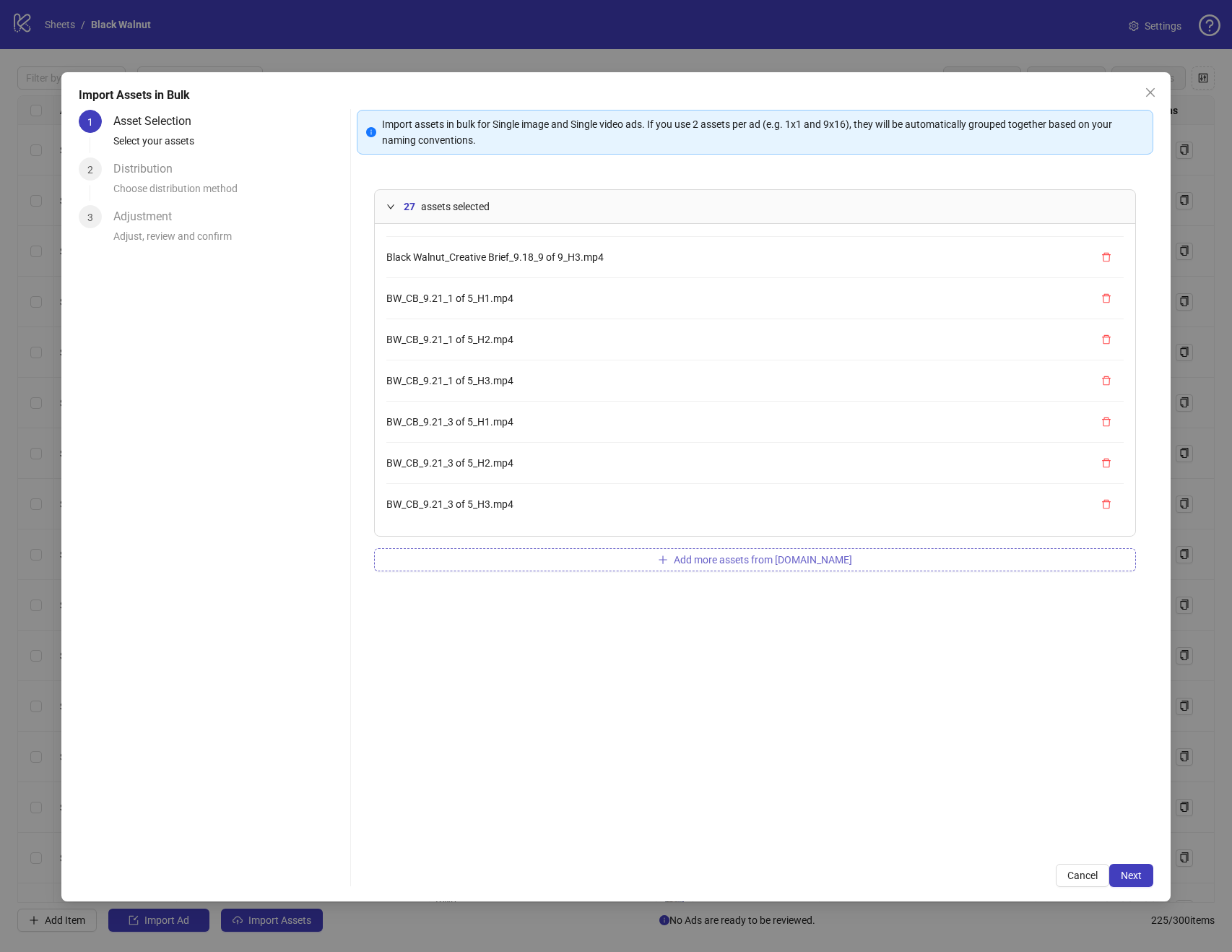
click at [757, 555] on span "Add more assets from Frame.io" at bounding box center [763, 559] width 178 height 11
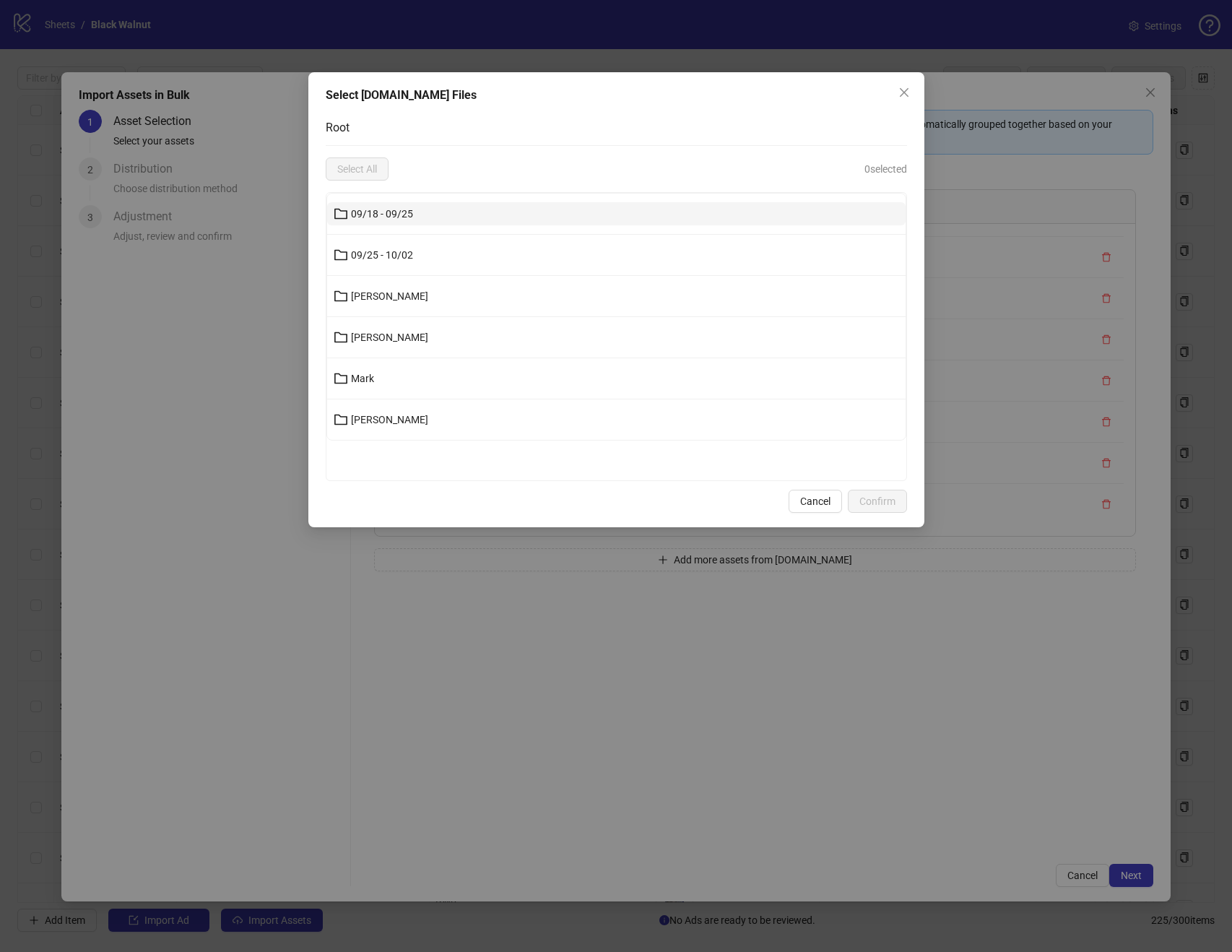
click at [545, 210] on button "09/18 - 09/25" at bounding box center [616, 214] width 579 height 23
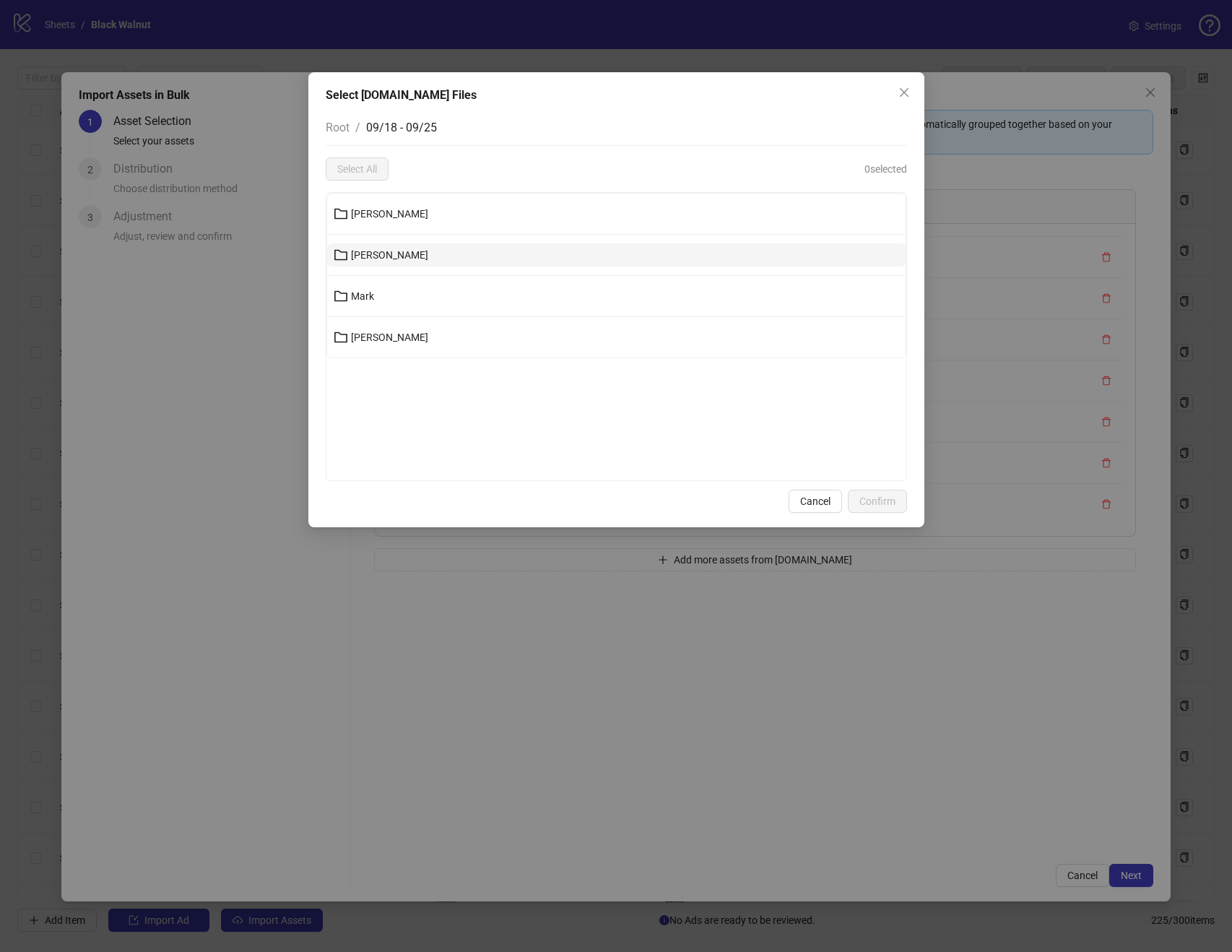
click at [512, 250] on button "Kenneth" at bounding box center [616, 255] width 579 height 23
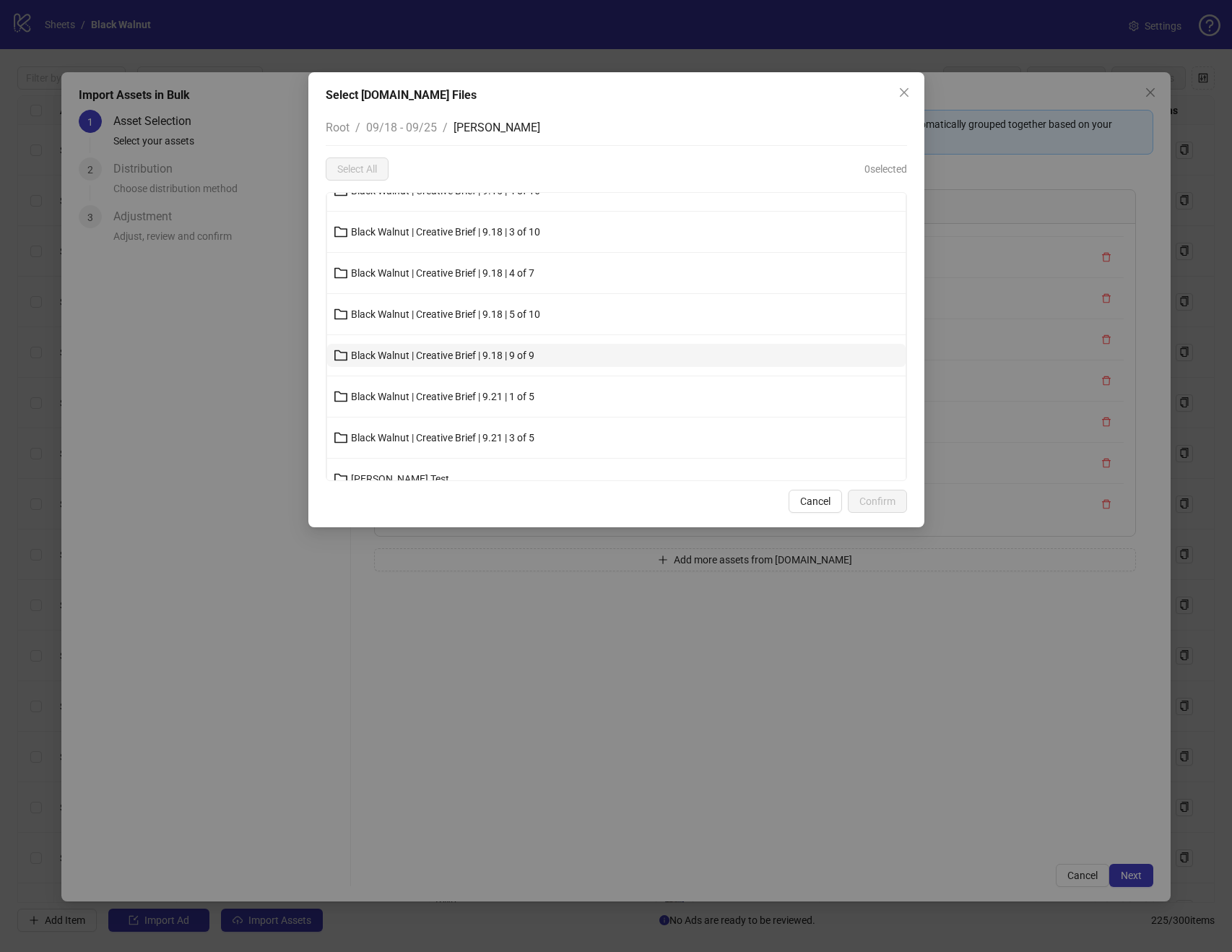
scroll to position [125, 0]
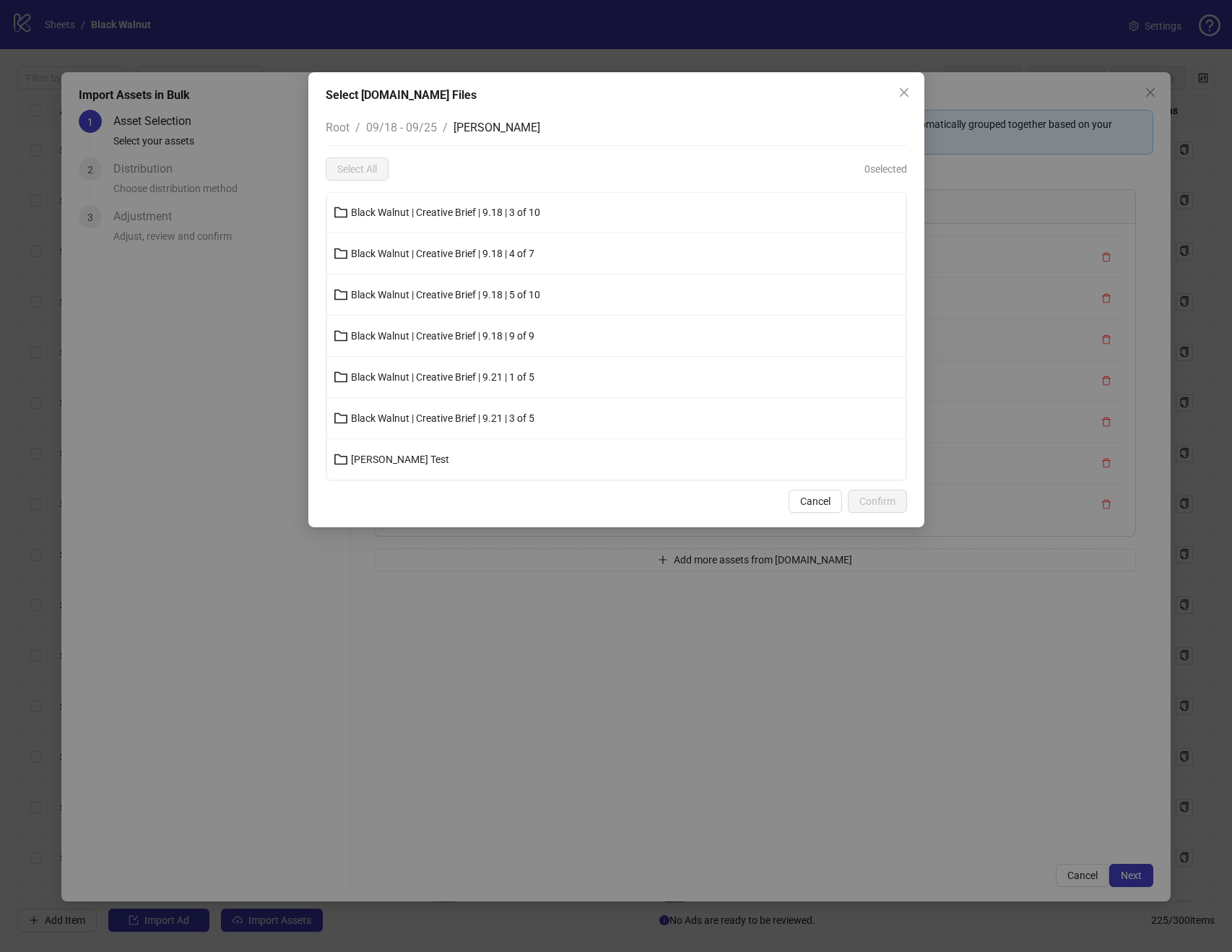
click at [486, 420] on span "Black Walnut | Creative Brief | 9.21 | 3 of 5" at bounding box center [443, 419] width 184 height 11
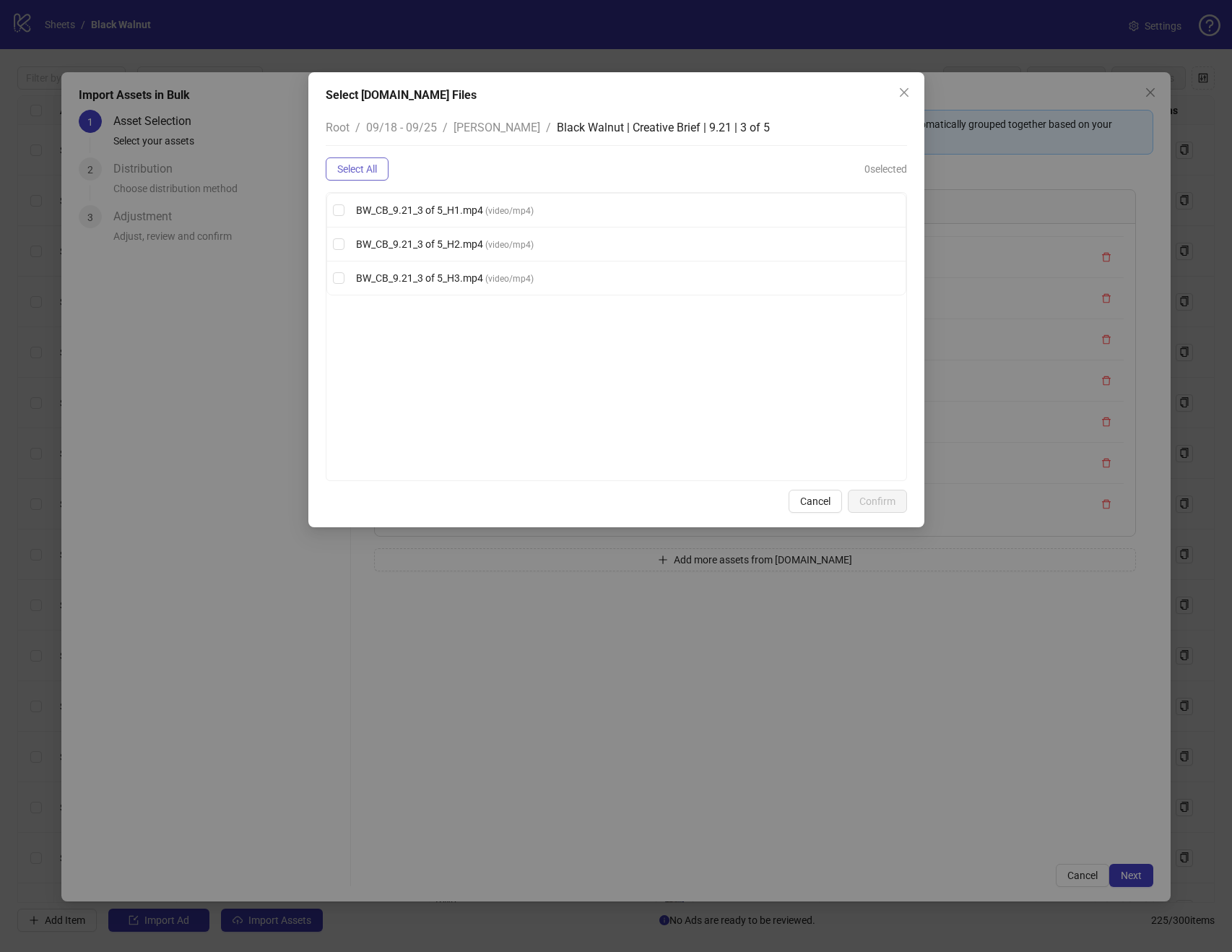
click at [382, 178] on button "Select All" at bounding box center [357, 169] width 63 height 23
click at [854, 499] on button "Confirm" at bounding box center [877, 501] width 59 height 23
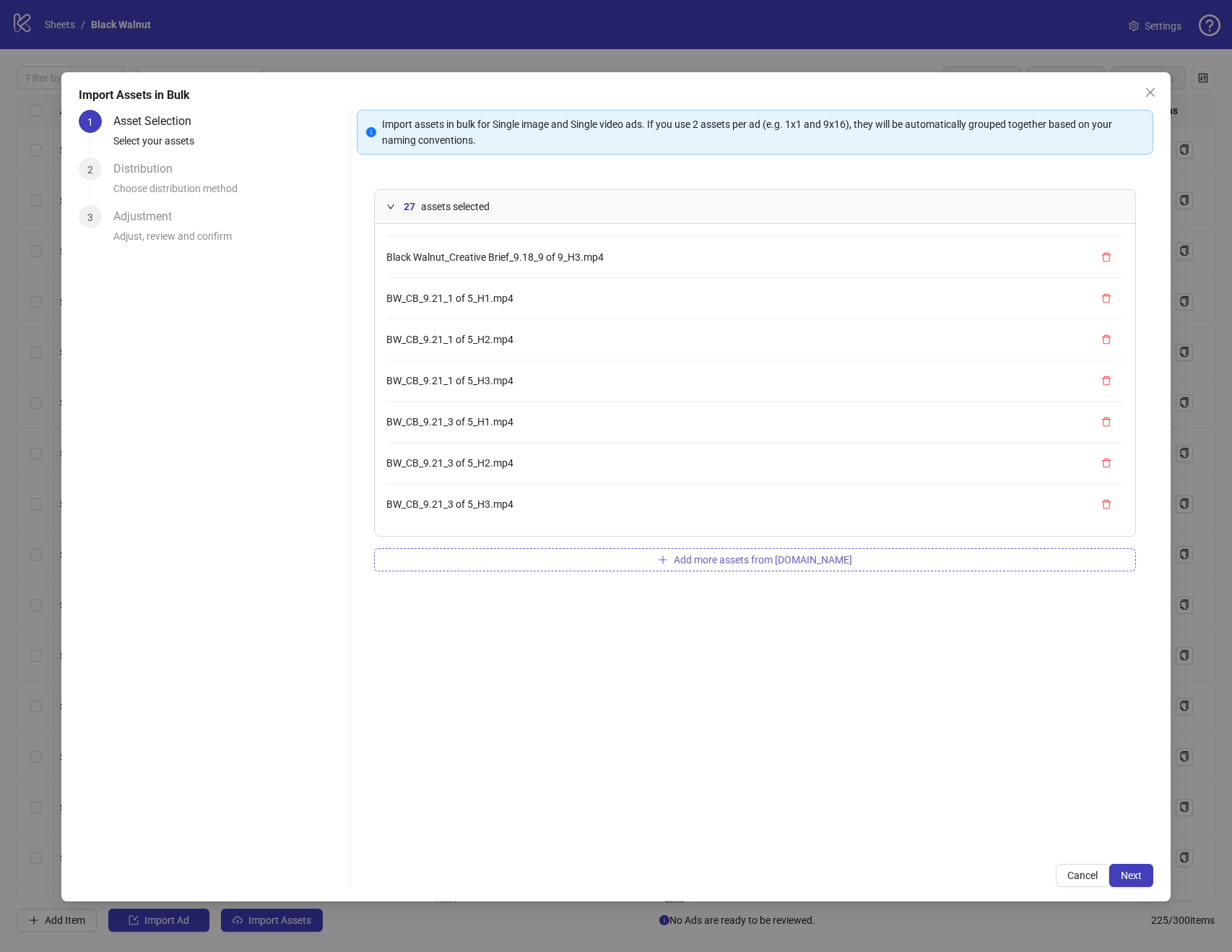
click at [661, 569] on button "Add more assets from Frame.io" at bounding box center [754, 559] width 762 height 23
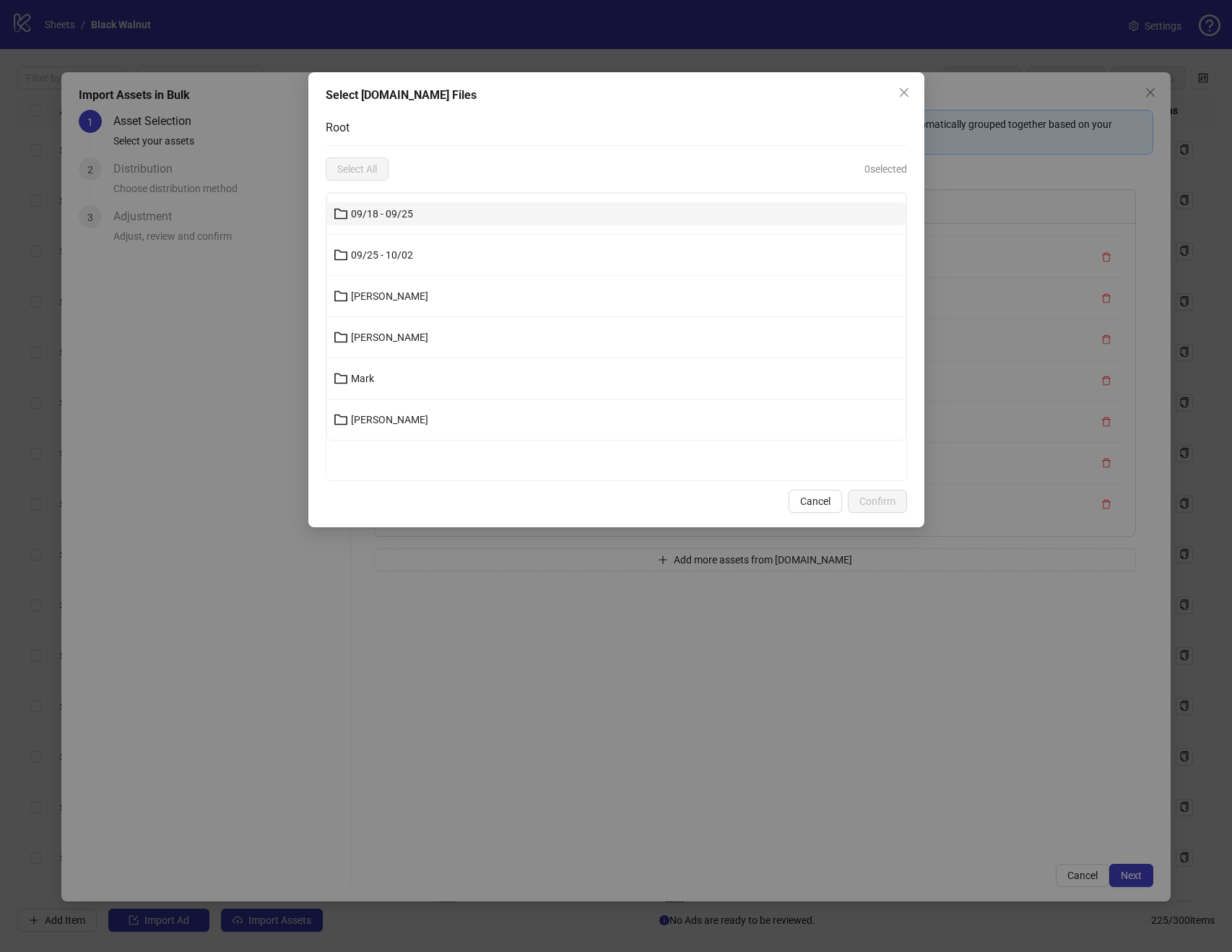
click at [460, 211] on button "09/18 - 09/25" at bounding box center [616, 214] width 579 height 23
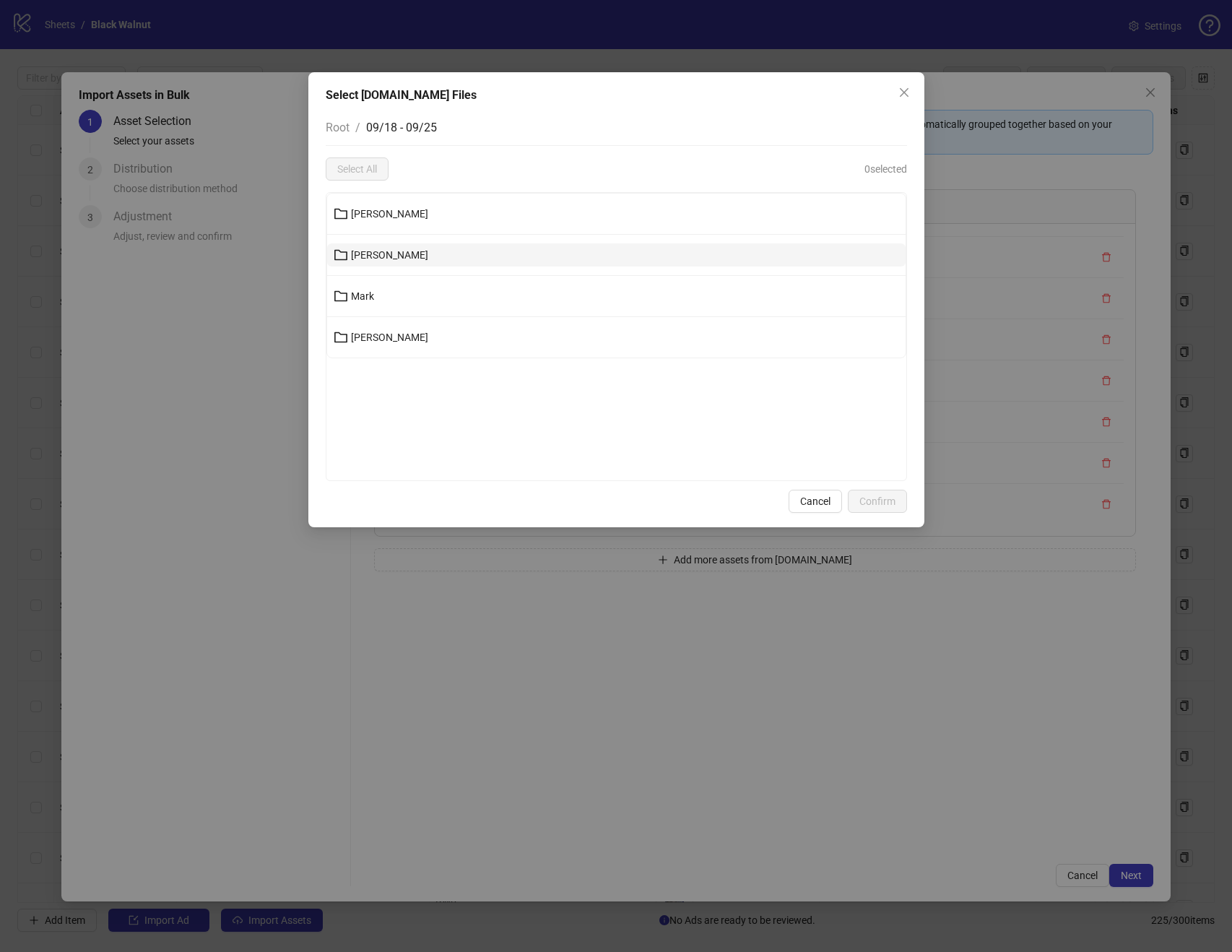
click at [457, 249] on button "Kenneth" at bounding box center [616, 255] width 579 height 23
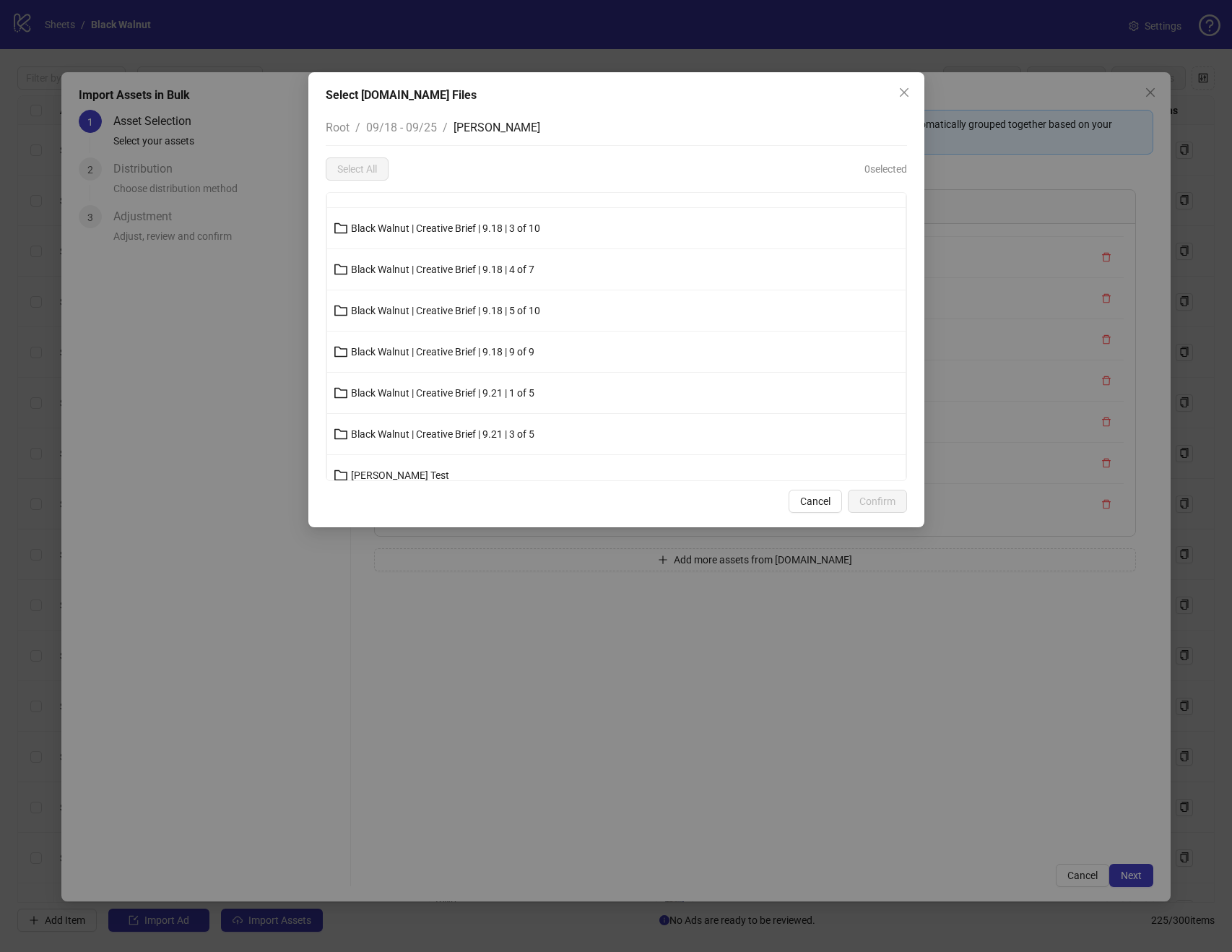
scroll to position [125, 0]
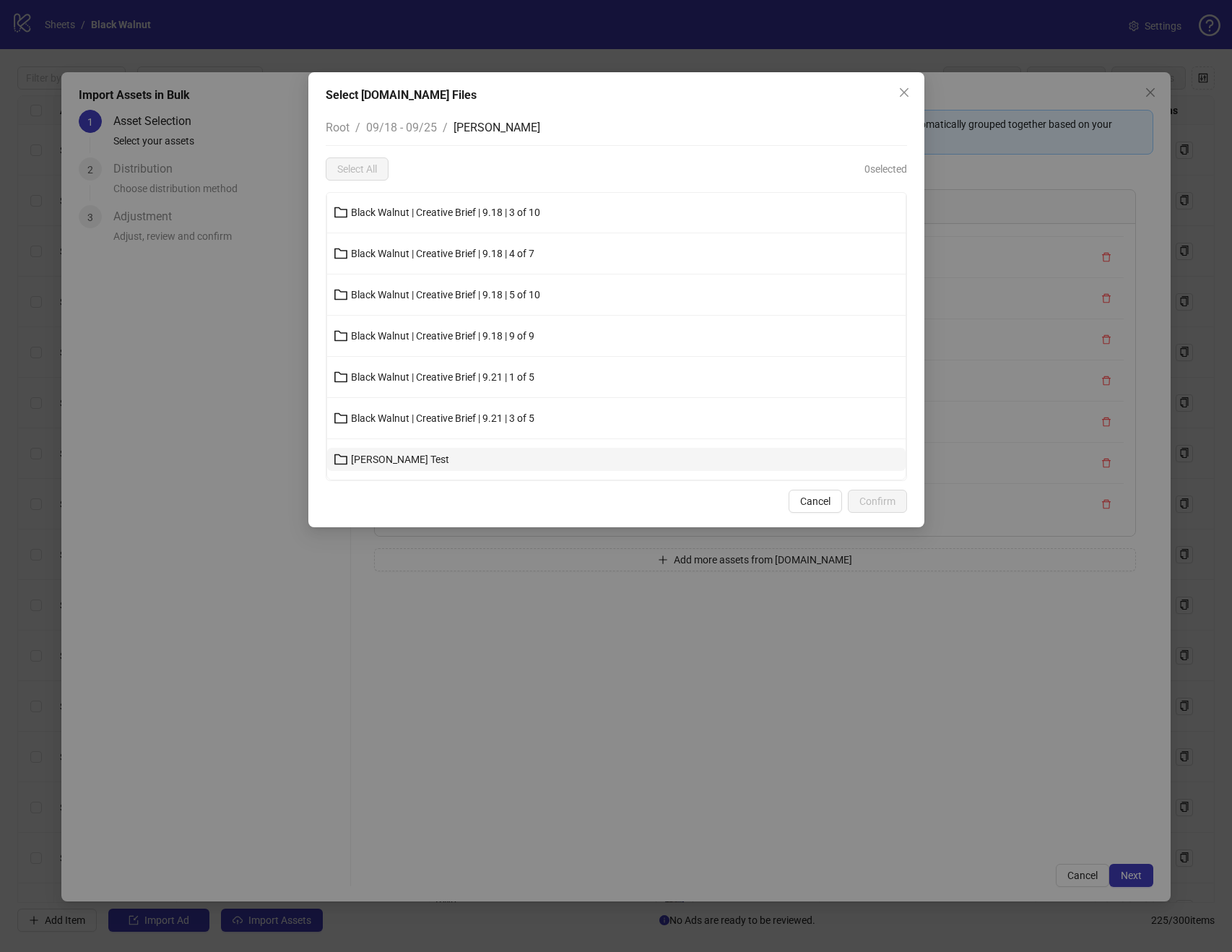
click at [424, 457] on button "Dr Pickle Test" at bounding box center [616, 459] width 579 height 23
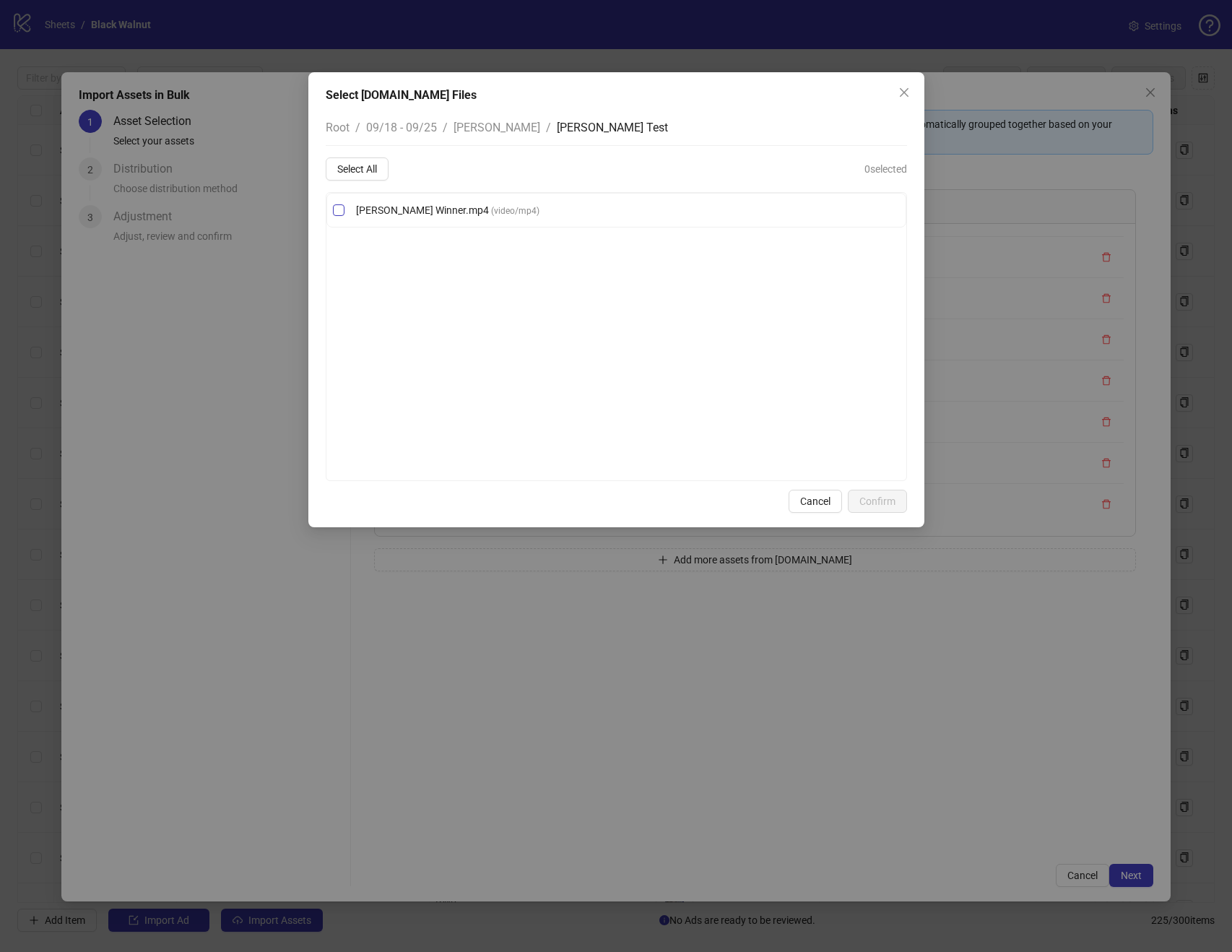
click at [389, 206] on span "Dr Pickle Winner.mp4" at bounding box center [423, 210] width 135 height 11
click at [870, 500] on span "Confirm" at bounding box center [877, 501] width 36 height 11
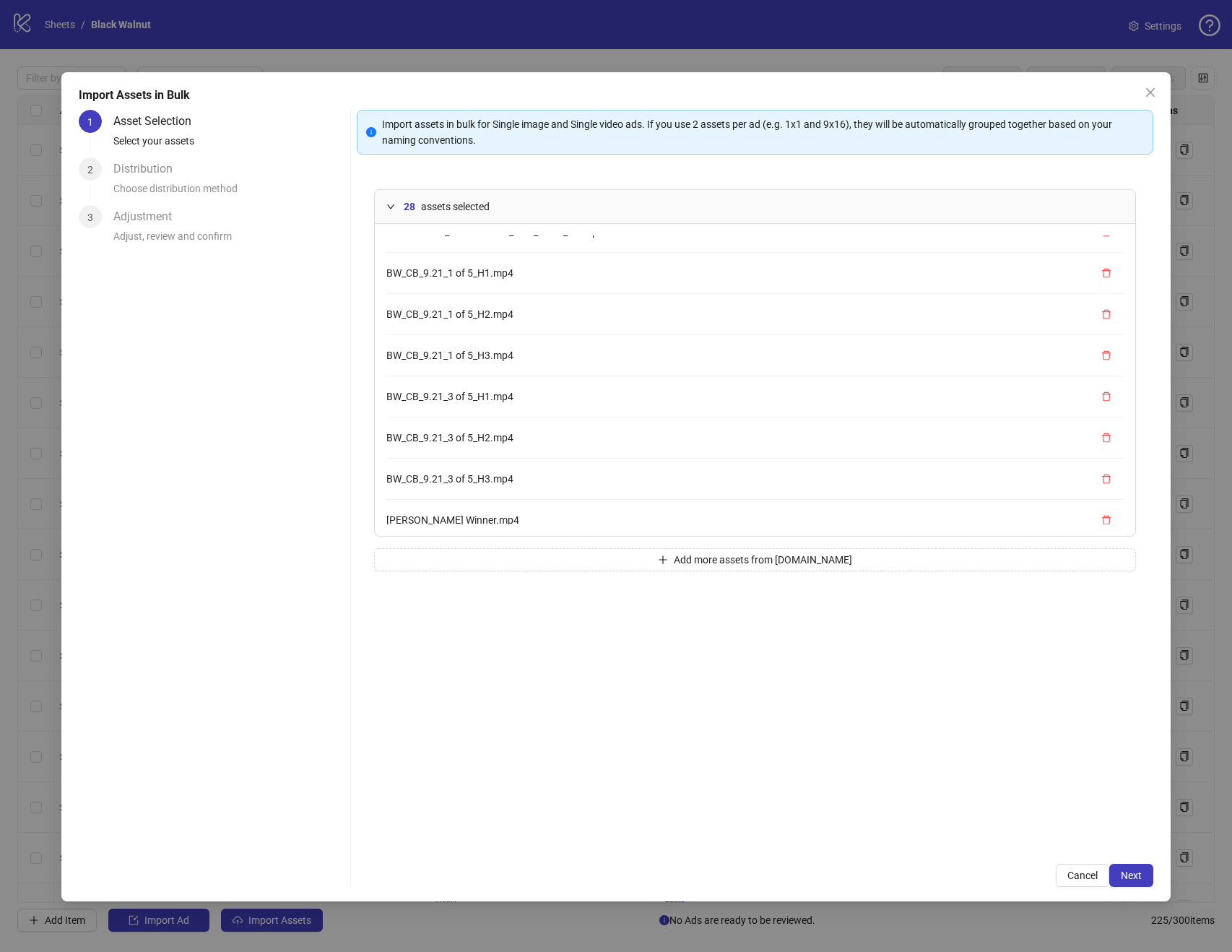
scroll to position [863, 0]
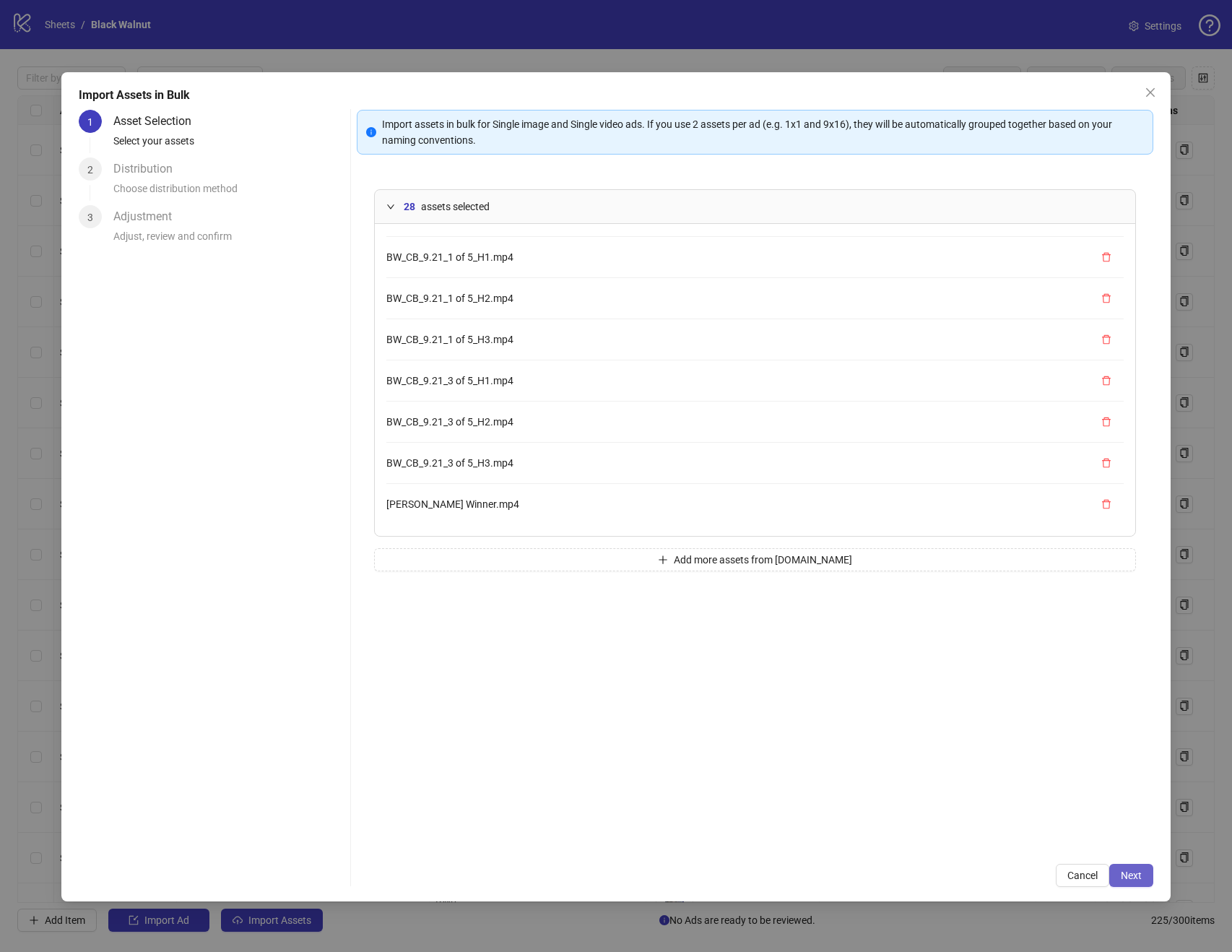
click at [1132, 869] on span "Next" at bounding box center [1132, 875] width 21 height 11
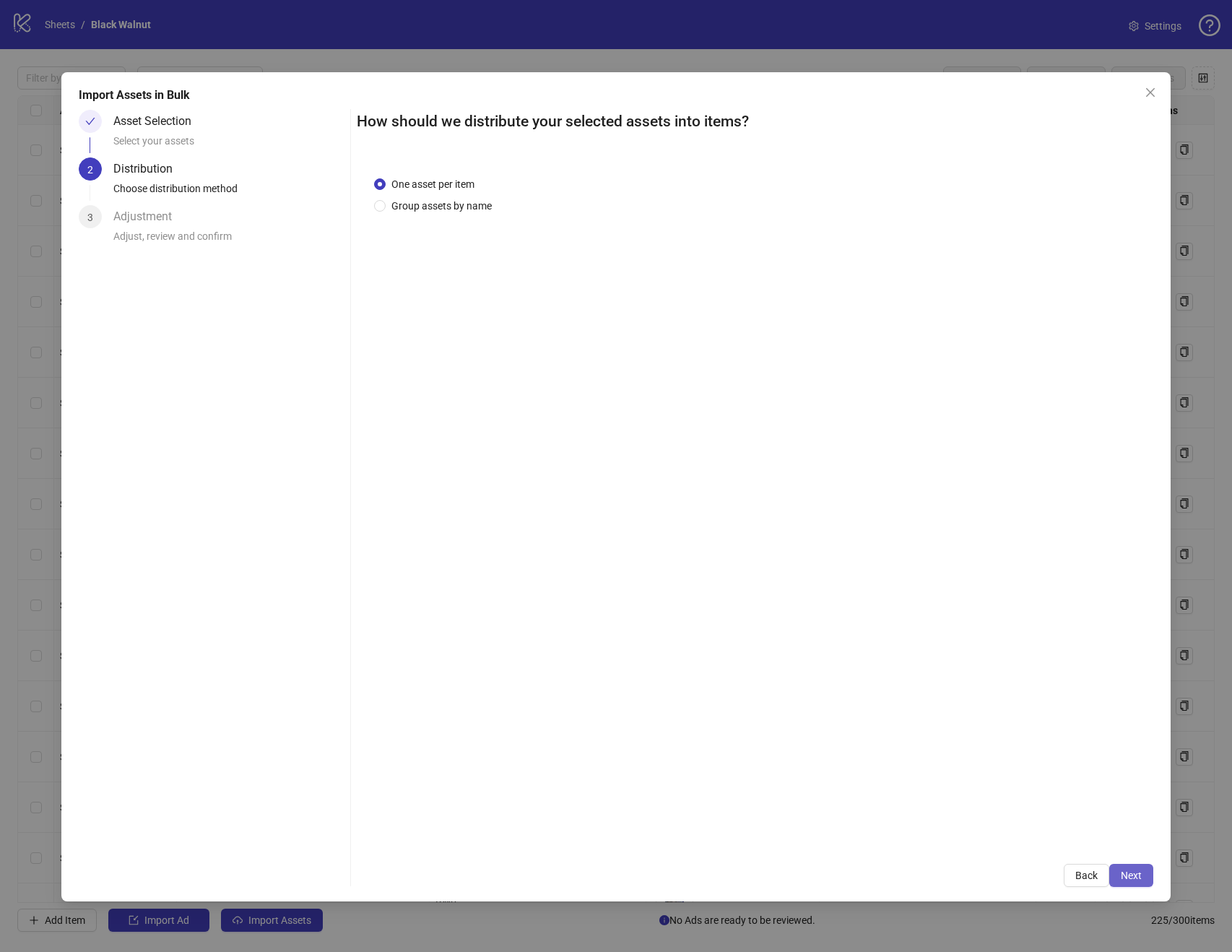
click at [1138, 864] on button "Next" at bounding box center [1132, 875] width 44 height 23
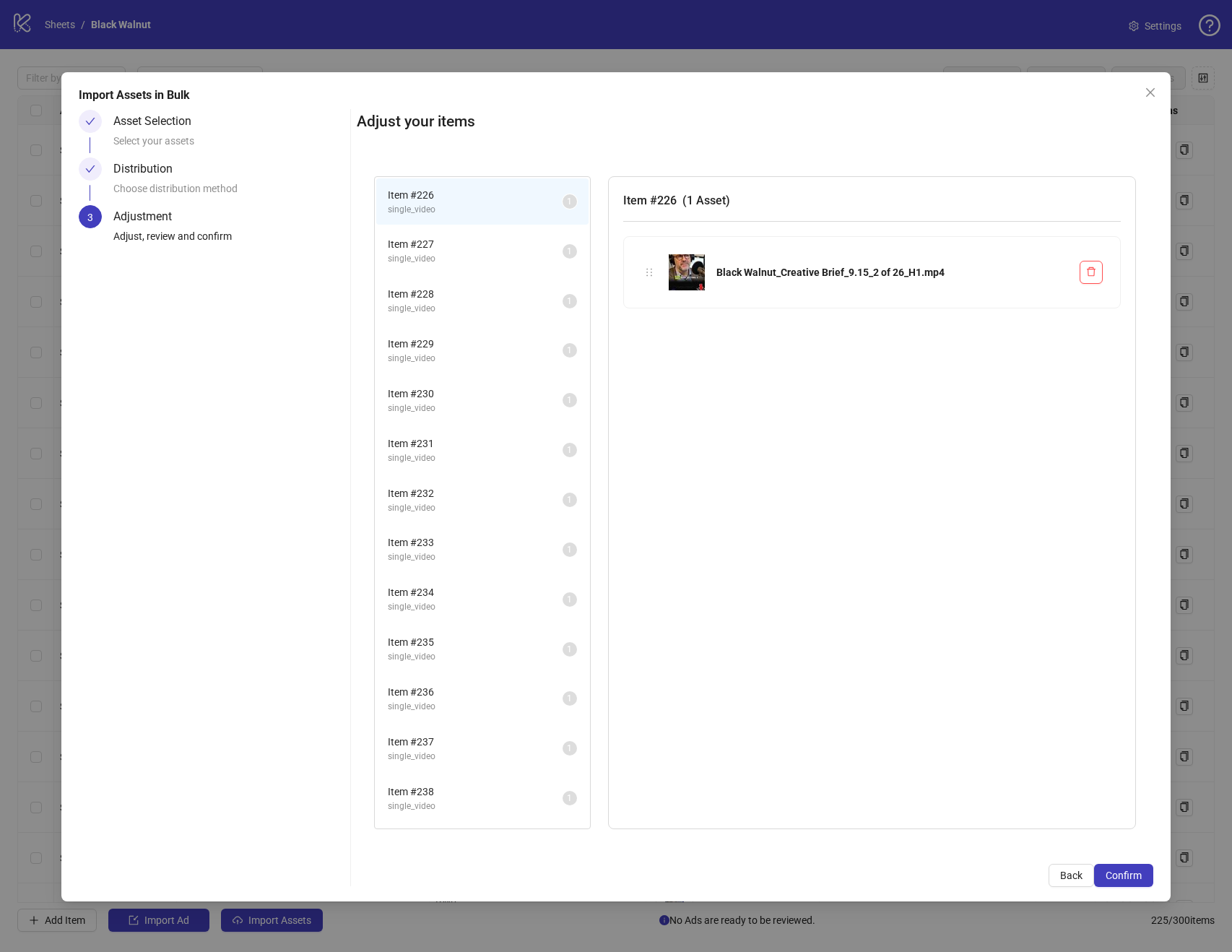
click at [1138, 864] on button "Confirm" at bounding box center [1124, 875] width 59 height 23
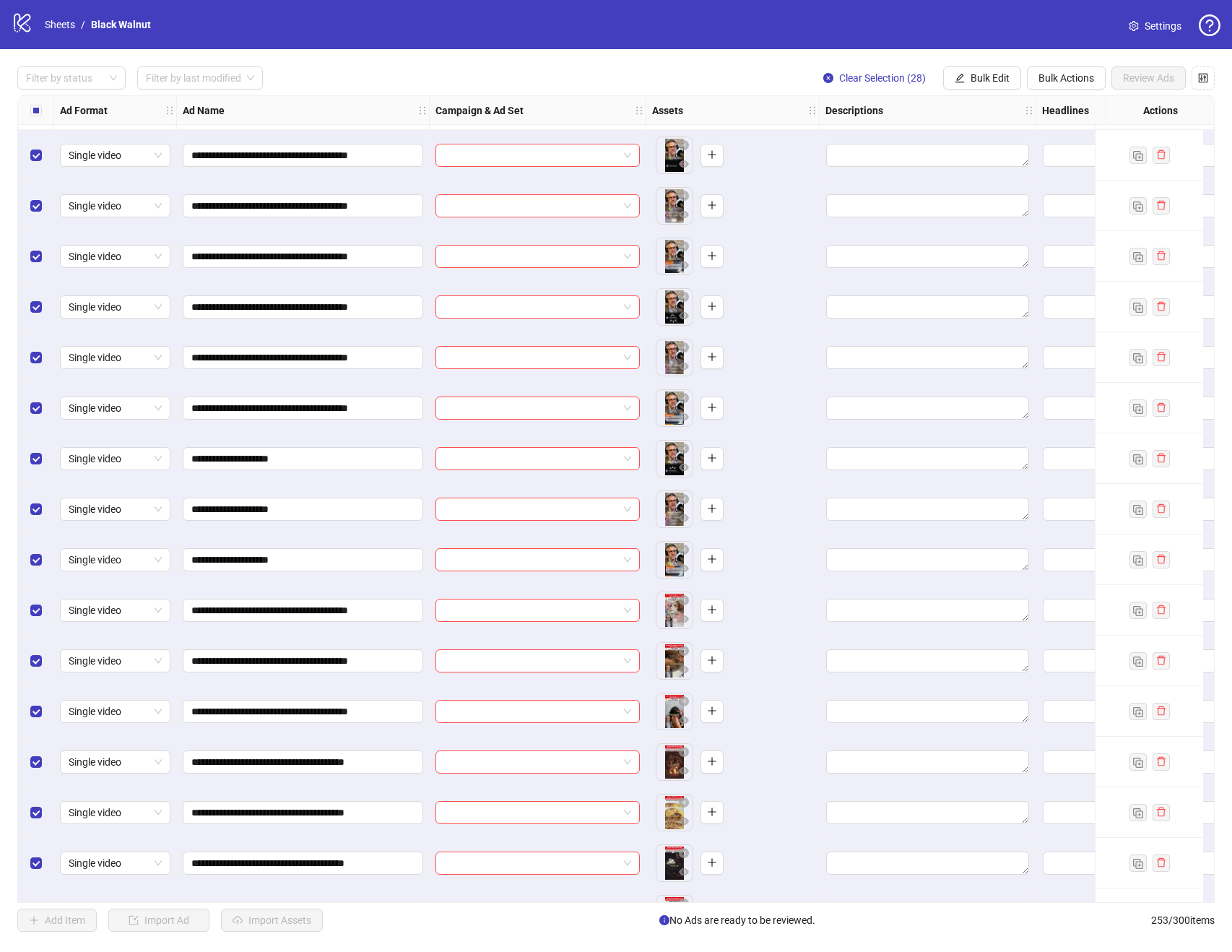
scroll to position [11348, 0]
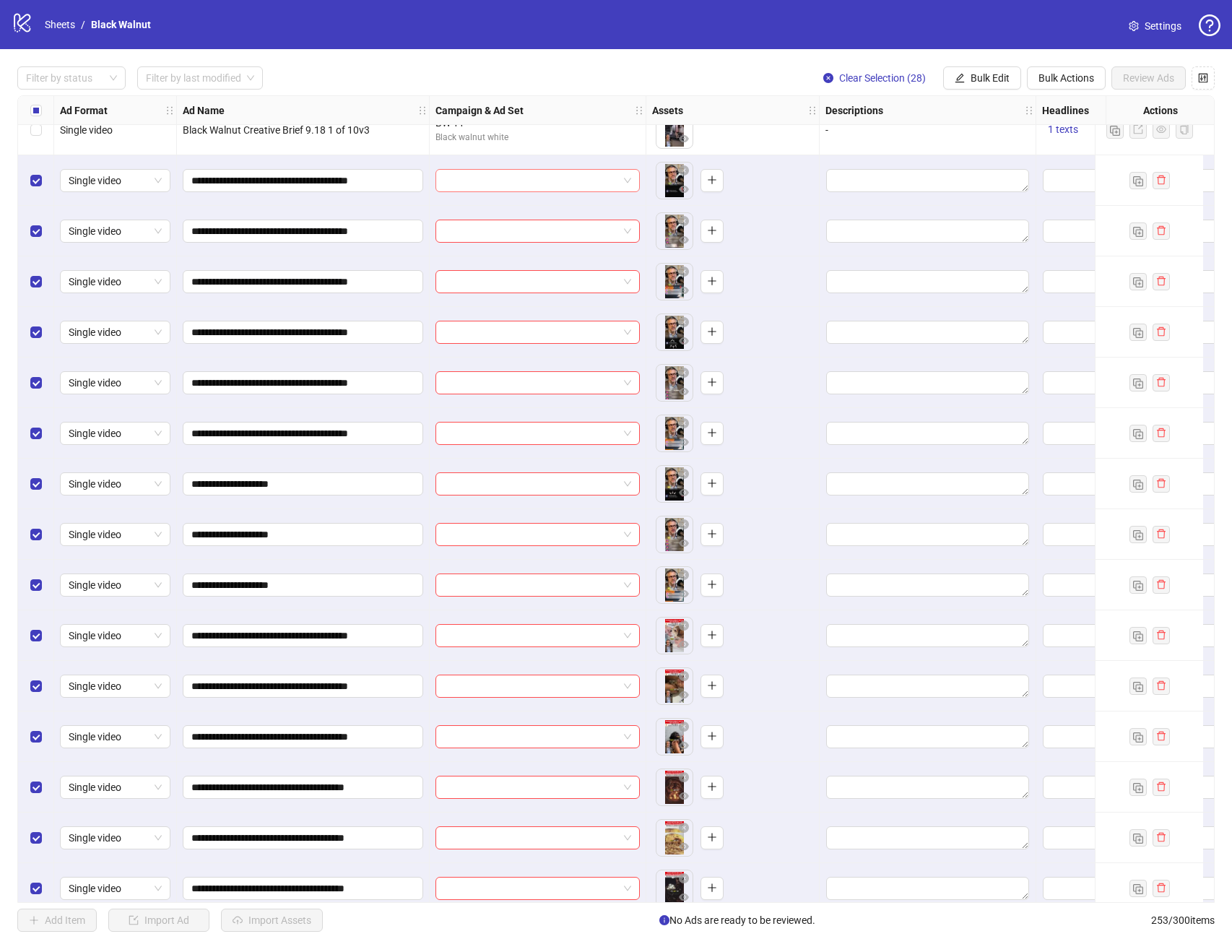
click at [627, 180] on span at bounding box center [537, 181] width 187 height 22
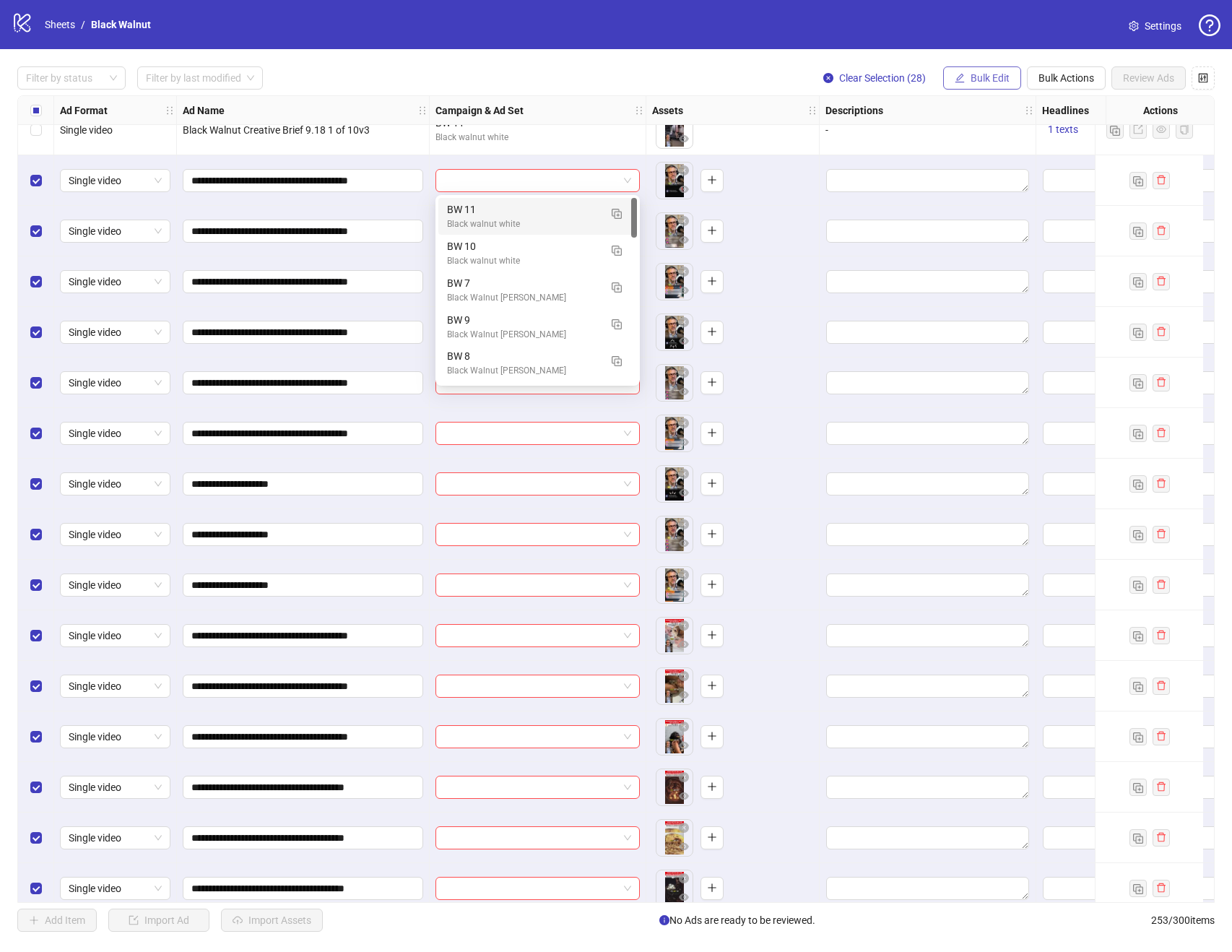
click at [989, 81] on span "Bulk Edit" at bounding box center [990, 78] width 39 height 11
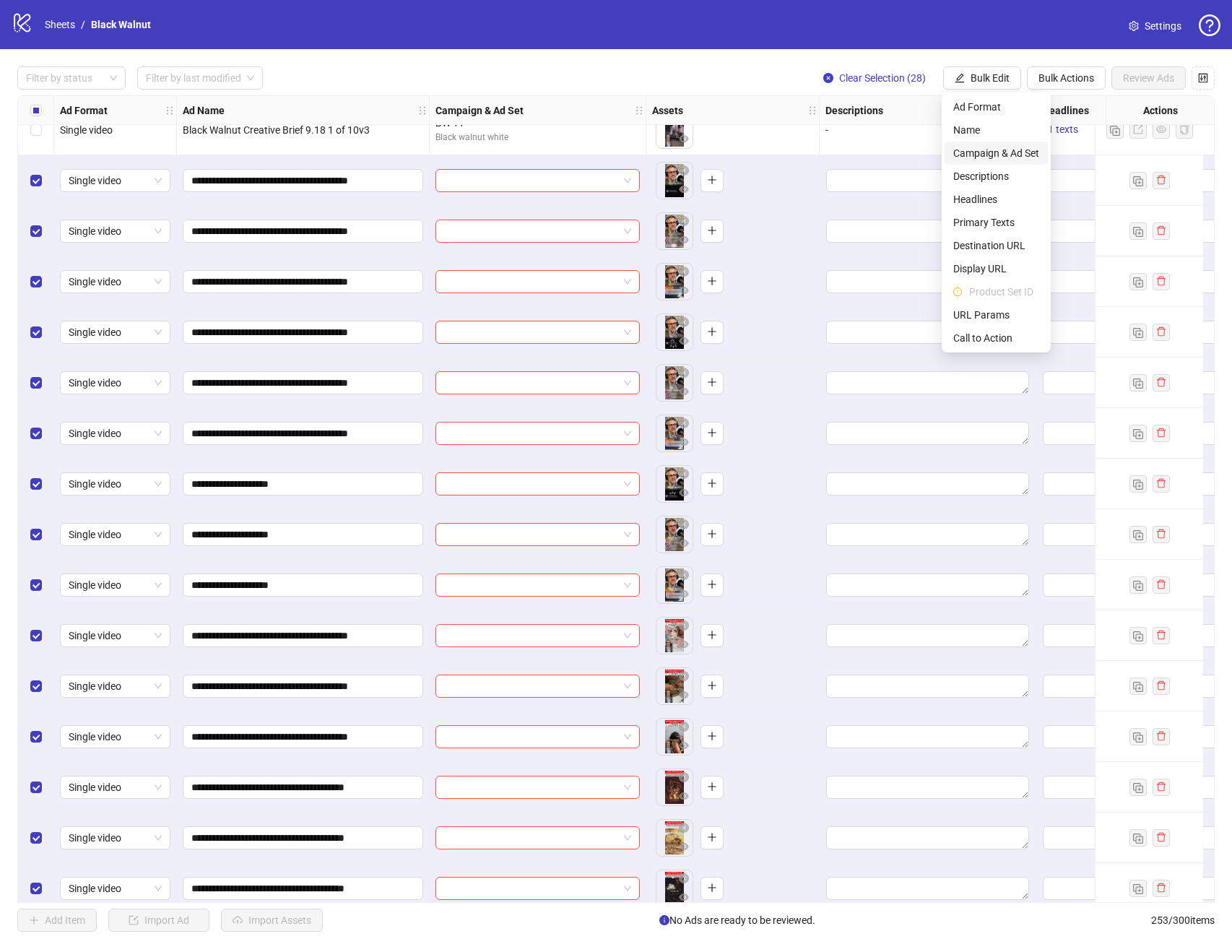
click at [1005, 151] on span "Campaign & Ad Set" at bounding box center [996, 153] width 86 height 16
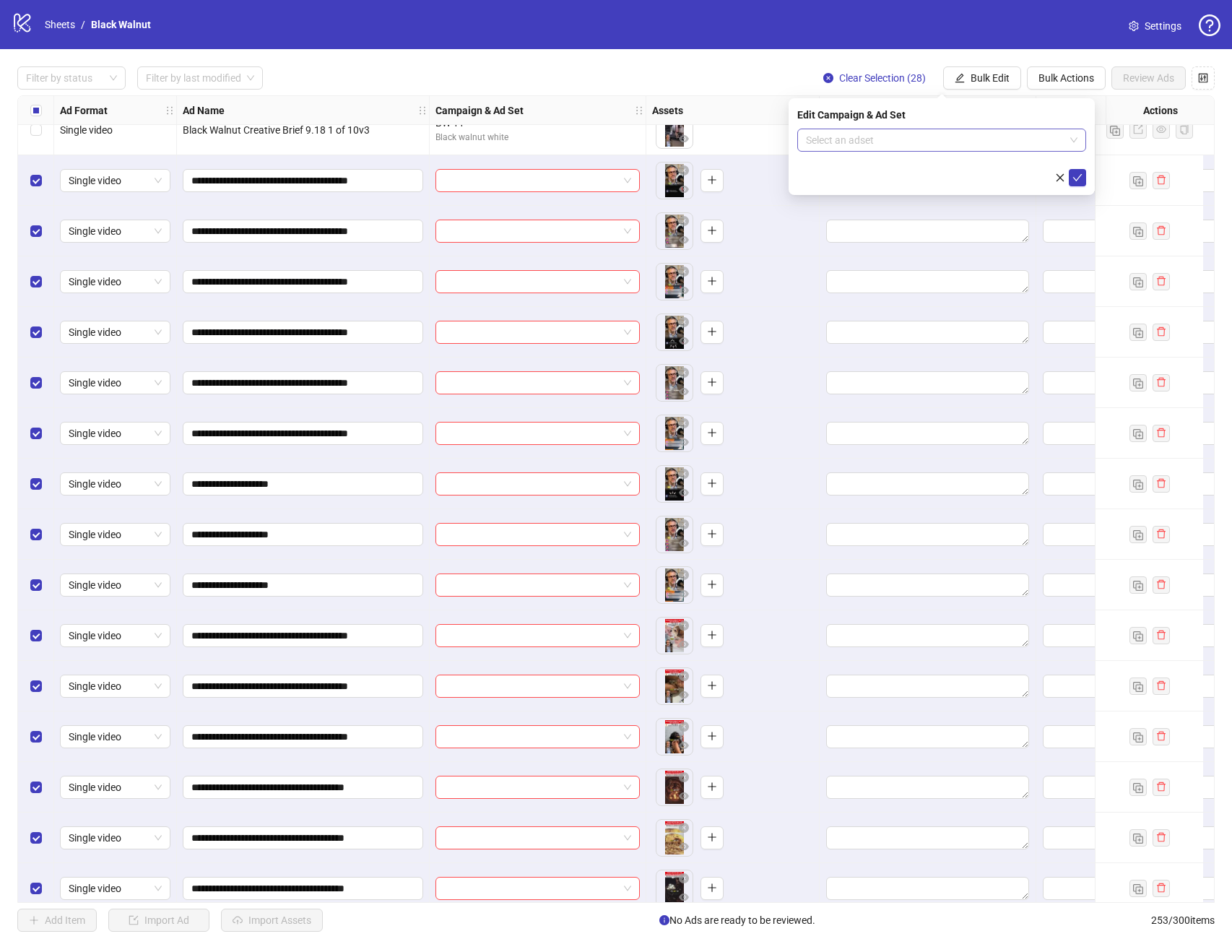
click at [996, 142] on input "search" at bounding box center [935, 140] width 258 height 22
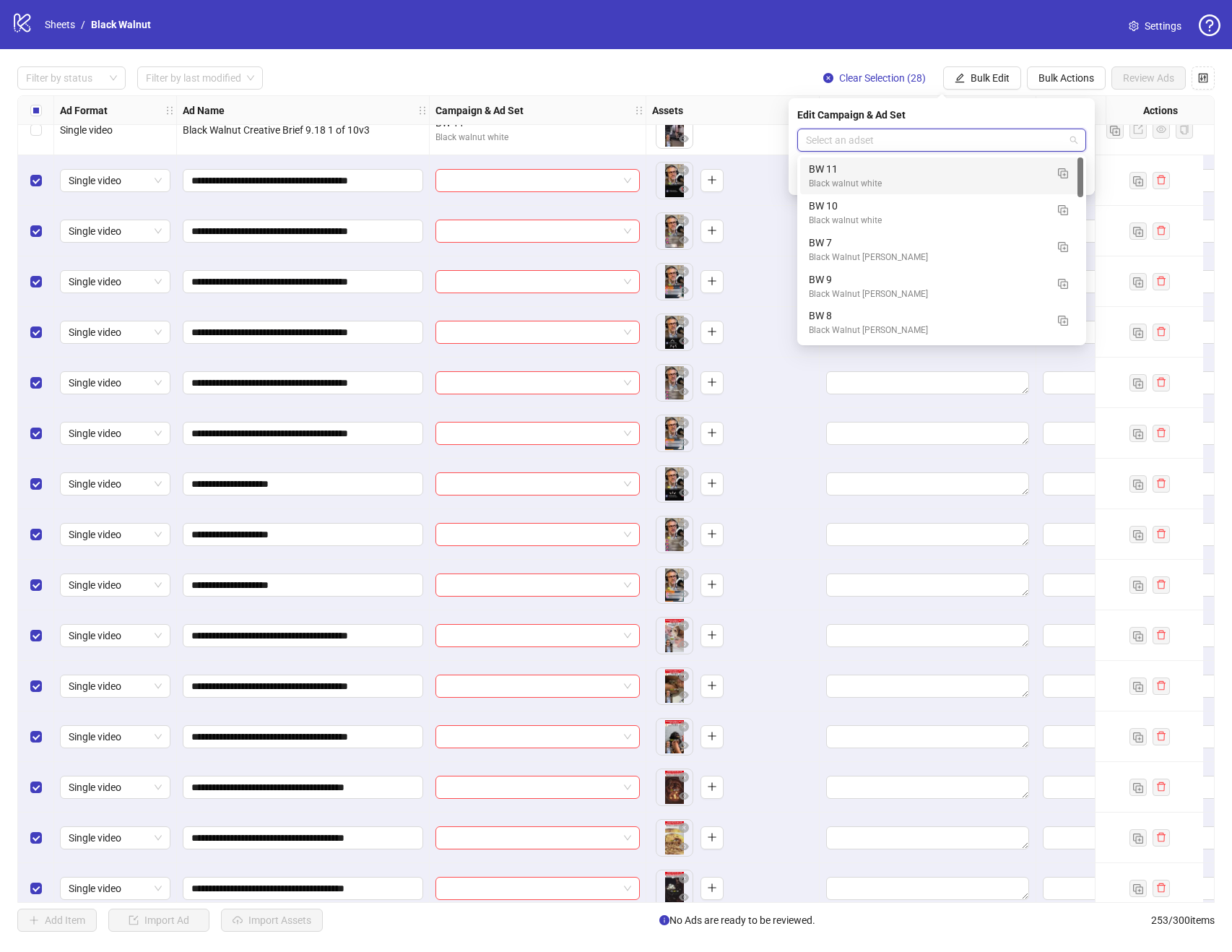
click at [784, 76] on div "Filter by status Filter by last modified Clear Selection (28) Bulk Edit Bulk Ac…" at bounding box center [616, 78] width 1198 height 23
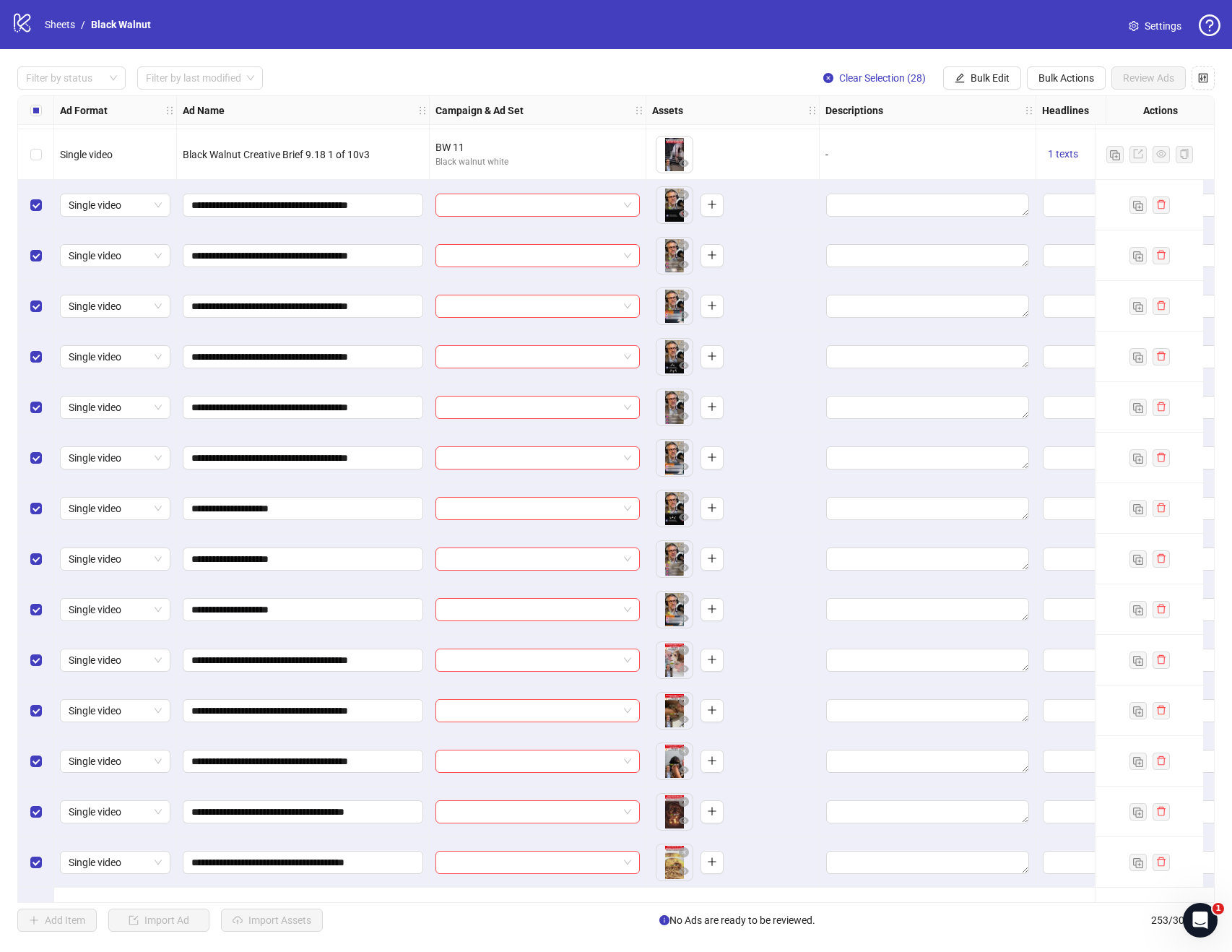
scroll to position [11208, 0]
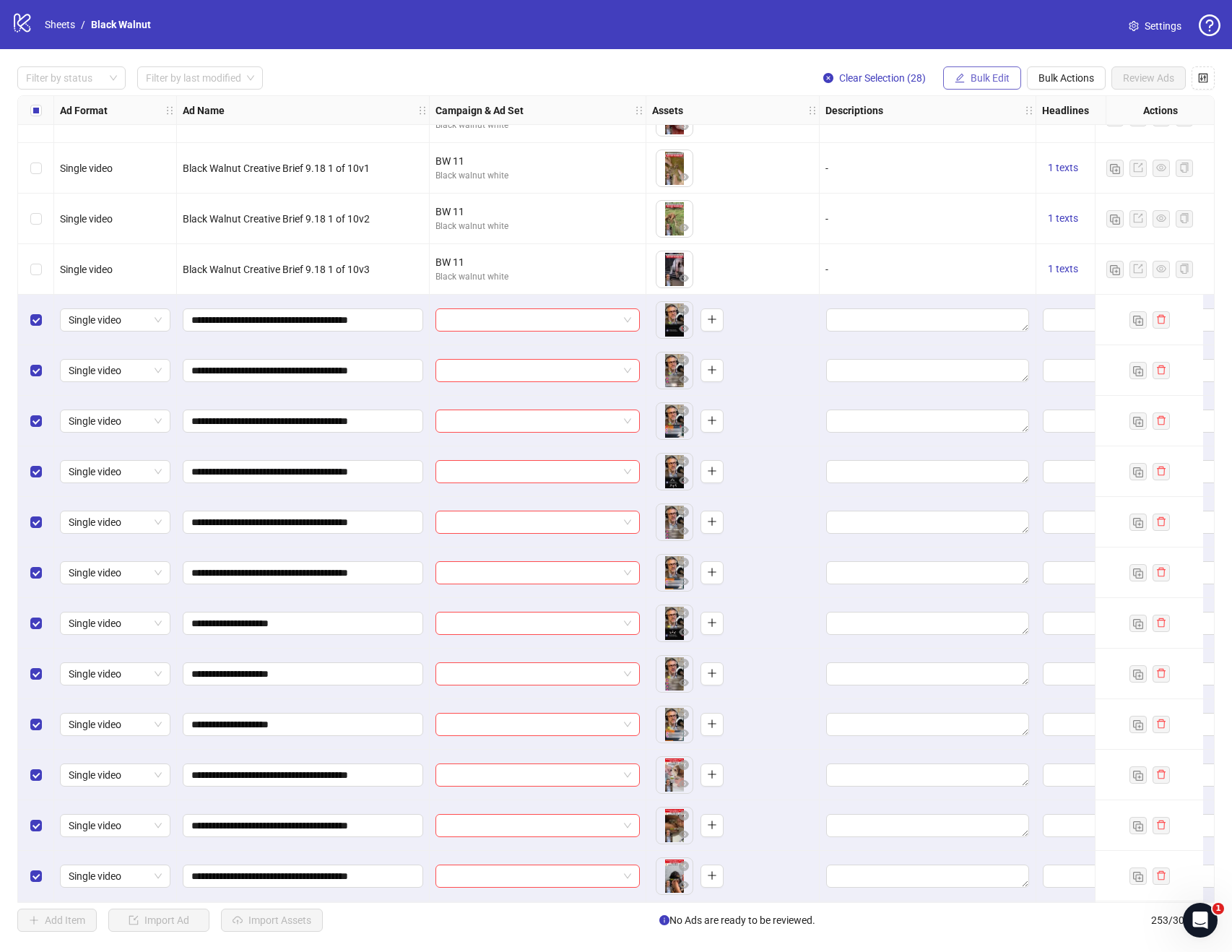
click at [980, 77] on span "Bulk Edit" at bounding box center [990, 78] width 39 height 11
click at [990, 146] on span "Campaign & Ad Set" at bounding box center [996, 153] width 86 height 16
click at [946, 140] on input "search" at bounding box center [935, 140] width 258 height 22
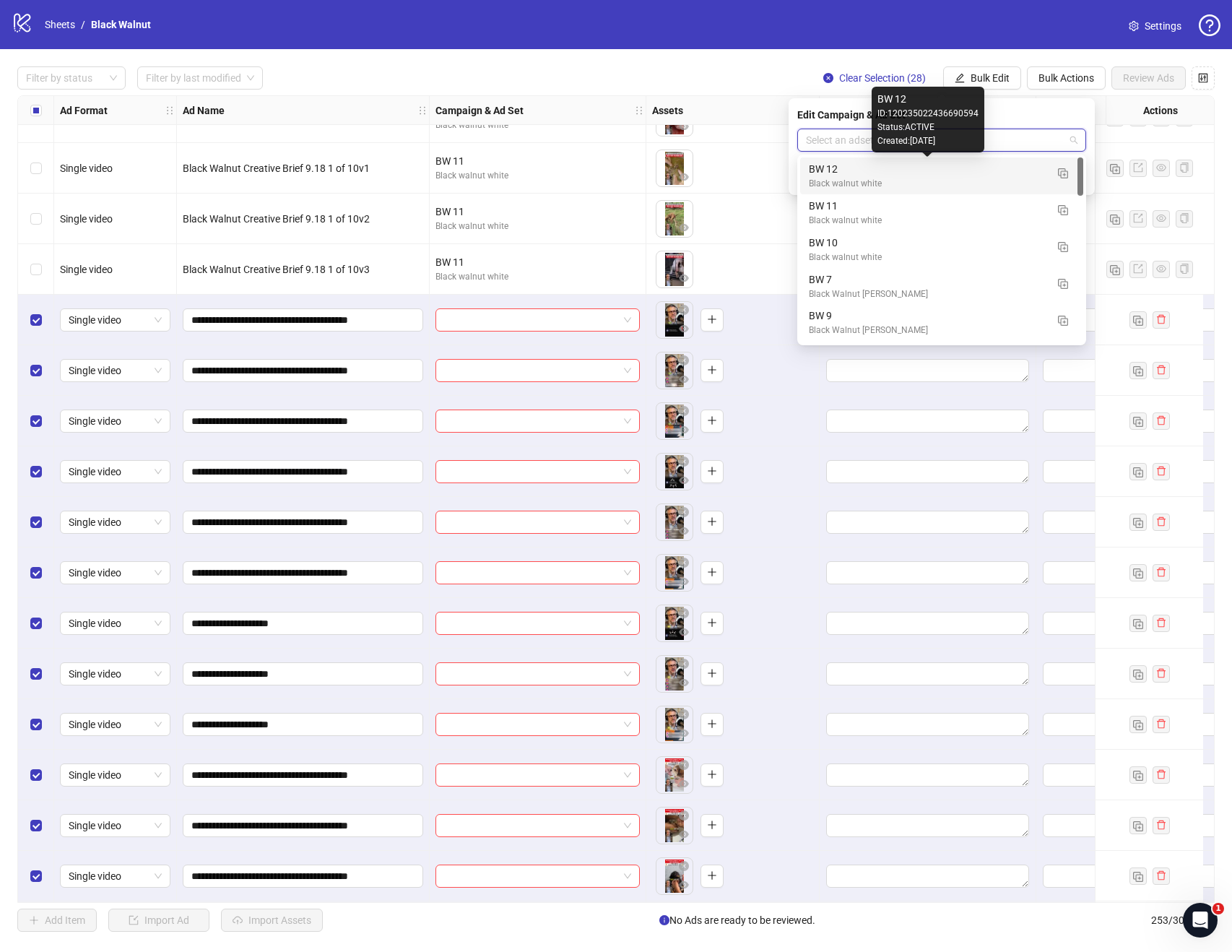
click at [915, 177] on div "Black walnut white" at bounding box center [927, 184] width 237 height 14
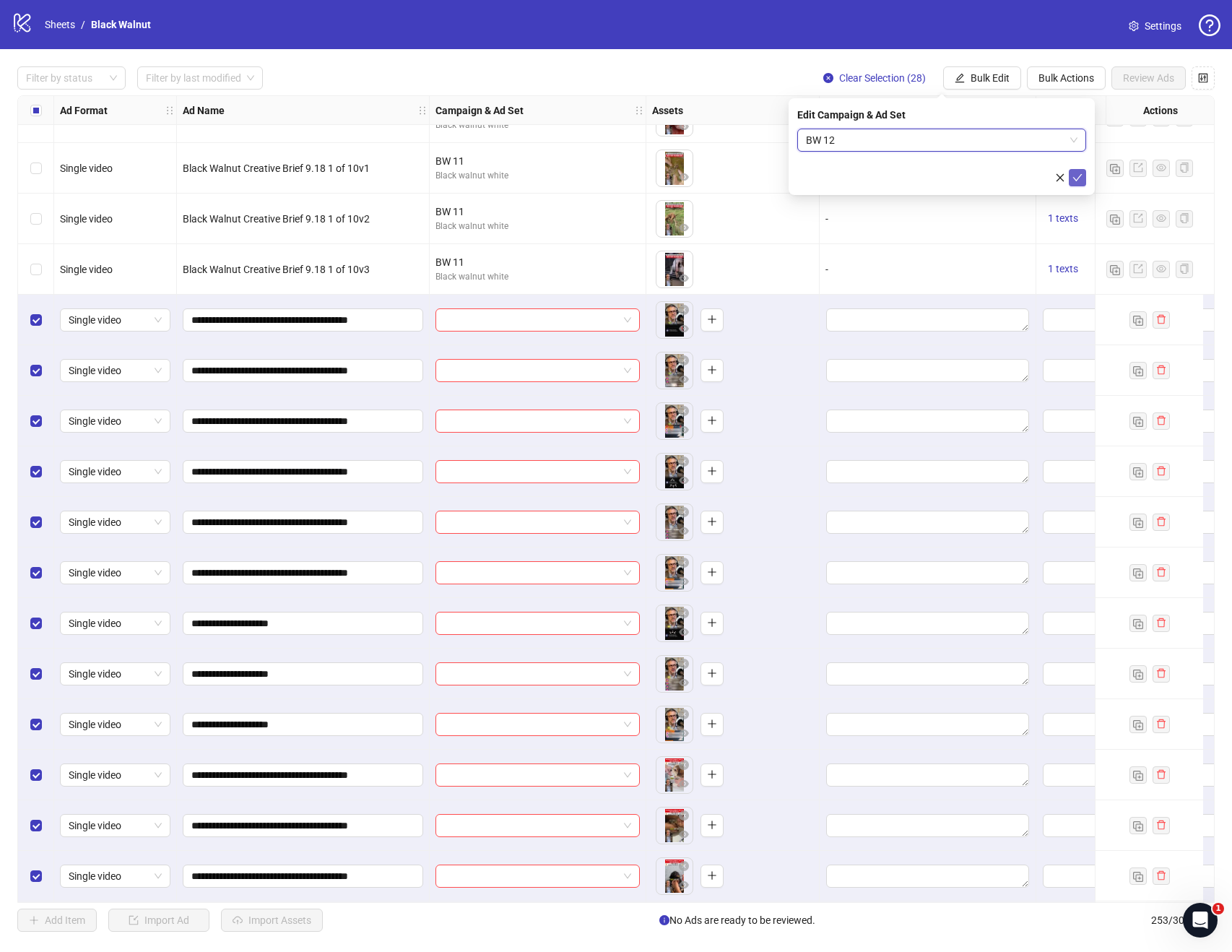
click at [1073, 185] on button "submit" at bounding box center [1077, 177] width 17 height 17
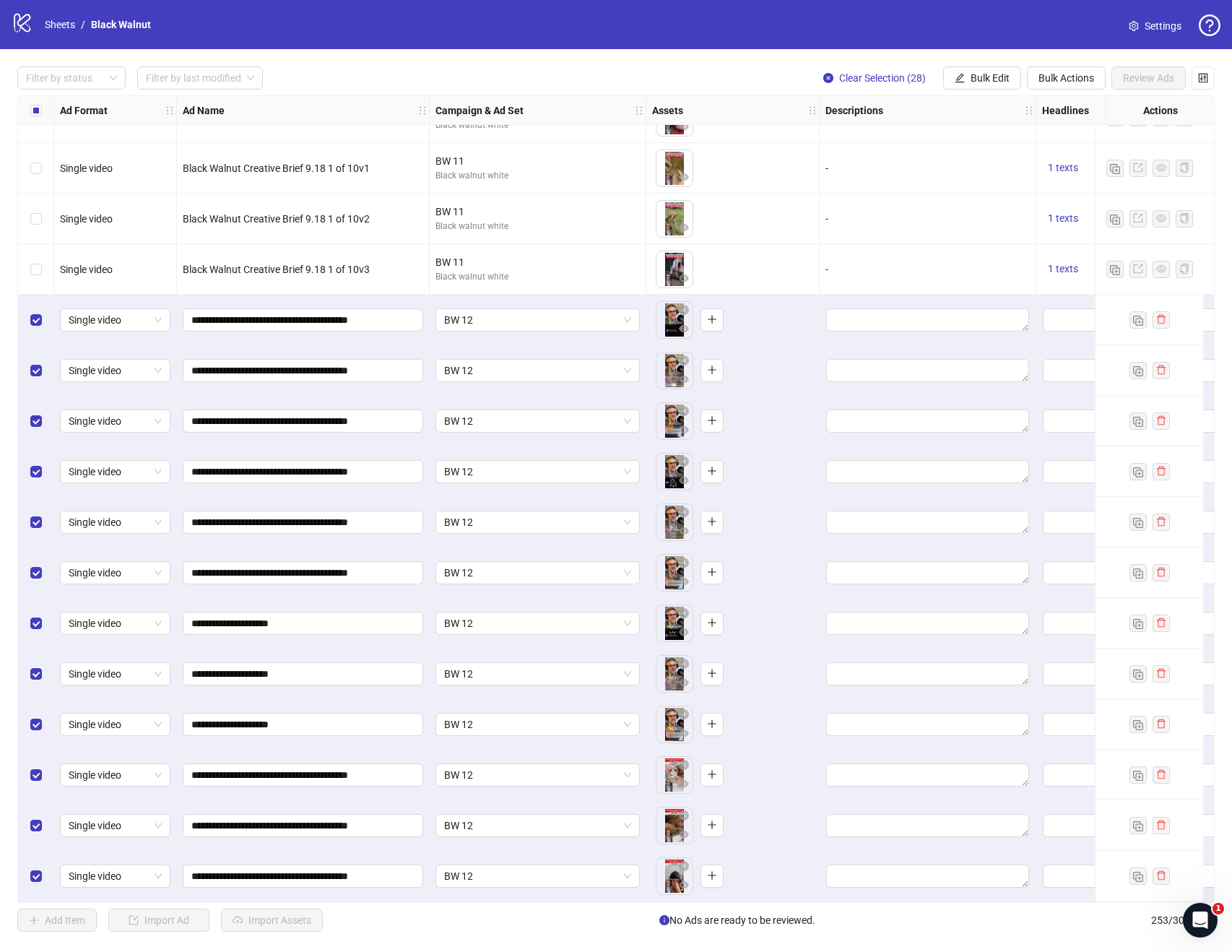
drag, startPoint x: 543, startPoint y: 904, endPoint x: 559, endPoint y: 899, distance: 16.8
click at [559, 899] on div "Filter by status Filter by last modified Clear Selection (28) Bulk Edit Bulk Ac…" at bounding box center [616, 499] width 1232 height 900
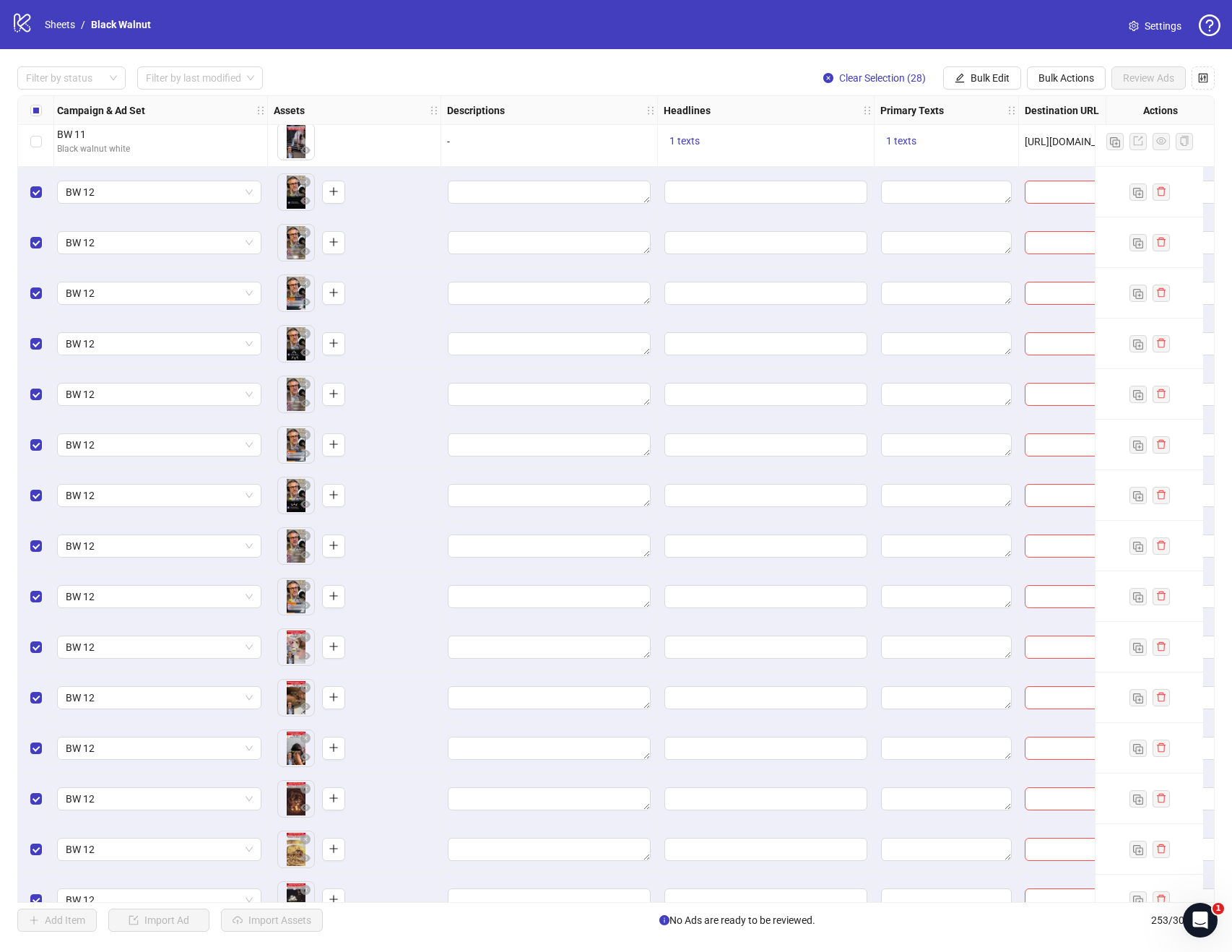
scroll to position [11336, 464]
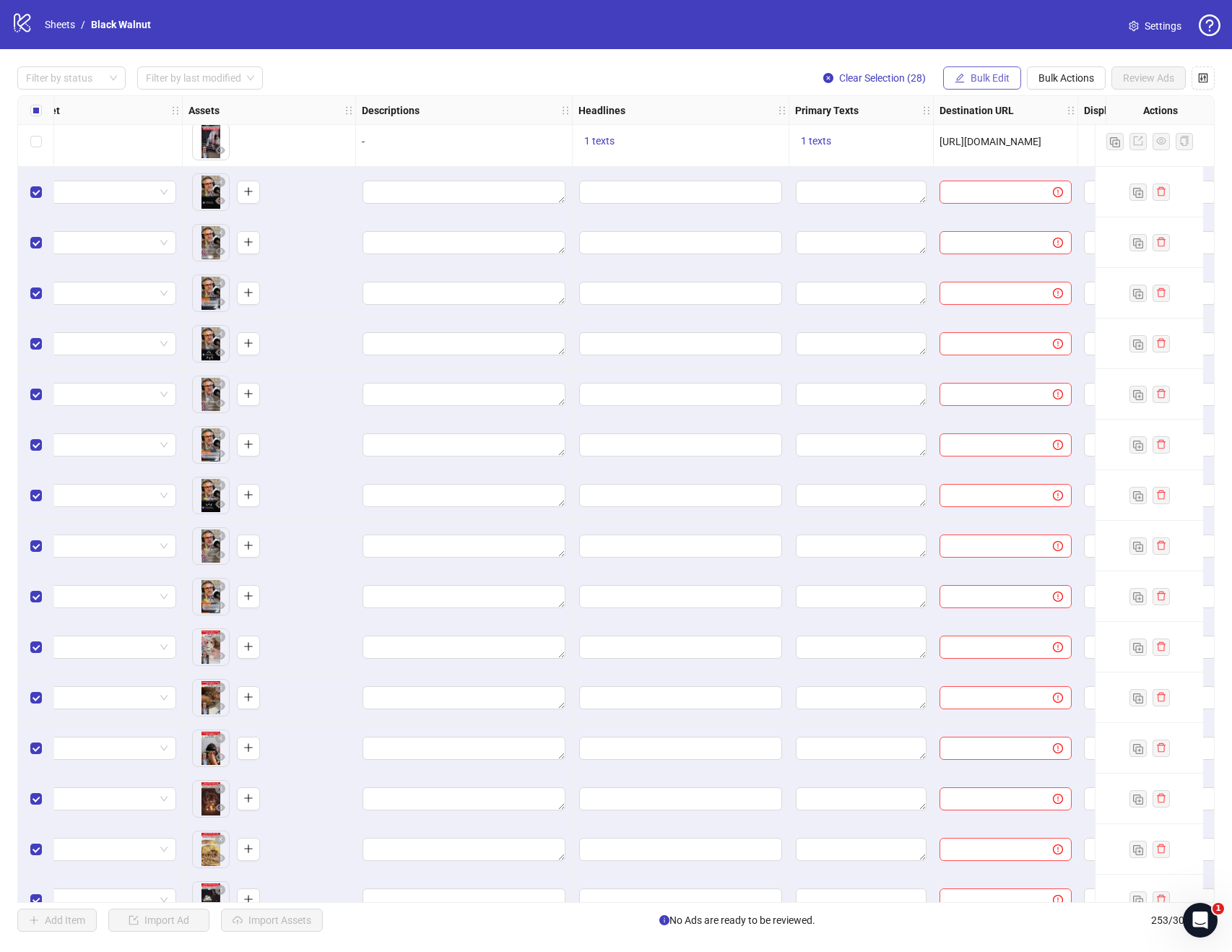
click at [1006, 79] on span "Bulk Edit" at bounding box center [990, 78] width 39 height 11
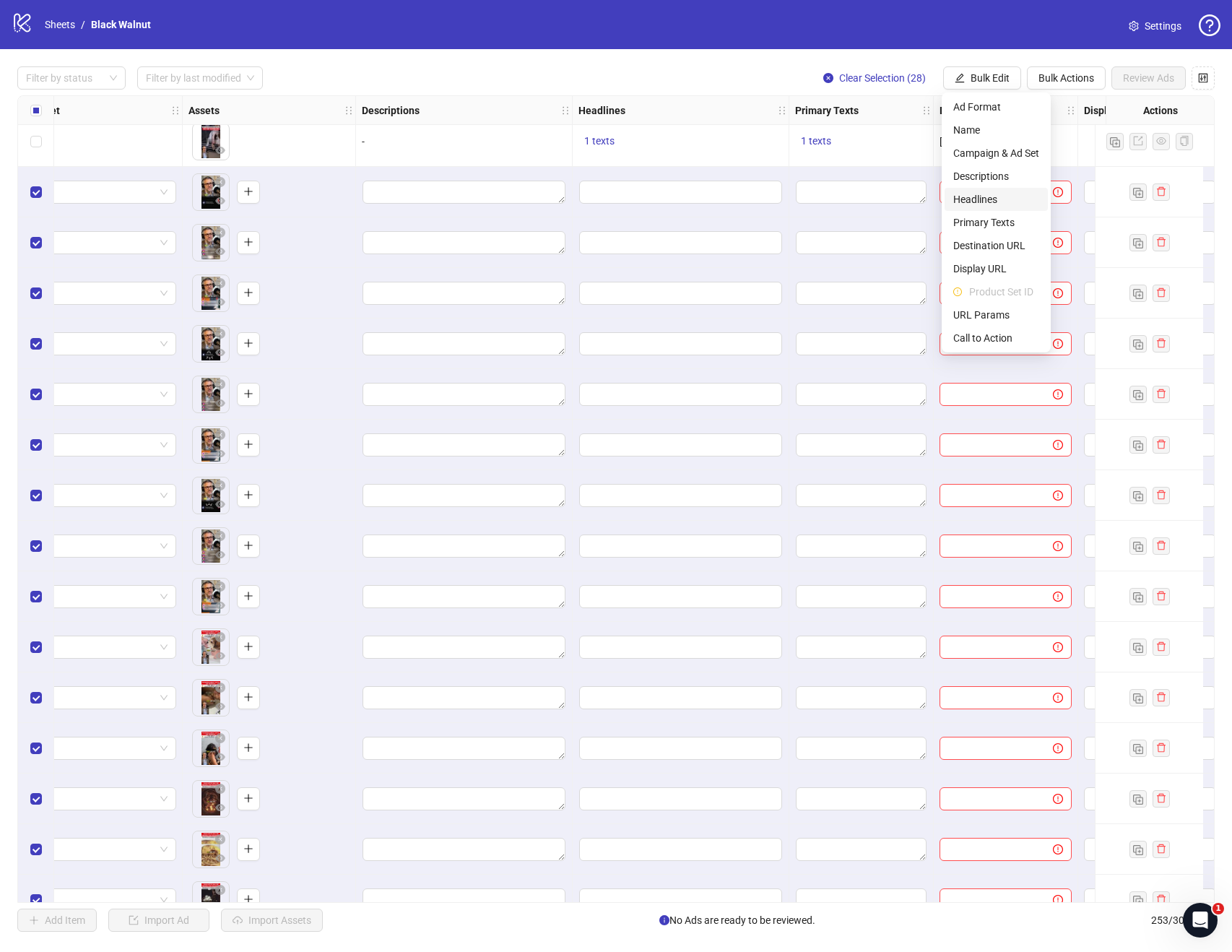
click at [984, 195] on span "Headlines" at bounding box center [996, 199] width 86 height 16
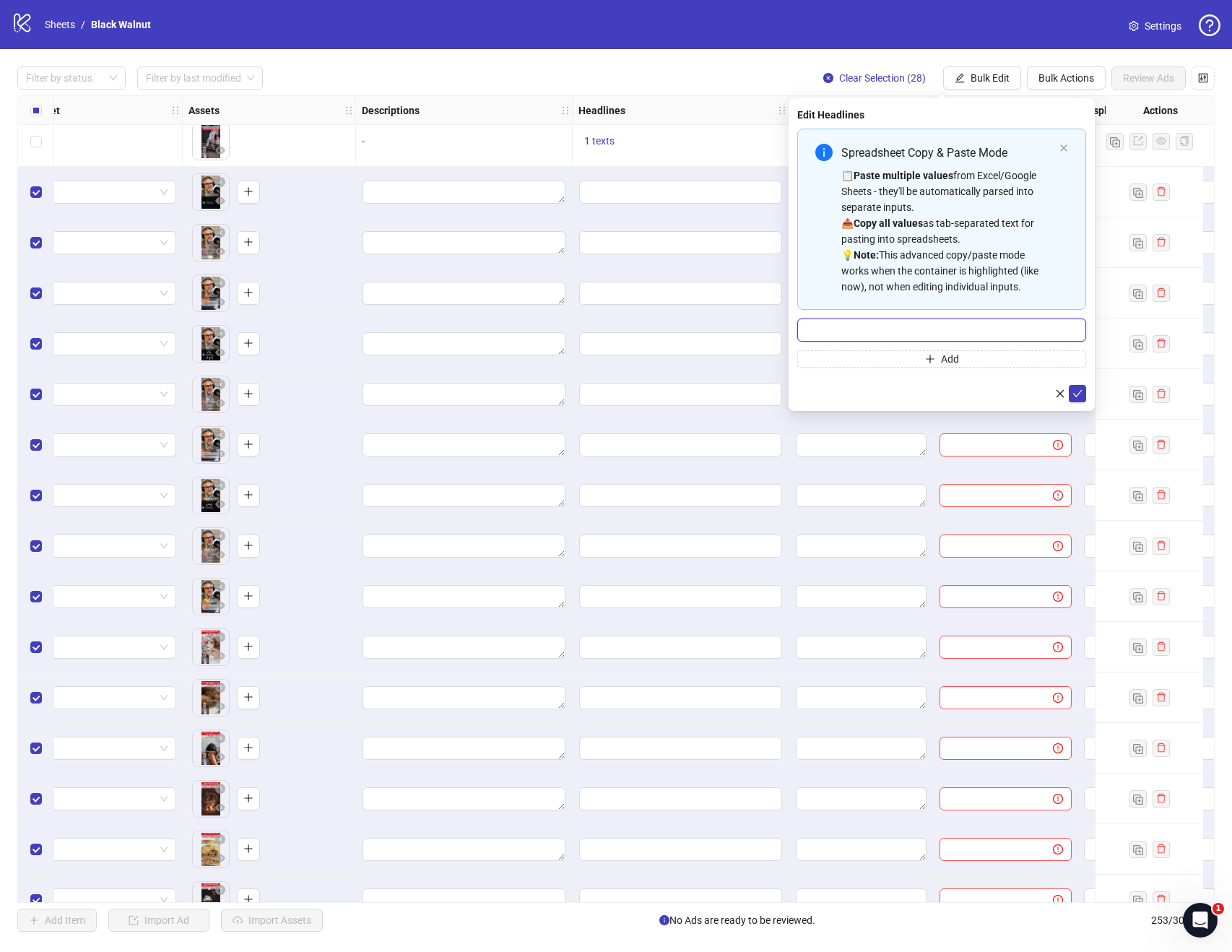
click at [975, 331] on input "Multi-input container - paste or copy values" at bounding box center [941, 330] width 289 height 23
type input "**********"
click at [1083, 393] on button "submit" at bounding box center [1077, 393] width 17 height 17
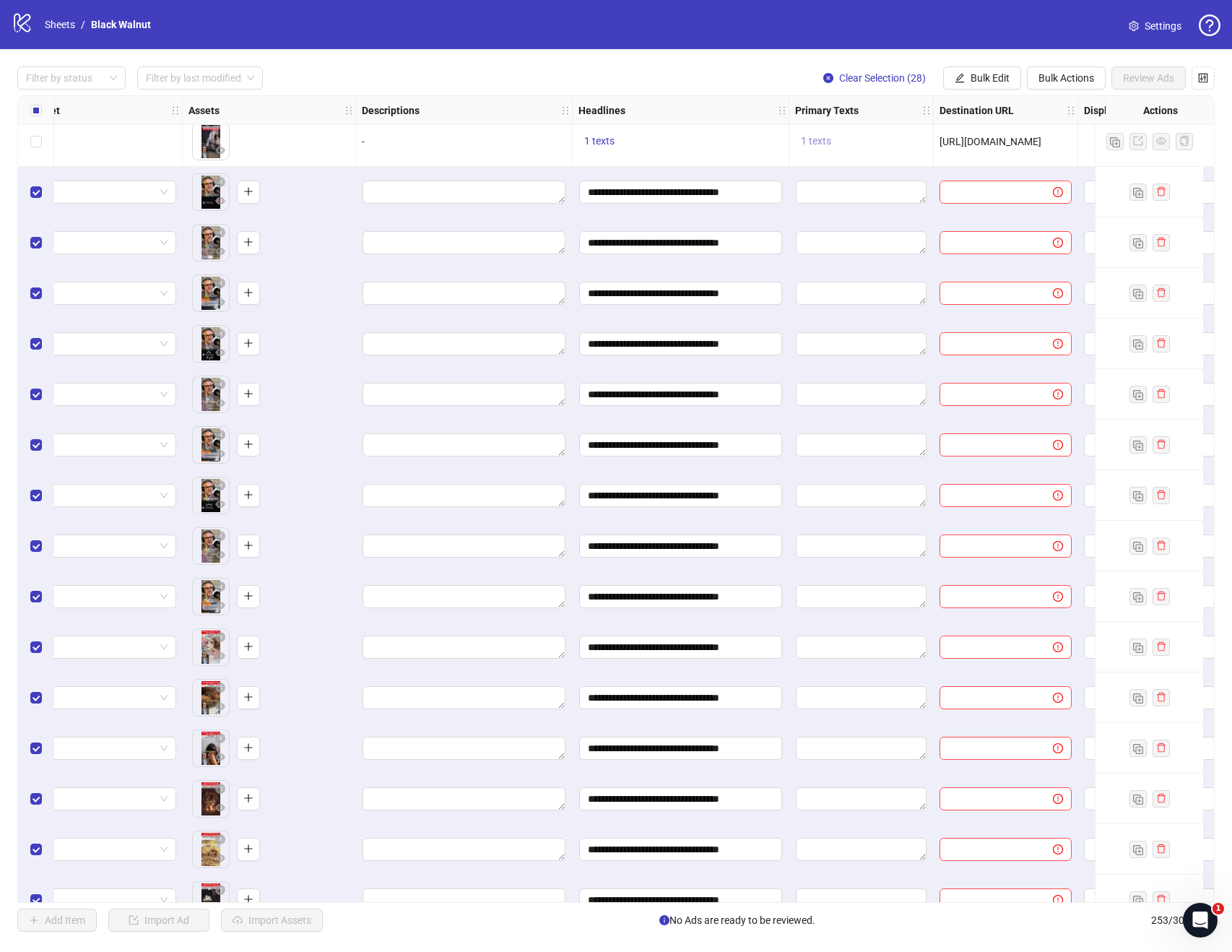
click at [819, 143] on span "1 texts" at bounding box center [816, 141] width 30 height 11
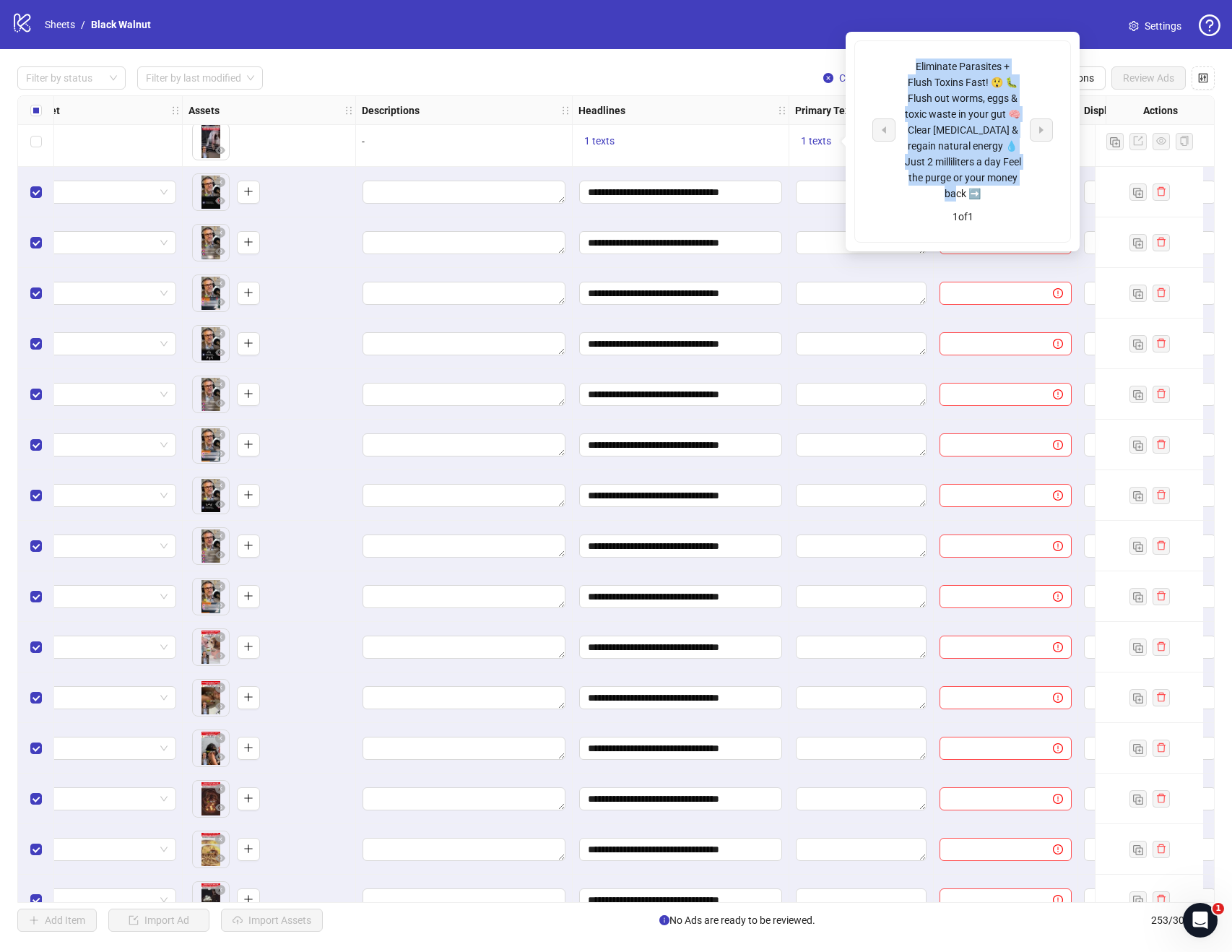
drag, startPoint x: 916, startPoint y: 66, endPoint x: 1022, endPoint y: 189, distance: 162.4
click at [1022, 195] on div "Eliminate Parasites + Flush Toxins Fast! 😲 🐛 Flush out worms, eggs & toxic wast…" at bounding box center [962, 130] width 120 height 143
copy div "Eliminate Parasites + Flush Toxins Fast! 😲 🐛 Flush out worms, eggs & toxic wast…"
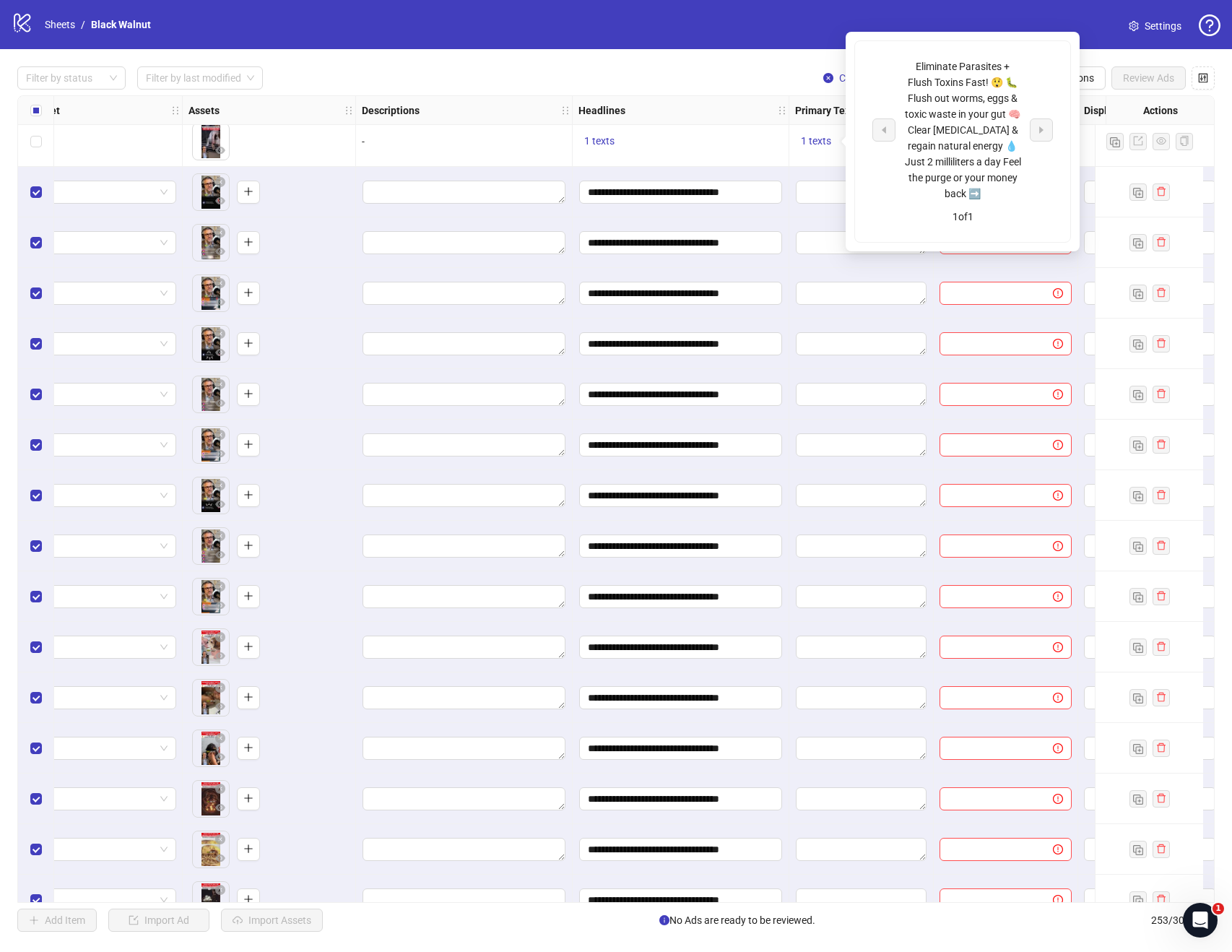
click at [853, 11] on div "logo/logo-mobile Sheets / Black Walnut Settings" at bounding box center [616, 24] width 1209 height 26
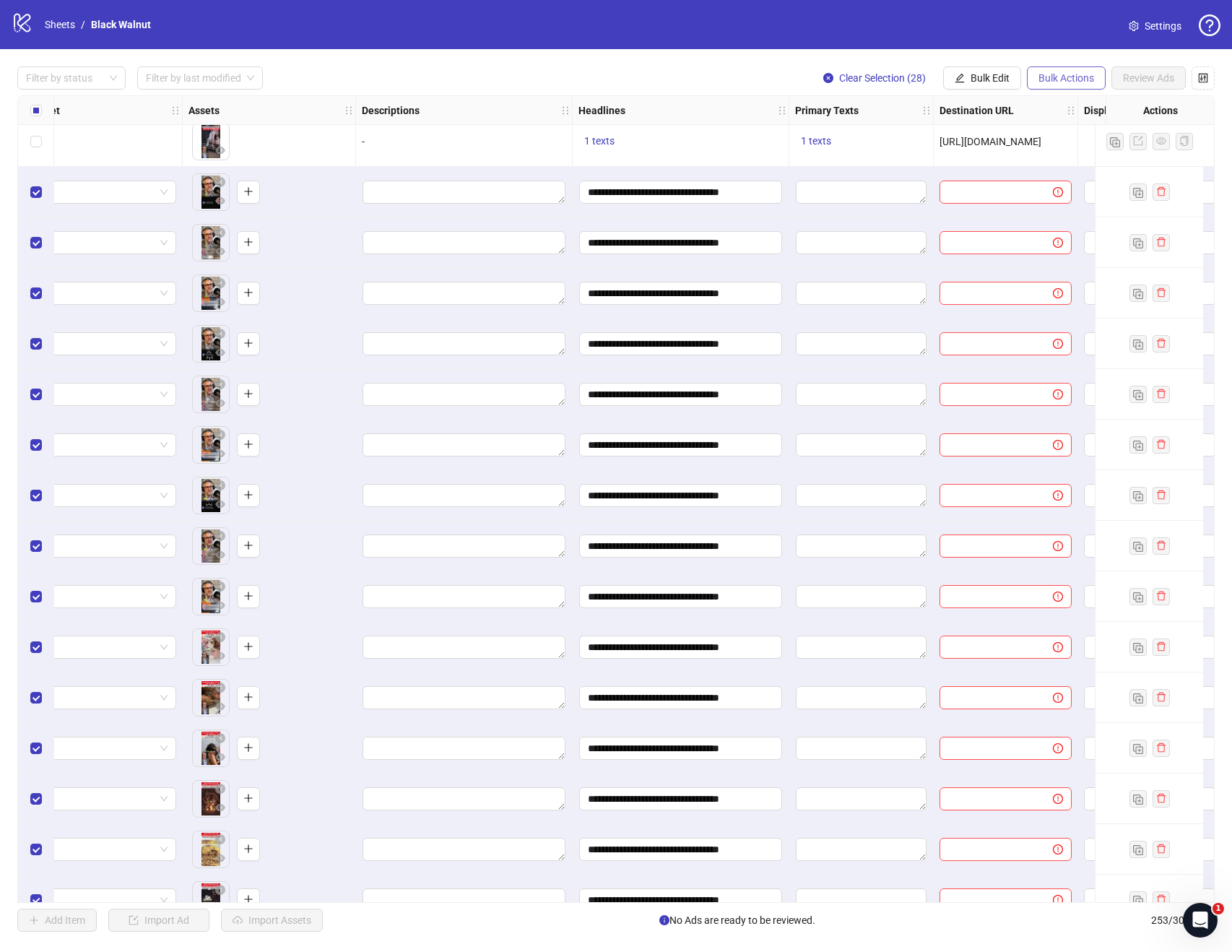
click at [1056, 82] on span "Bulk Actions" at bounding box center [1066, 78] width 56 height 11
click at [1006, 52] on div "Filter by status Filter by last modified Clear Selection (28) Bulk Edit Bulk Ac…" at bounding box center [616, 499] width 1232 height 900
click at [1001, 70] on button "Bulk Edit" at bounding box center [982, 78] width 78 height 23
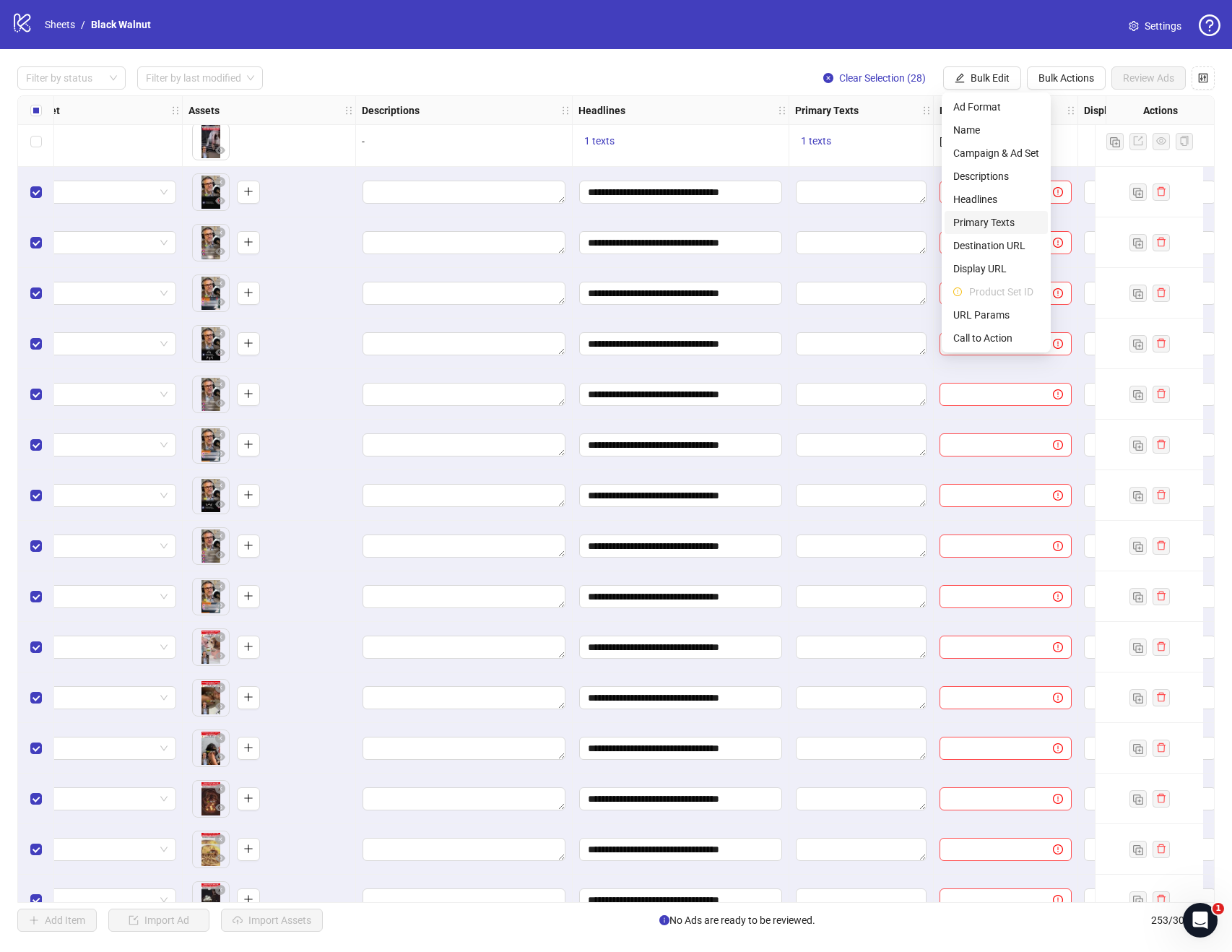
click at [979, 219] on span "Primary Texts" at bounding box center [996, 223] width 86 height 16
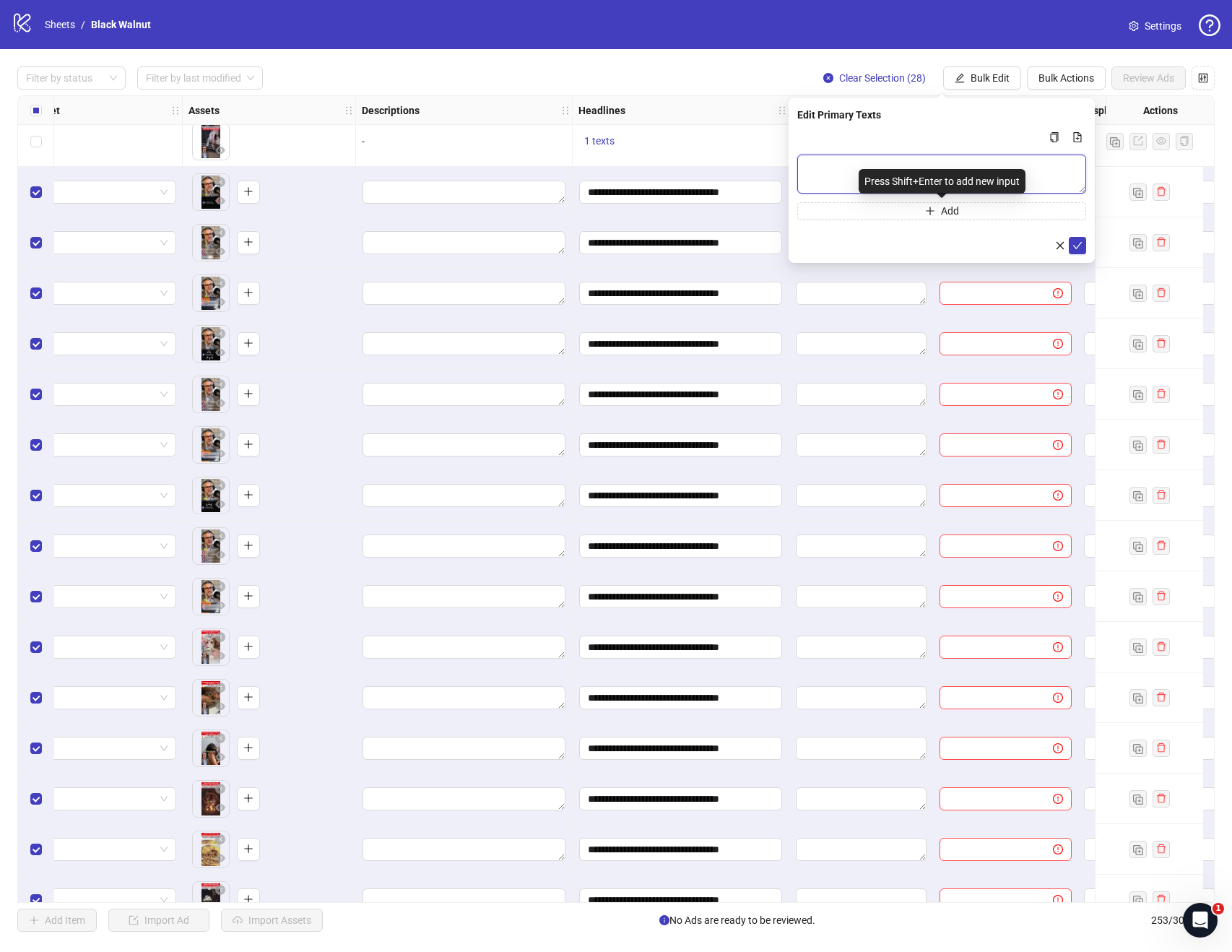
click at [988, 167] on textarea "Multi-text input container - paste or copy values" at bounding box center [941, 174] width 289 height 39
paste textarea "**********"
type textarea "**********"
click at [1074, 244] on icon "check" at bounding box center [1077, 245] width 10 height 10
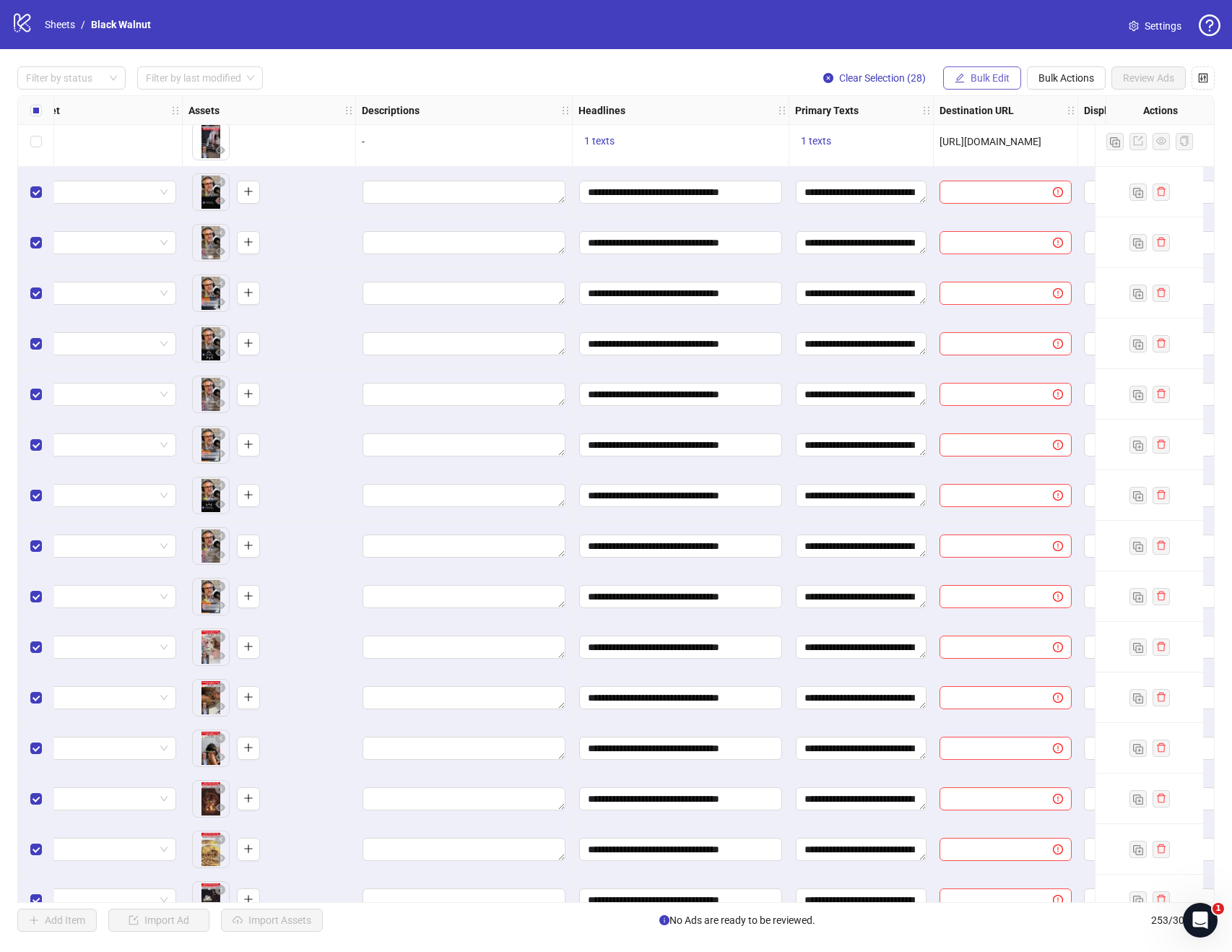
click at [1004, 74] on span "Bulk Edit" at bounding box center [990, 78] width 39 height 11
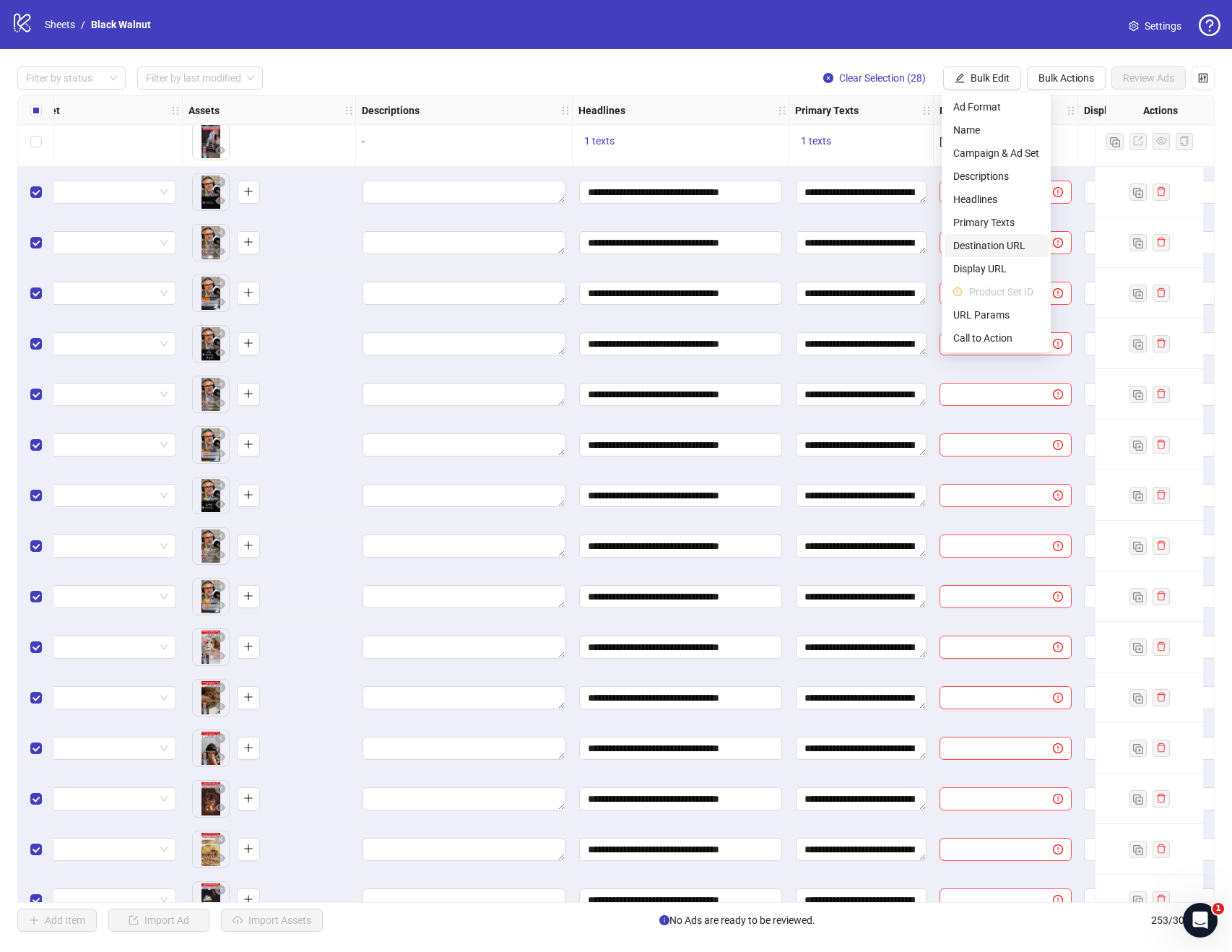
click at [983, 239] on span "Destination URL" at bounding box center [996, 246] width 86 height 16
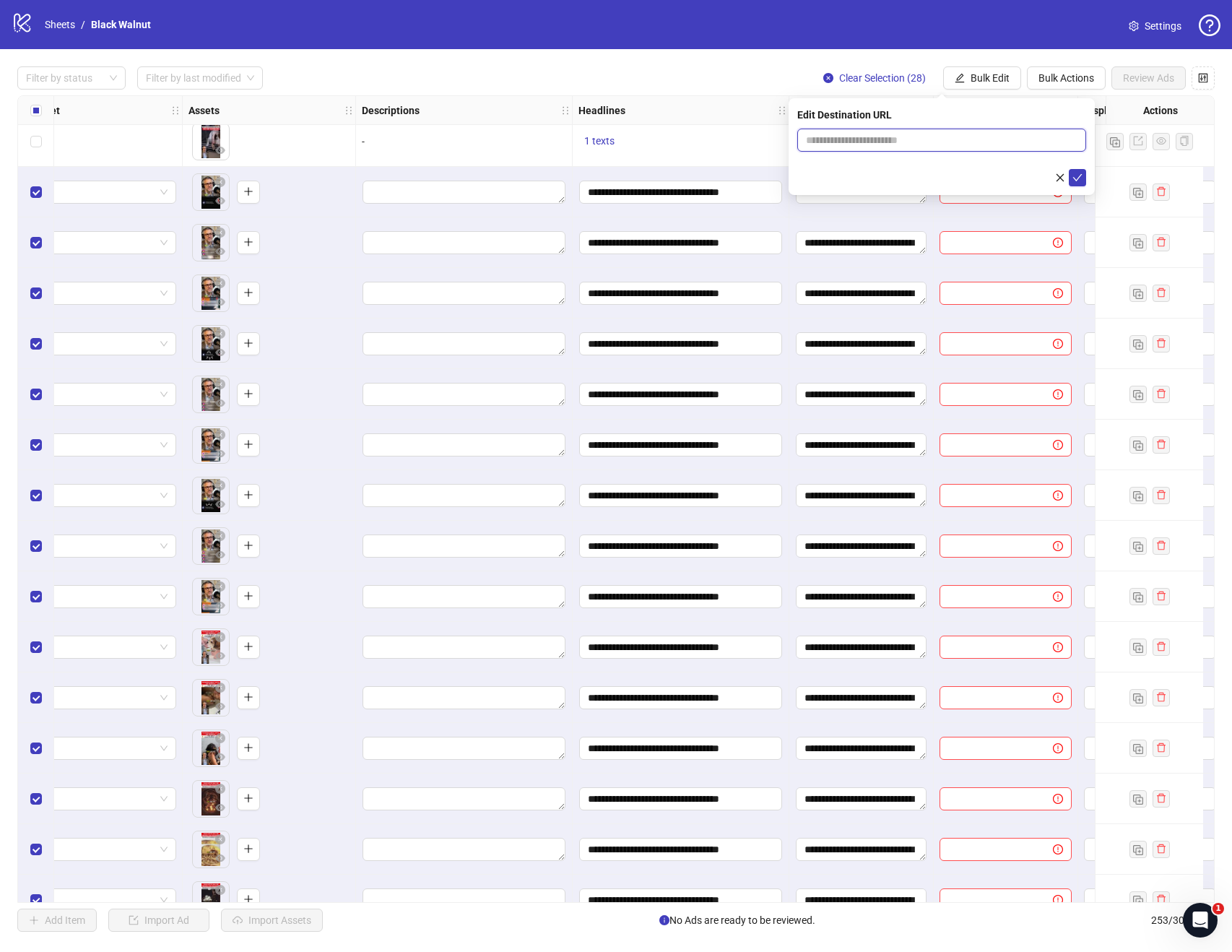
click at [1000, 137] on input "text" at bounding box center [936, 140] width 260 height 16
paste input "**********"
type input "**********"
click at [1077, 183] on span "submit" at bounding box center [1077, 177] width 10 height 11
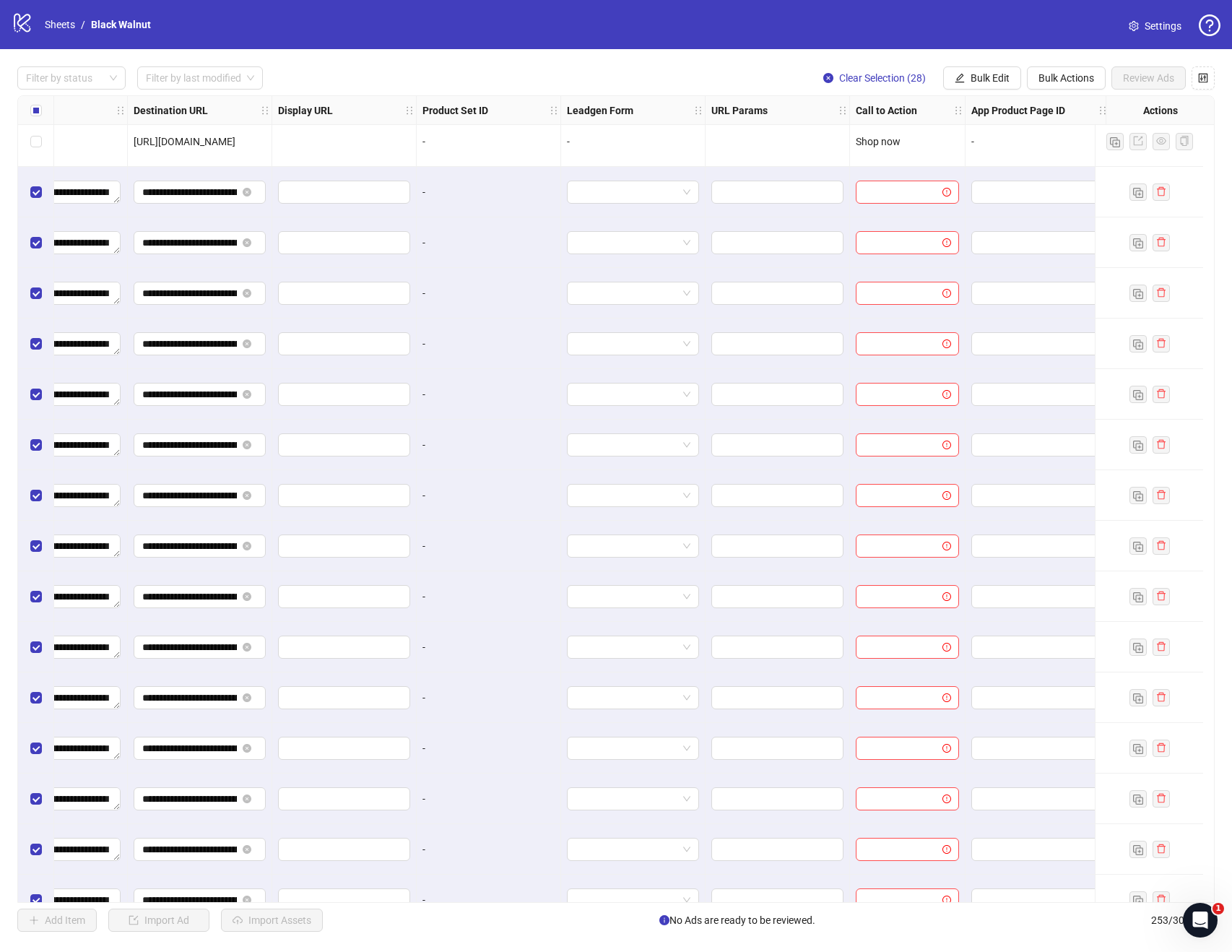
scroll to position [11336, 1285]
click at [993, 74] on span "Bulk Edit" at bounding box center [990, 78] width 39 height 11
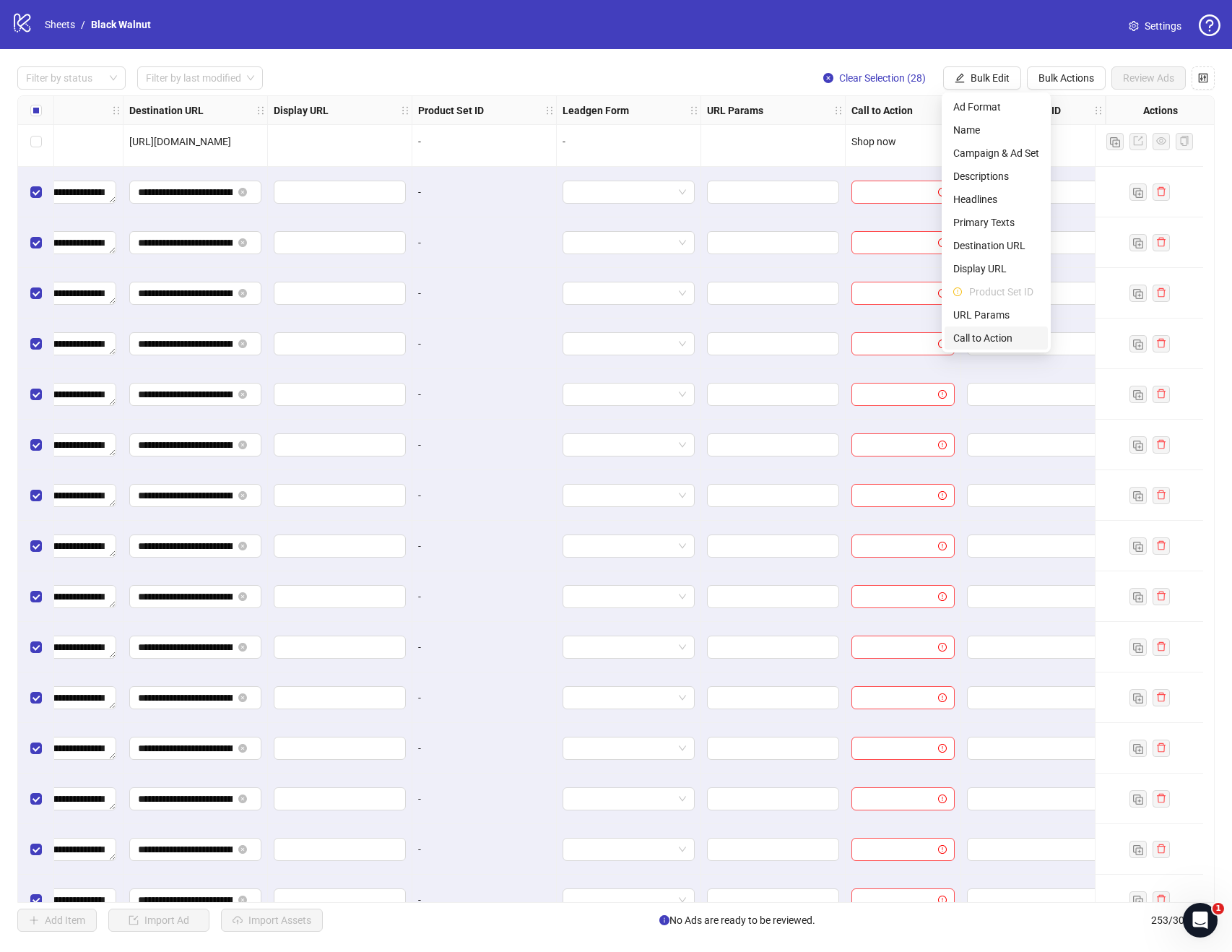
click at [982, 340] on span "Call to Action" at bounding box center [996, 338] width 86 height 16
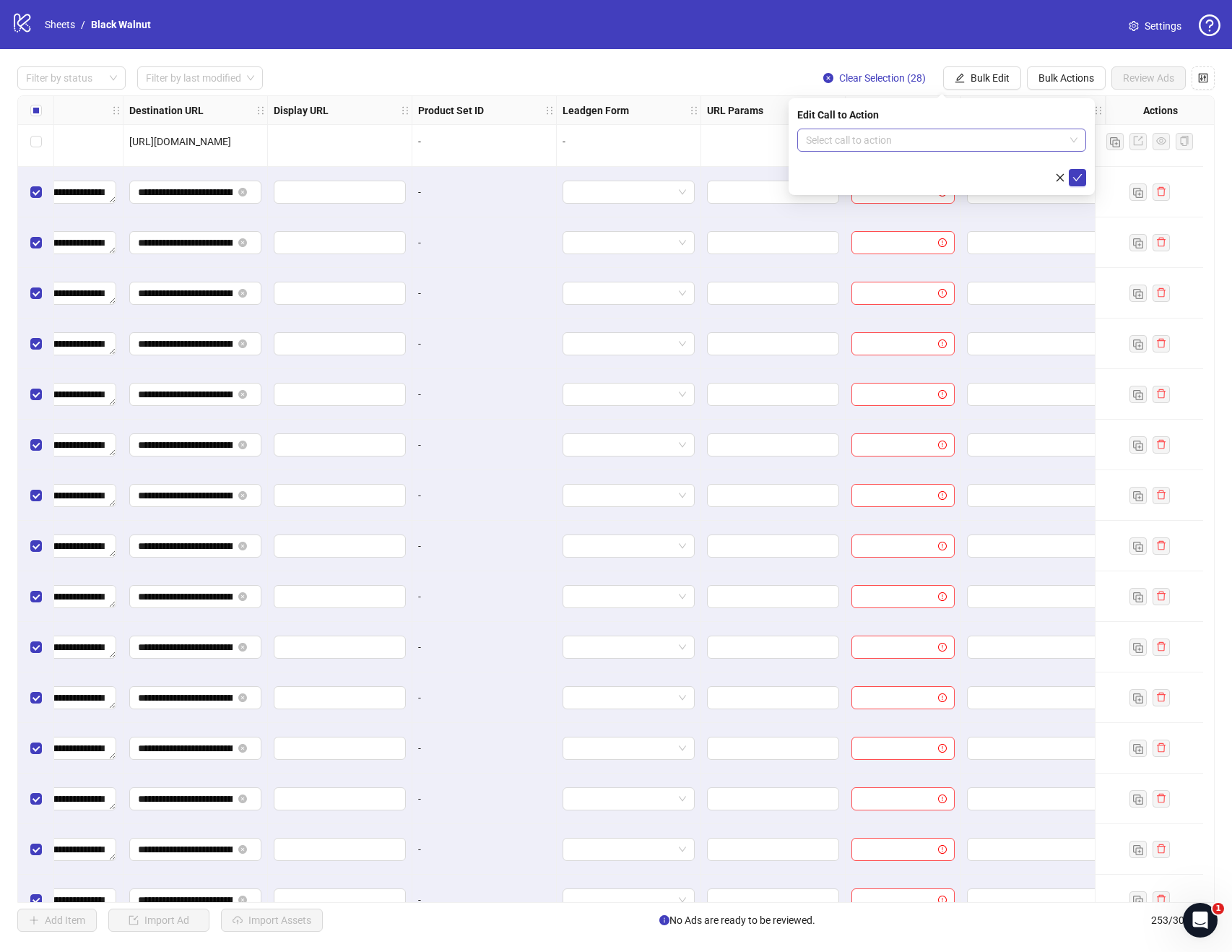
click at [980, 143] on input "search" at bounding box center [935, 140] width 258 height 22
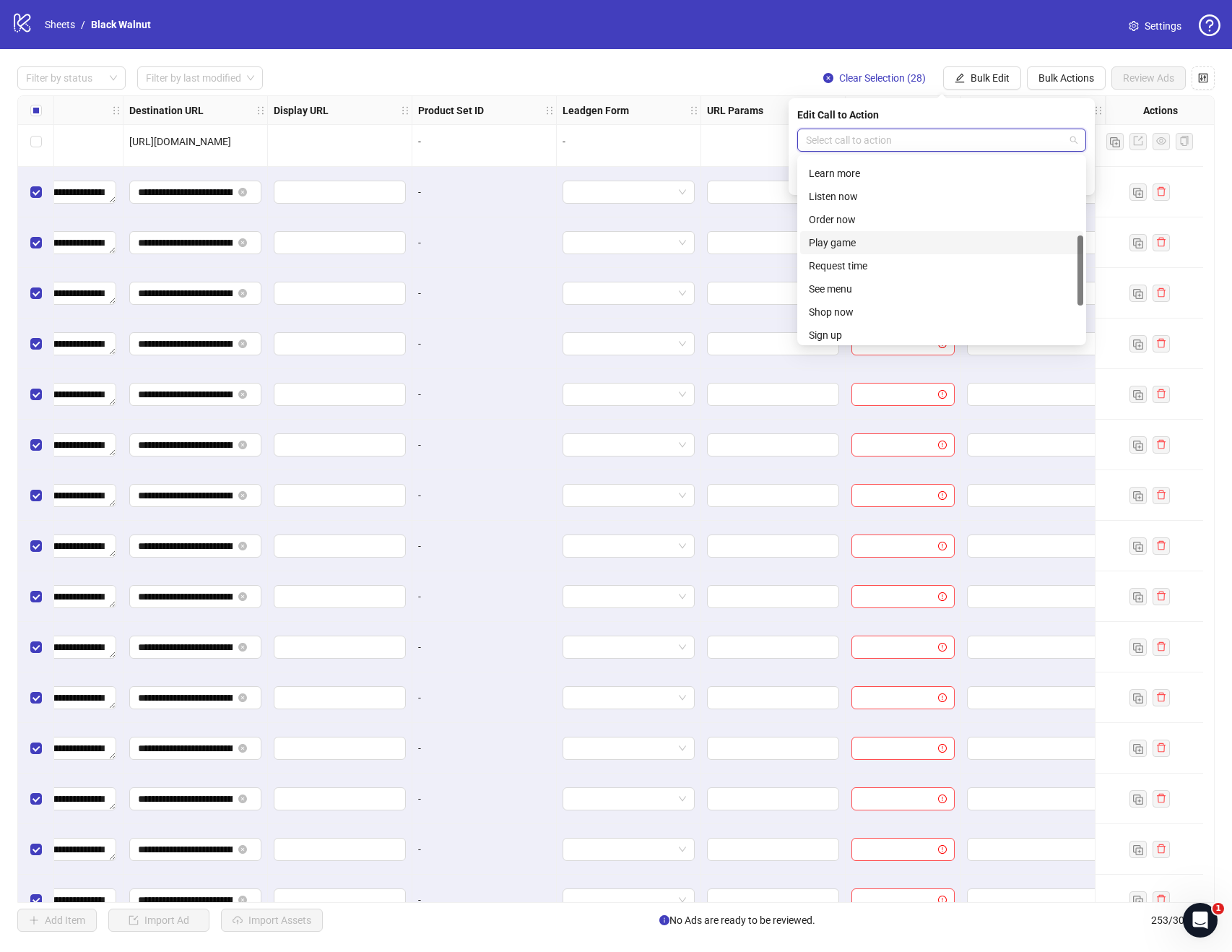
scroll to position [226, 0]
click at [858, 282] on div "Shop now" at bounding box center [941, 290] width 266 height 16
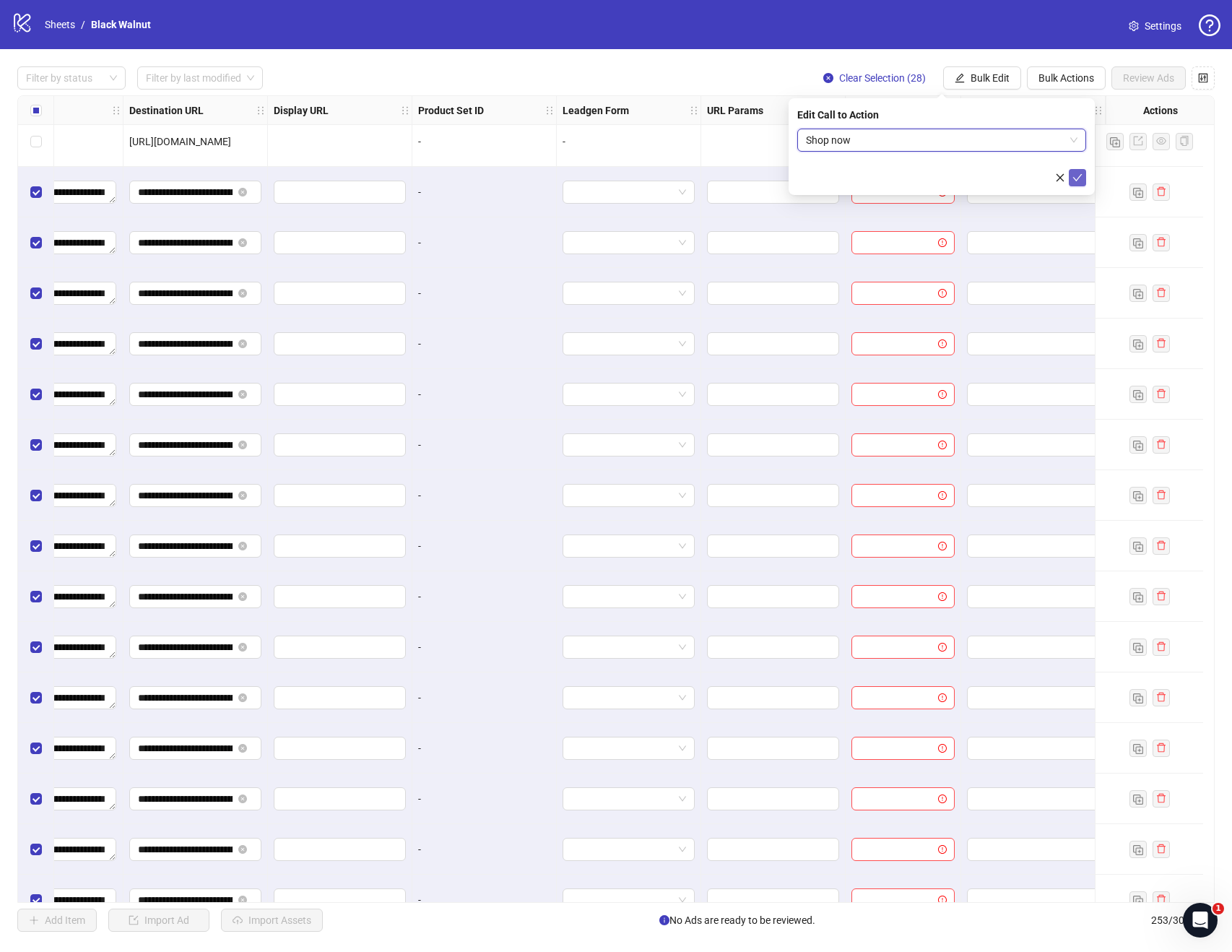
click at [1082, 180] on icon "check" at bounding box center [1077, 177] width 10 height 10
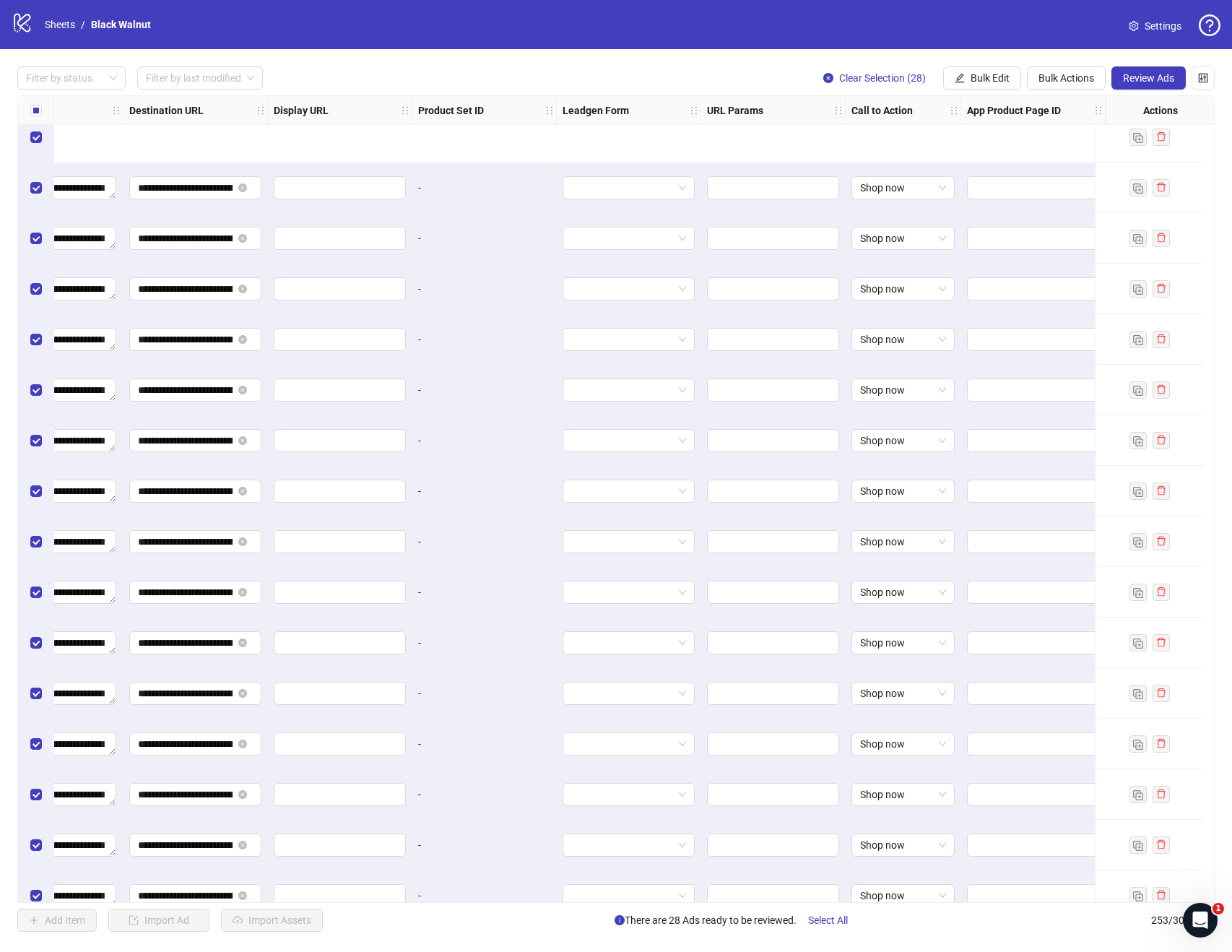
scroll to position [12022, 1285]
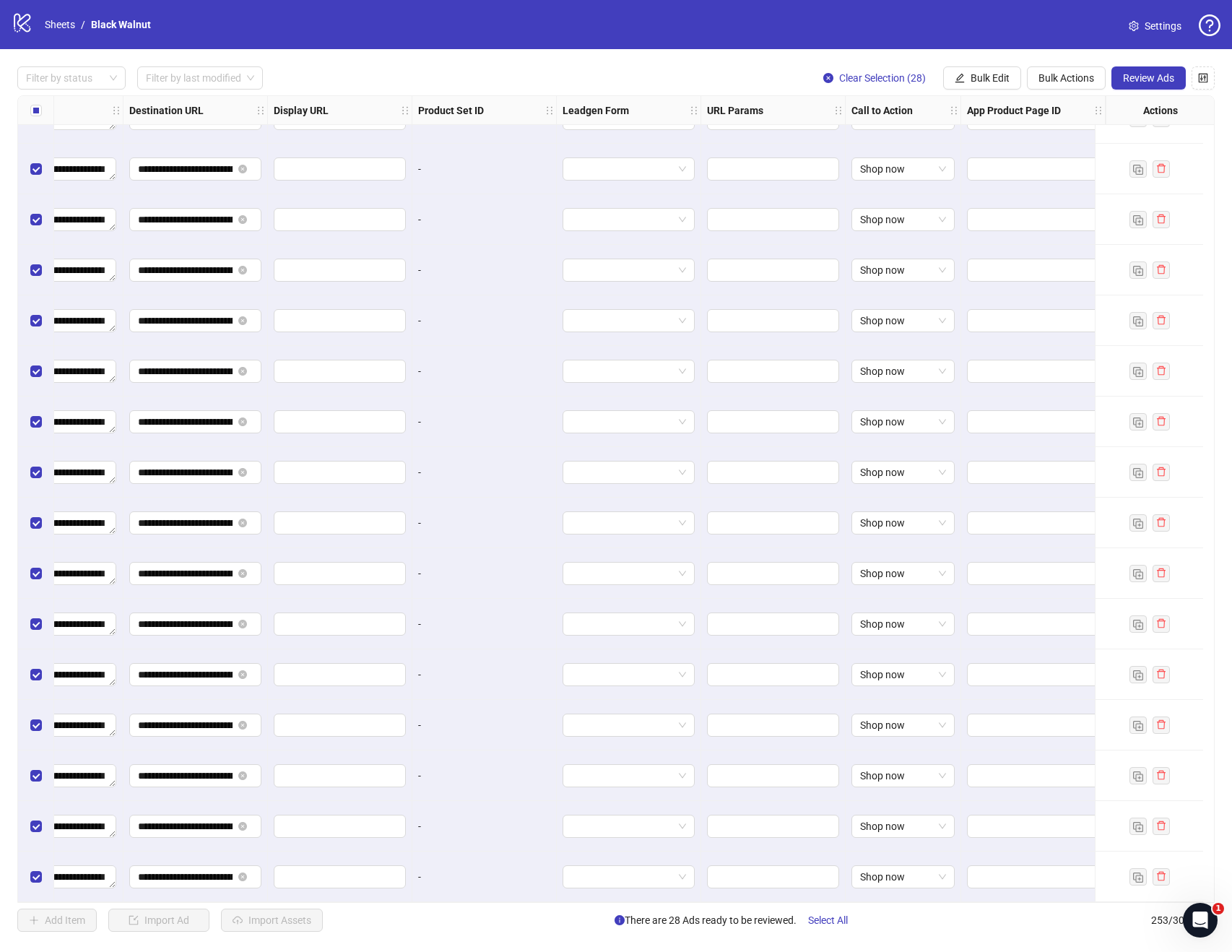
drag, startPoint x: 688, startPoint y: 903, endPoint x: 654, endPoint y: 903, distance: 34.0
click at [654, 903] on div "**********" at bounding box center [616, 499] width 1232 height 900
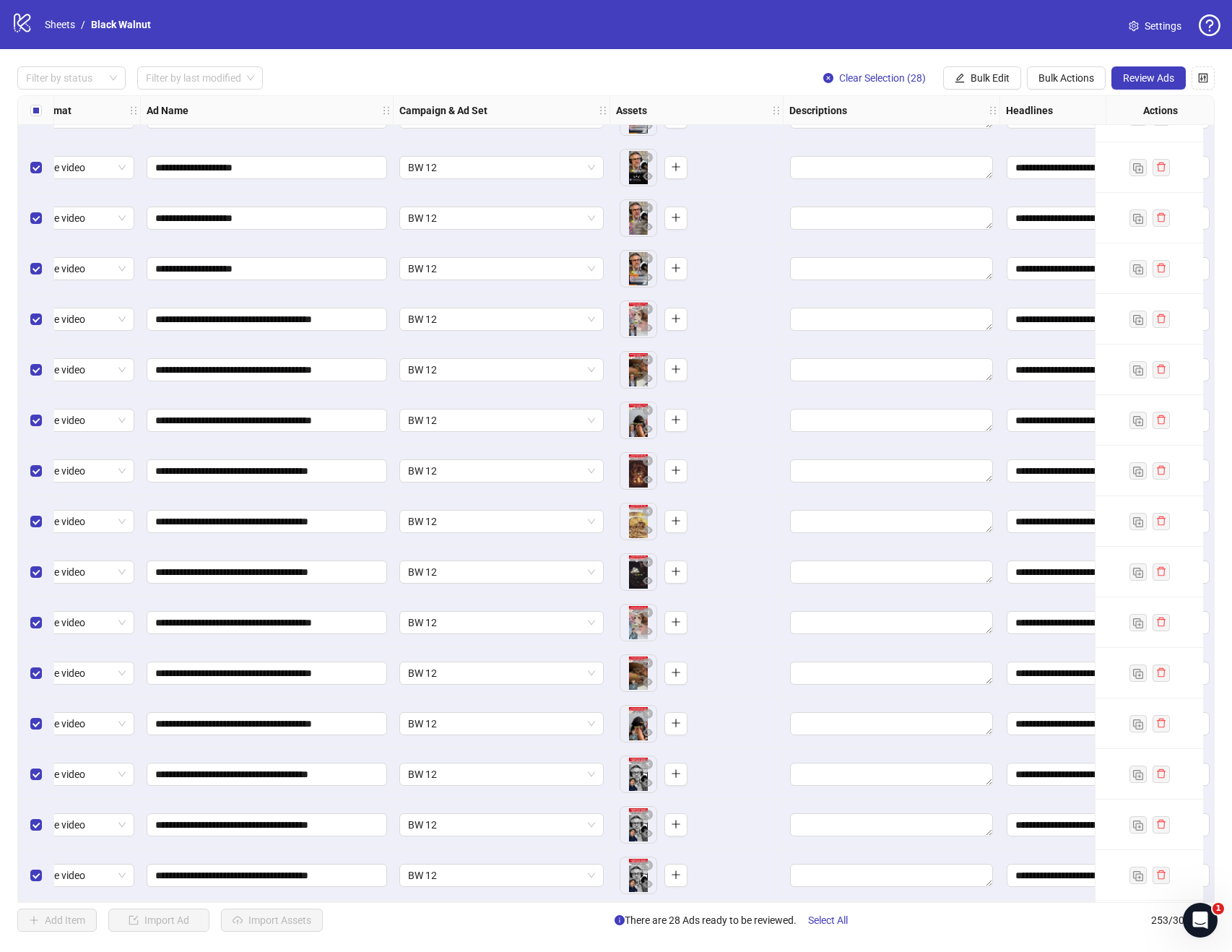
scroll to position [11664, 0]
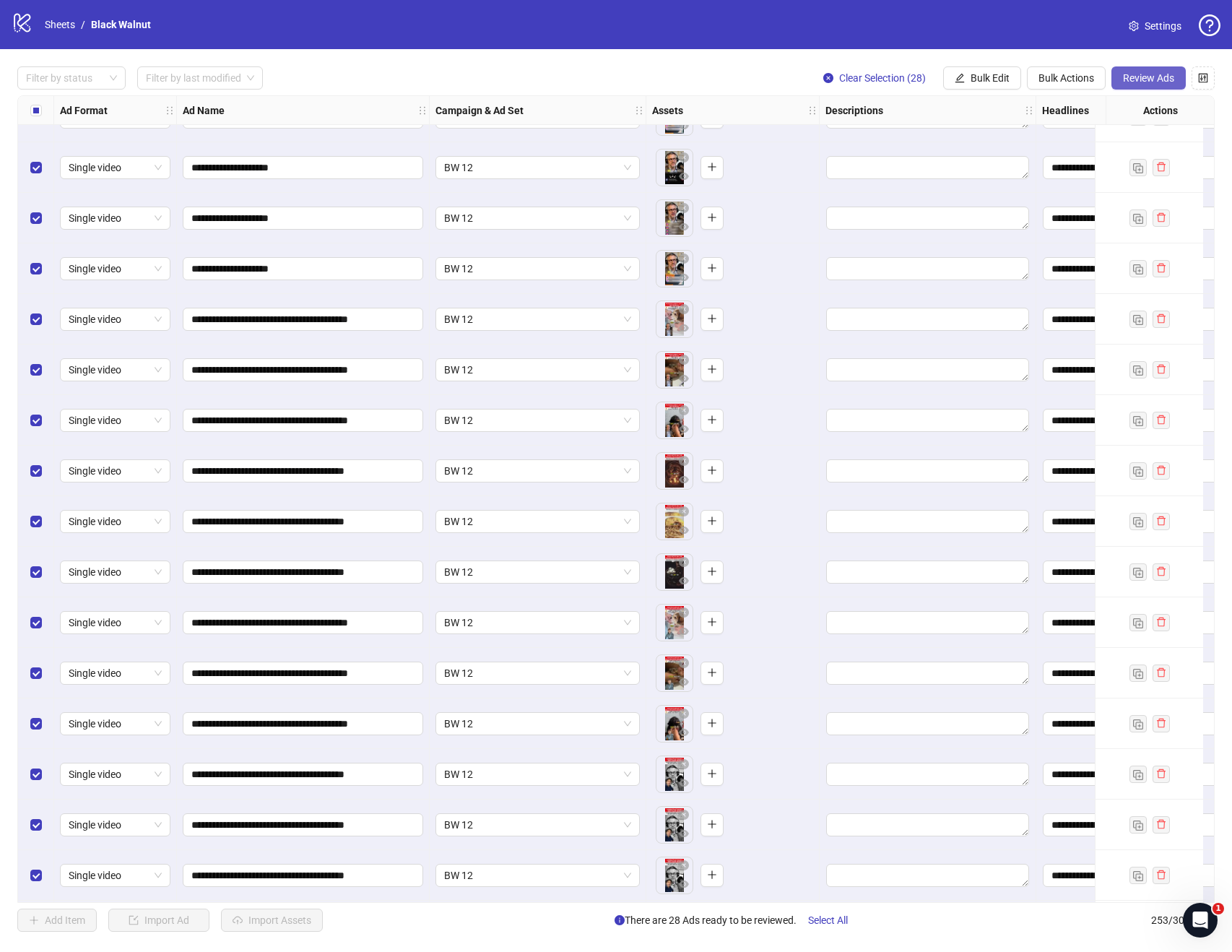
click at [1145, 74] on span "Review Ads" at bounding box center [1149, 78] width 51 height 11
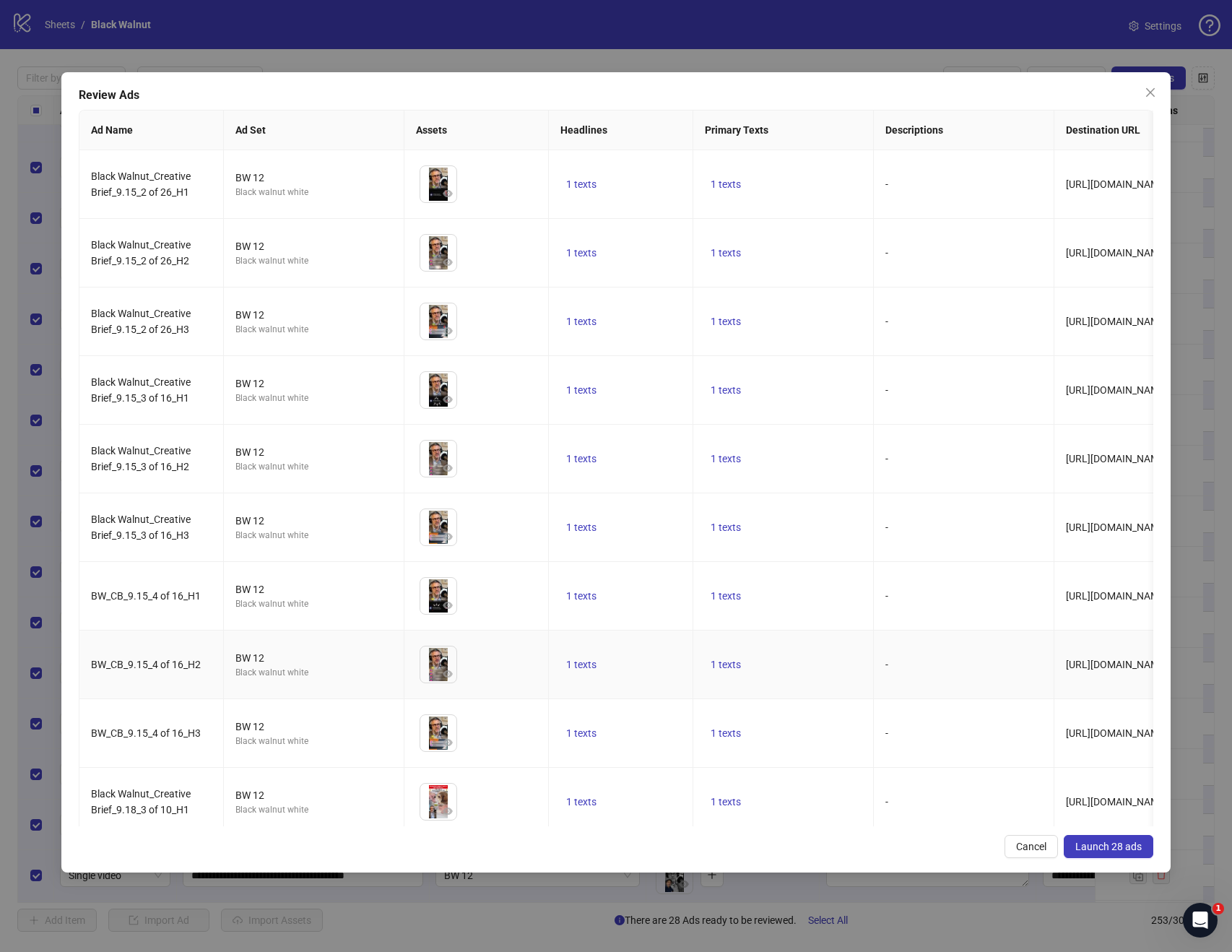
scroll to position [3, 0]
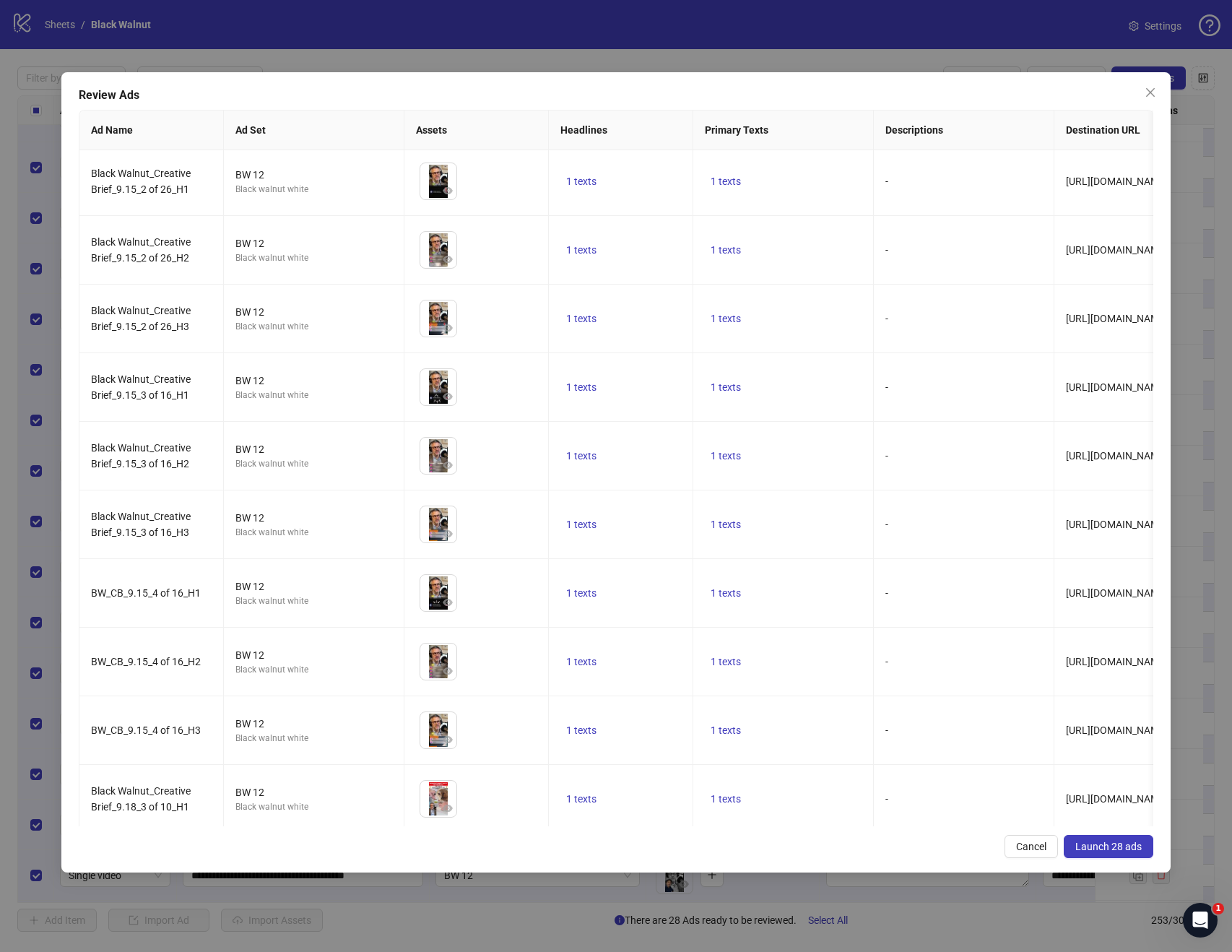
click at [1104, 844] on span "Launch 28 ads" at bounding box center [1109, 847] width 66 height 11
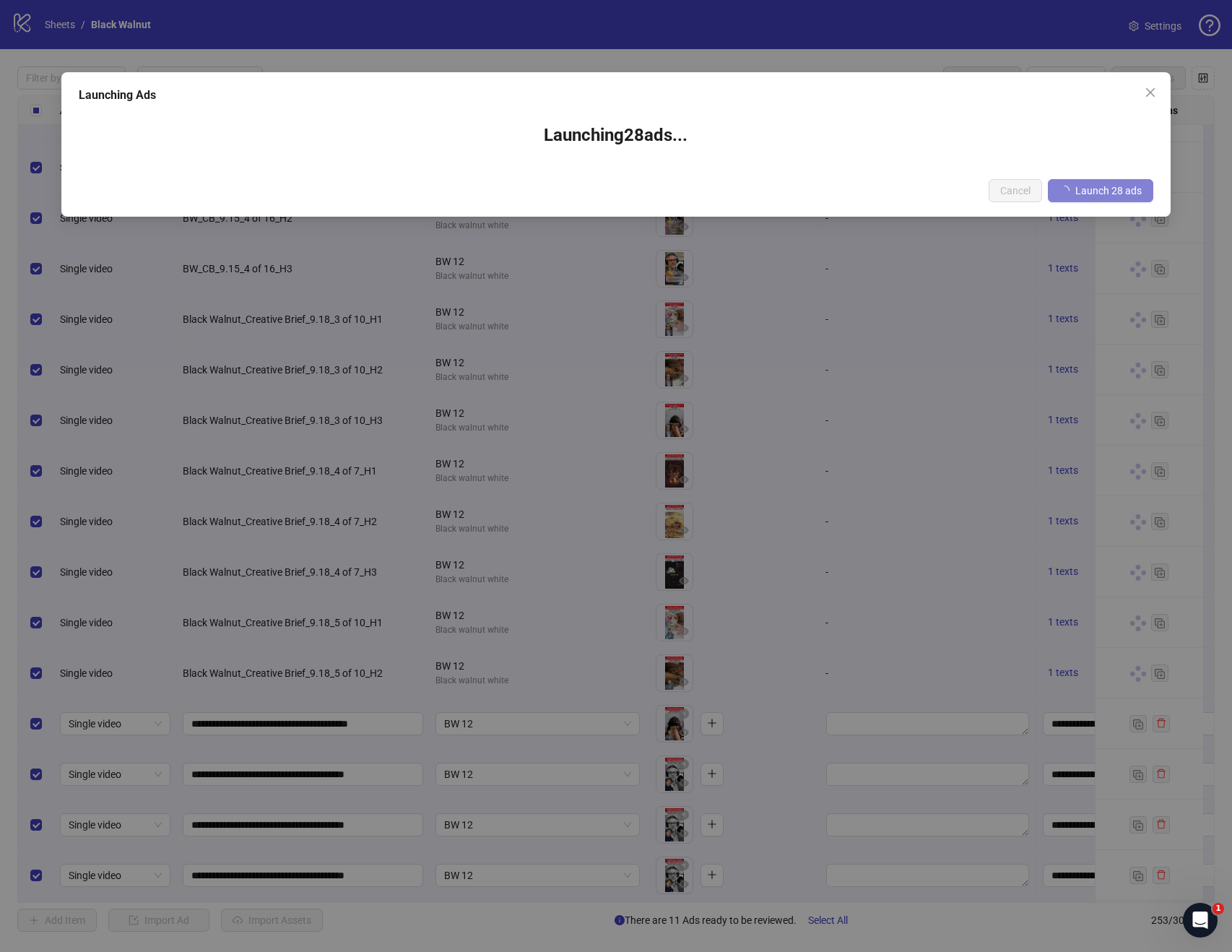
scroll to position [11668, 0]
